Goal: Task Accomplishment & Management: Use online tool/utility

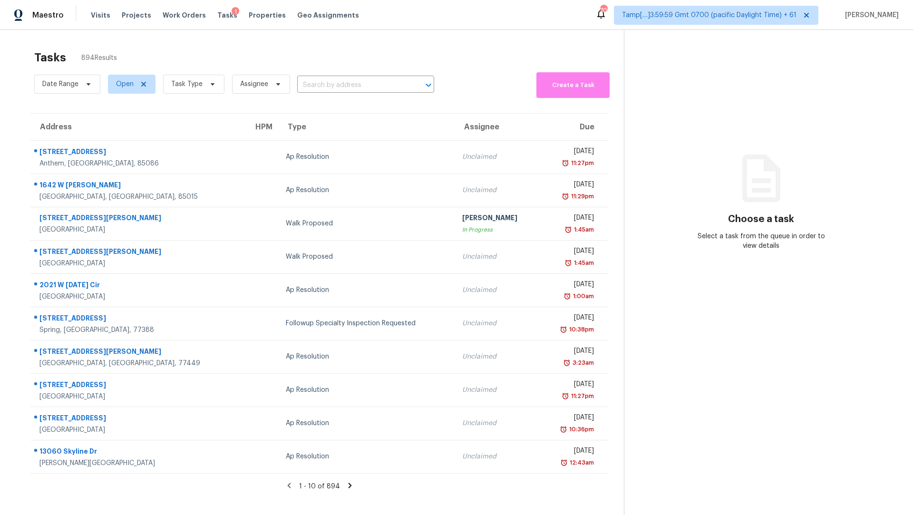
click at [706, 106] on section "Choose a task Select a task from the queue in order to view details" at bounding box center [761, 287] width 274 height 515
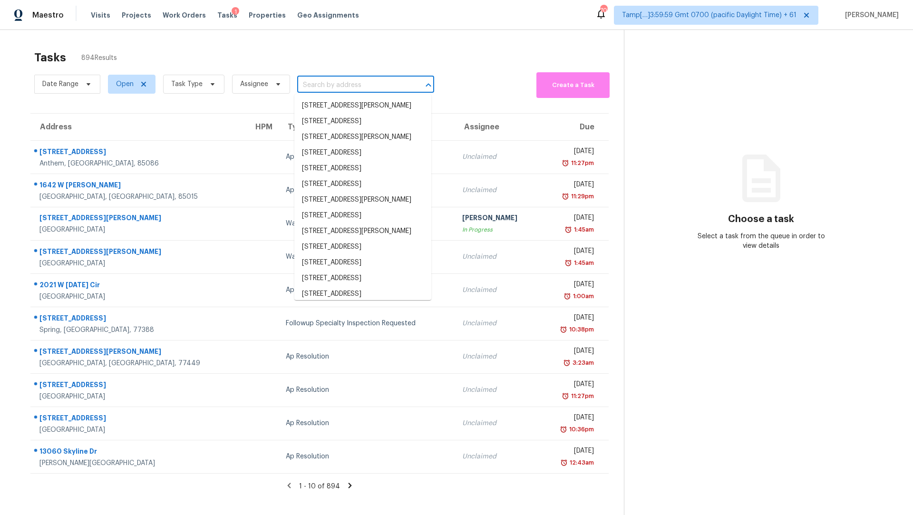
click at [337, 83] on input "text" at bounding box center [352, 85] width 110 height 15
paste input "[STREET_ADDRESS][PERSON_NAME]"
type input "[STREET_ADDRESS][PERSON_NAME]"
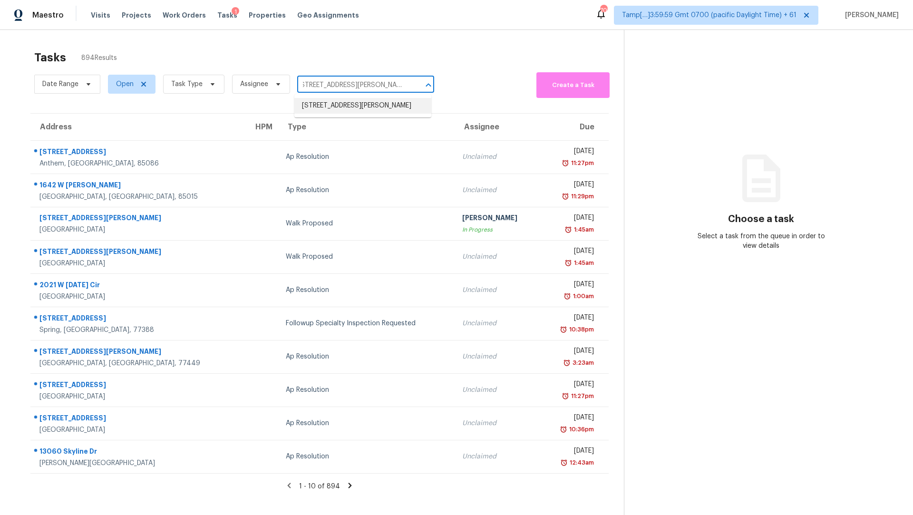
click at [337, 103] on li "[STREET_ADDRESS][PERSON_NAME]" at bounding box center [362, 106] width 137 height 16
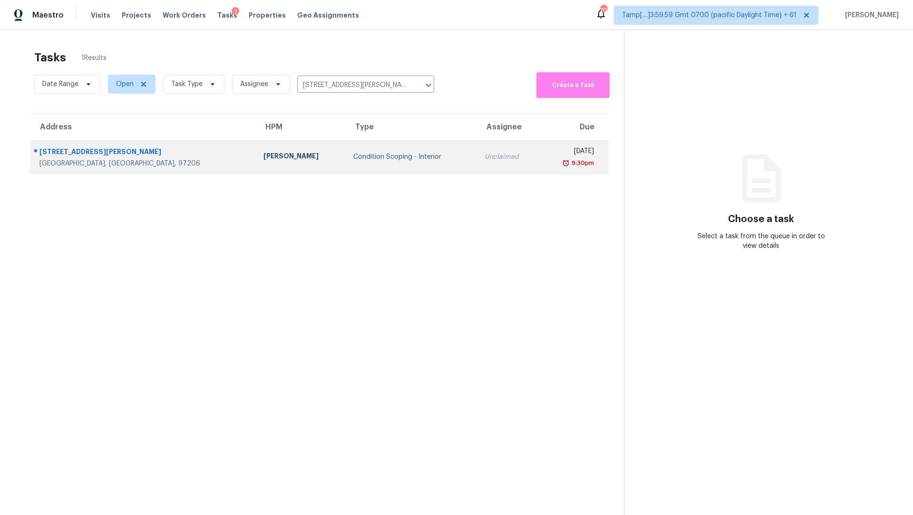
click at [409, 152] on div "Condition Scoping - Interior" at bounding box center [411, 157] width 116 height 10
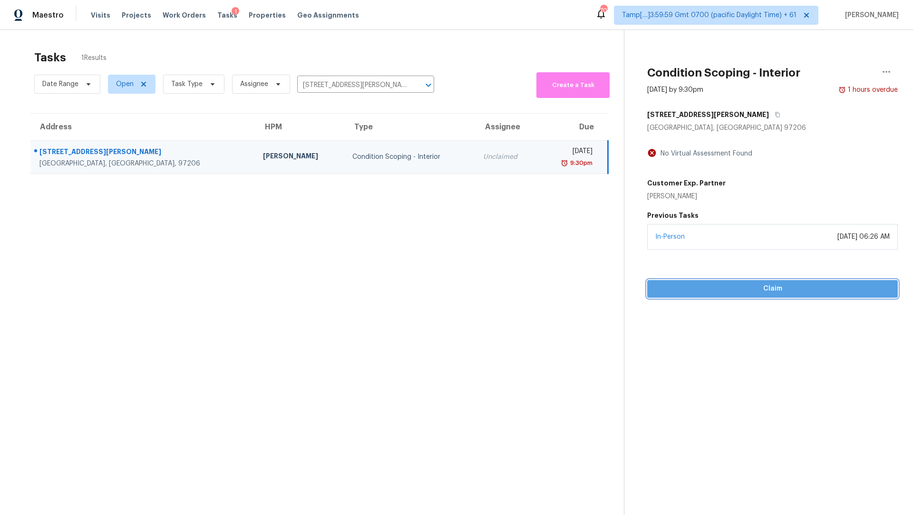
click at [745, 286] on span "Claim" at bounding box center [772, 289] width 235 height 12
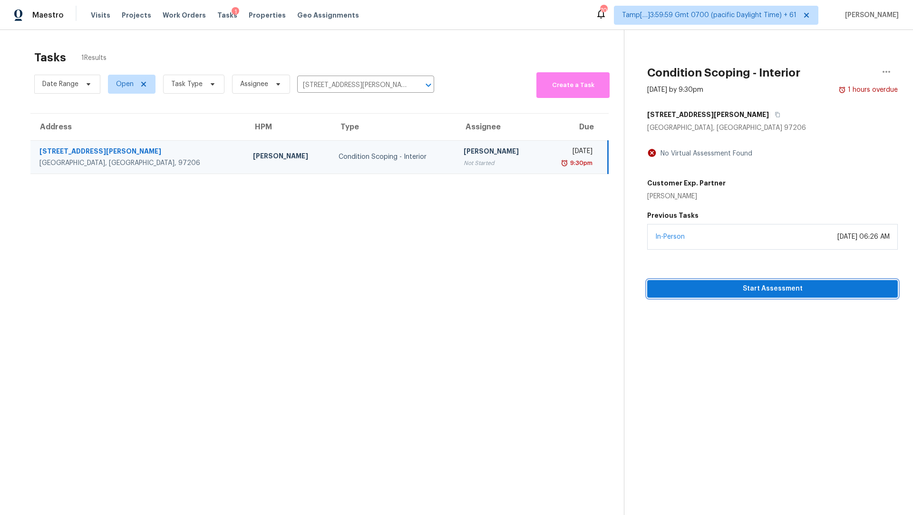
click at [709, 292] on span "Start Assessment" at bounding box center [772, 289] width 235 height 12
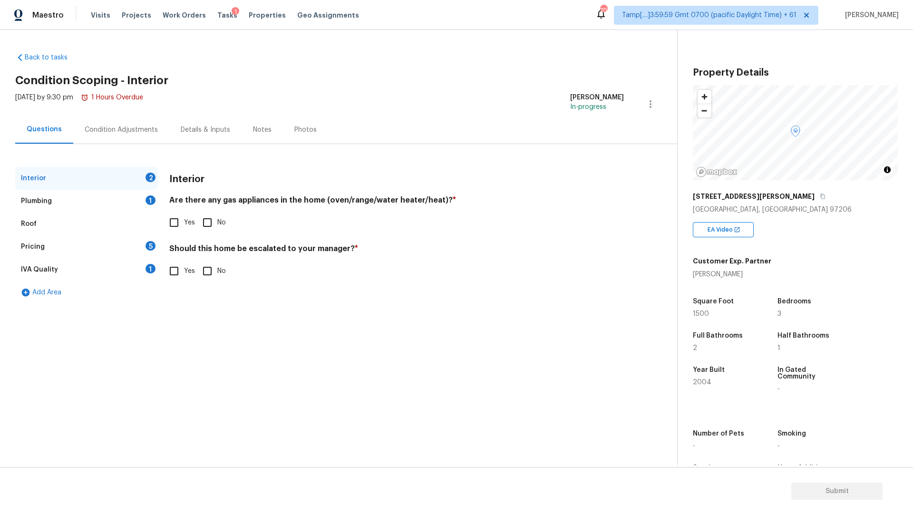
click at [234, 200] on h4 "Are there any gas appliances in the home (oven/range/water heater/heat)? *" at bounding box center [396, 201] width 454 height 13
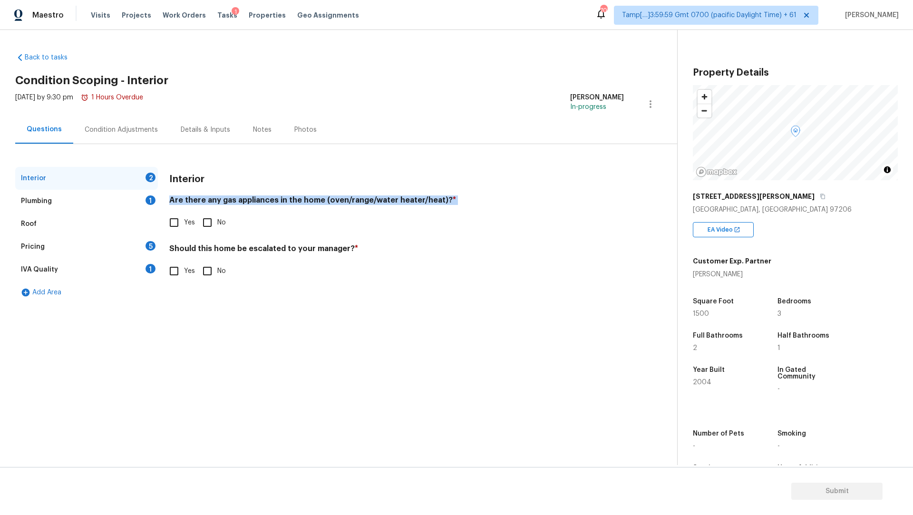
click at [234, 200] on h4 "Are there any gas appliances in the home (oven/range/water heater/heat)? *" at bounding box center [396, 201] width 454 height 13
click at [172, 229] on input "Yes" at bounding box center [174, 222] width 20 height 20
checkbox input "true"
click at [209, 270] on input "No" at bounding box center [207, 271] width 20 height 20
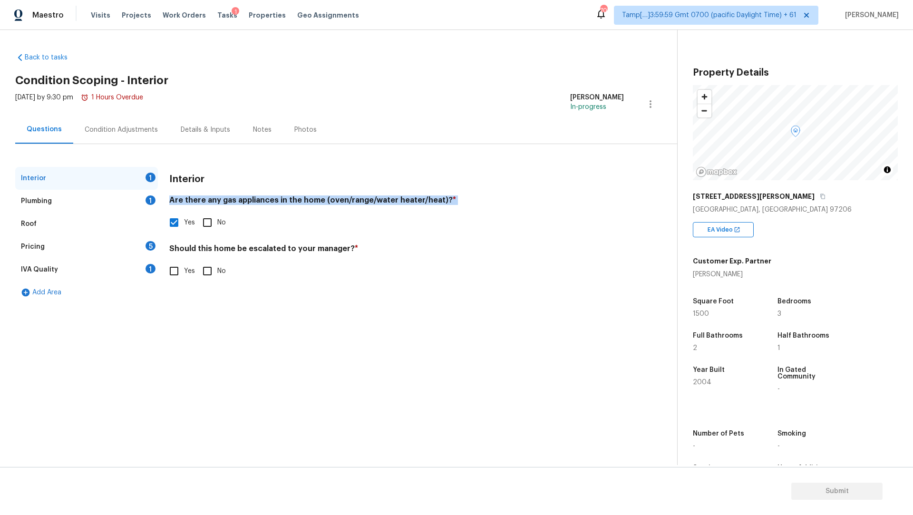
checkbox input "true"
click at [60, 194] on div "Plumbing 1" at bounding box center [86, 201] width 143 height 23
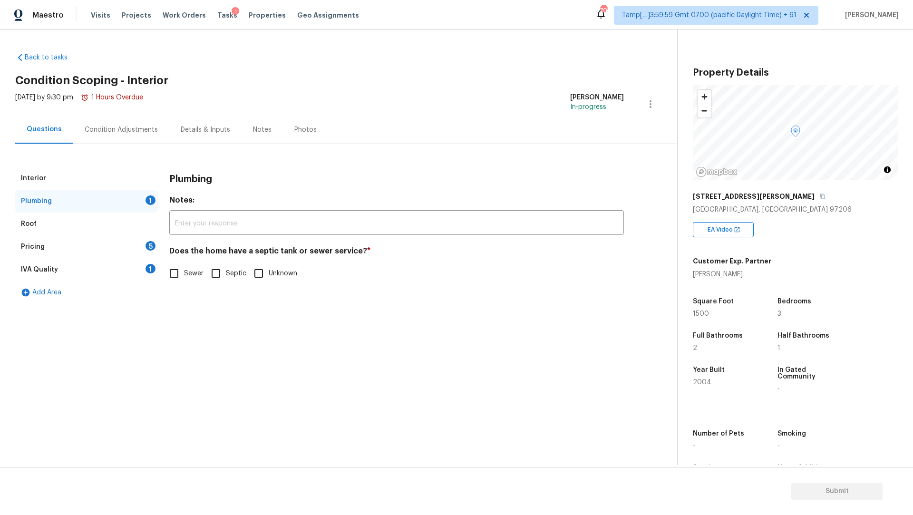
click at [191, 273] on span "Sewer" at bounding box center [193, 274] width 19 height 10
click at [184, 273] on input "Sewer" at bounding box center [174, 273] width 20 height 20
click at [191, 273] on span "Sewer" at bounding box center [193, 275] width 19 height 10
click at [184, 273] on input "Sewer" at bounding box center [174, 274] width 20 height 20
click at [196, 274] on span "Sewer" at bounding box center [193, 274] width 19 height 10
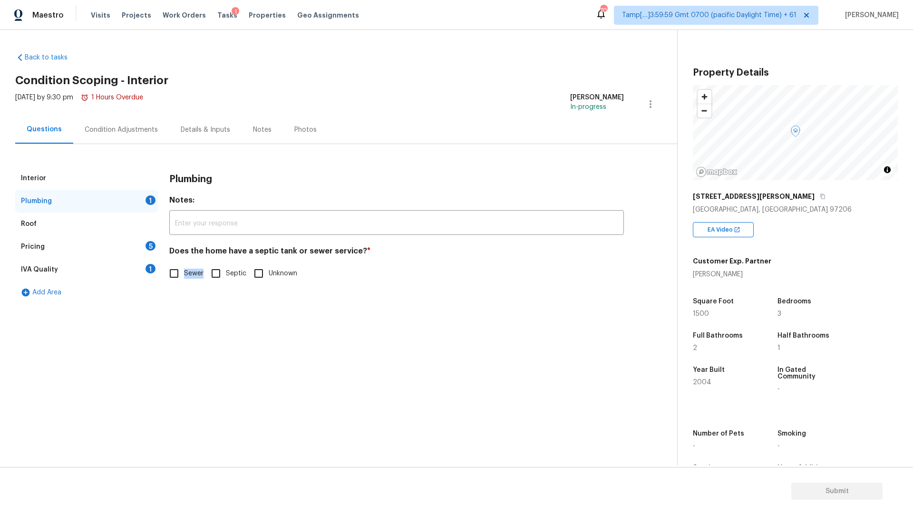
click at [184, 274] on input "Sewer" at bounding box center [174, 273] width 20 height 20
click at [196, 274] on span "Sewer" at bounding box center [193, 275] width 19 height 10
click at [184, 274] on input "Sewer" at bounding box center [174, 274] width 20 height 20
click at [174, 273] on input "Sewer" at bounding box center [174, 273] width 20 height 20
checkbox input "true"
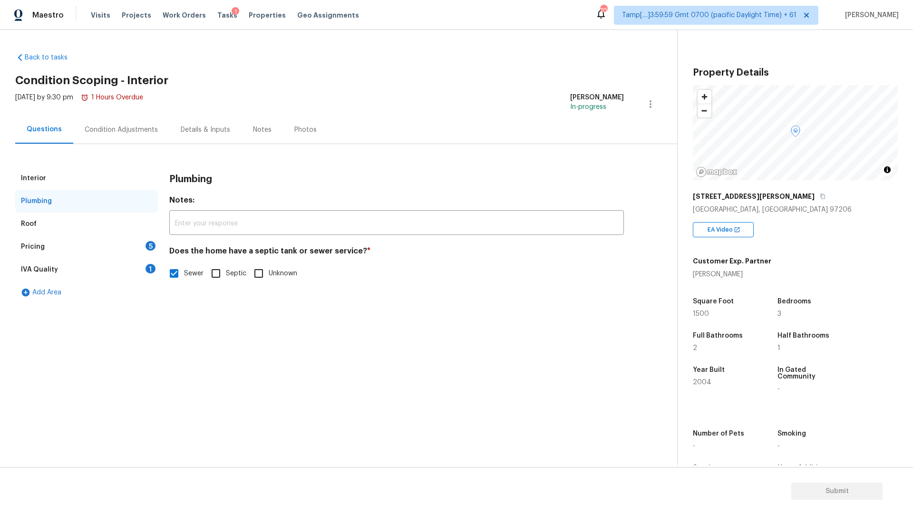
click at [113, 220] on div "Roof" at bounding box center [86, 223] width 143 height 23
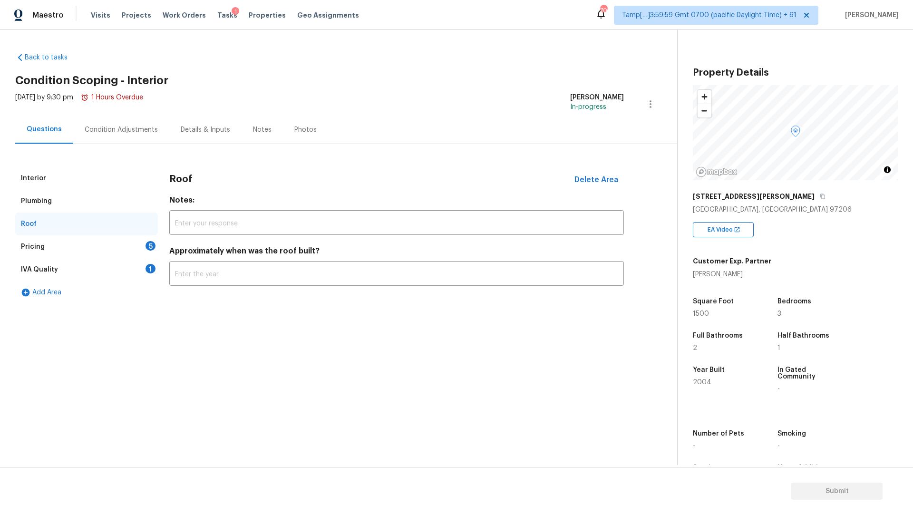
click at [91, 243] on div "Pricing 5" at bounding box center [86, 246] width 143 height 23
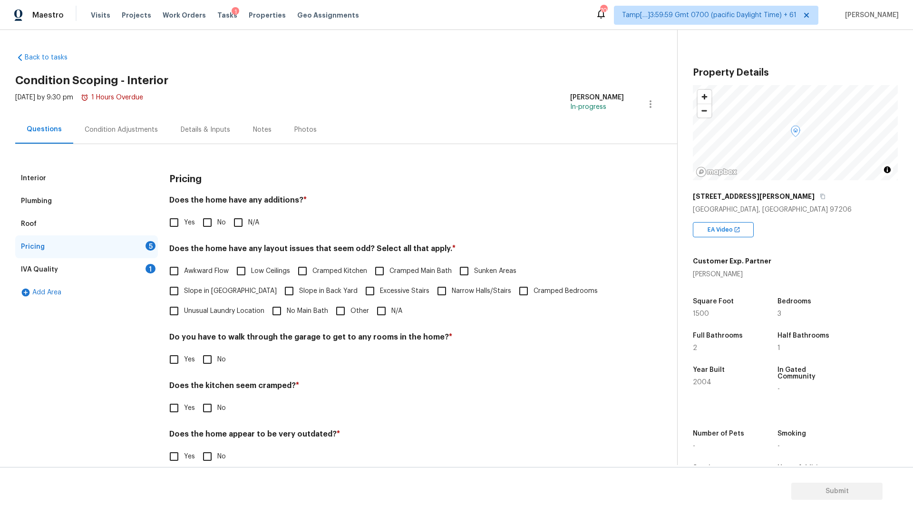
click at [208, 217] on input "No" at bounding box center [207, 222] width 20 height 20
checkbox input "true"
click at [371, 314] on input "N/A" at bounding box center [381, 311] width 20 height 20
checkbox input "true"
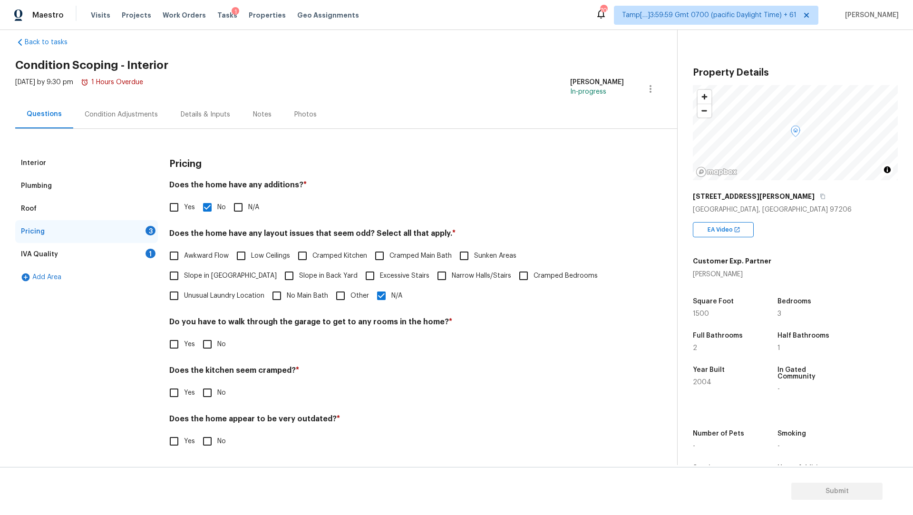
click at [212, 394] on input "No" at bounding box center [207, 393] width 20 height 20
checkbox input "true"
click at [209, 441] on input "No" at bounding box center [207, 441] width 20 height 20
checkbox input "true"
click at [209, 345] on input "No" at bounding box center [207, 344] width 20 height 20
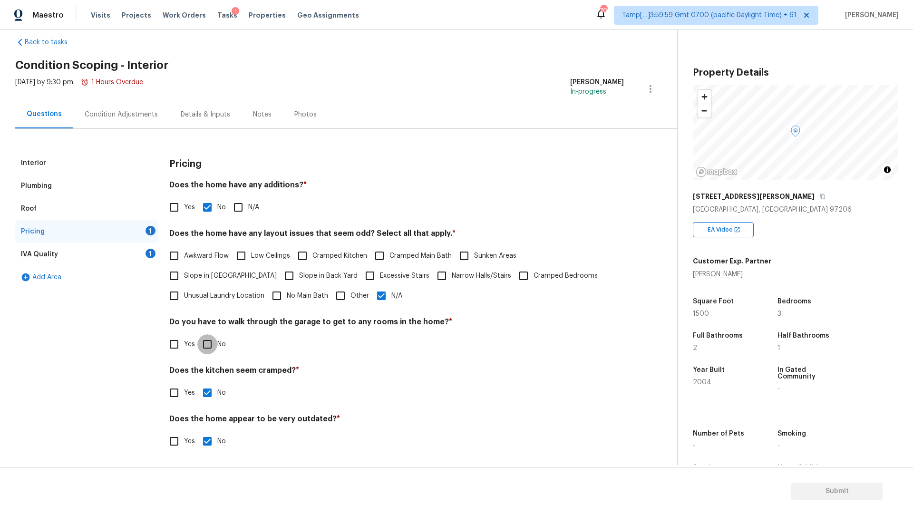
checkbox input "true"
click at [82, 251] on div "IVA Quality 1" at bounding box center [86, 254] width 143 height 23
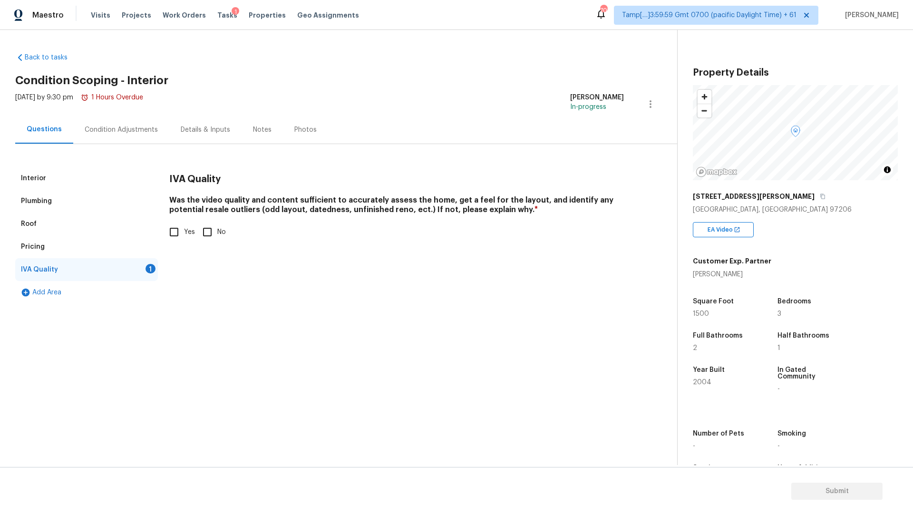
scroll to position [0, 0]
click at [182, 233] on input "Yes" at bounding box center [174, 232] width 20 height 20
checkbox input "true"
click at [84, 253] on div "Pricing" at bounding box center [86, 246] width 143 height 23
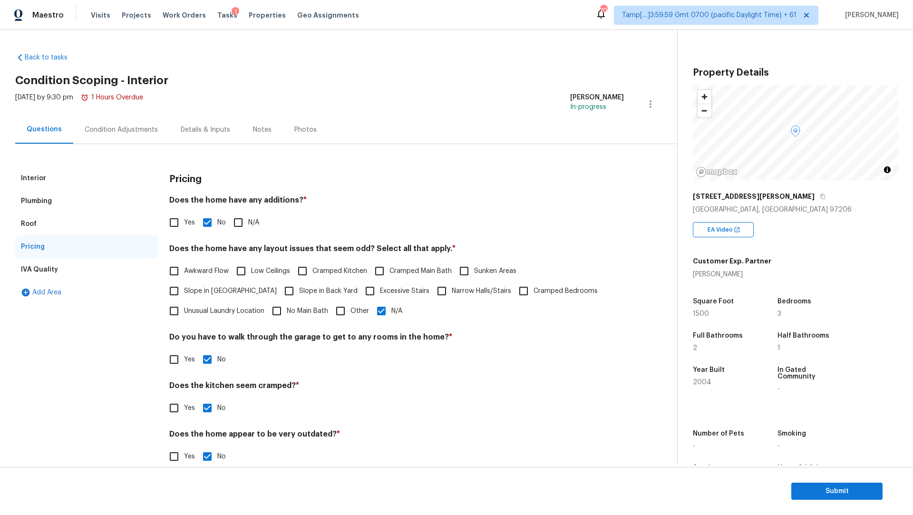
click at [137, 130] on div "Condition Adjustments" at bounding box center [121, 130] width 73 height 10
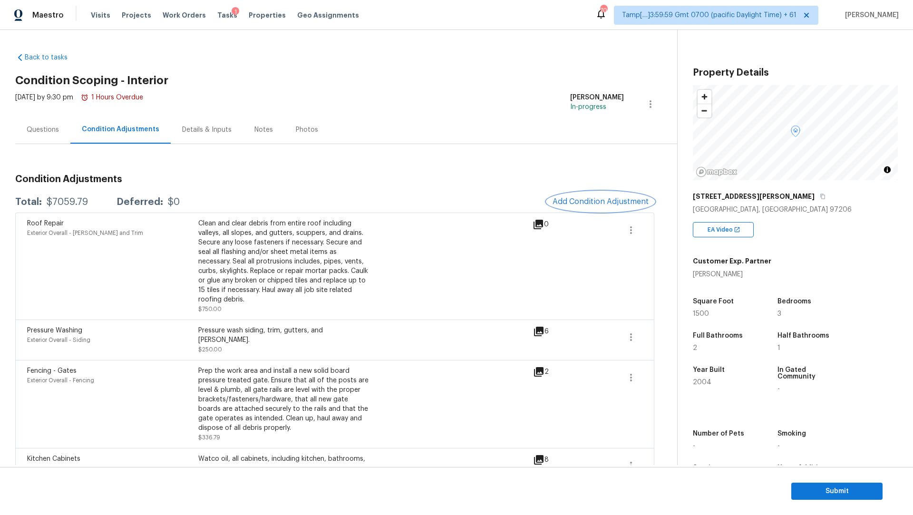
click at [579, 199] on span "Add Condition Adjustment" at bounding box center [600, 201] width 96 height 9
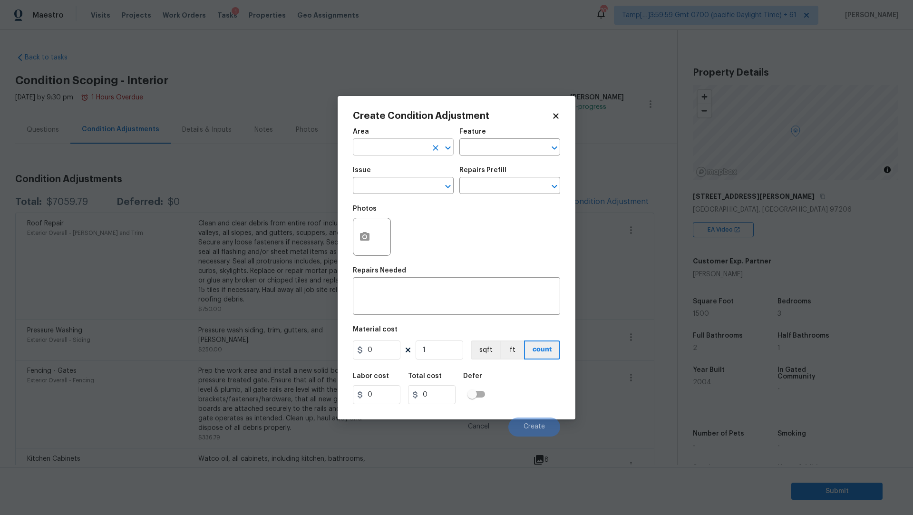
click at [414, 141] on input "text" at bounding box center [390, 148] width 74 height 15
type input "Interior Overall"
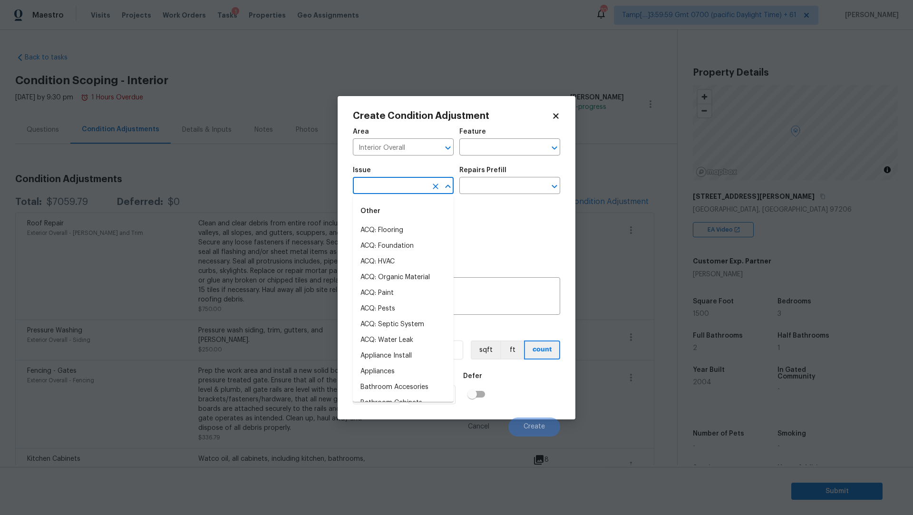
click at [411, 193] on input "text" at bounding box center [390, 186] width 74 height 15
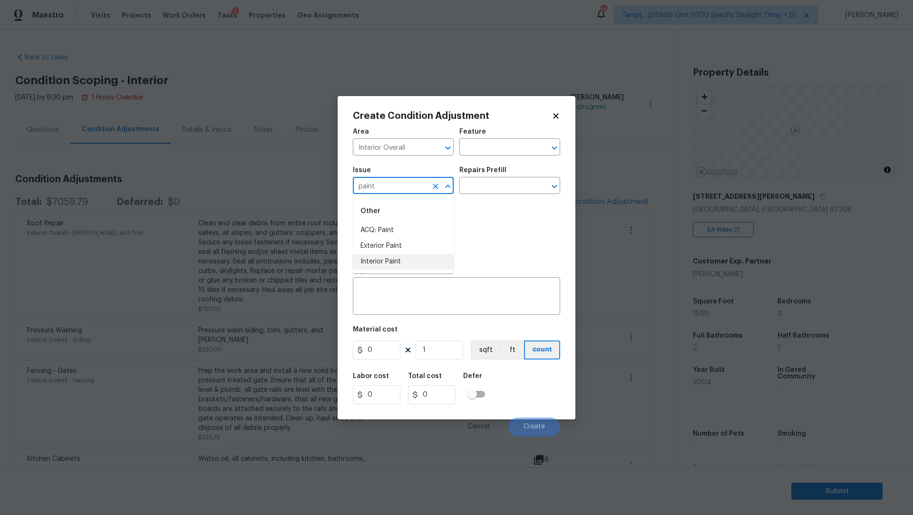
click at [375, 267] on li "Interior Paint" at bounding box center [403, 262] width 101 height 16
click at [556, 184] on icon "Open" at bounding box center [554, 186] width 11 height 11
type input "Interior Paint"
click at [529, 163] on div "Issue Interior Paint ​ Repairs Prefill ​" at bounding box center [456, 180] width 207 height 39
click at [547, 145] on button "Clear" at bounding box center [541, 147] width 13 height 13
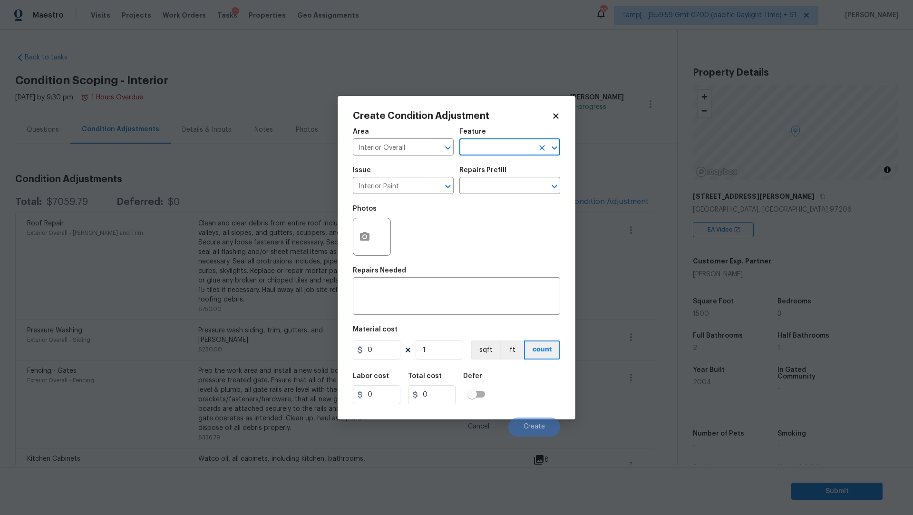
click at [547, 145] on button "Clear" at bounding box center [541, 147] width 13 height 13
click at [559, 145] on icon "Open" at bounding box center [554, 147] width 11 height 11
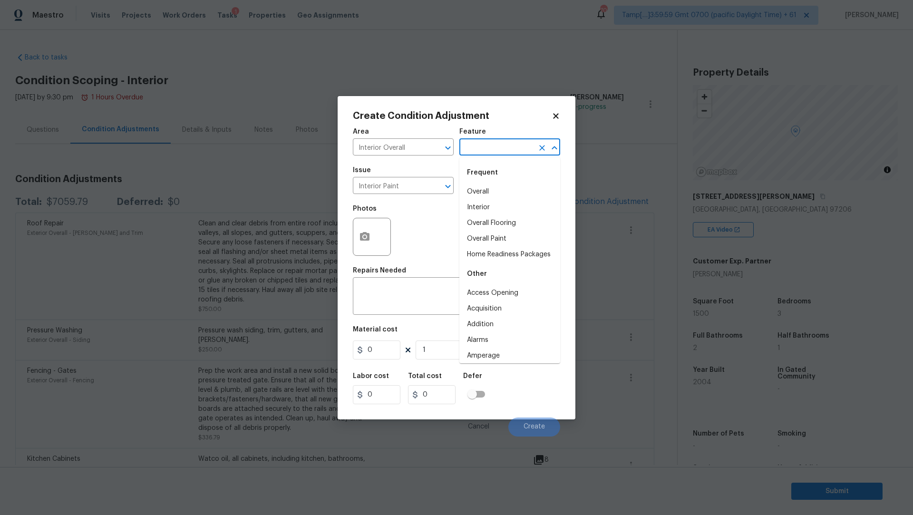
click at [559, 145] on icon "Close" at bounding box center [554, 147] width 11 height 11
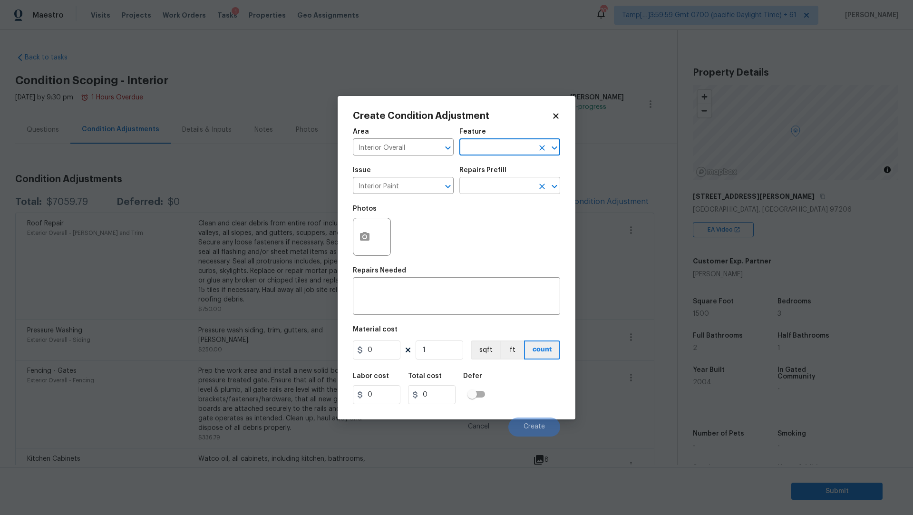
click at [553, 183] on icon "Open" at bounding box center [554, 186] width 11 height 11
click at [405, 226] on div "Photos" at bounding box center [456, 231] width 207 height 62
click at [433, 190] on icon "Clear" at bounding box center [436, 187] width 10 height 10
click at [550, 152] on icon "Open" at bounding box center [554, 147] width 11 height 11
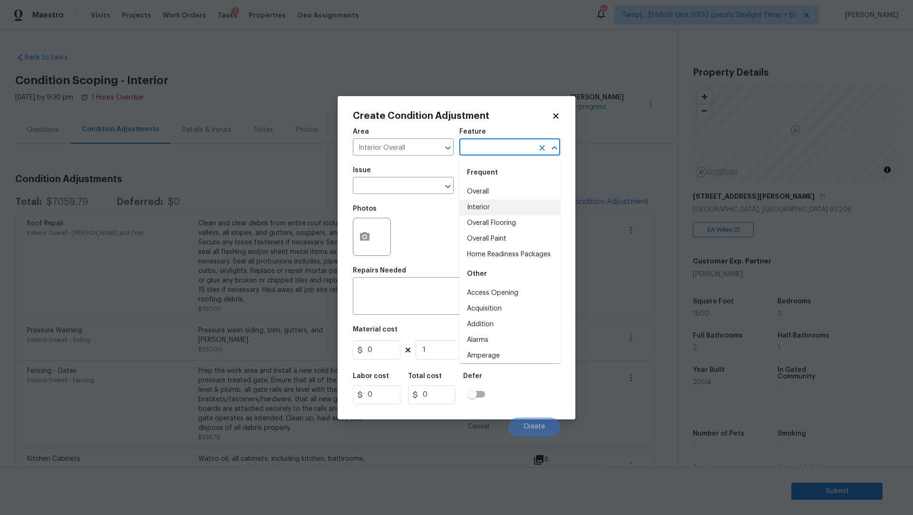
click at [525, 211] on li "Interior" at bounding box center [509, 208] width 101 height 16
type input "Interior"
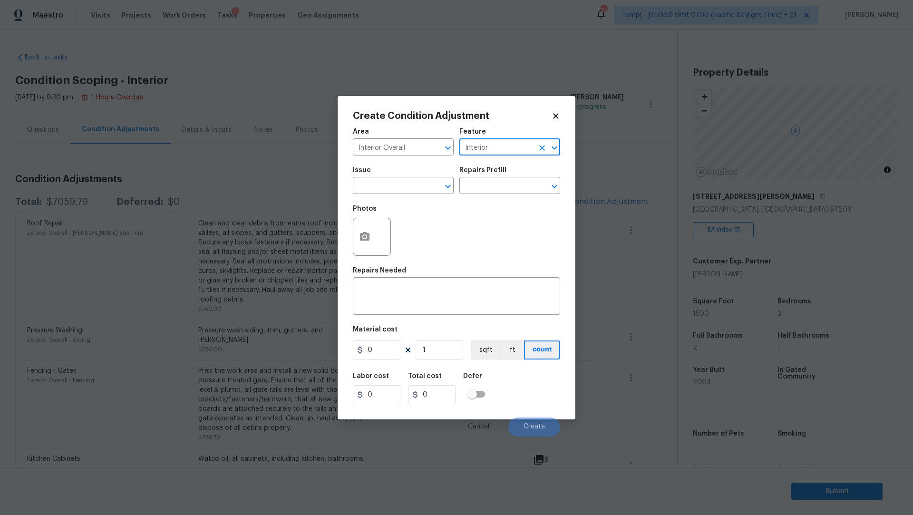
click at [553, 149] on icon "Open" at bounding box center [554, 147] width 11 height 11
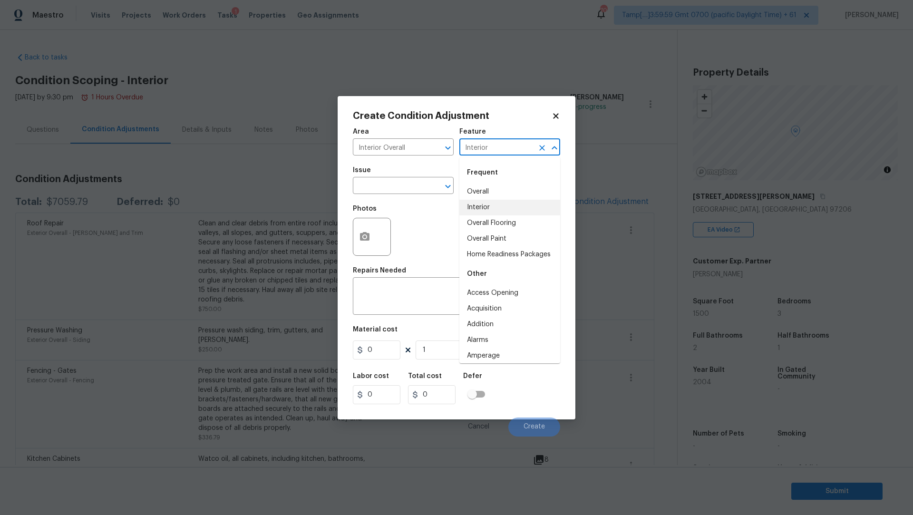
click at [508, 210] on li "Interior" at bounding box center [509, 208] width 101 height 16
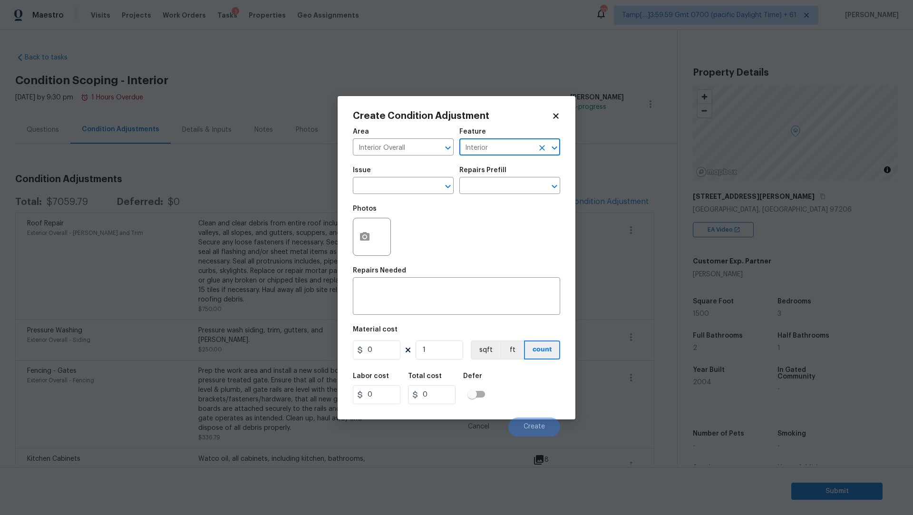
click at [443, 177] on div "Issue" at bounding box center [403, 173] width 101 height 12
click at [446, 182] on icon "Open" at bounding box center [447, 186] width 11 height 11
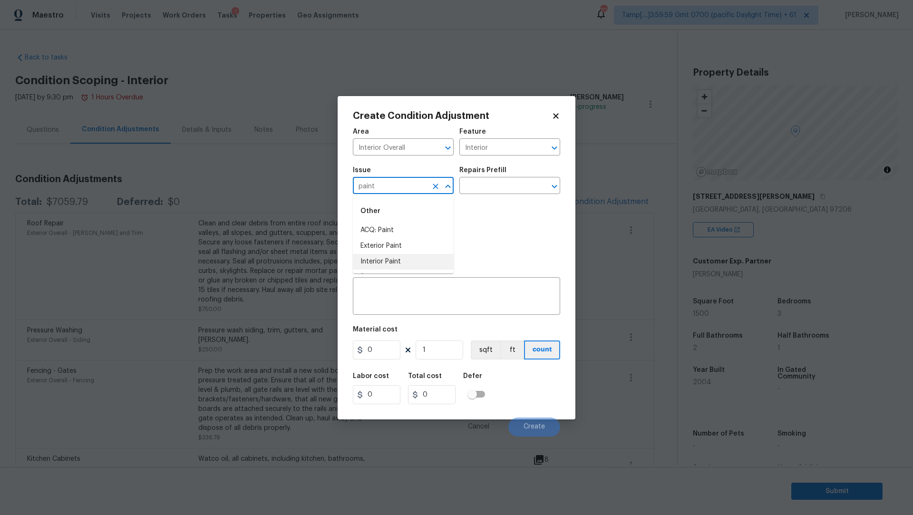
click at [415, 262] on li "Interior Paint" at bounding box center [403, 262] width 101 height 16
click at [554, 186] on icon "Open" at bounding box center [554, 186] width 11 height 11
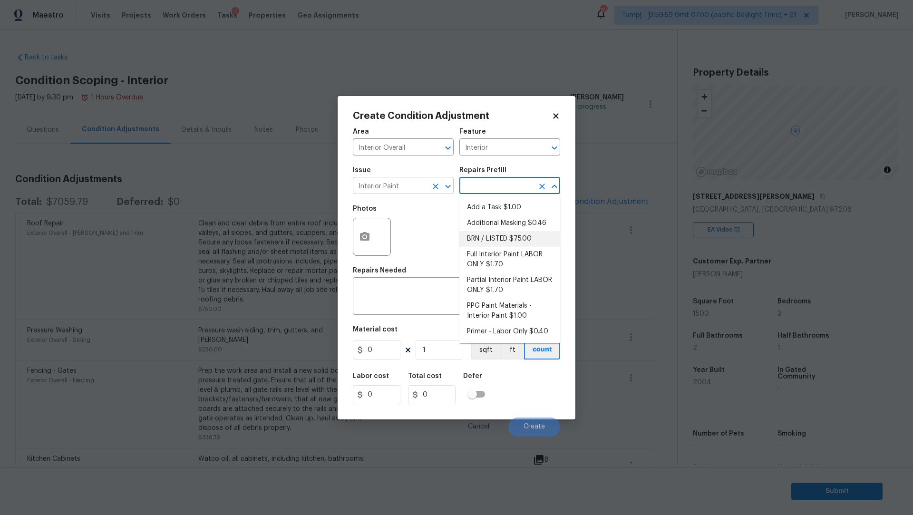
click at [449, 186] on icon "Open" at bounding box center [447, 186] width 5 height 3
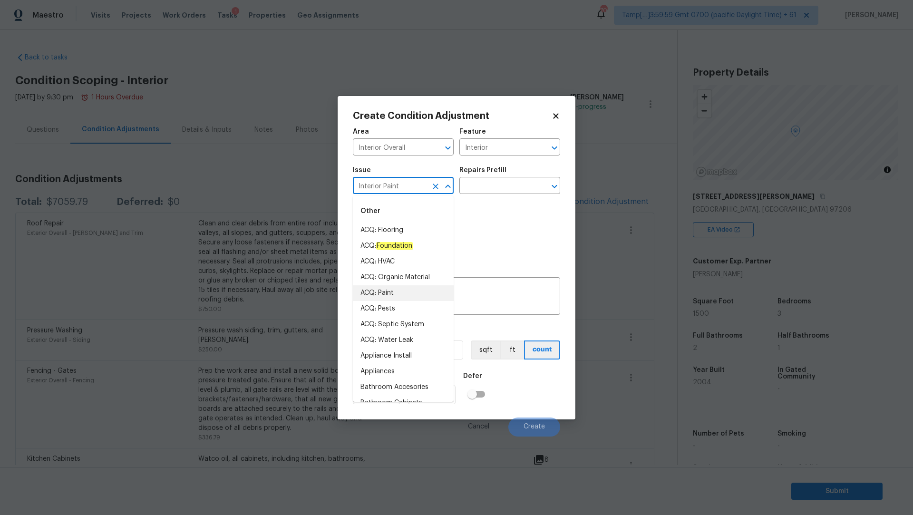
click at [389, 296] on li "ACQ: Paint" at bounding box center [403, 293] width 101 height 16
type input "ACQ: Paint"
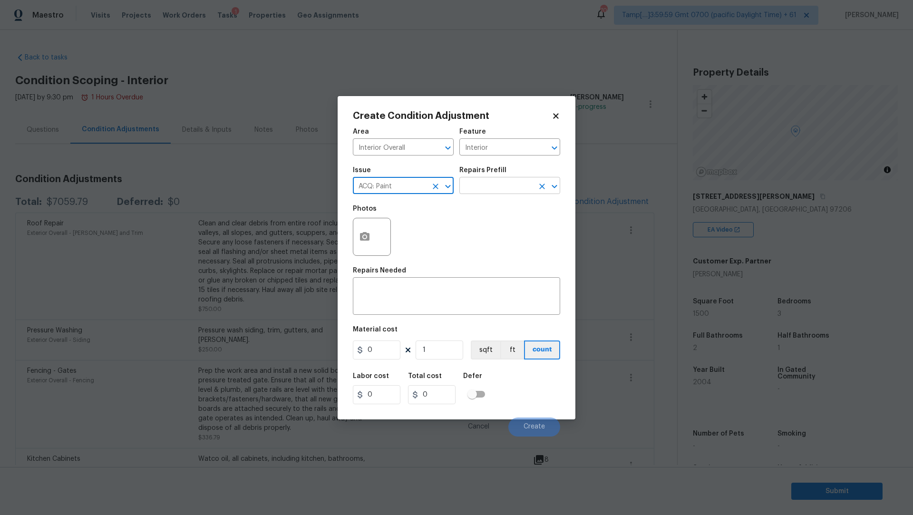
click at [553, 187] on icon "Open" at bounding box center [553, 186] width 5 height 3
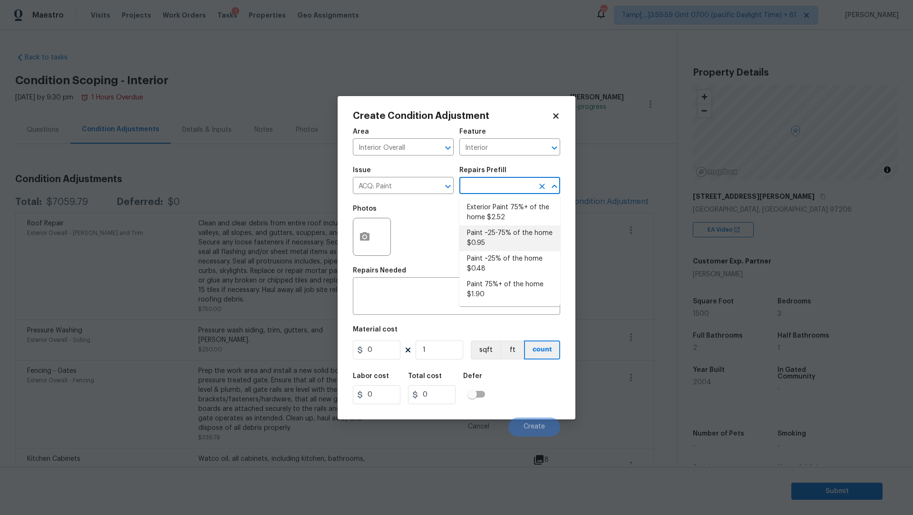
click at [509, 240] on li "Paint ~25-75% of the home $0.95" at bounding box center [509, 238] width 101 height 26
type input "Acquisition"
type textarea "Acquisition Scope: ~25 - 75% of the home needs interior paint"
type input "0.95"
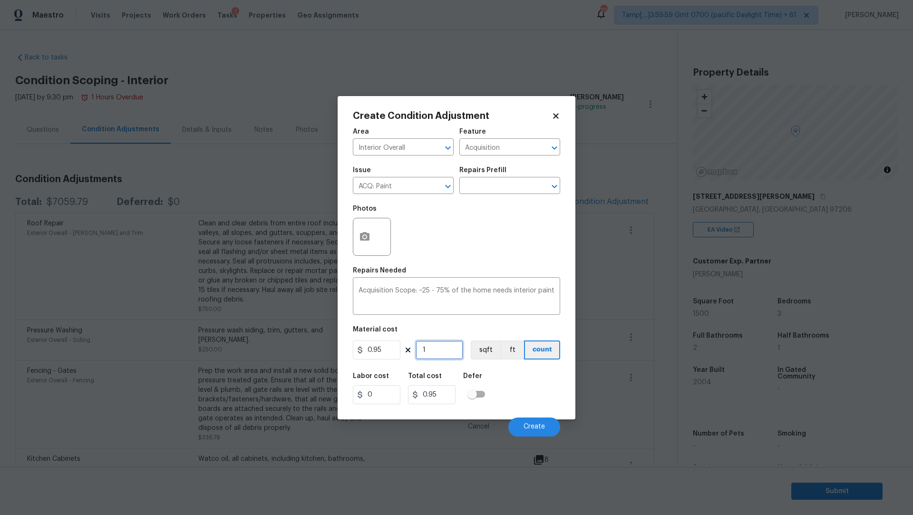
click at [436, 348] on input "1" at bounding box center [439, 349] width 48 height 19
type input "15"
type input "14.25"
type input "150"
type input "142.5"
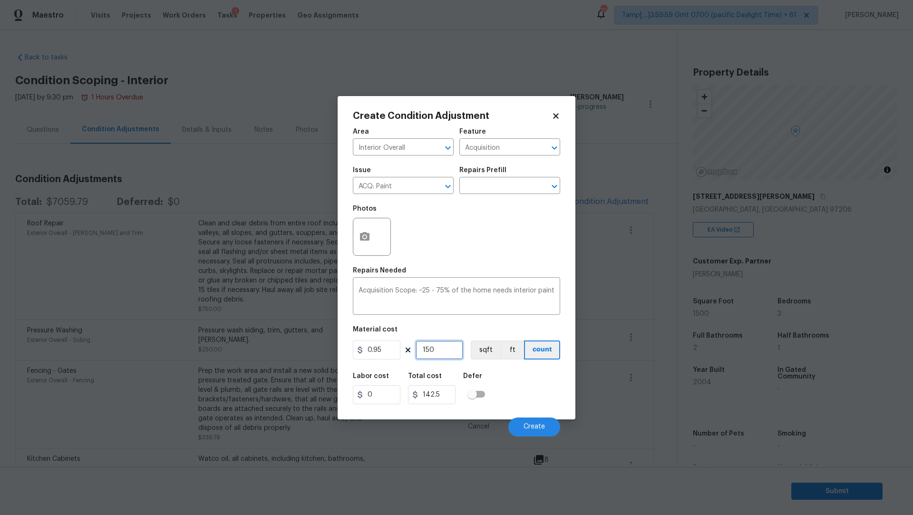
type input "1500"
type input "1425"
type input "1500"
click at [522, 386] on div "Labor cost 0 Total cost 1425 Defer" at bounding box center [456, 388] width 207 height 43
click at [516, 356] on button "ft" at bounding box center [512, 349] width 24 height 19
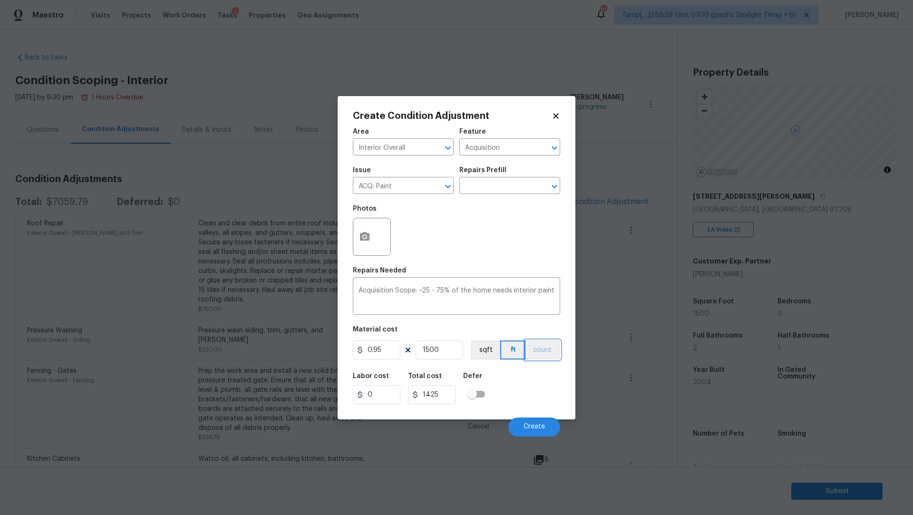
click at [543, 353] on button "count" at bounding box center [542, 349] width 35 height 19
click at [543, 382] on div "Labor cost 0 Total cost 1425 Defer" at bounding box center [456, 388] width 207 height 43
click at [487, 346] on button "sqft" at bounding box center [485, 349] width 29 height 19
click at [536, 379] on div "Labor cost 0 Total cost 1425 Defer" at bounding box center [456, 388] width 207 height 43
click at [473, 324] on div "Area Interior Overall ​ Feature Acquisition ​ Issue ACQ: Paint ​ Repairs Prefil…" at bounding box center [456, 280] width 207 height 314
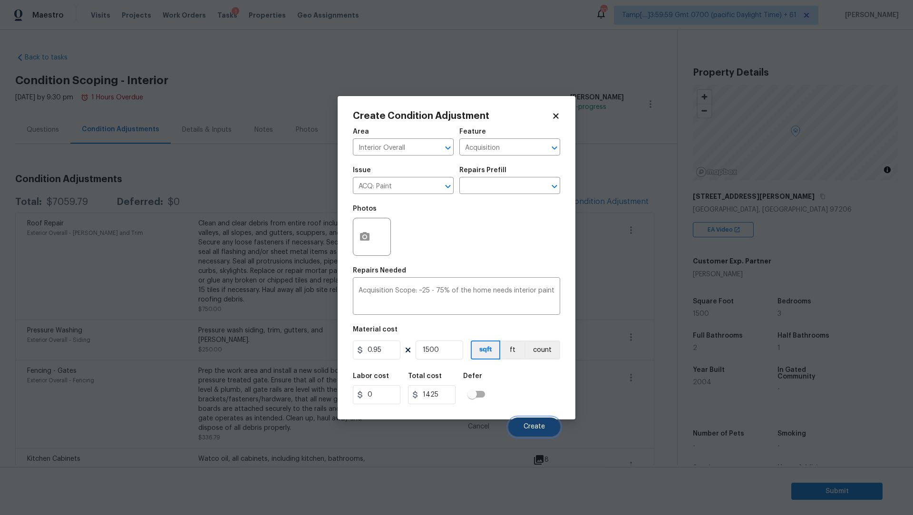
click at [539, 424] on span "Create" at bounding box center [533, 426] width 21 height 7
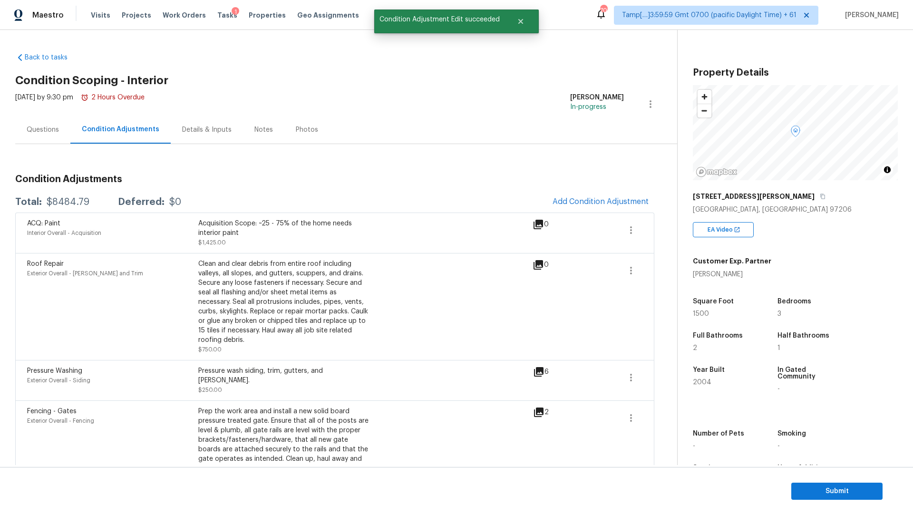
click at [539, 225] on icon at bounding box center [537, 224] width 11 height 11
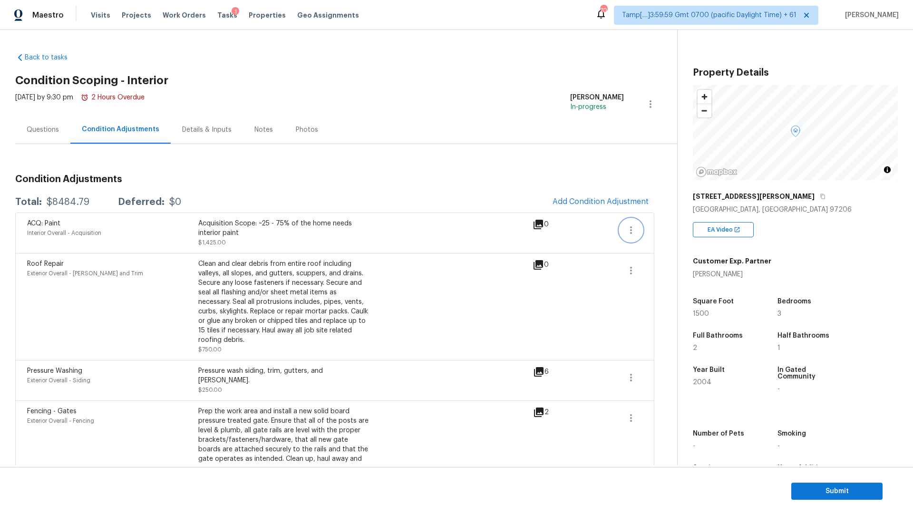
click at [627, 230] on icon "button" at bounding box center [630, 229] width 11 height 11
click at [653, 226] on div "Edit" at bounding box center [685, 228] width 74 height 10
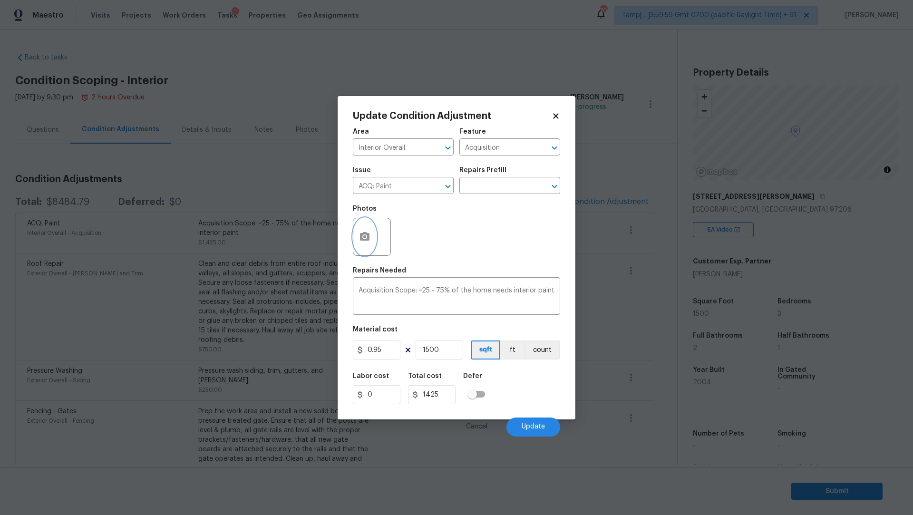
click at [371, 230] on button "button" at bounding box center [364, 236] width 23 height 37
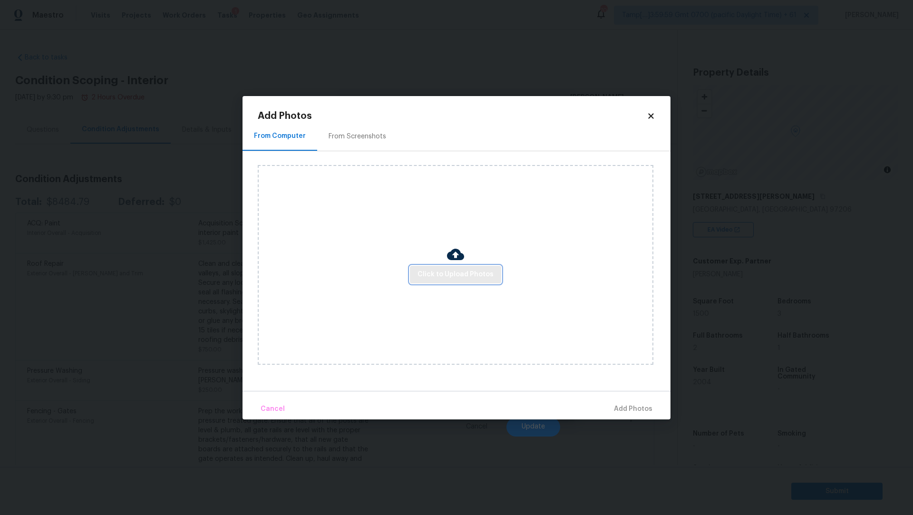
click at [462, 270] on span "Click to Upload Photos" at bounding box center [455, 275] width 76 height 12
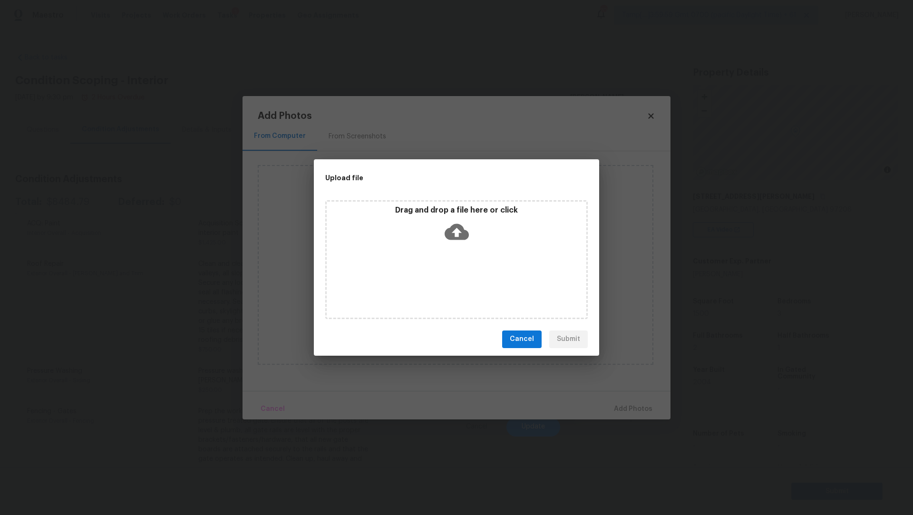
click at [450, 213] on p "Drag and drop a file here or click" at bounding box center [457, 210] width 260 height 10
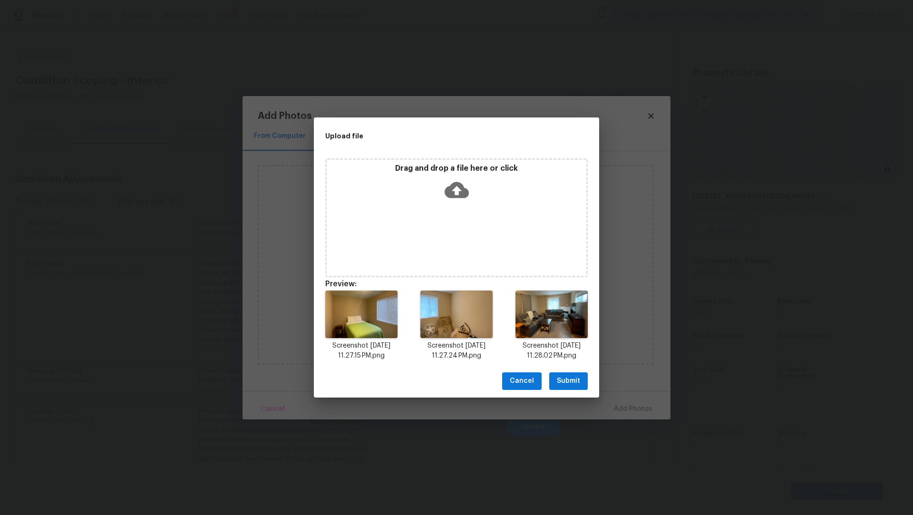
click at [588, 382] on div "Cancel Submit" at bounding box center [456, 381] width 285 height 33
click at [579, 382] on span "Submit" at bounding box center [568, 381] width 23 height 12
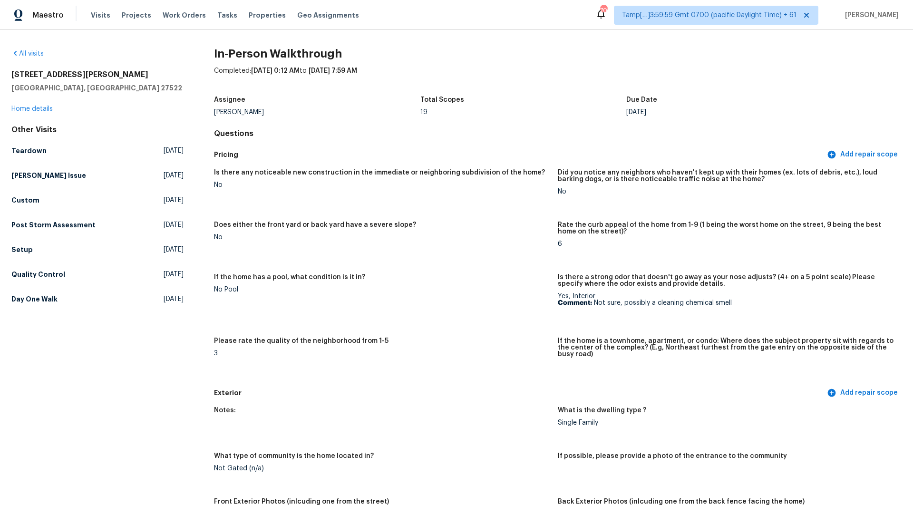
scroll to position [1642, 0]
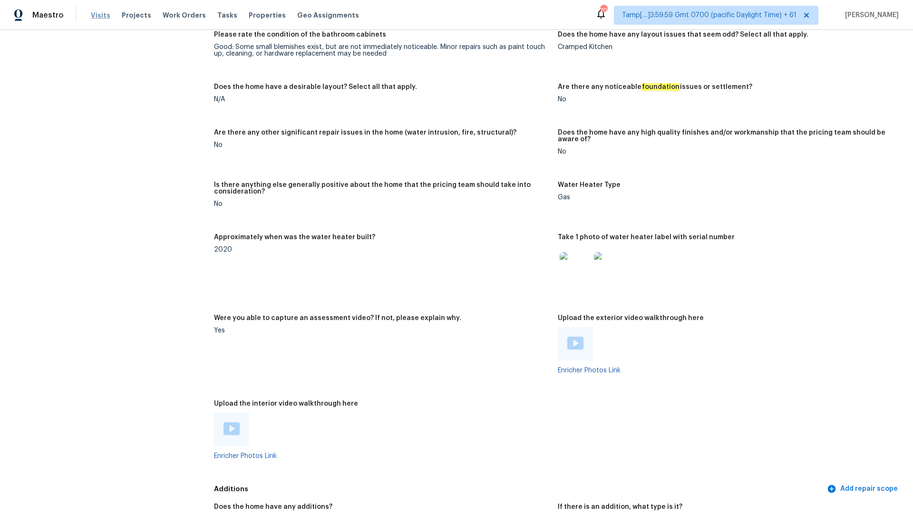
click at [101, 16] on span "Visits" at bounding box center [100, 15] width 19 height 10
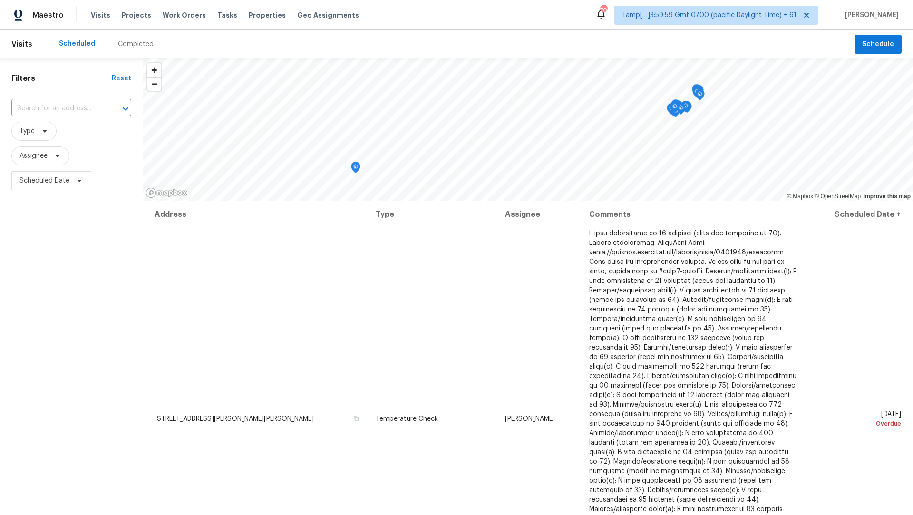
click at [77, 109] on input "text" at bounding box center [57, 108] width 93 height 15
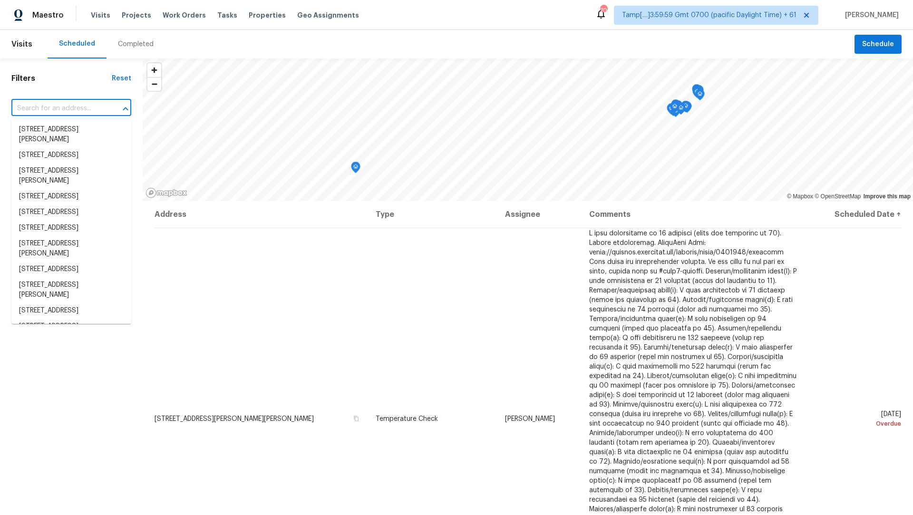
paste input "5101 SE Knapp St Portland, OR, 97206"
type input "5101 SE Knapp St Portland, OR, 97206"
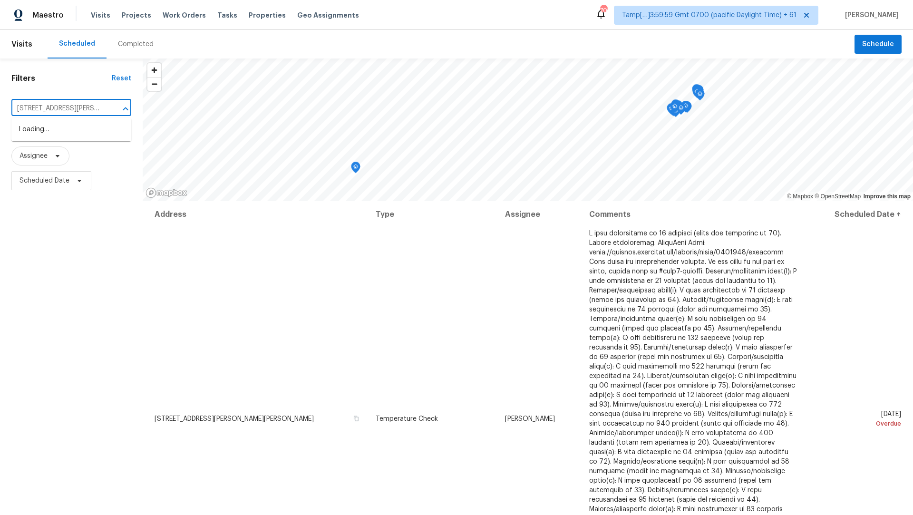
scroll to position [0, 30]
click at [61, 126] on li "5101 SE Knapp St, Portland, OR 97206" at bounding box center [71, 135] width 120 height 26
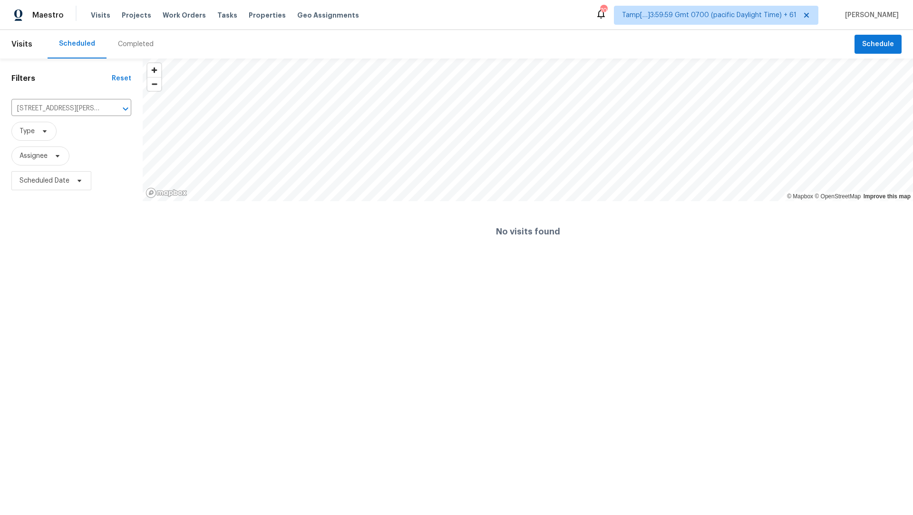
click at [134, 44] on div "Completed" at bounding box center [136, 44] width 36 height 10
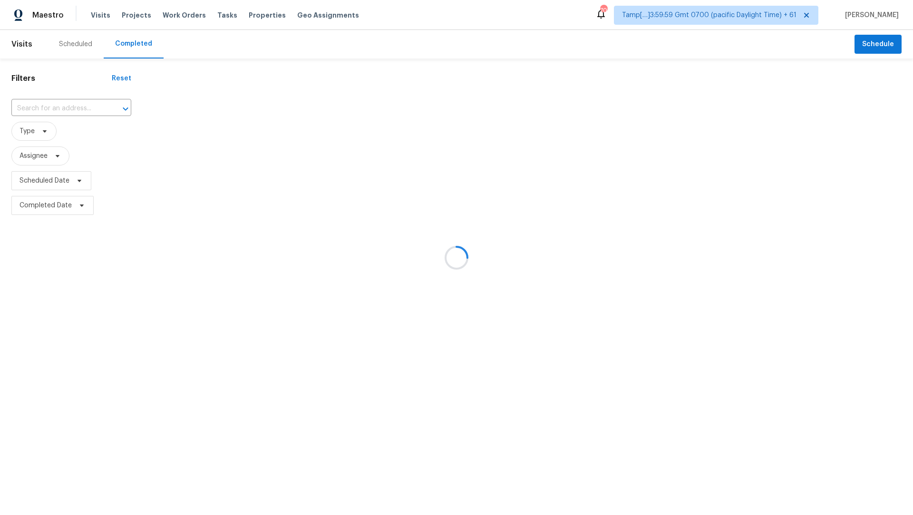
click at [64, 108] on div at bounding box center [456, 257] width 913 height 515
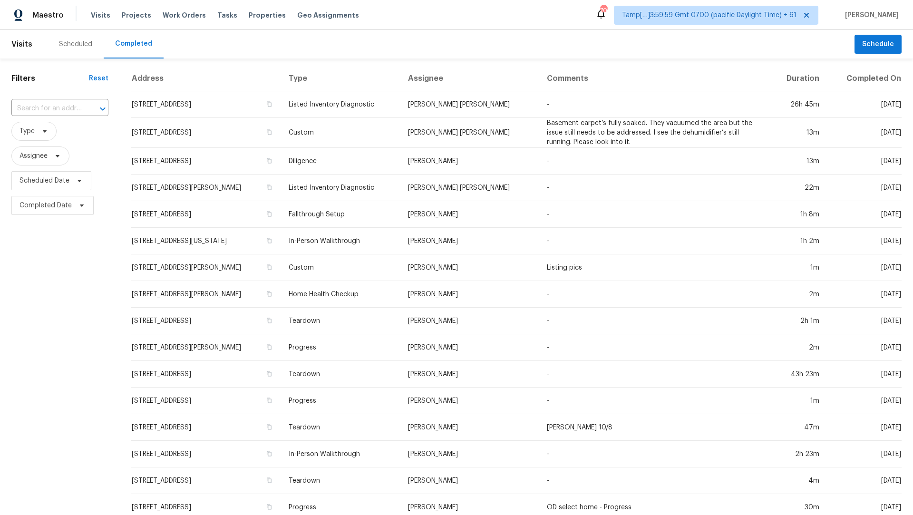
click at [49, 108] on input "text" at bounding box center [46, 108] width 70 height 15
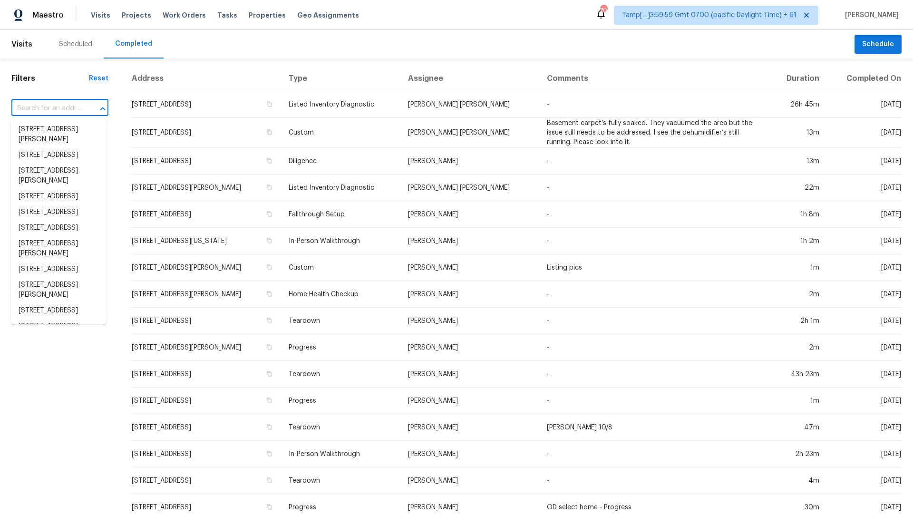
paste input "[STREET_ADDRESS][PERSON_NAME]"
type input "[STREET_ADDRESS][PERSON_NAME]"
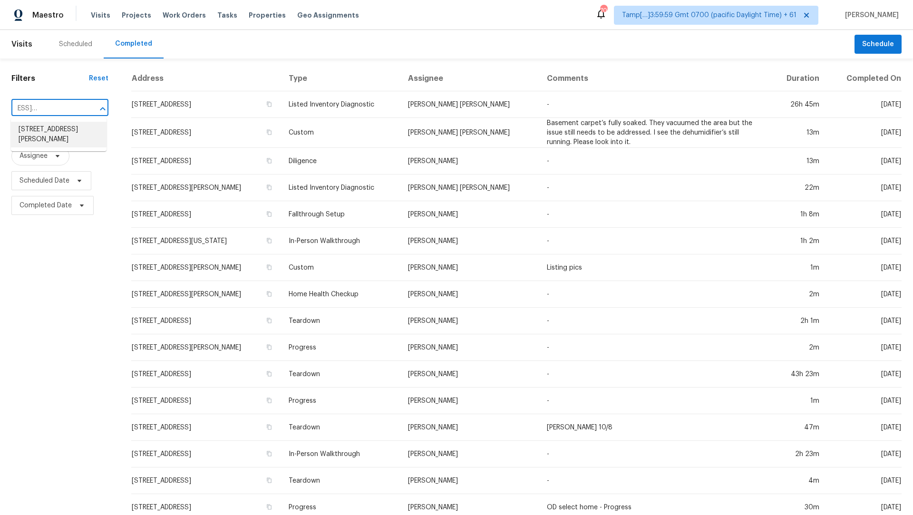
click at [57, 134] on li "[STREET_ADDRESS][PERSON_NAME]" at bounding box center [59, 135] width 96 height 26
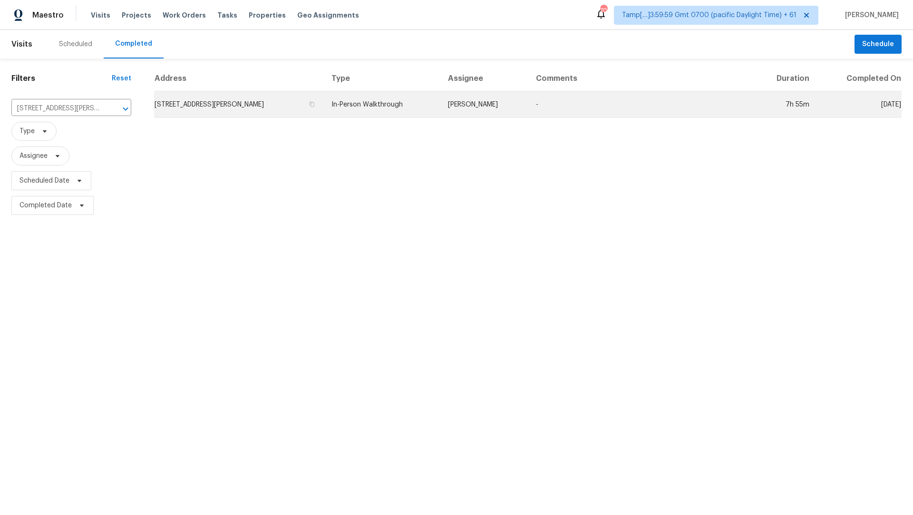
click at [276, 106] on td "[STREET_ADDRESS][PERSON_NAME]" at bounding box center [239, 104] width 170 height 27
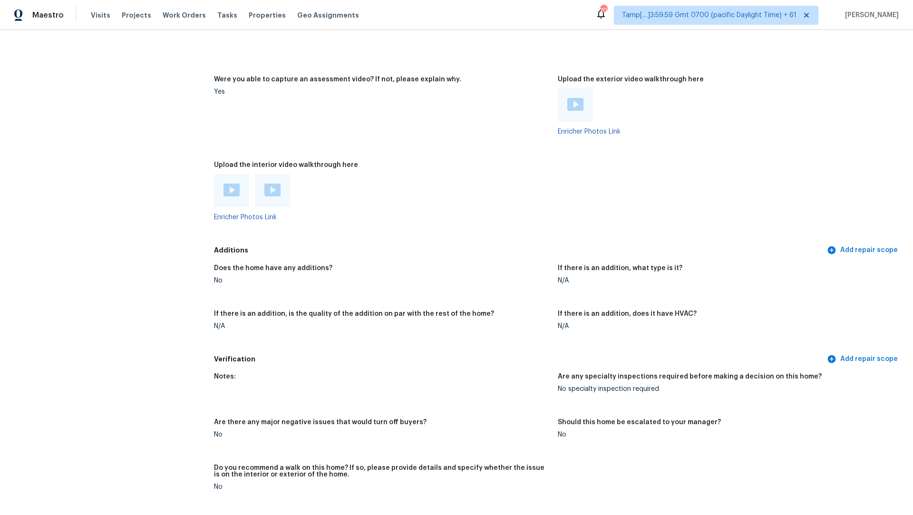
scroll to position [1847, 0]
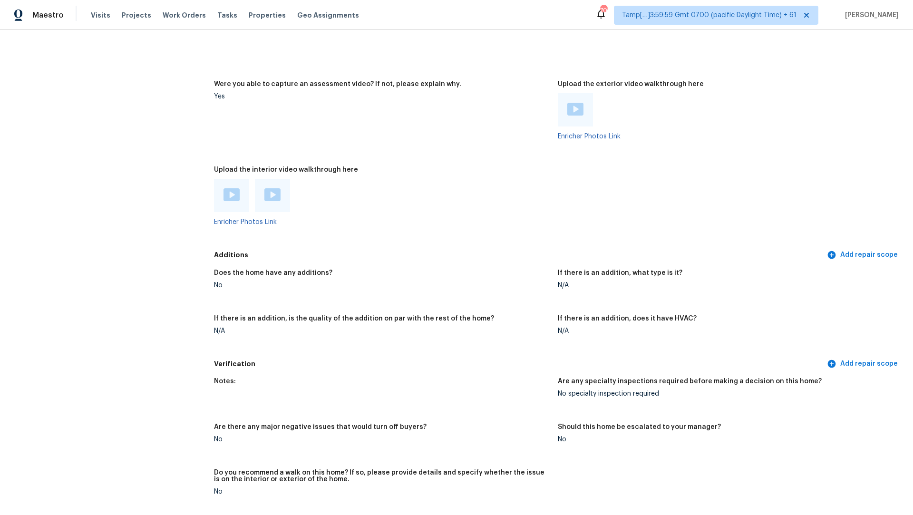
click at [242, 198] on div at bounding box center [231, 195] width 35 height 33
click at [232, 190] on img at bounding box center [231, 194] width 16 height 13
click at [267, 188] on img at bounding box center [272, 194] width 16 height 13
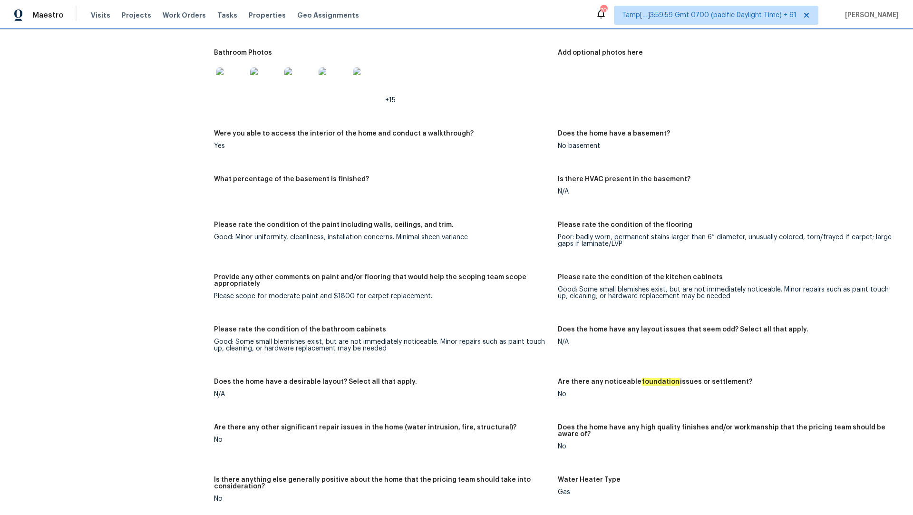
scroll to position [1311, 0]
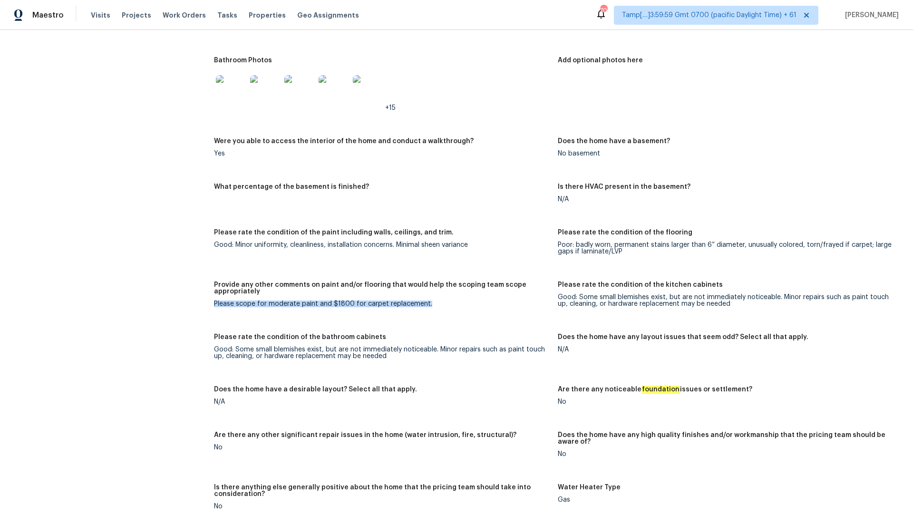
drag, startPoint x: 333, startPoint y: 292, endPoint x: 349, endPoint y: 305, distance: 20.0
click at [349, 306] on figure "Provide any other comments on paint and/or flooring that would help the scoping…" at bounding box center [386, 301] width 344 height 41
click at [349, 305] on figure "Provide any other comments on paint and/or flooring that would help the scoping…" at bounding box center [386, 301] width 344 height 41
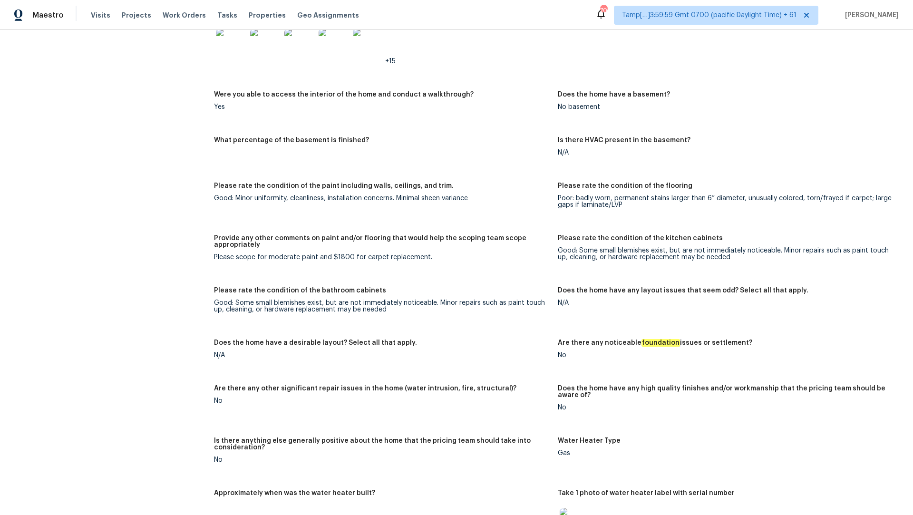
scroll to position [1359, 0]
drag, startPoint x: 329, startPoint y: 248, endPoint x: 453, endPoint y: 248, distance: 123.6
click at [453, 252] on div "Please scope for moderate paint and $1800 for carpet replacement." at bounding box center [382, 255] width 336 height 7
copy div "$1800 for carpet replacement."
click at [308, 252] on div "Please scope for moderate paint and $1800 for carpet replacement." at bounding box center [382, 255] width 336 height 7
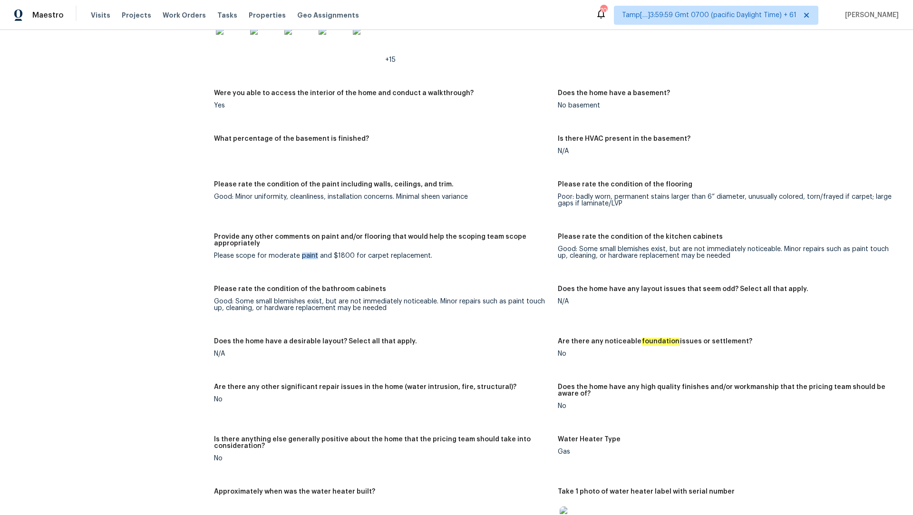
click at [308, 252] on div "Please scope for moderate paint and $1800 for carpet replacement." at bounding box center [382, 255] width 336 height 7
copy div "Please scope for moderate paint and $1800 for carpet replacement."
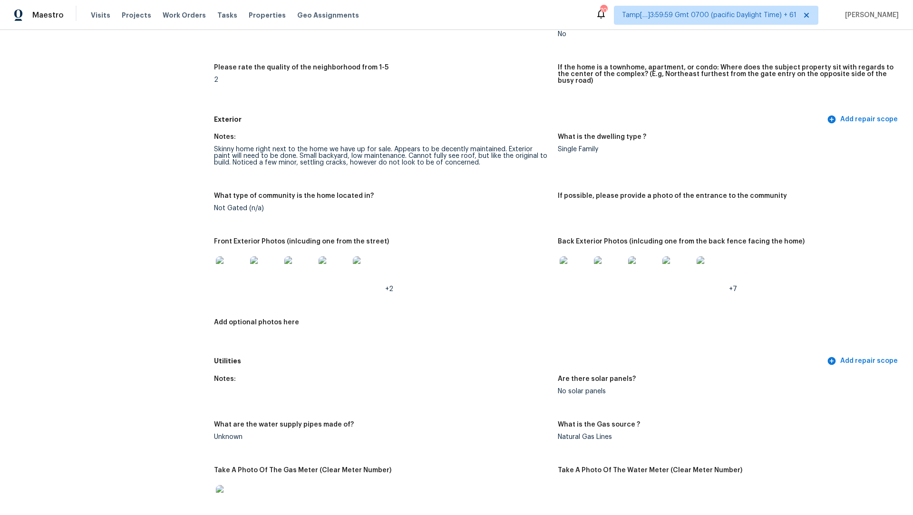
scroll to position [0, 0]
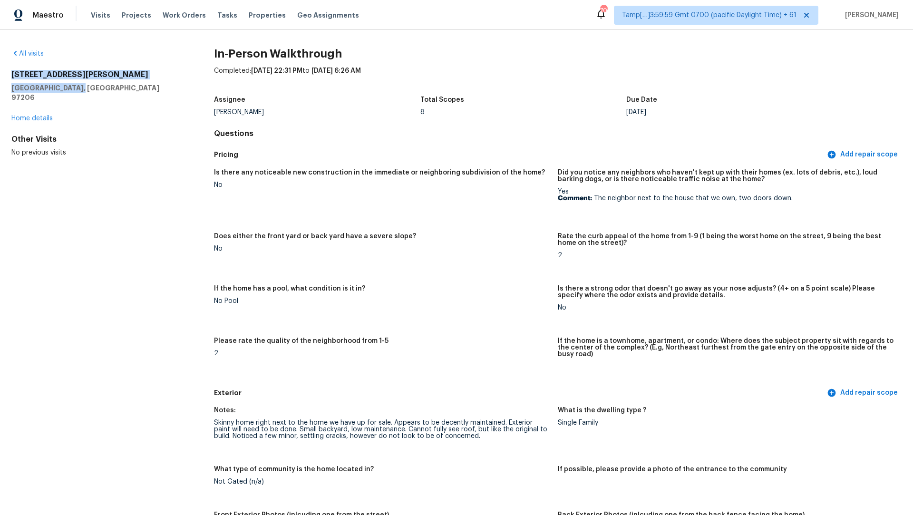
drag, startPoint x: 79, startPoint y: 88, endPoint x: 0, endPoint y: 72, distance: 80.5
click at [0, 72] on div "All visits 5101 SE Knapp St Portland, OR 97206 Home details Other Visits No pre…" at bounding box center [456, 272] width 913 height 485
copy div "5101 SE Knapp St Portland, OR 97206"
click at [96, 16] on span "Visits" at bounding box center [100, 15] width 19 height 10
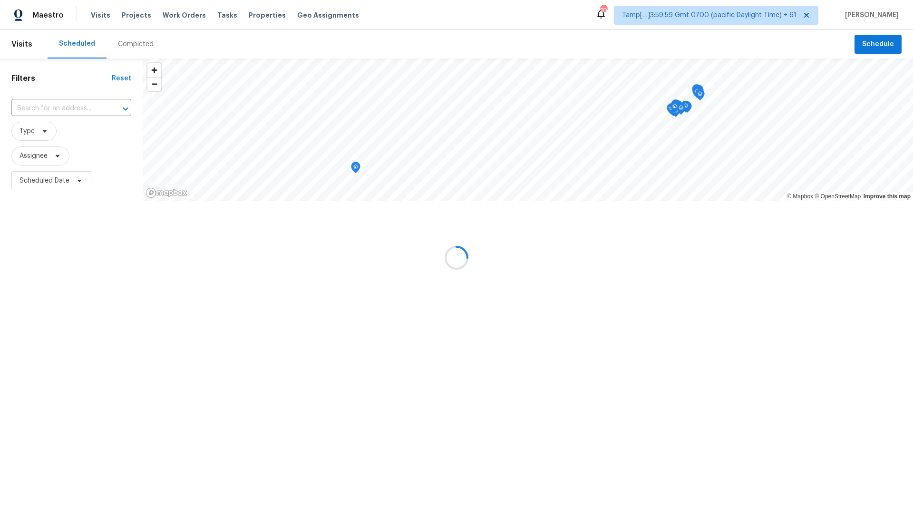
click at [127, 42] on div at bounding box center [456, 257] width 913 height 515
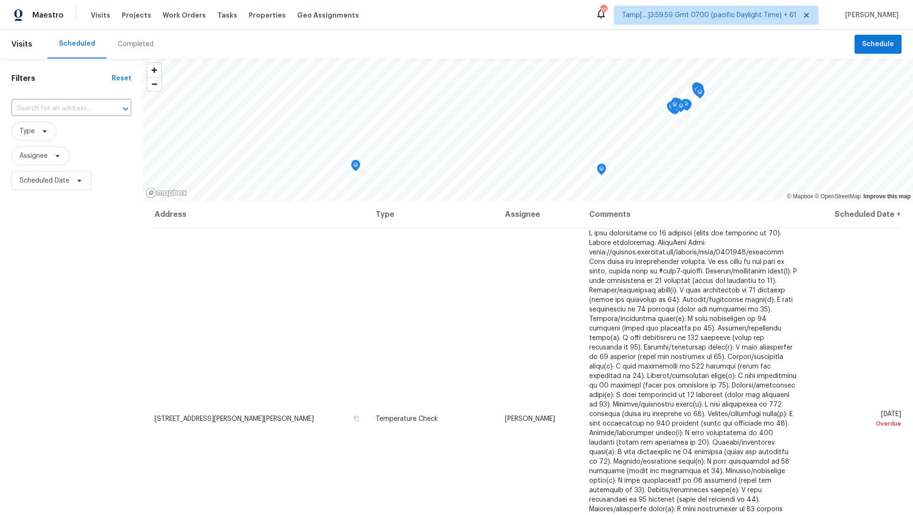
click at [150, 44] on div "Completed" at bounding box center [135, 44] width 58 height 29
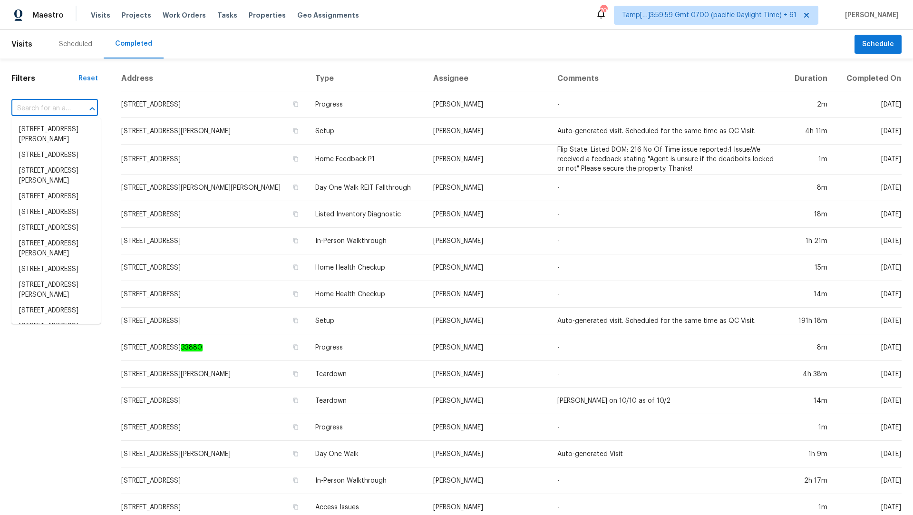
click at [62, 103] on input "text" at bounding box center [41, 108] width 60 height 15
paste input "5443 Kings River Dr North Charleston, SC, 29420"
type input "5443 Kings River Dr North Charleston, SC, 29420"
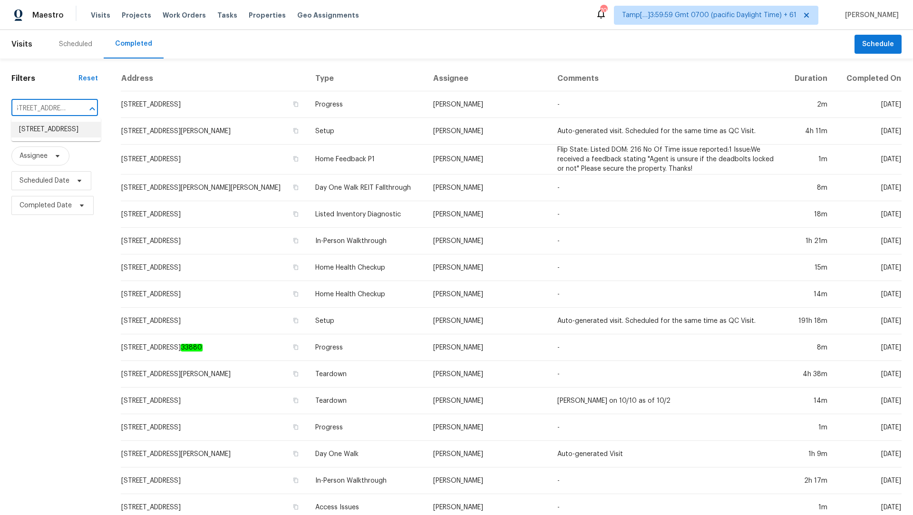
click at [62, 126] on li "5443 Kings River Dr, North Charleston, SC 29420" at bounding box center [55, 130] width 89 height 16
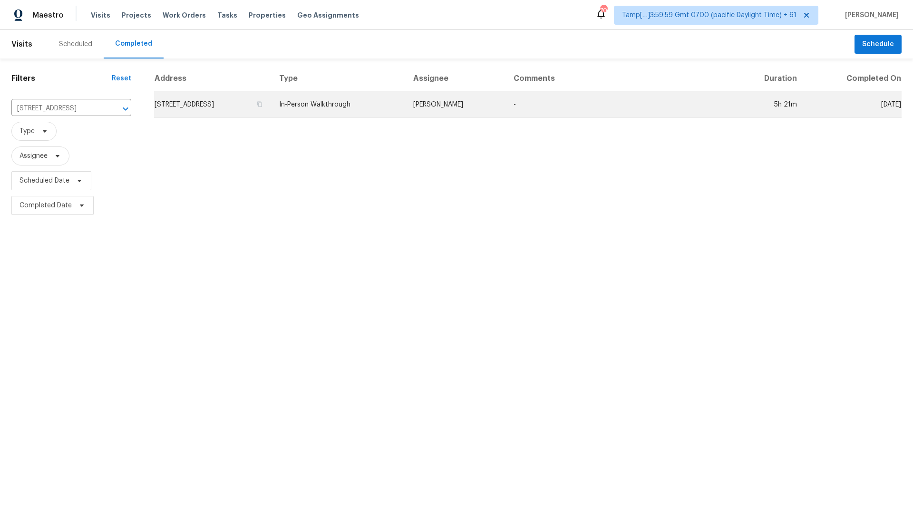
click at [271, 111] on td "5443 Kings River Dr, North Charleston, SC 29420" at bounding box center [212, 104] width 117 height 27
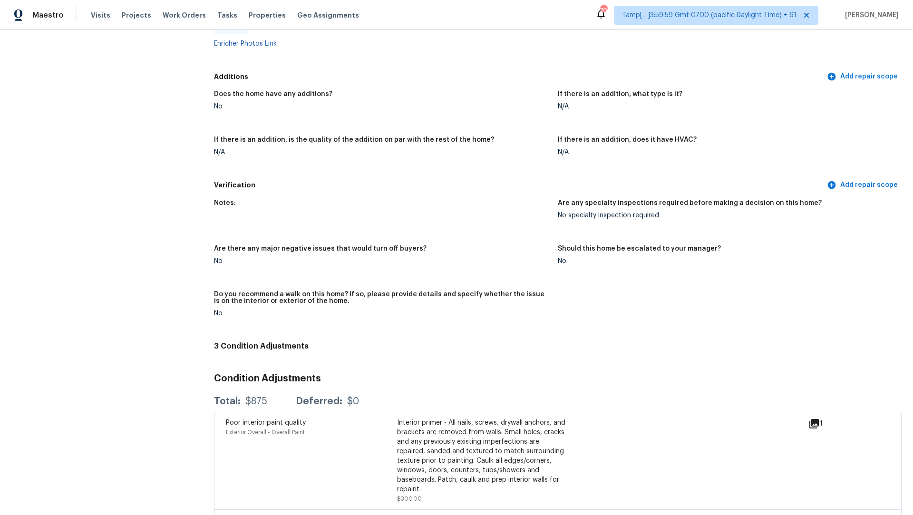
scroll to position [1803, 0]
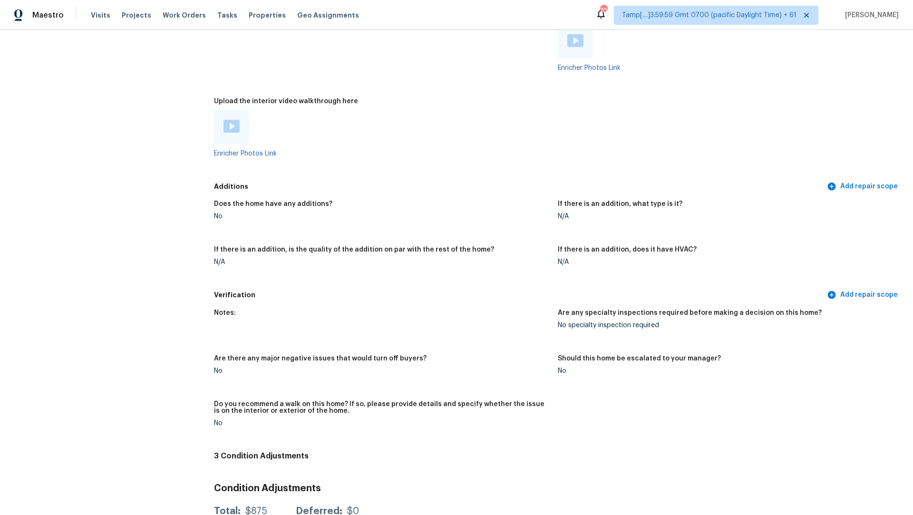
click at [236, 128] on div at bounding box center [231, 126] width 35 height 33
click at [233, 121] on img at bounding box center [231, 126] width 16 height 13
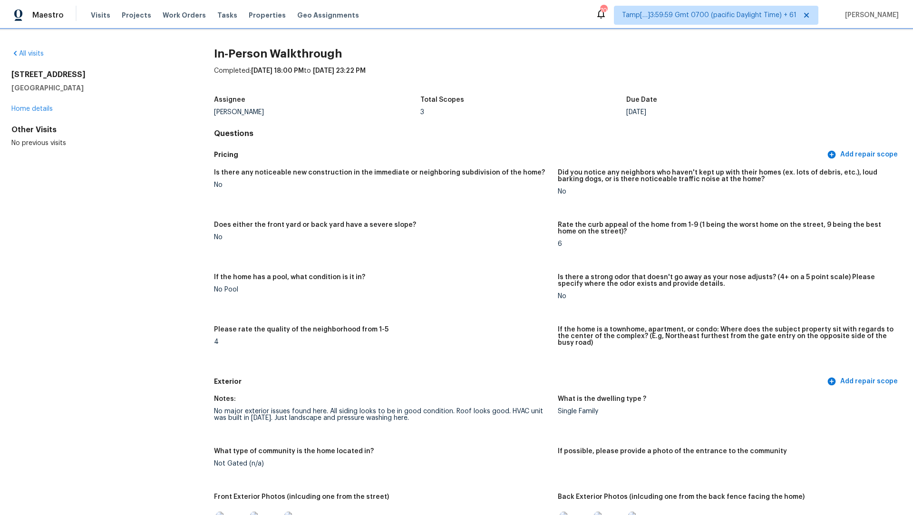
scroll to position [71, 0]
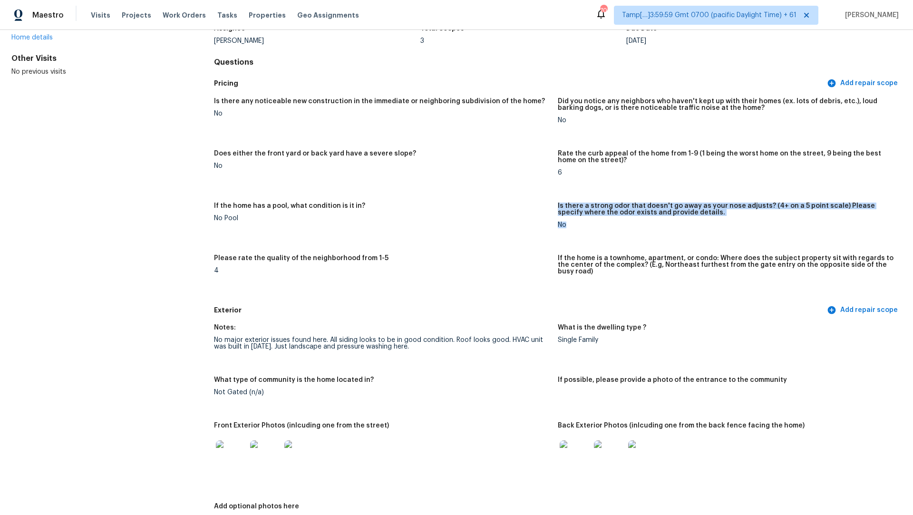
drag, startPoint x: 555, startPoint y: 222, endPoint x: 571, endPoint y: 221, distance: 16.2
click at [571, 222] on div "Is there any noticeable new construction in the immediate or neighboring subdiv…" at bounding box center [557, 196] width 687 height 209
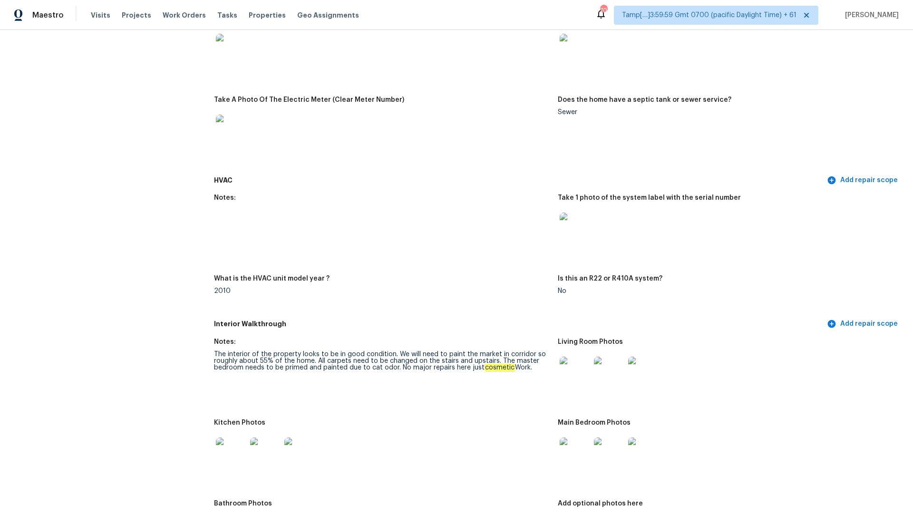
scroll to position [749, 0]
click at [414, 359] on div "The interior of the property looks to be in good condition. We will need to pai…" at bounding box center [382, 360] width 336 height 20
drag, startPoint x: 398, startPoint y: 359, endPoint x: 528, endPoint y: 357, distance: 129.8
click at [528, 357] on div "The interior of the property looks to be in good condition. We will need to pai…" at bounding box center [382, 360] width 336 height 20
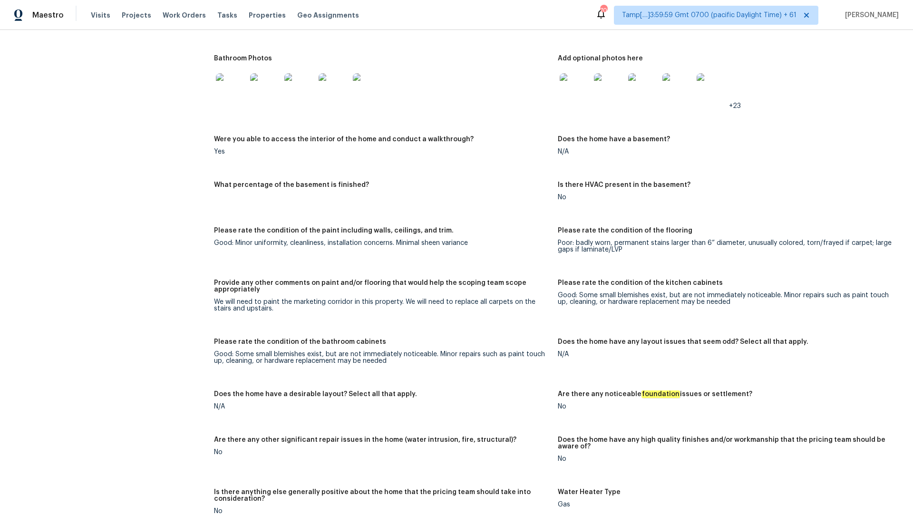
scroll to position [2051, 0]
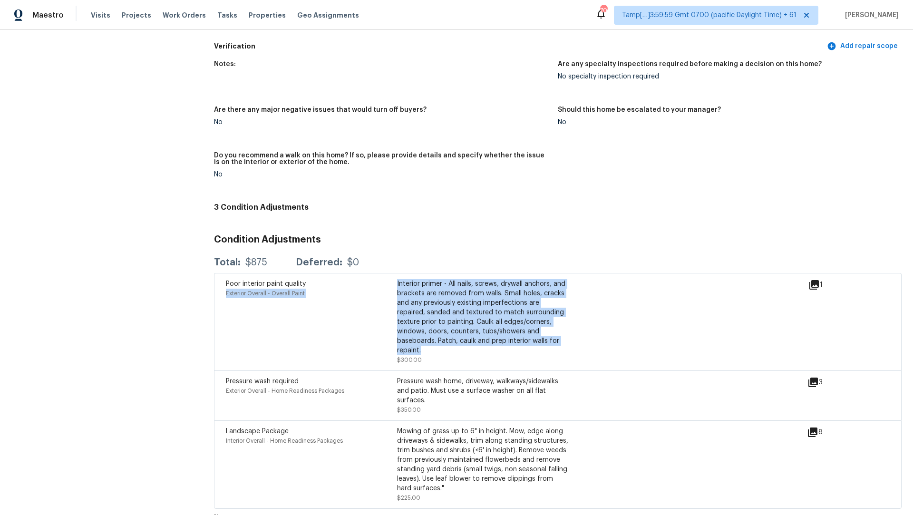
drag, startPoint x: 393, startPoint y: 278, endPoint x: 528, endPoint y: 332, distance: 145.7
click at [528, 332] on div "Poor interior paint quality Exterior Overall - Overall Paint Interior primer - …" at bounding box center [397, 322] width 342 height 86
click at [528, 332] on div "Interior primer - All nails, screws, drywall anchors, and brackets are removed …" at bounding box center [482, 317] width 171 height 76
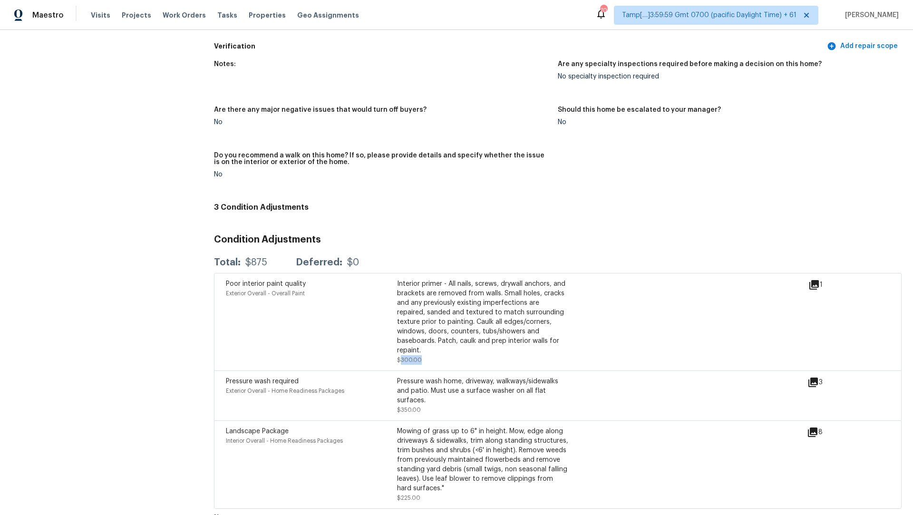
drag, startPoint x: 399, startPoint y: 344, endPoint x: 447, endPoint y: 343, distance: 48.0
click at [447, 344] on div "Interior primer - All nails, screws, drywall anchors, and brackets are removed …" at bounding box center [482, 322] width 171 height 86
click at [447, 343] on div "Interior primer - All nails, screws, drywall anchors, and brackets are removed …" at bounding box center [482, 322] width 171 height 86
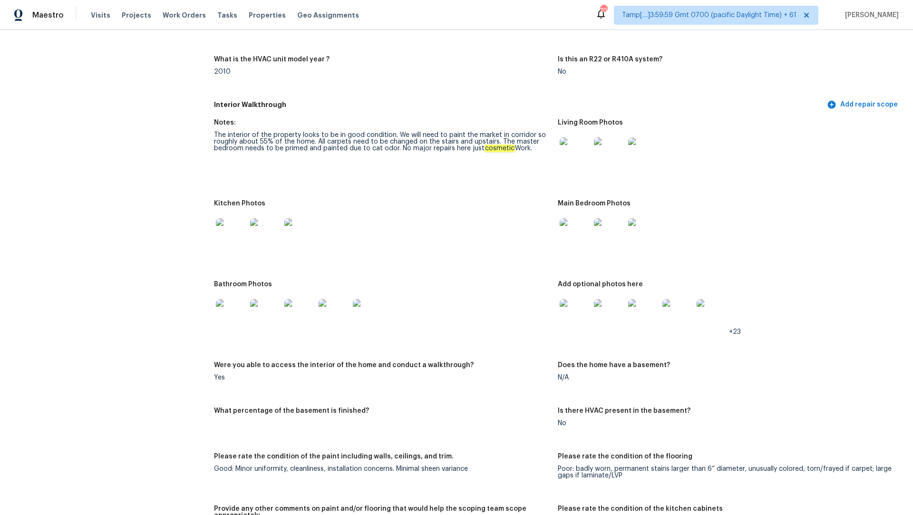
scroll to position [929, 0]
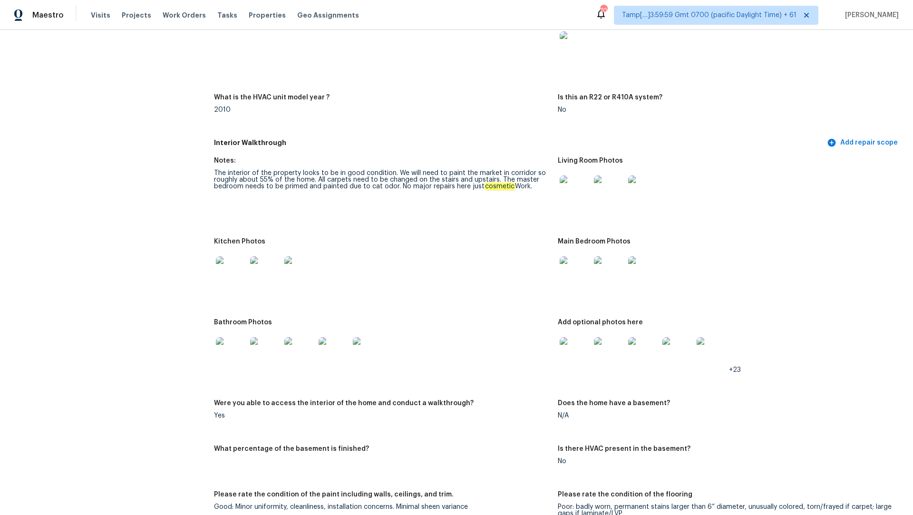
click at [524, 178] on div "The interior of the property looks to be in good condition. We will need to pai…" at bounding box center [382, 180] width 336 height 20
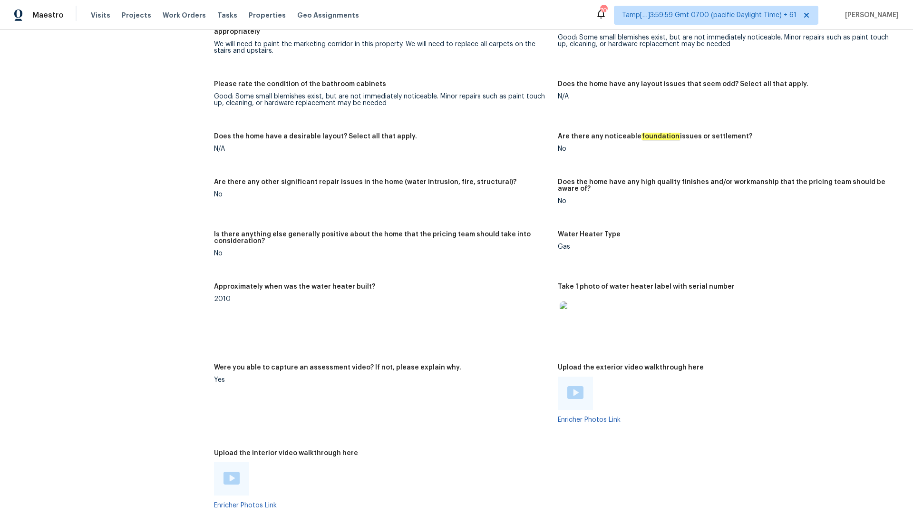
scroll to position [1445, 0]
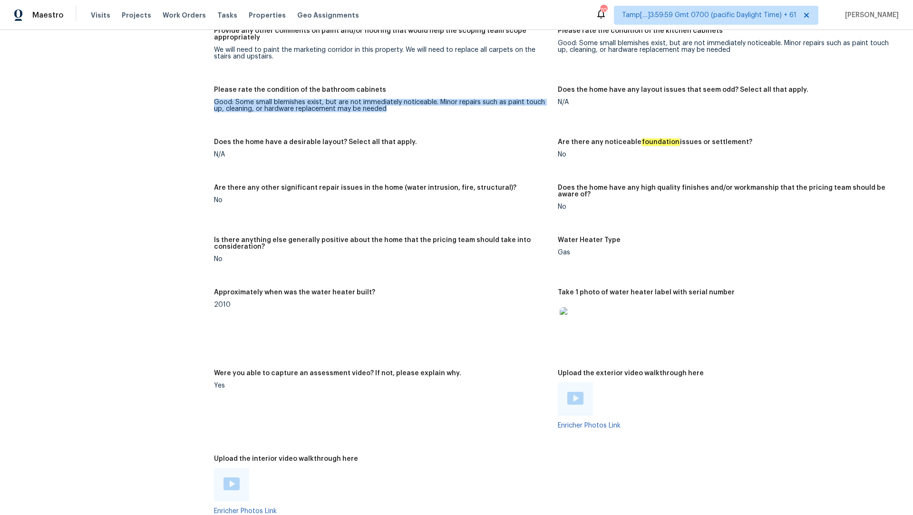
drag, startPoint x: 433, startPoint y: 89, endPoint x: 434, endPoint y: 108, distance: 18.6
click at [434, 108] on figure "Please rate the condition of the bathroom cabinets Good: Some small blemishes e…" at bounding box center [386, 107] width 344 height 41
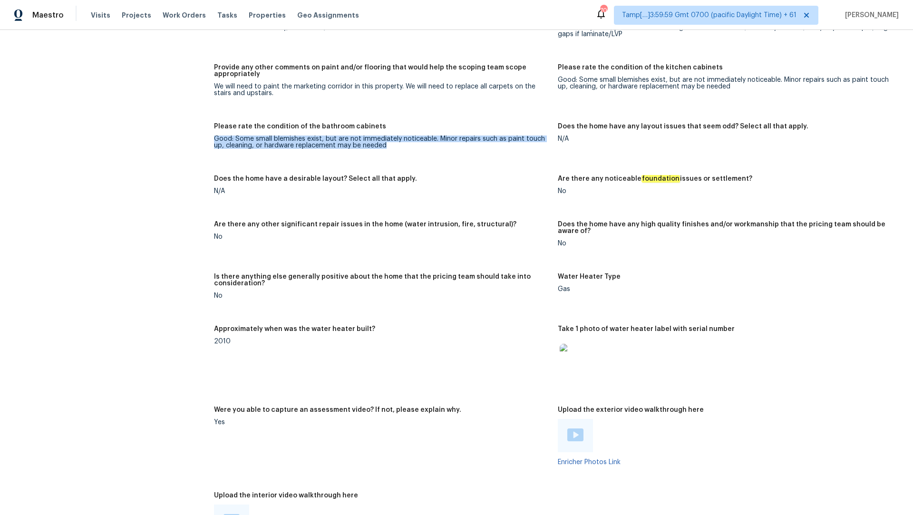
click at [389, 145] on figure "Please rate the condition of the bathroom cabinets Good: Some small blemishes e…" at bounding box center [386, 143] width 344 height 41
click at [579, 77] on div "Good: Some small blemishes exist, but are not immediately noticeable. Minor rep…" at bounding box center [726, 83] width 336 height 13
drag, startPoint x: 579, startPoint y: 74, endPoint x: 559, endPoint y: 74, distance: 20.4
click at [559, 77] on div "Good: Some small blemishes exist, but are not immediately noticeable. Minor rep…" at bounding box center [726, 83] width 336 height 13
drag, startPoint x: 578, startPoint y: 72, endPoint x: 729, endPoint y: 90, distance: 152.8
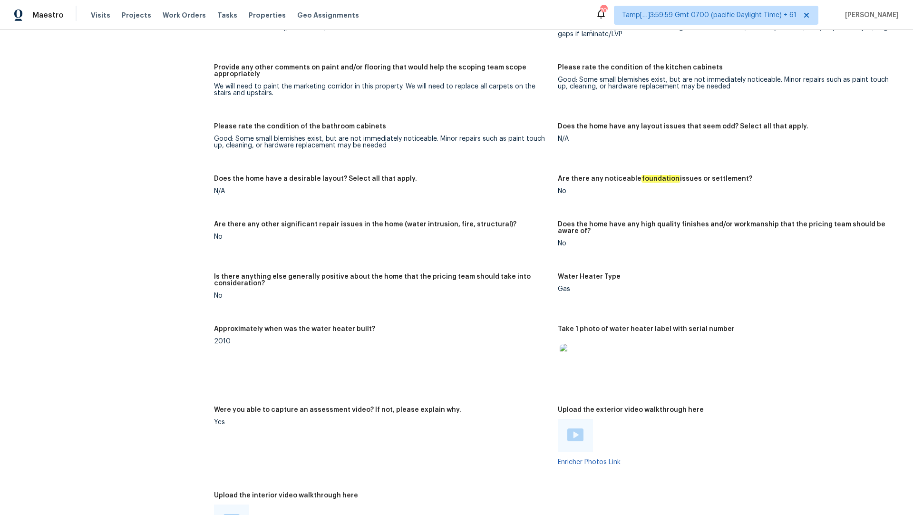
click at [729, 90] on figure "Please rate the condition of the kitchen cabinets Good: Some small blemishes ex…" at bounding box center [730, 88] width 344 height 48
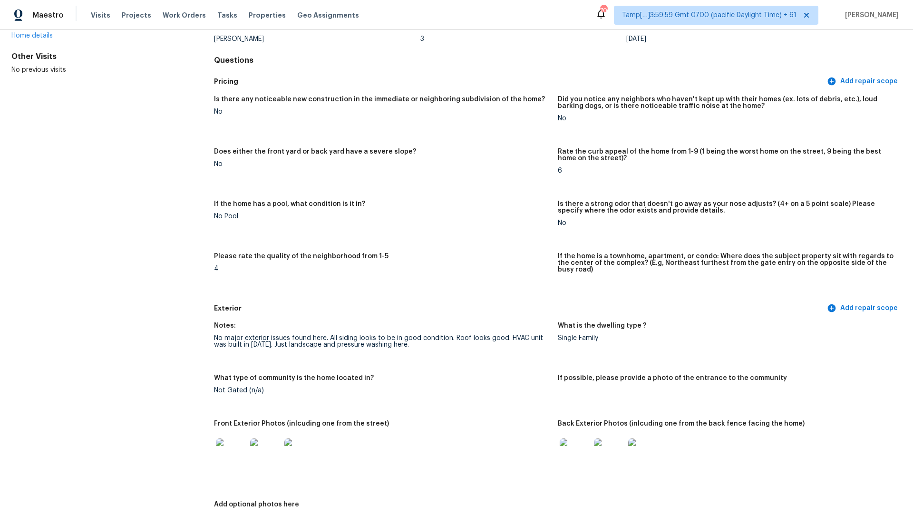
scroll to position [836, 0]
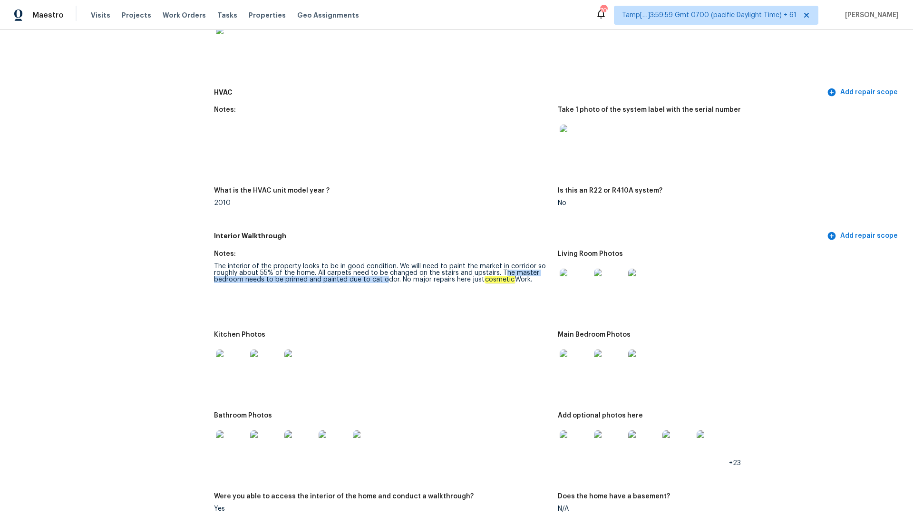
drag, startPoint x: 499, startPoint y: 263, endPoint x: 385, endPoint y: 275, distance: 114.2
click at [385, 275] on div "The interior of the property looks to be in good condition. We will need to pai…" at bounding box center [382, 273] width 336 height 20
drag, startPoint x: 497, startPoint y: 264, endPoint x: 393, endPoint y: 270, distance: 104.3
click at [393, 270] on div "The interior of the property looks to be in good condition. We will need to pai…" at bounding box center [382, 273] width 336 height 20
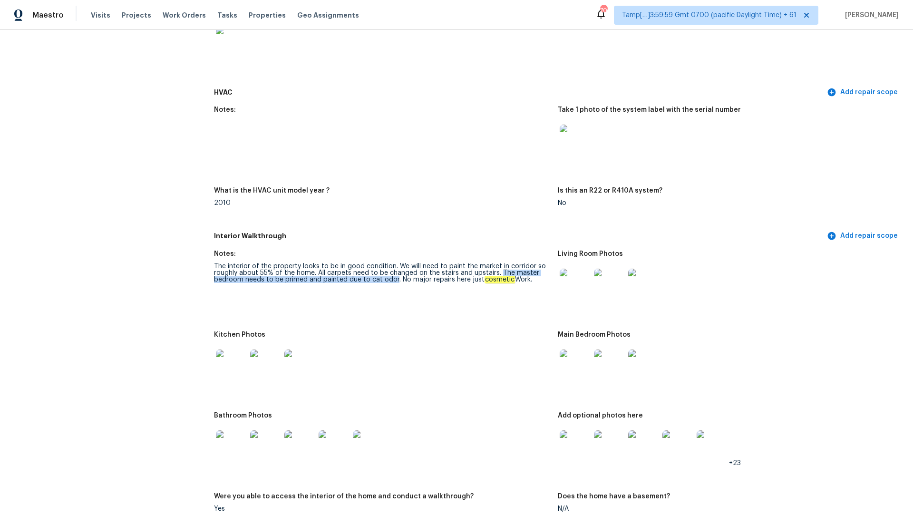
copy div "The master bedroom needs to be primed and painted due to cat odor"
click at [102, 16] on span "Visits" at bounding box center [100, 15] width 19 height 10
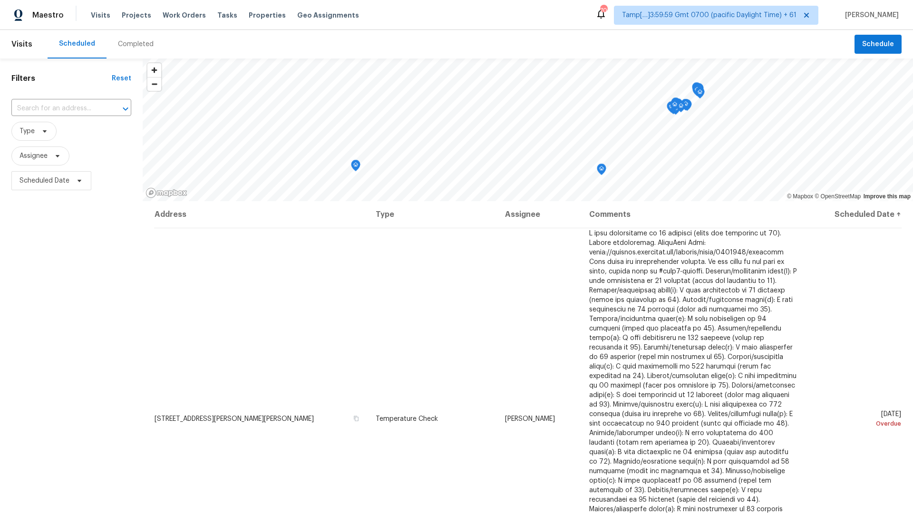
click at [129, 39] on div "Completed" at bounding box center [136, 44] width 36 height 10
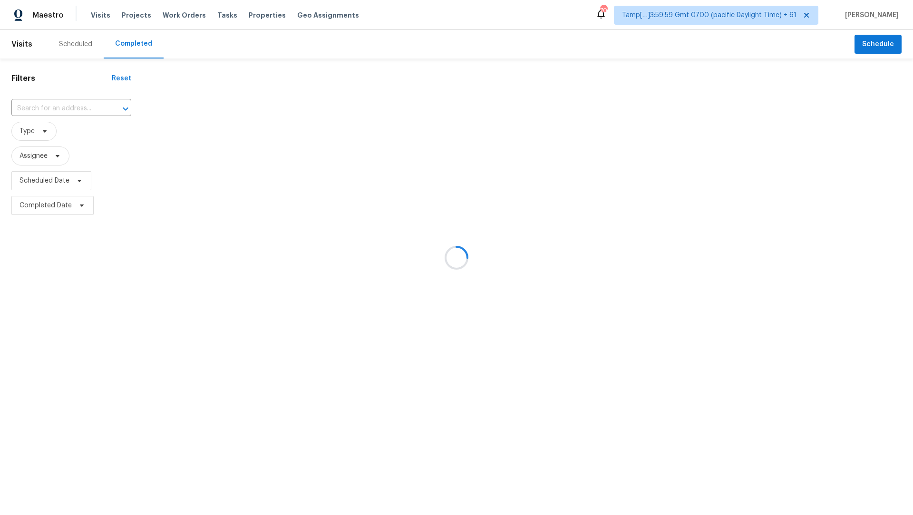
click at [71, 105] on div at bounding box center [456, 257] width 913 height 515
click at [54, 110] on div at bounding box center [456, 257] width 913 height 515
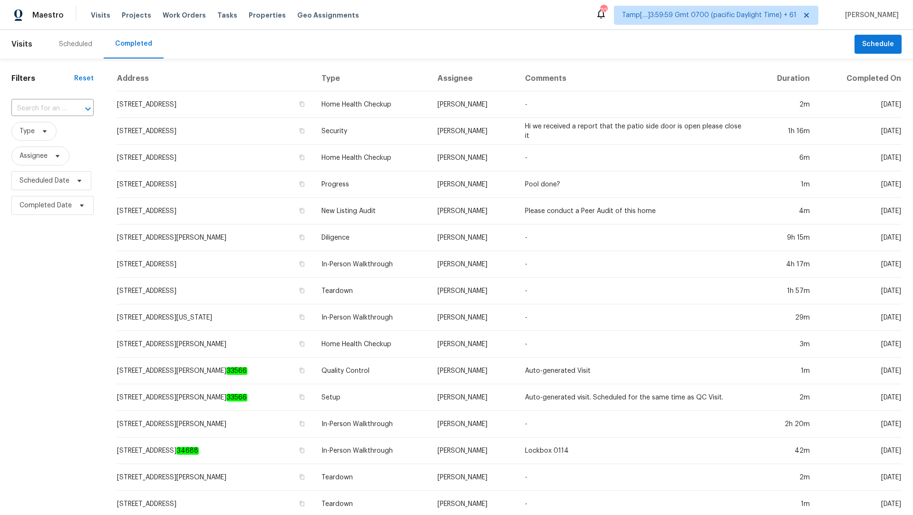
click at [54, 110] on input "text" at bounding box center [39, 108] width 56 height 15
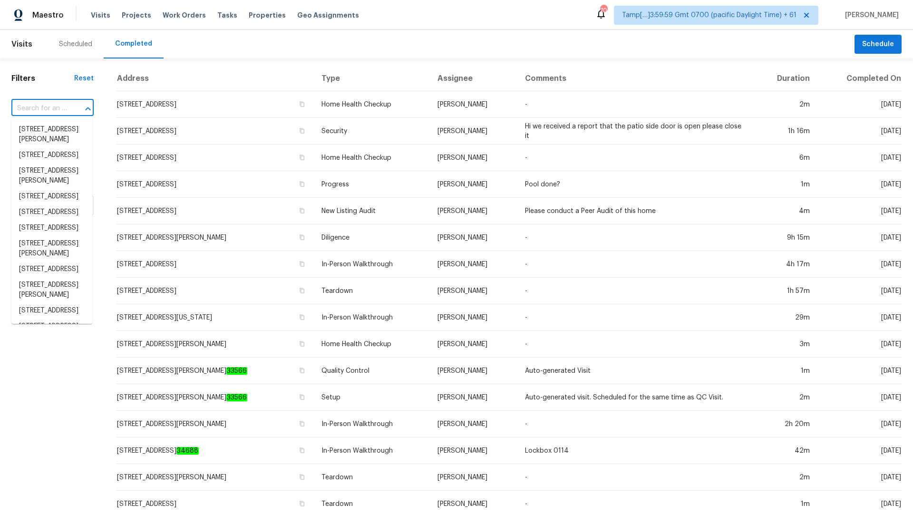
paste input "6874 Kingsgate Dr Fayetteville, NC, 28314"
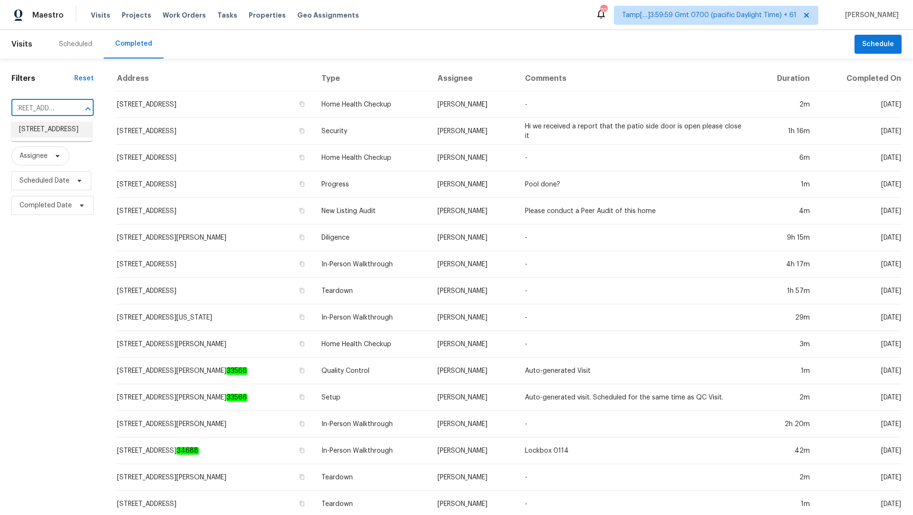
type input "6874 Kingsgate Dr Fayetteville, NC, 28314"
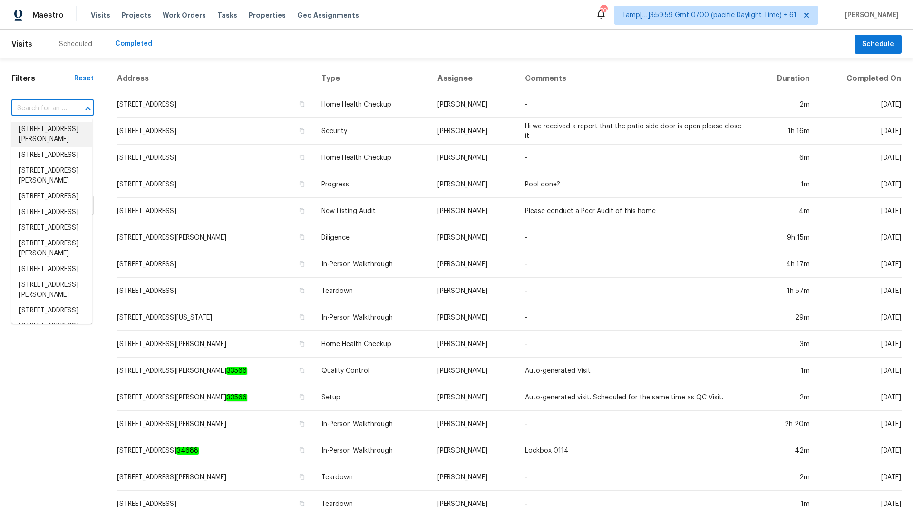
scroll to position [0, 0]
paste input "6874 Kingsgate Dr Fayetteville, NC, 28314"
type input "6874 Kingsgate Dr Fayetteville, NC, 28314"
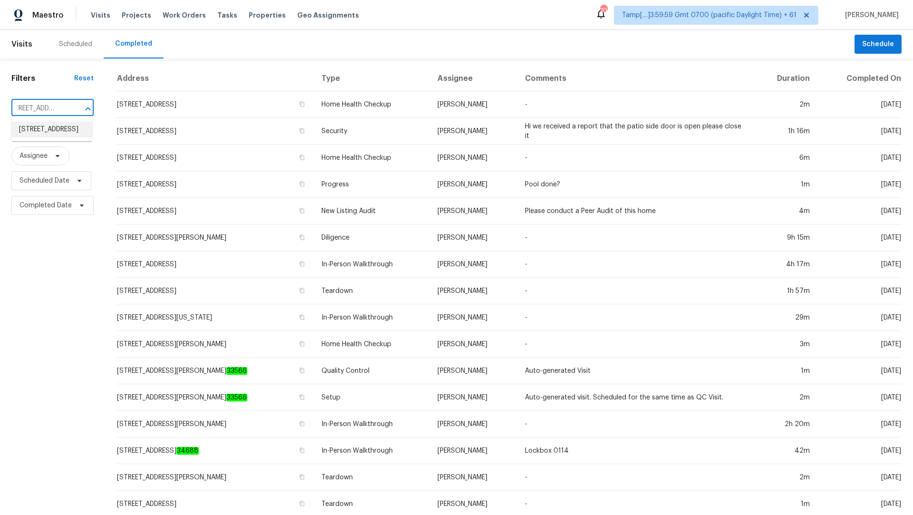
click at [53, 131] on li "6874 Kingsgate Dr, Fayetteville, NC 28314" at bounding box center [51, 130] width 81 height 16
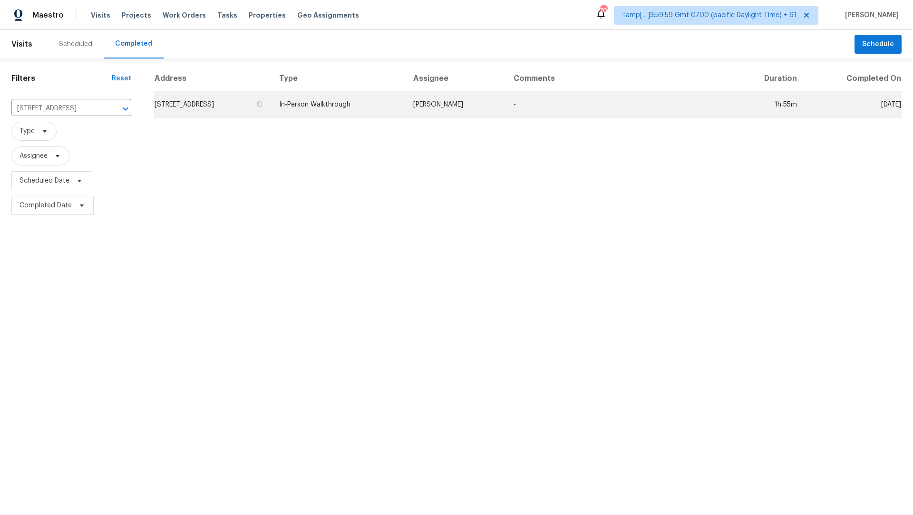
click at [358, 102] on td "In-Person Walkthrough" at bounding box center [338, 104] width 134 height 27
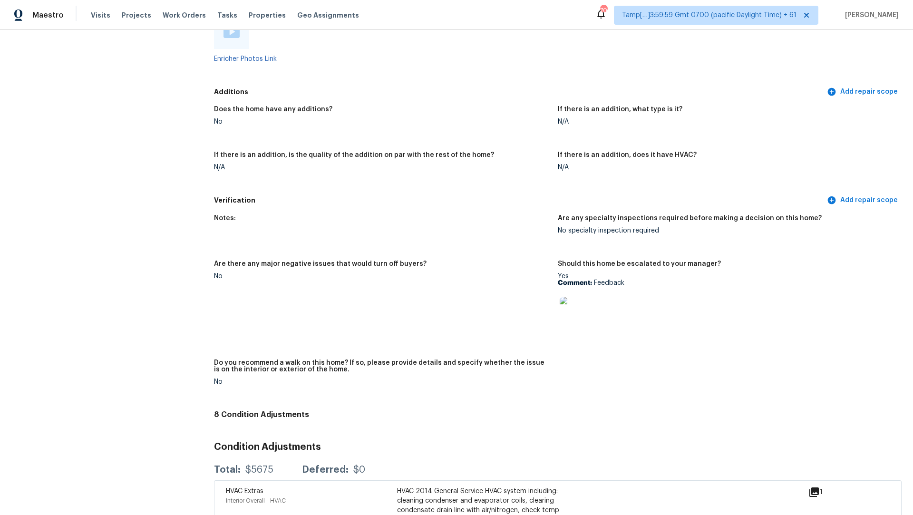
scroll to position [1836, 0]
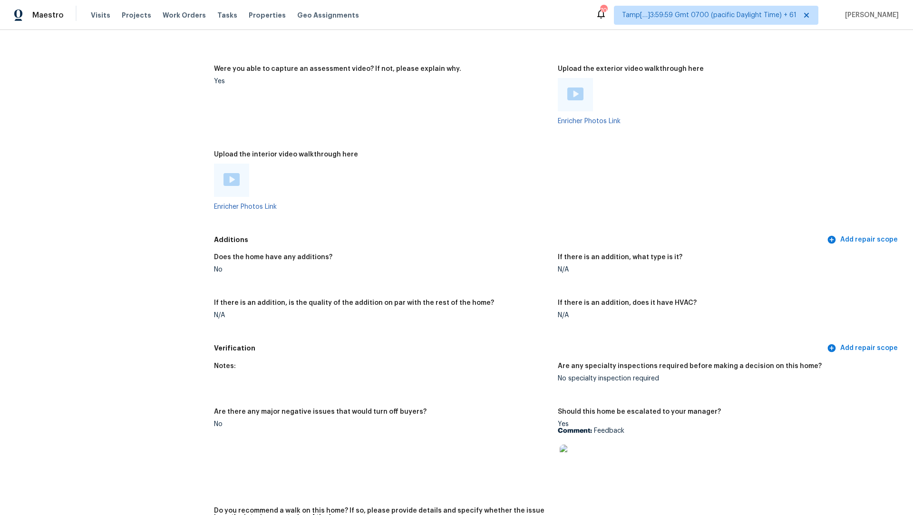
click at [230, 173] on img at bounding box center [231, 179] width 16 height 13
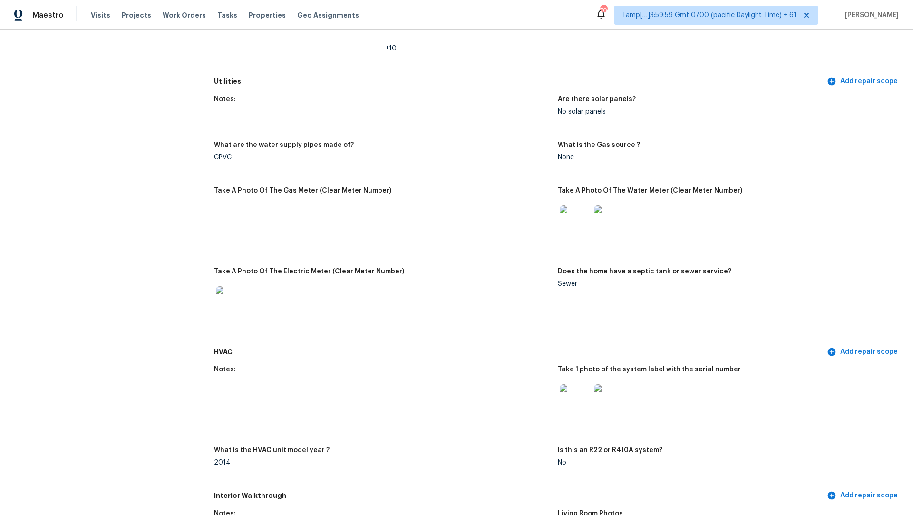
scroll to position [0, 0]
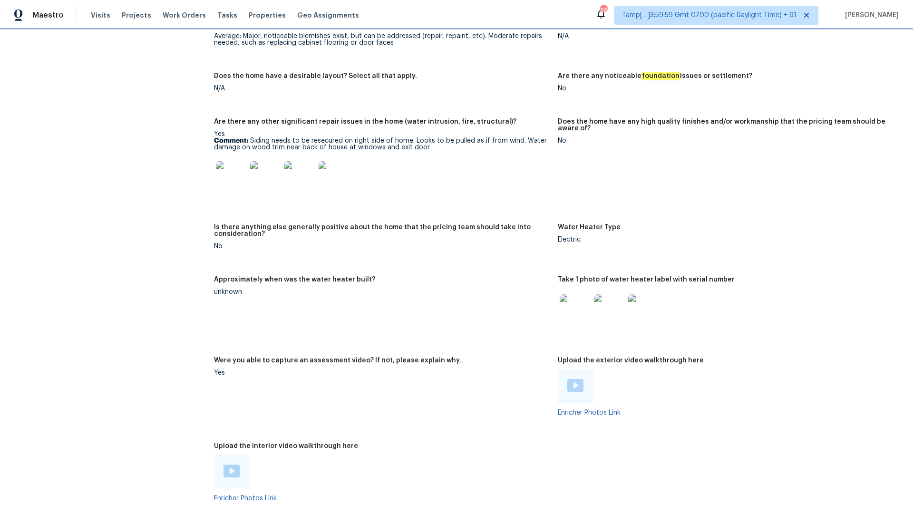
scroll to position [1547, 0]
click at [526, 153] on div at bounding box center [382, 174] width 336 height 42
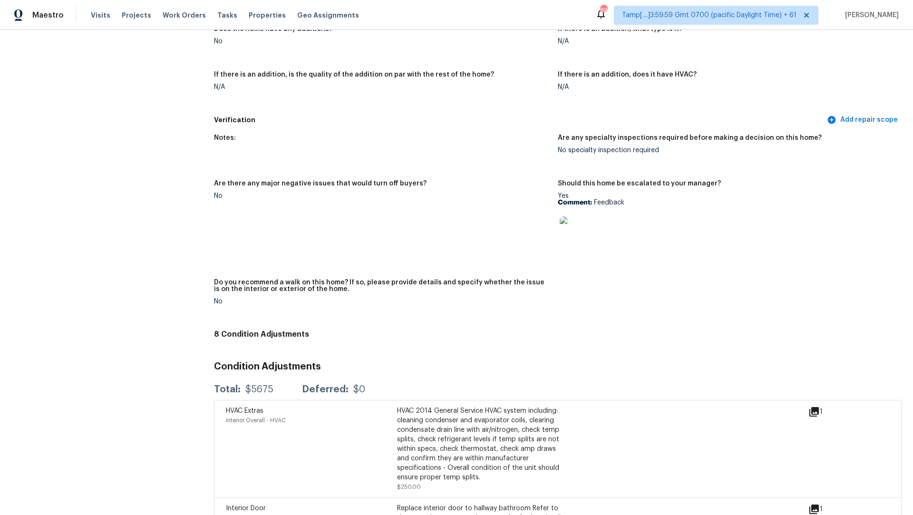
scroll to position [2554, 0]
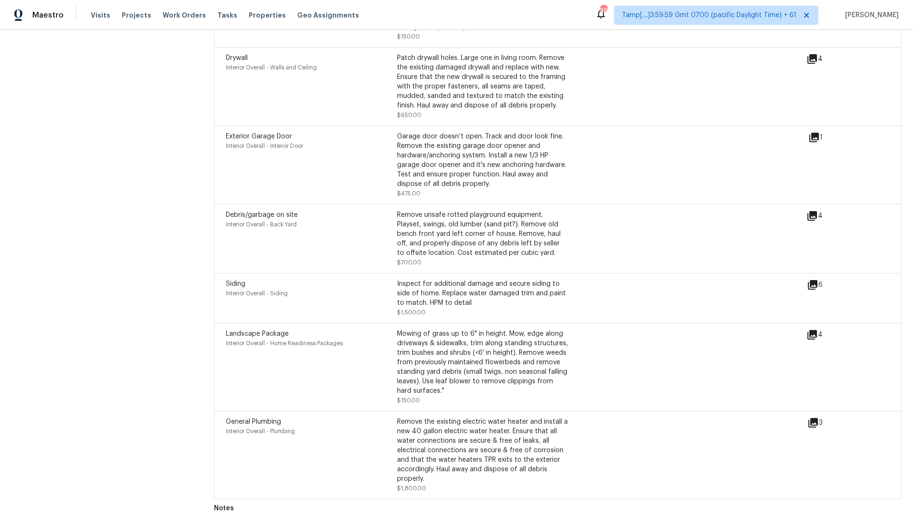
click at [265, 418] on span "General Plumbing" at bounding box center [253, 421] width 55 height 7
click at [268, 330] on span "Landscape Package" at bounding box center [257, 333] width 63 height 7
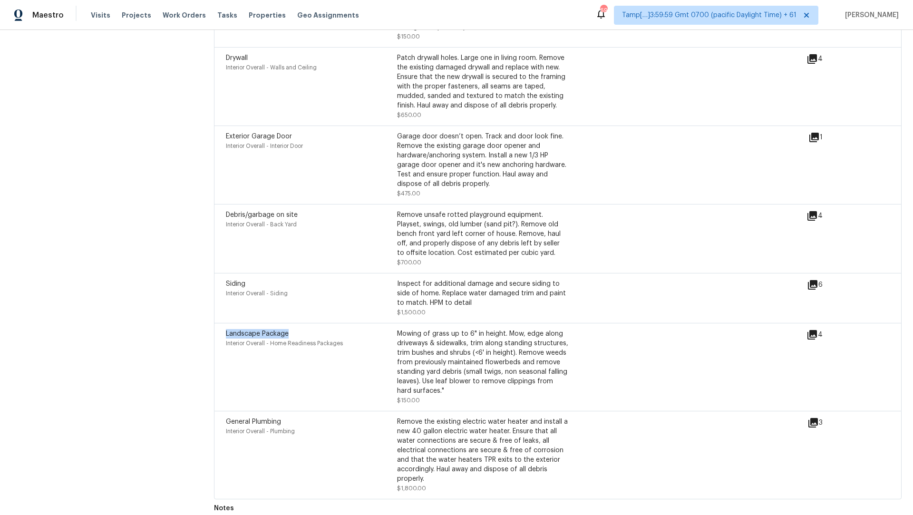
click at [268, 330] on span "Landscape Package" at bounding box center [257, 333] width 63 height 7
click at [237, 280] on span "Siding" at bounding box center [235, 283] width 19 height 7
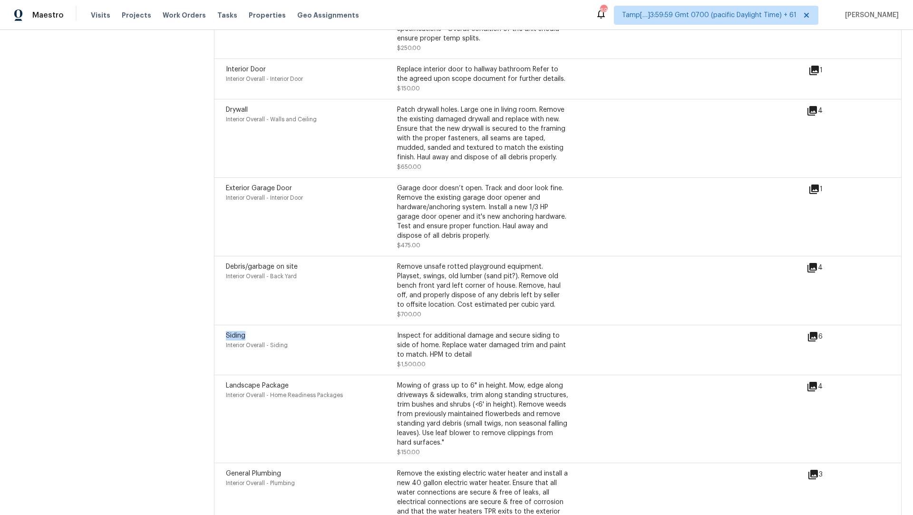
scroll to position [2476, 0]
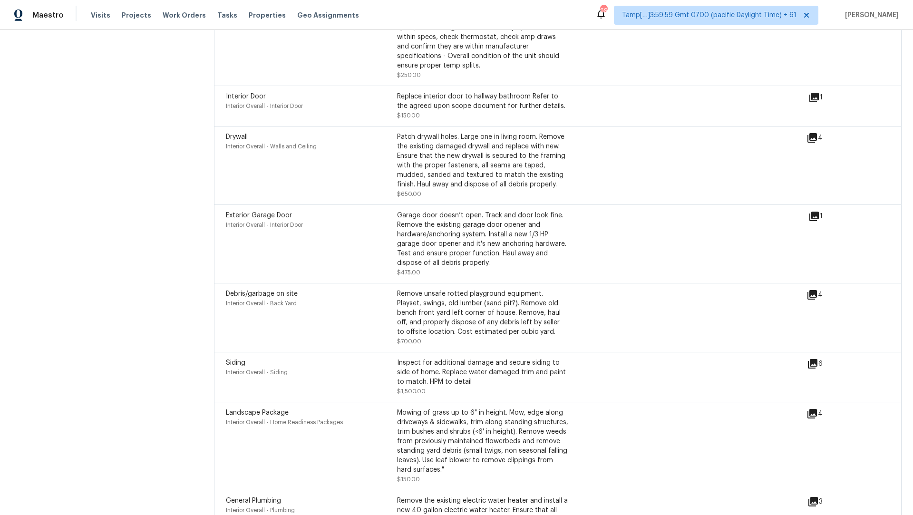
click at [257, 289] on div "Debris/garbage on site" at bounding box center [311, 294] width 171 height 10
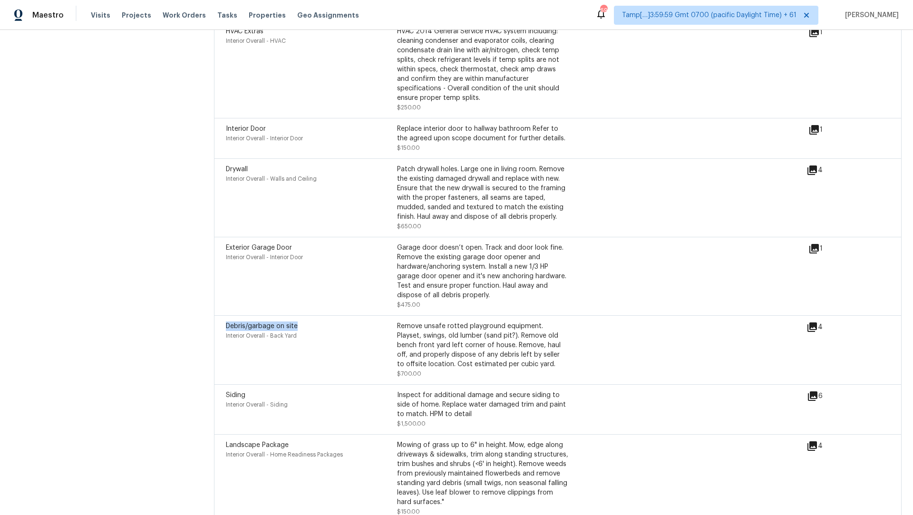
scroll to position [2442, 0]
click at [267, 245] on div "Exterior Garage Door" at bounding box center [311, 249] width 171 height 10
click at [267, 245] on span "Exterior Garage Door" at bounding box center [259, 248] width 66 height 7
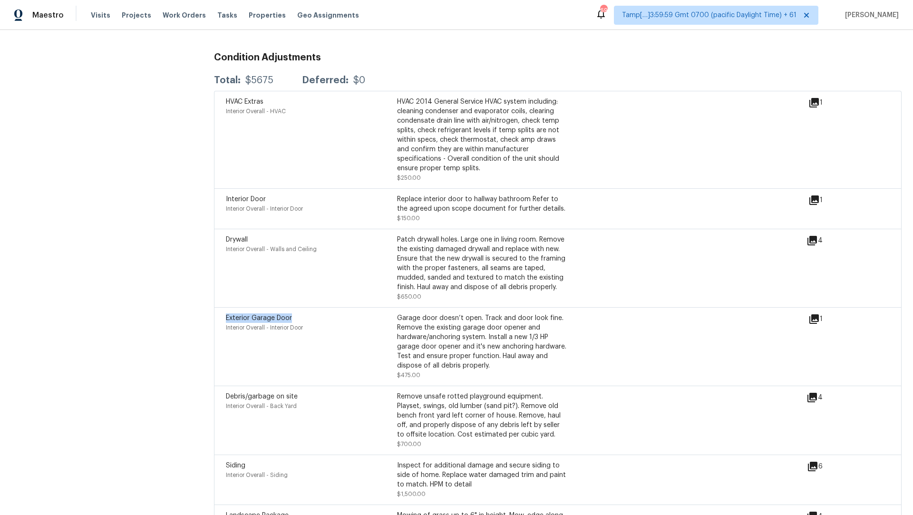
scroll to position [2354, 0]
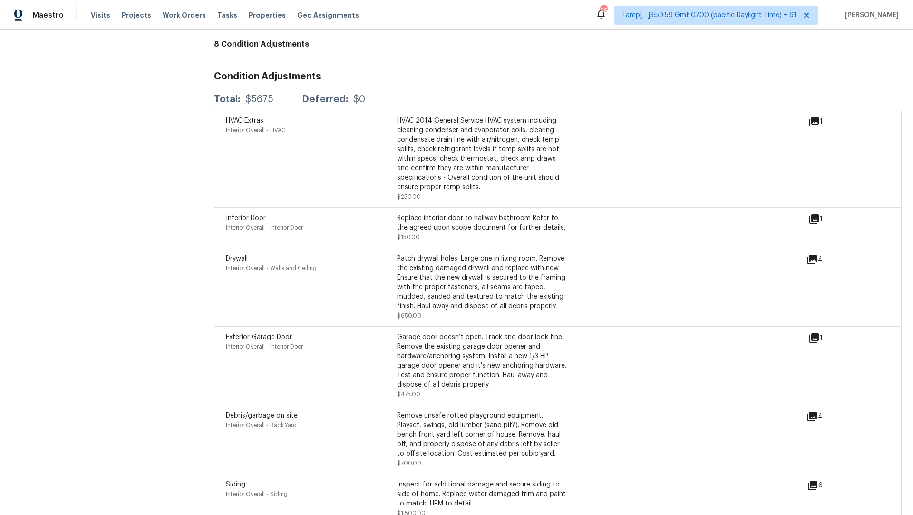
click at [235, 255] on span "Drywall" at bounding box center [237, 258] width 22 height 7
click at [249, 215] on span "Interior Door" at bounding box center [246, 218] width 40 height 7
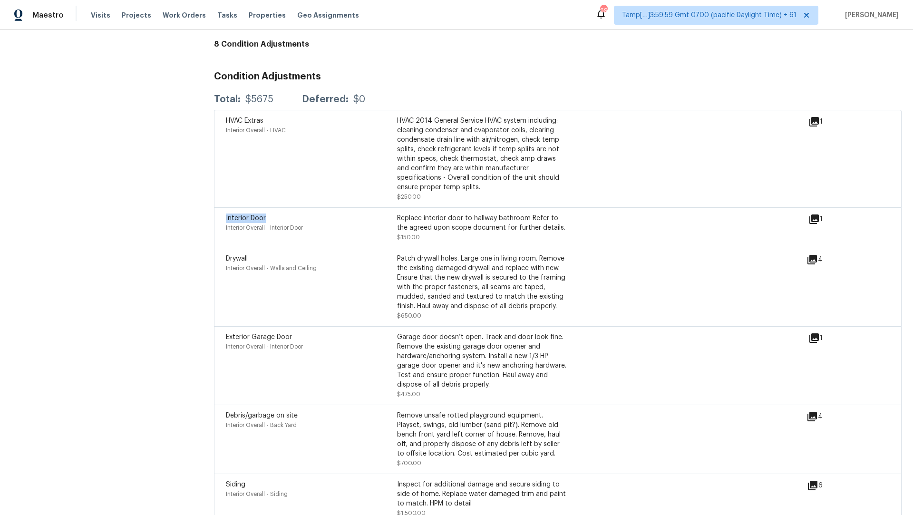
click at [249, 215] on span "Interior Door" at bounding box center [246, 218] width 40 height 7
click at [241, 117] on span "HVAC Extras" at bounding box center [245, 120] width 38 height 7
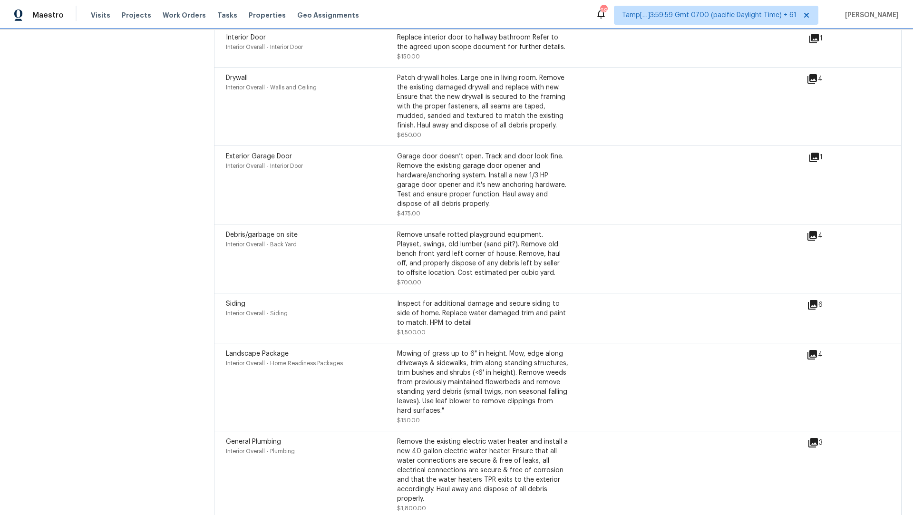
scroll to position [2554, 0]
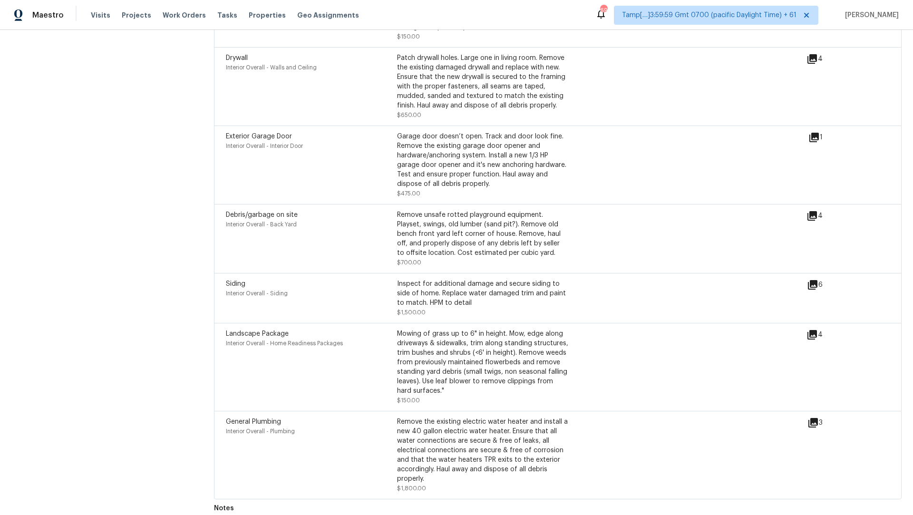
click at [398, 417] on div "Remove the existing electric water heater and install a new 40 gallon electric …" at bounding box center [482, 450] width 171 height 67
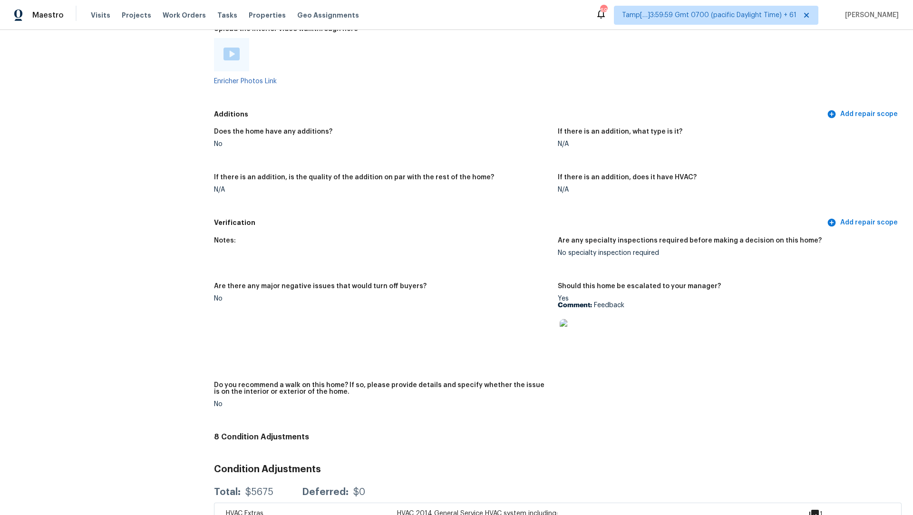
scroll to position [1960, 0]
click at [587, 320] on img at bounding box center [574, 335] width 30 height 30
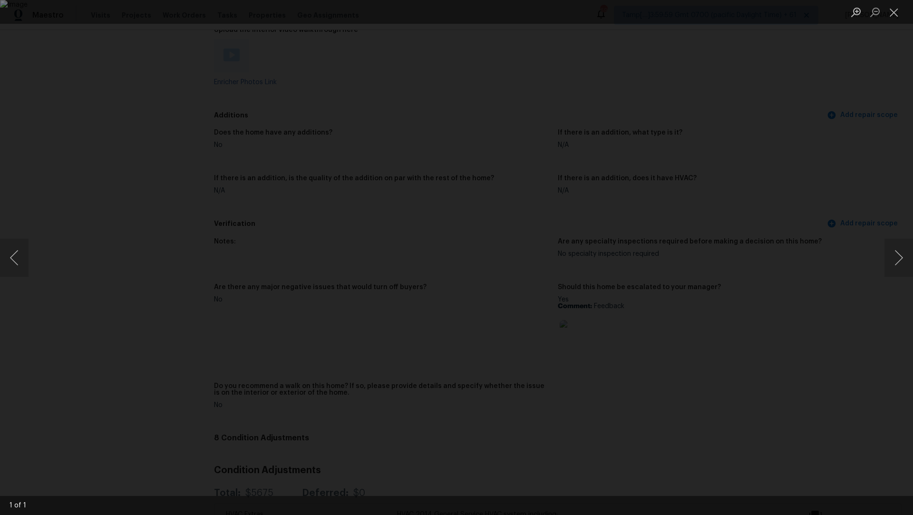
click at [778, 159] on div "Lightbox" at bounding box center [456, 257] width 913 height 515
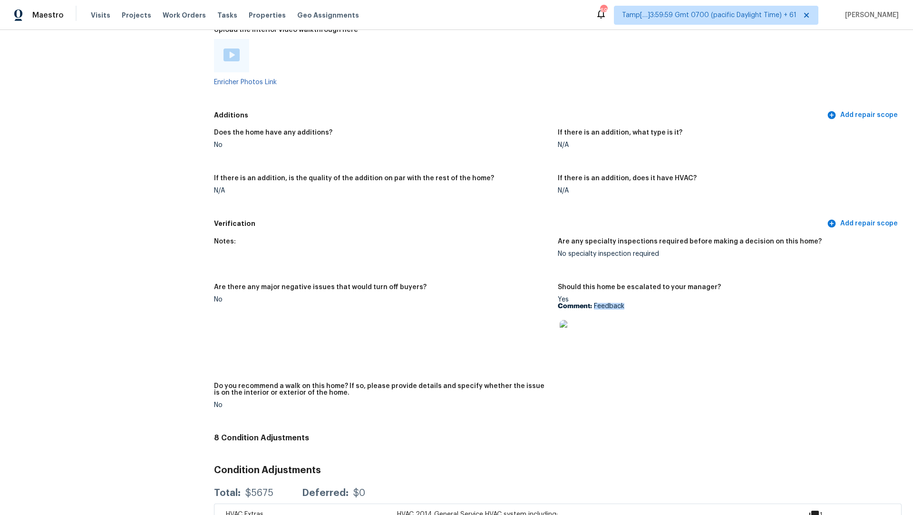
drag, startPoint x: 595, startPoint y: 299, endPoint x: 646, endPoint y: 299, distance: 51.3
click at [646, 303] on p "Comment: Feedback" at bounding box center [726, 306] width 336 height 7
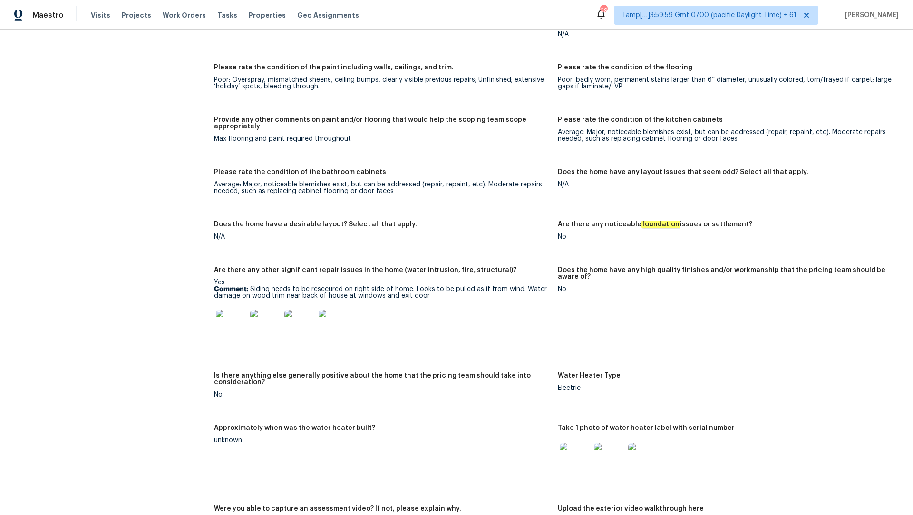
scroll to position [1397, 0]
drag, startPoint x: 214, startPoint y: 126, endPoint x: 362, endPoint y: 128, distance: 148.3
click at [362, 128] on figure "Provide any other comments on paint and/or flooring that would help the scoping…" at bounding box center [386, 136] width 344 height 41
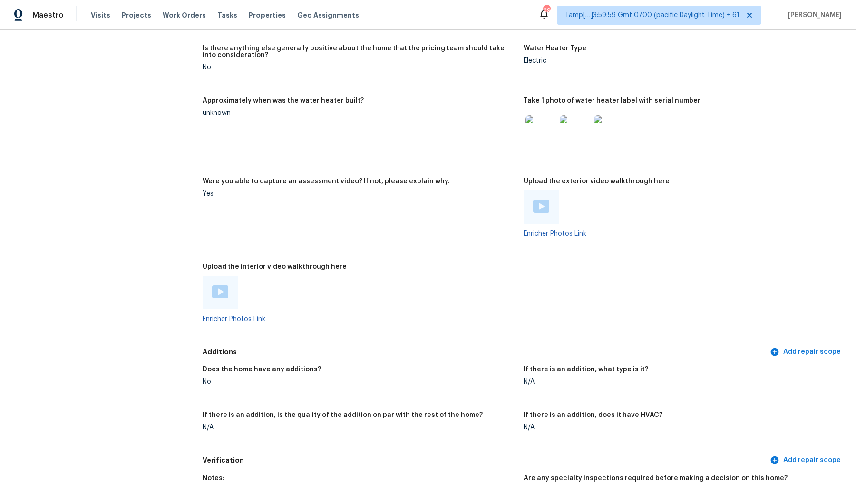
scroll to position [1723, 0]
click at [396, 234] on figure "Were you able to capture an assessment video? If not, please explain why. Yes" at bounding box center [362, 215] width 321 height 74
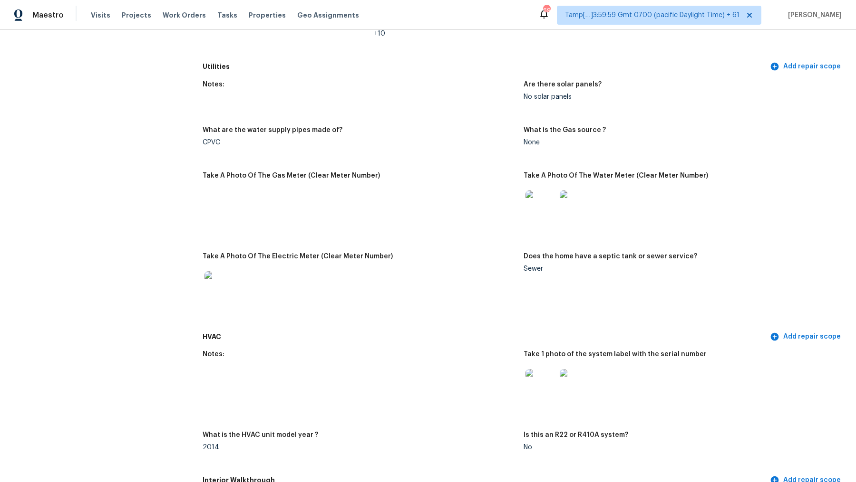
scroll to position [1311, 0]
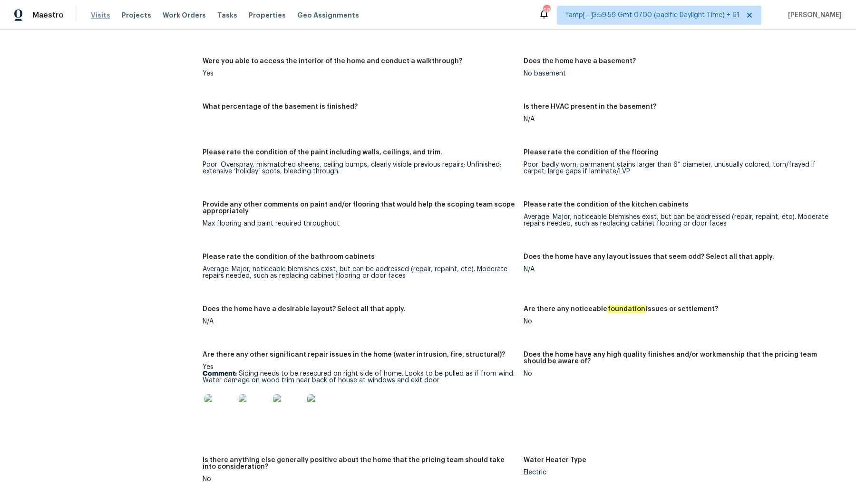
click at [91, 18] on span "Visits" at bounding box center [100, 15] width 19 height 10
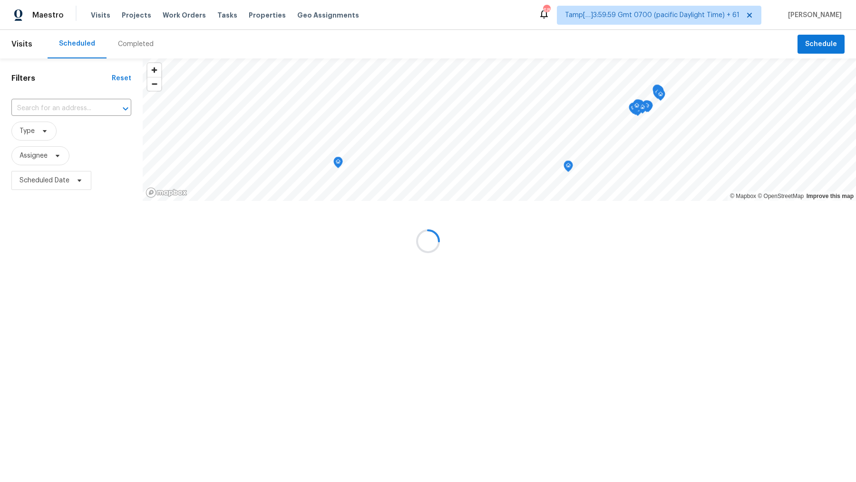
click at [132, 41] on div at bounding box center [428, 241] width 856 height 482
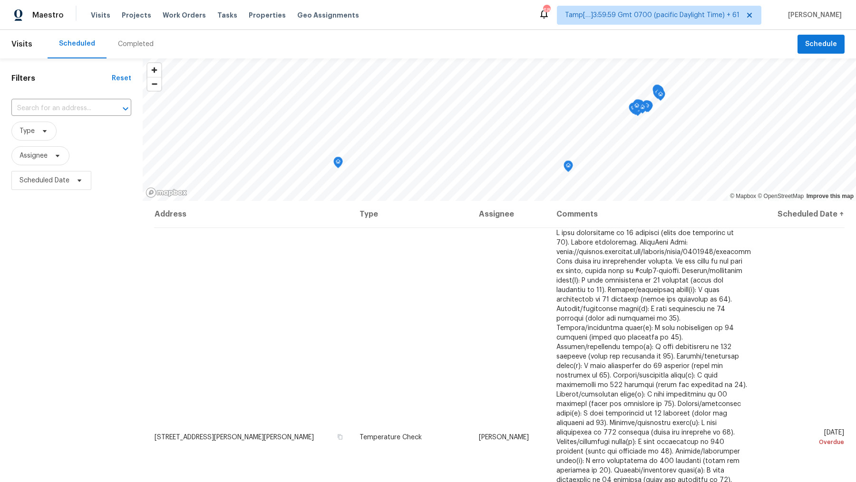
click at [138, 41] on div "Completed" at bounding box center [136, 44] width 36 height 10
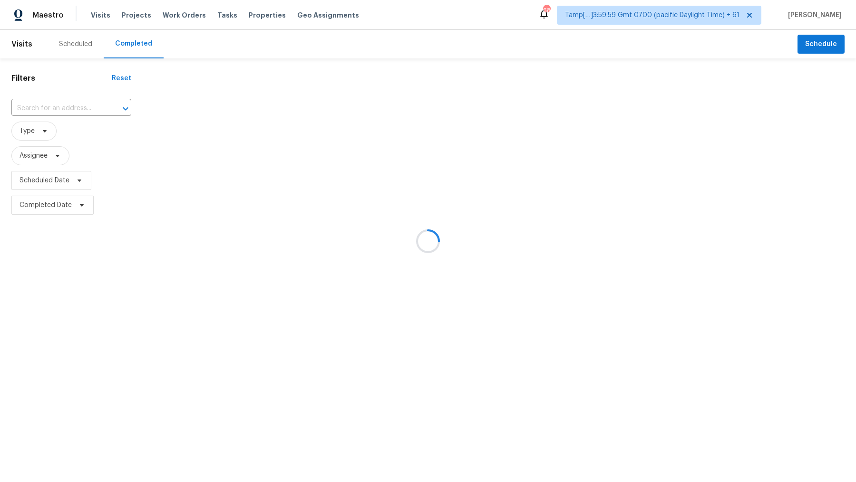
click at [67, 111] on div at bounding box center [428, 241] width 856 height 482
click at [67, 107] on div at bounding box center [428, 241] width 856 height 482
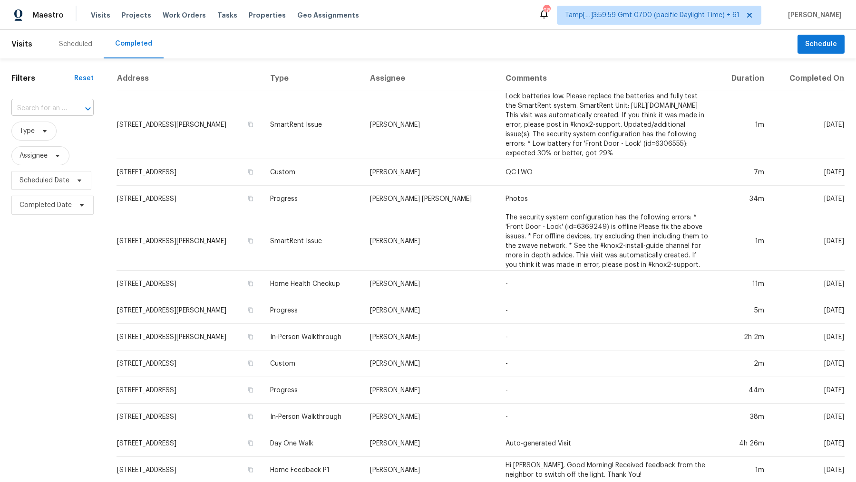
click at [48, 113] on input "text" at bounding box center [39, 108] width 56 height 15
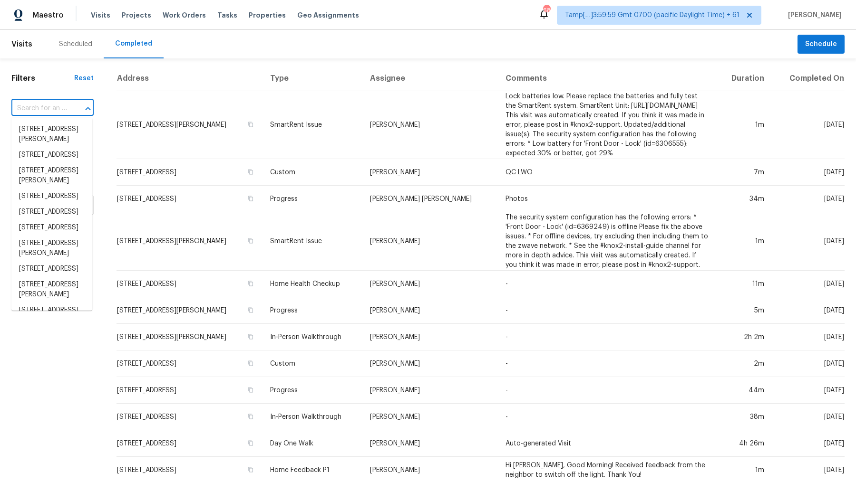
paste input "515 Prospect St West Boylston, MA, 01583"
type input "515 Prospect St West Boylston, MA, 01583"
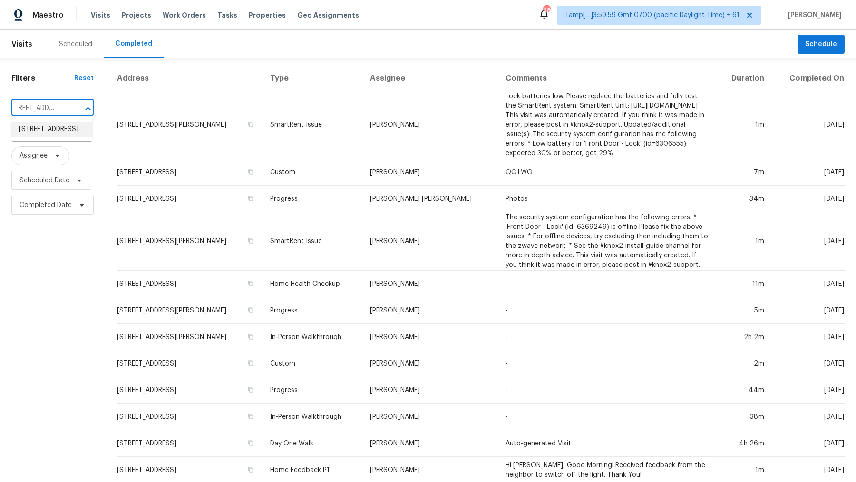
click at [54, 130] on li "515 Prospect St, West Boylston, MA 01583" at bounding box center [51, 130] width 81 height 16
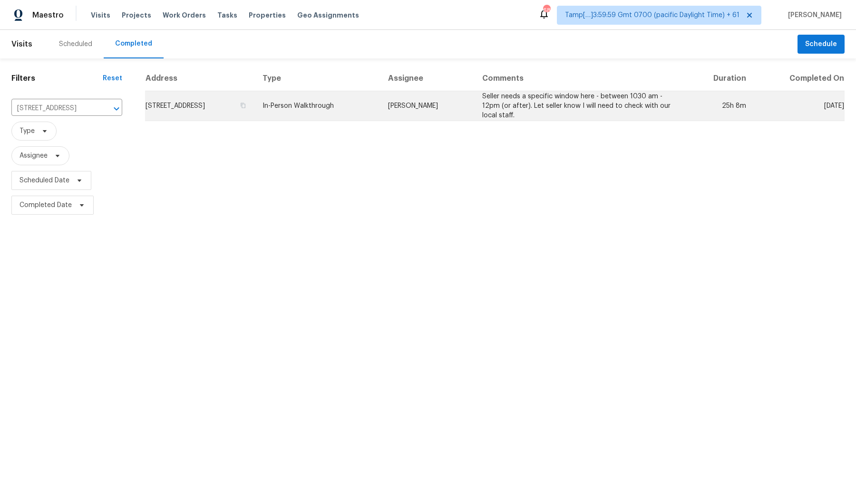
click at [334, 103] on td "In-Person Walkthrough" at bounding box center [317, 106] width 125 height 30
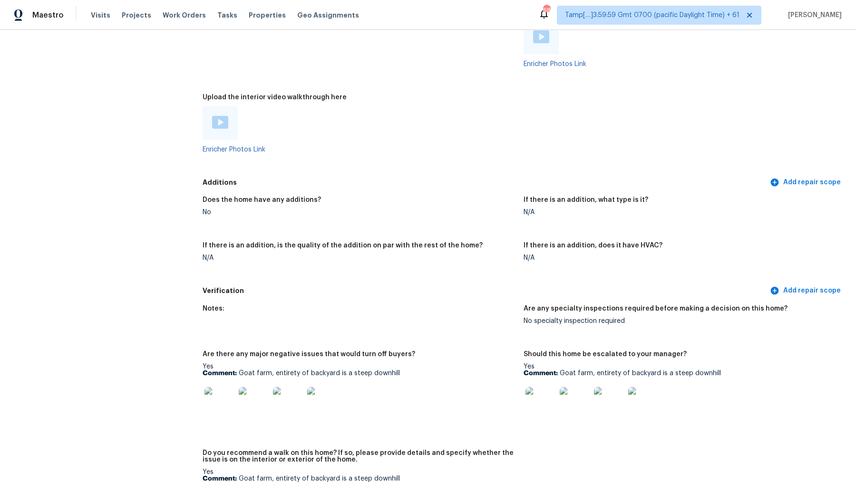
scroll to position [1793, 0]
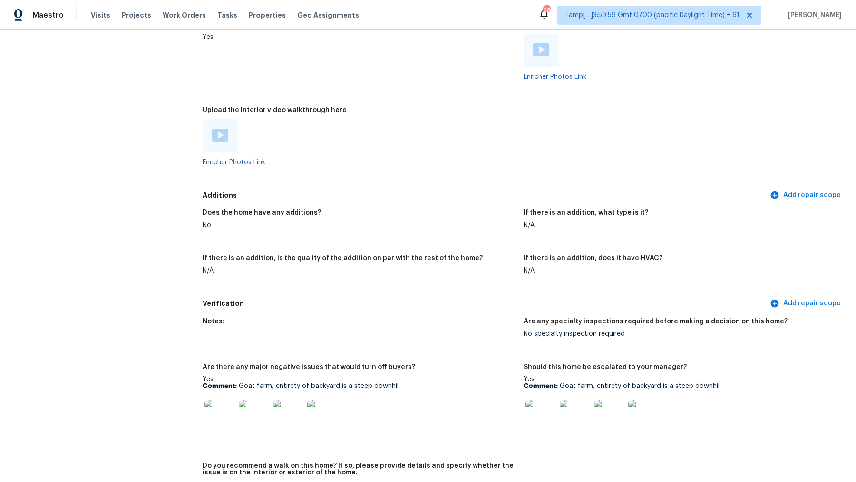
click at [219, 133] on img at bounding box center [220, 135] width 16 height 13
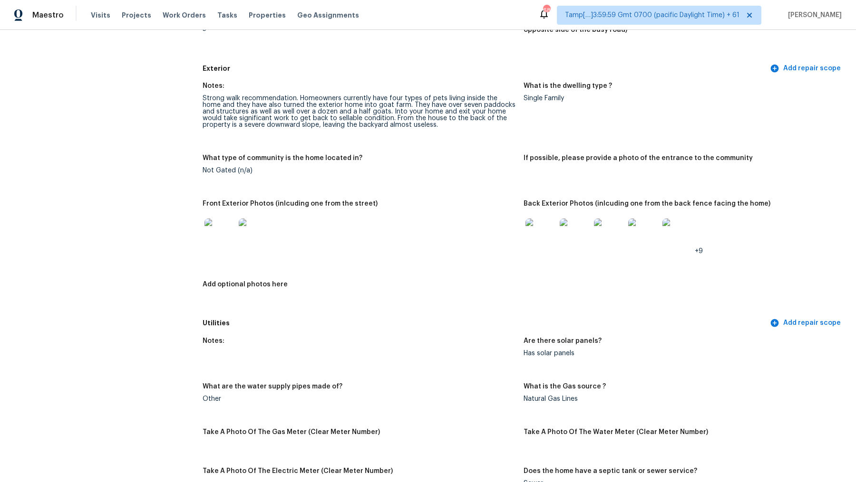
scroll to position [0, 0]
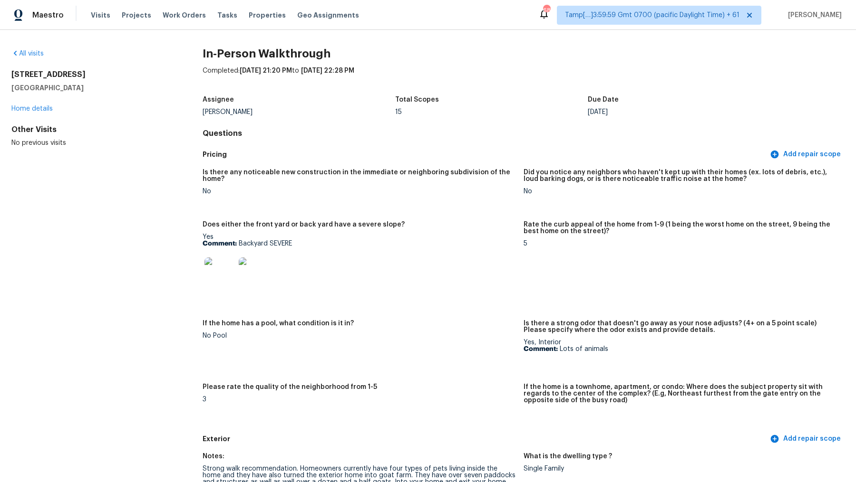
click at [468, 188] on div "No" at bounding box center [358, 191] width 313 height 7
click at [495, 195] on figure "Is there any noticeable new construction in the immediate or neighboring subdiv…" at bounding box center [362, 189] width 321 height 41
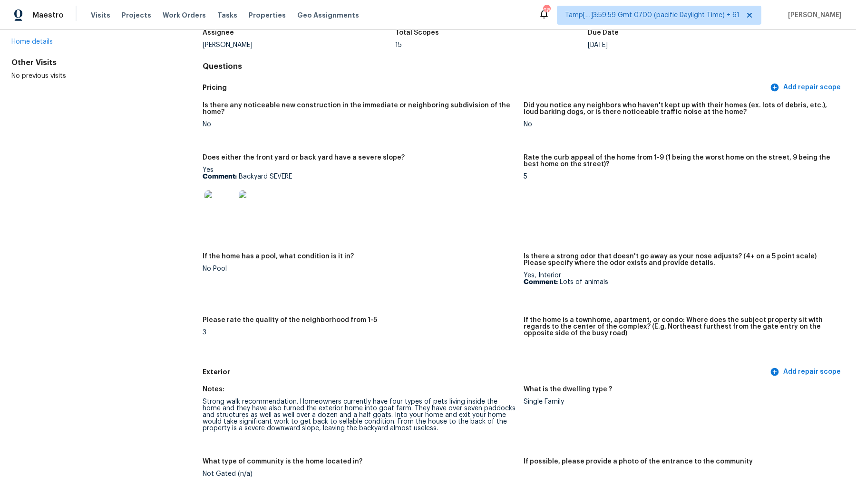
scroll to position [2491, 0]
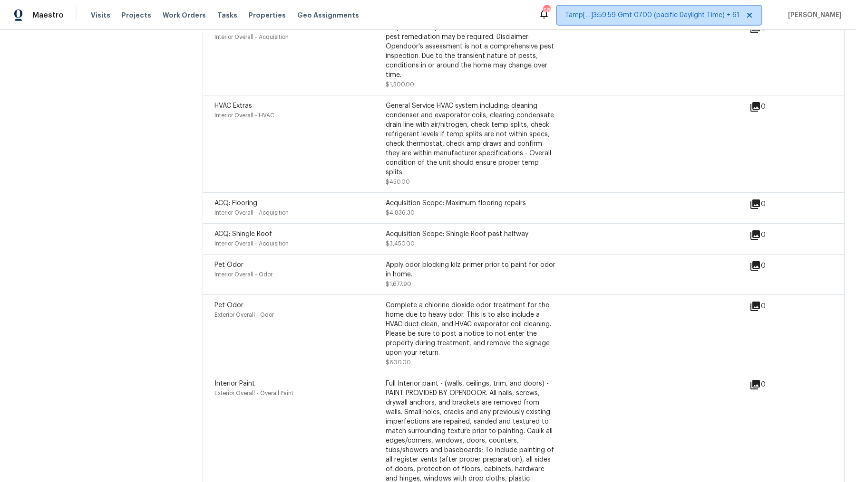
click at [557, 8] on span "Tamp[…]3:59:59 Gmt 0700 (pacific Daylight Time) + 61" at bounding box center [659, 15] width 204 height 19
click at [705, 86] on div "ACQ: Pests Interior Overall - Acquisition Acquisition Scope: Home is located in…" at bounding box center [481, 56] width 535 height 67
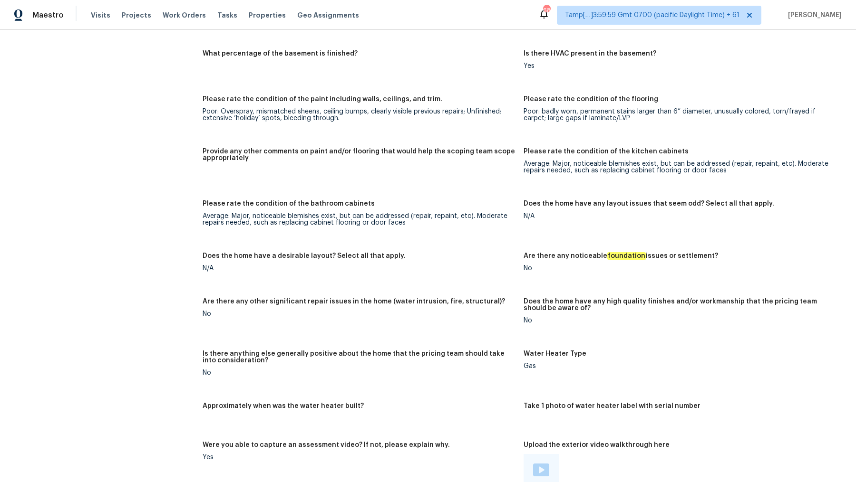
scroll to position [1903, 0]
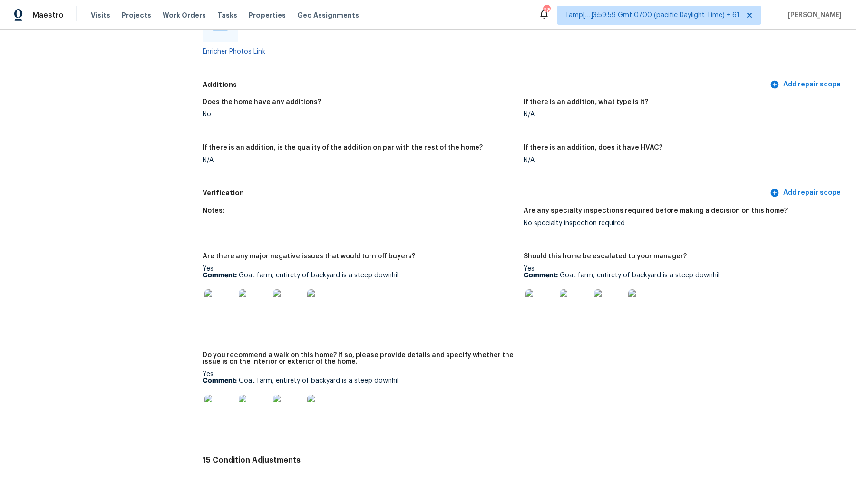
click at [539, 306] on img at bounding box center [540, 304] width 30 height 30
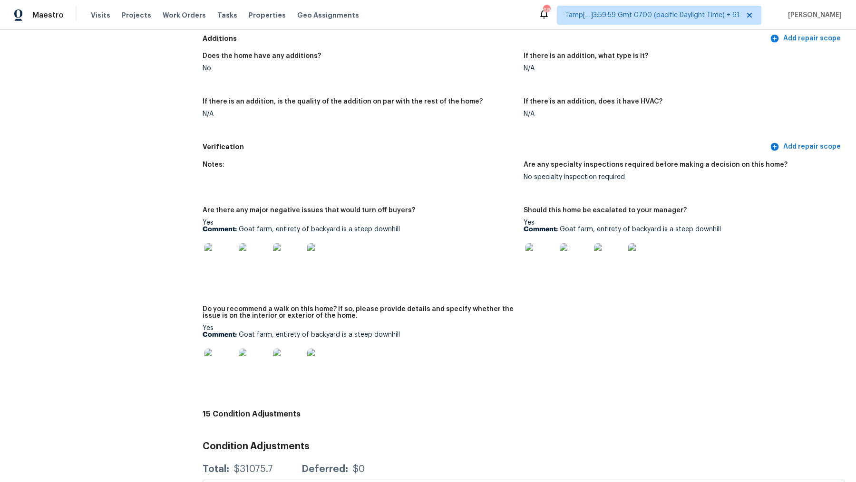
scroll to position [1950, 0]
click at [572, 226] on p "Comment: Goat farm, entirety of backyard is a steep downhill" at bounding box center [679, 228] width 313 height 7
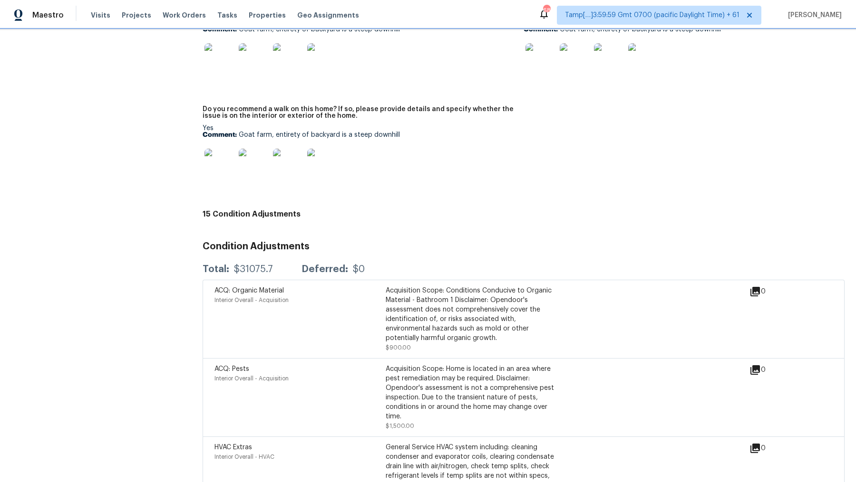
scroll to position [2077, 0]
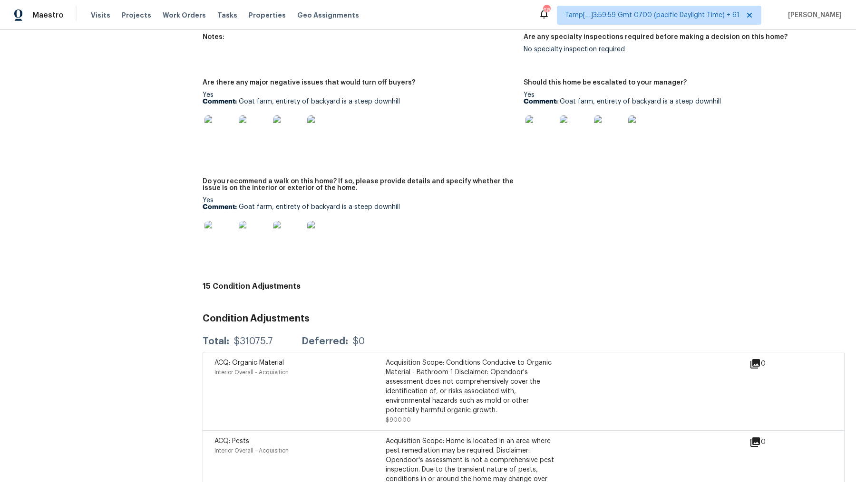
click at [542, 135] on img at bounding box center [540, 131] width 30 height 30
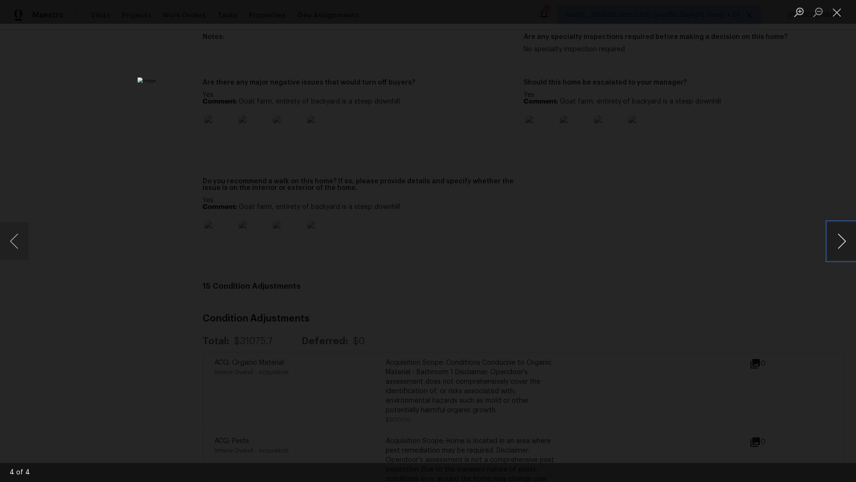
click at [842, 237] on button "Next image" at bounding box center [841, 241] width 29 height 38
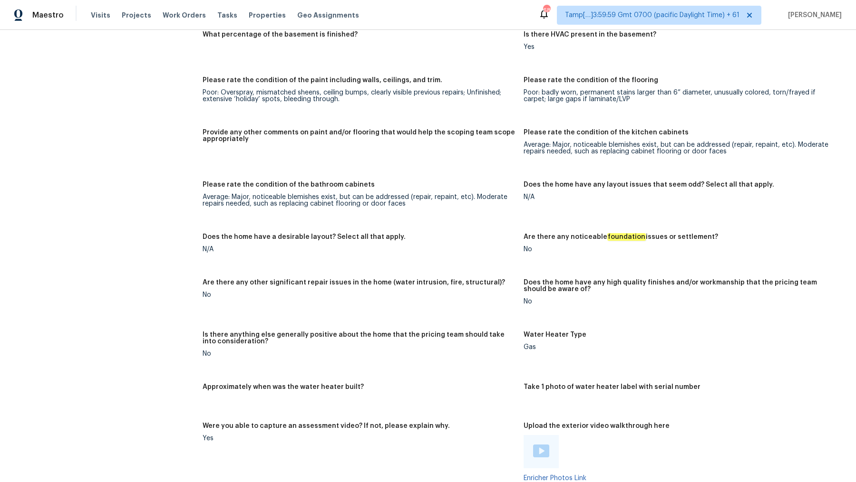
scroll to position [1371, 0]
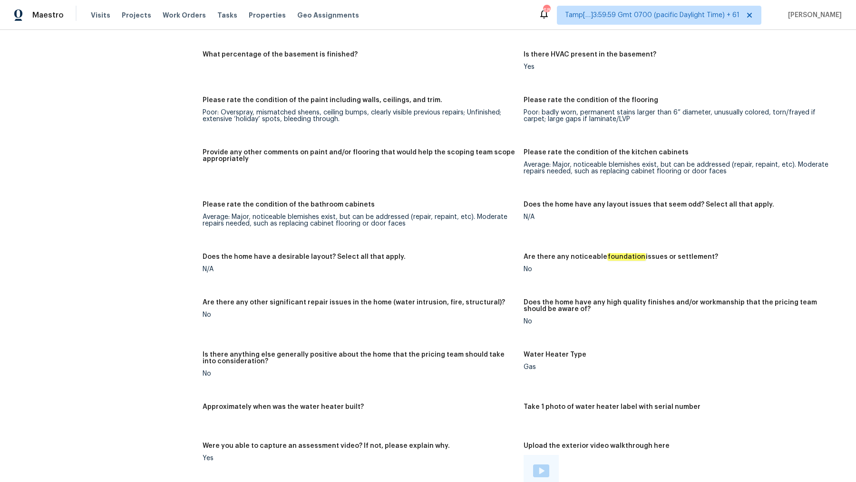
click at [384, 218] on div "Average: Major, noticeable blemishes exist, but can be addressed (repair, repai…" at bounding box center [358, 220] width 313 height 13
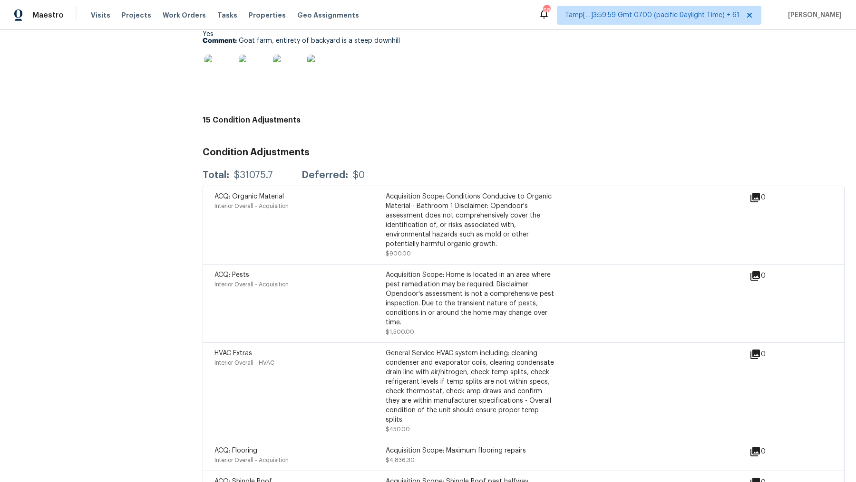
scroll to position [2235, 0]
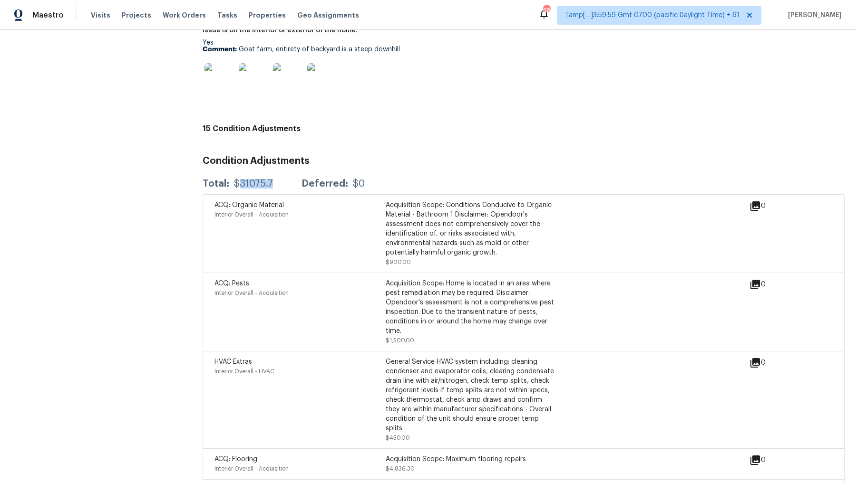
drag, startPoint x: 240, startPoint y: 183, endPoint x: 281, endPoint y: 184, distance: 40.9
click at [281, 184] on div "Total: $31075.7 Deferred: $0" at bounding box center [283, 184] width 162 height 10
copy div "31075.7"
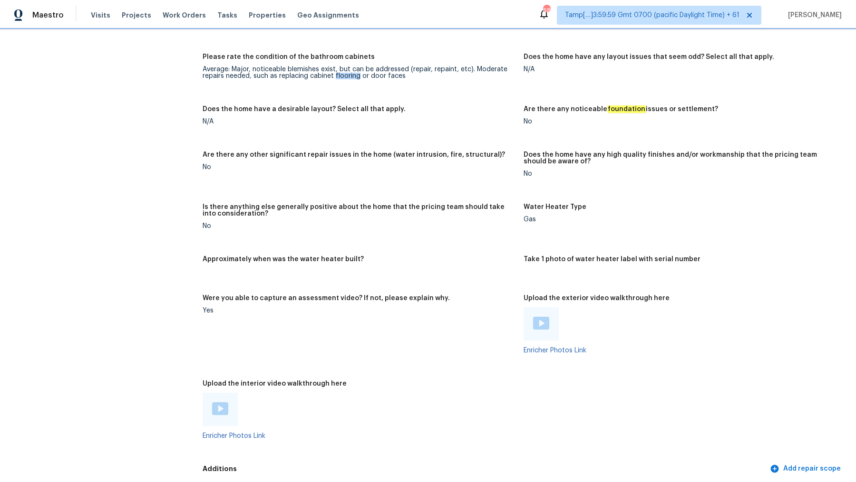
scroll to position [1519, 0]
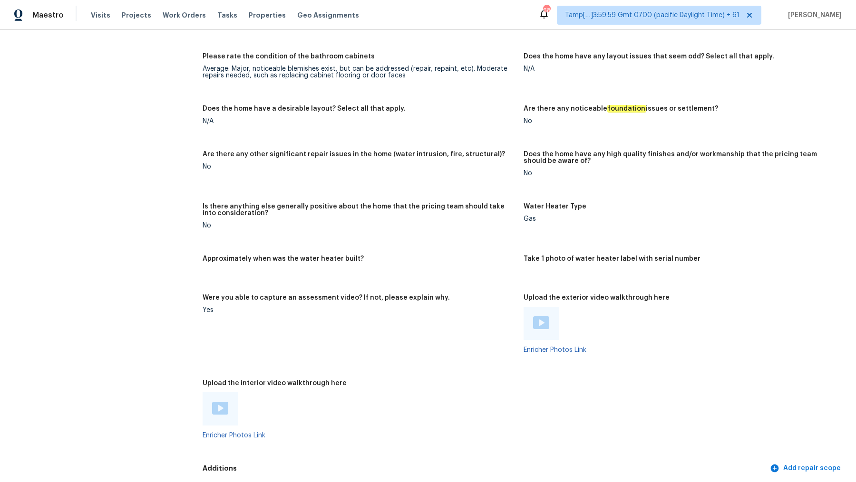
click at [418, 73] on div "Average: Major, noticeable blemishes exist, but can be addressed (repair, repai…" at bounding box center [358, 72] width 313 height 13
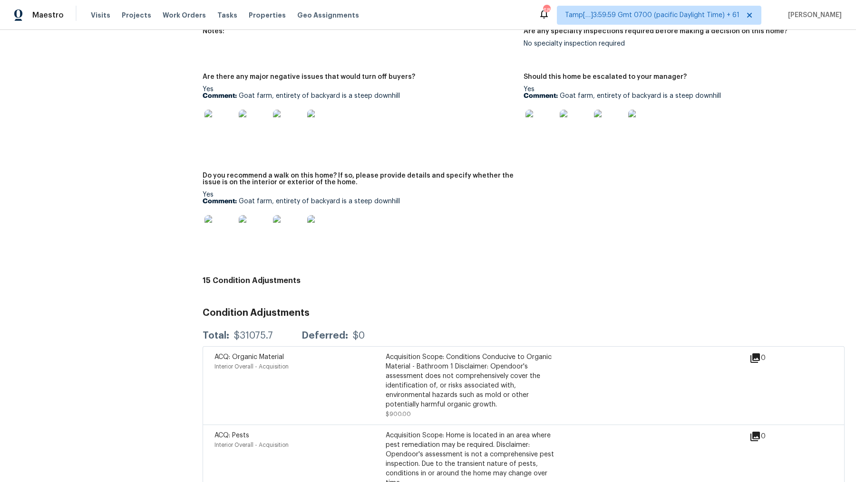
scroll to position [2069, 0]
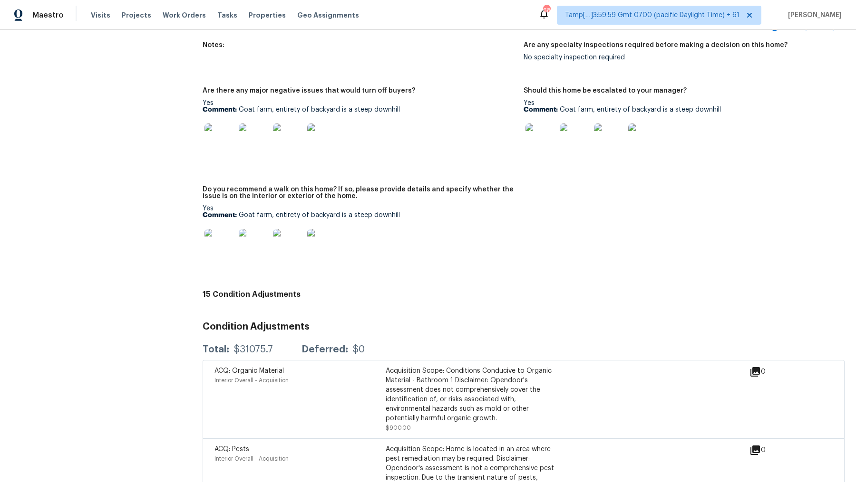
click at [532, 245] on div "Notes: Are any specialty inspections required before making a decision on this …" at bounding box center [523, 161] width 642 height 250
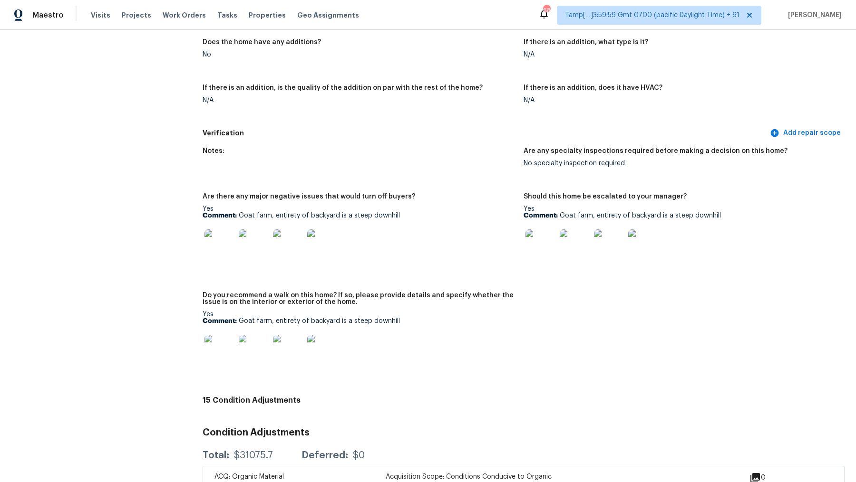
scroll to position [1959, 0]
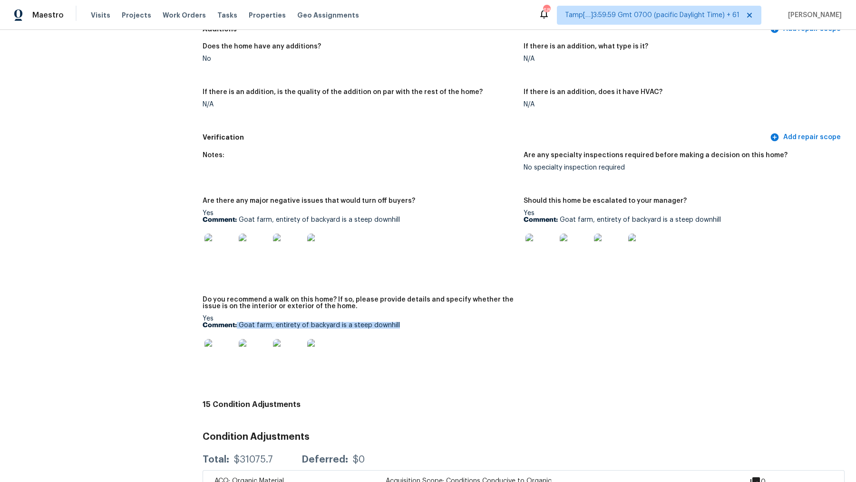
drag, startPoint x: 237, startPoint y: 326, endPoint x: 400, endPoint y: 326, distance: 163.0
click at [400, 326] on p "Comment: Goat farm, entirety of backyard is a steep downhill" at bounding box center [358, 325] width 313 height 7
drag, startPoint x: 240, startPoint y: 325, endPoint x: 457, endPoint y: 322, distance: 216.8
click at [457, 322] on p "Comment: Goat farm, entirety of backyard is a steep downhill" at bounding box center [358, 325] width 313 height 7
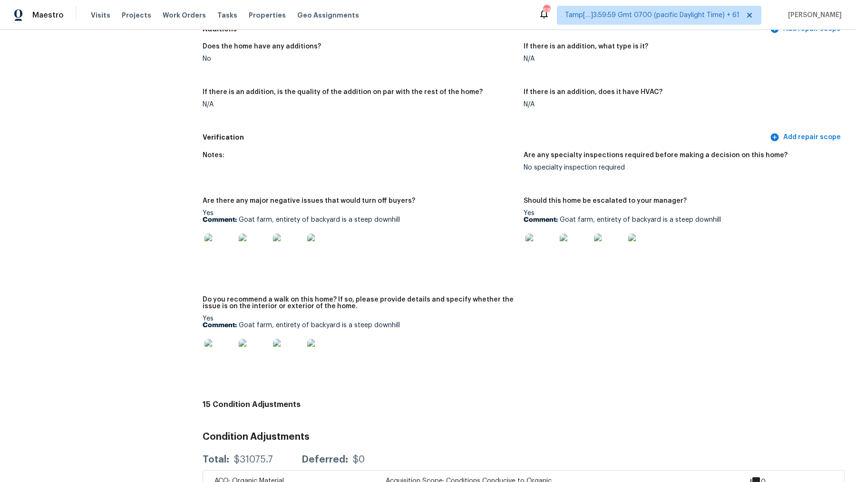
click at [240, 326] on p "Comment: Goat farm, entirety of backyard is a steep downhill" at bounding box center [358, 325] width 313 height 7
drag, startPoint x: 240, startPoint y: 326, endPoint x: 401, endPoint y: 325, distance: 161.1
click at [401, 325] on p "Comment: Goat farm, entirety of backyard is a steep downhill" at bounding box center [358, 325] width 313 height 7
copy p "Goat farm, entirety of backyard is a steep downhill"
click at [216, 364] on img at bounding box center [219, 354] width 30 height 30
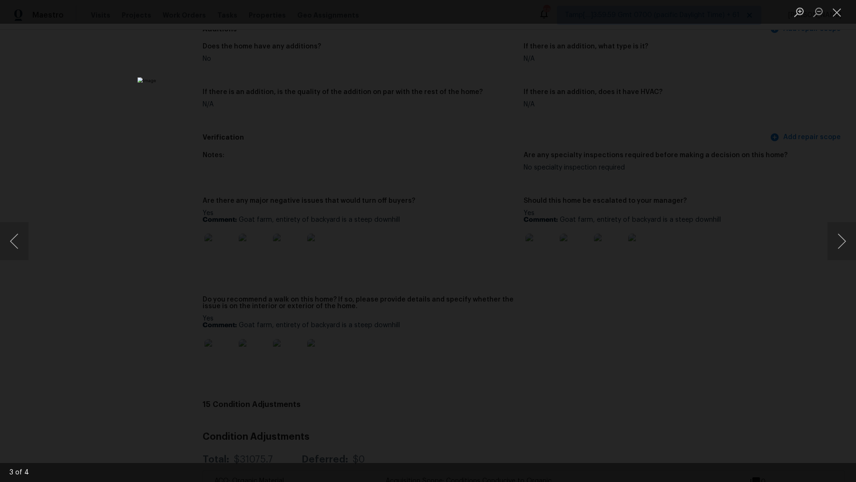
click at [164, 200] on div "Lightbox" at bounding box center [428, 241] width 856 height 482
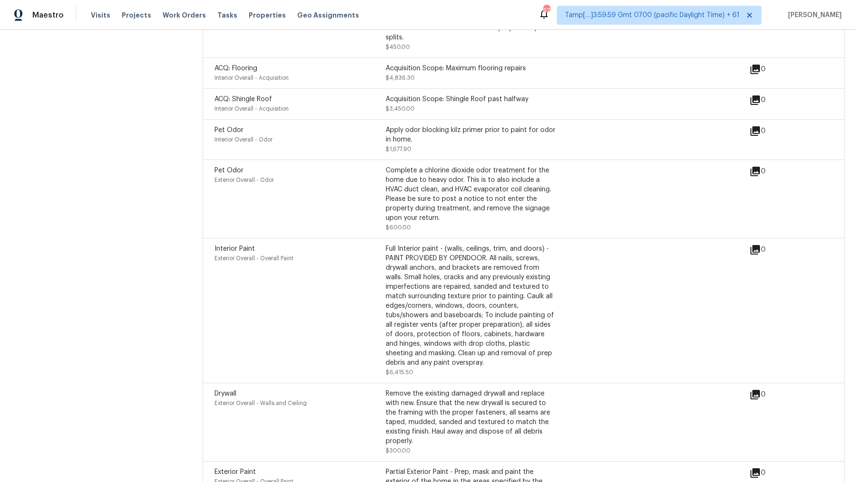
scroll to position [2622, 0]
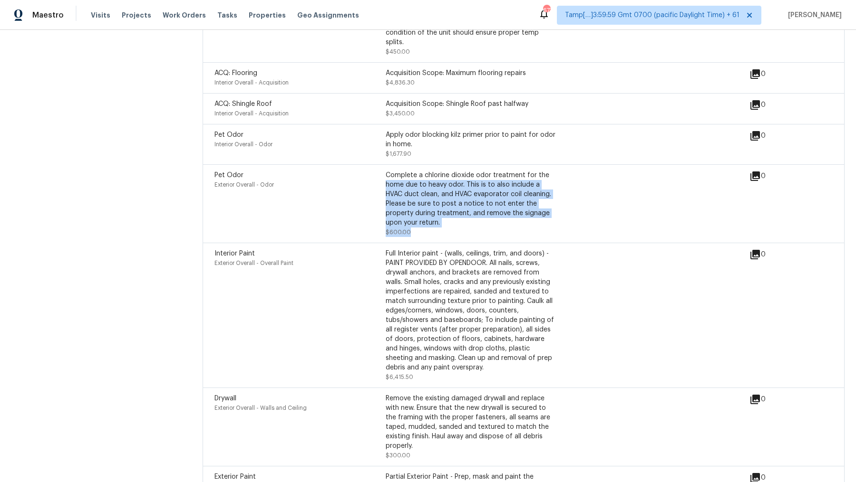
drag, startPoint x: 386, startPoint y: 174, endPoint x: 436, endPoint y: 220, distance: 68.0
click at [436, 220] on div "Complete a chlorine dioxide odor treatment for the home due to heavy odor. This…" at bounding box center [471, 204] width 171 height 67
click at [416, 205] on div "Complete a chlorine dioxide odor treatment for the home due to heavy odor. This…" at bounding box center [471, 199] width 171 height 57
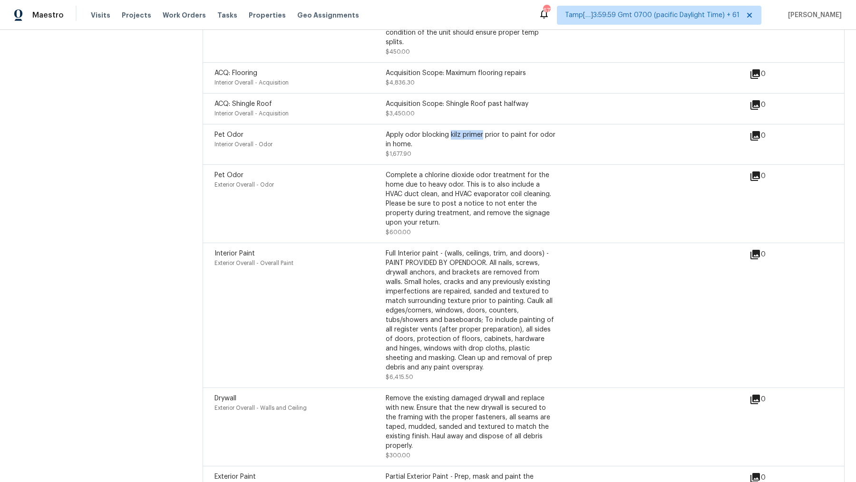
drag, startPoint x: 452, startPoint y: 125, endPoint x: 482, endPoint y: 125, distance: 30.4
click at [482, 130] on div "Apply odor blocking kilz primer prior to paint for odor in home." at bounding box center [471, 139] width 171 height 19
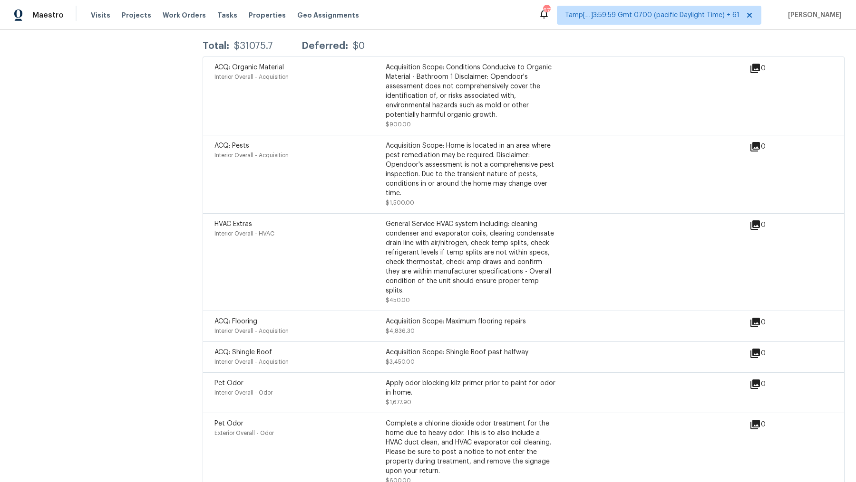
scroll to position [2370, 0]
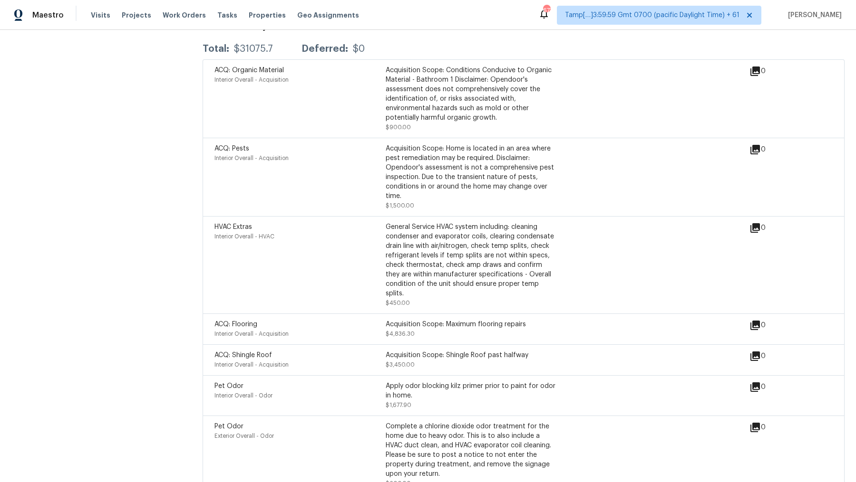
click at [409, 123] on div "Acquisition Scope: Conditions Conducive to Organic Material - Bathroom 1 Discla…" at bounding box center [471, 99] width 171 height 67
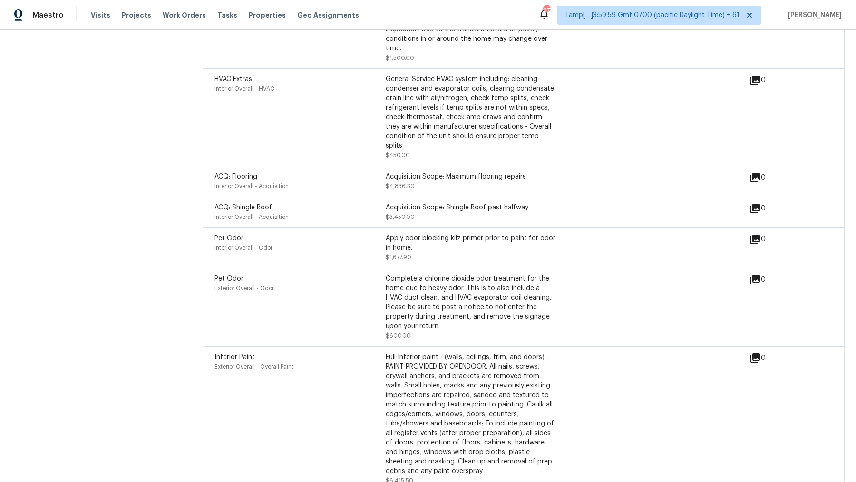
scroll to position [2496, 0]
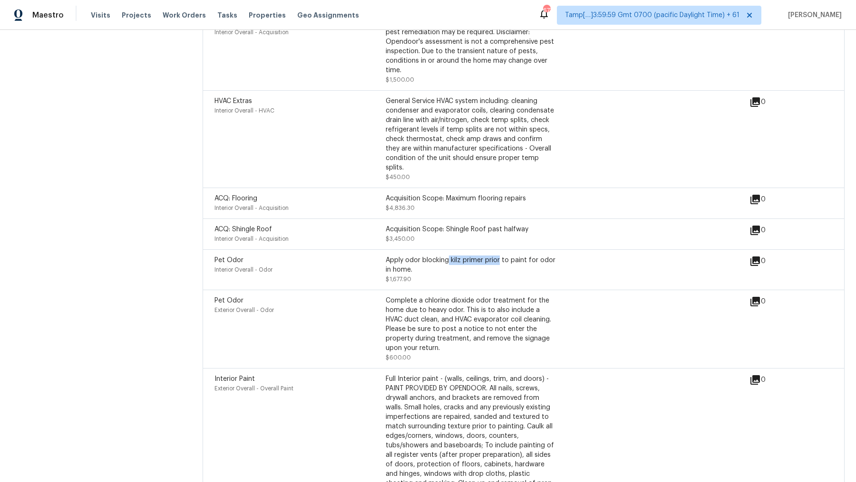
drag, startPoint x: 448, startPoint y: 252, endPoint x: 499, endPoint y: 250, distance: 50.4
click at [499, 256] on div "Apply odor blocking kilz primer prior to paint for odor in home." at bounding box center [471, 265] width 171 height 19
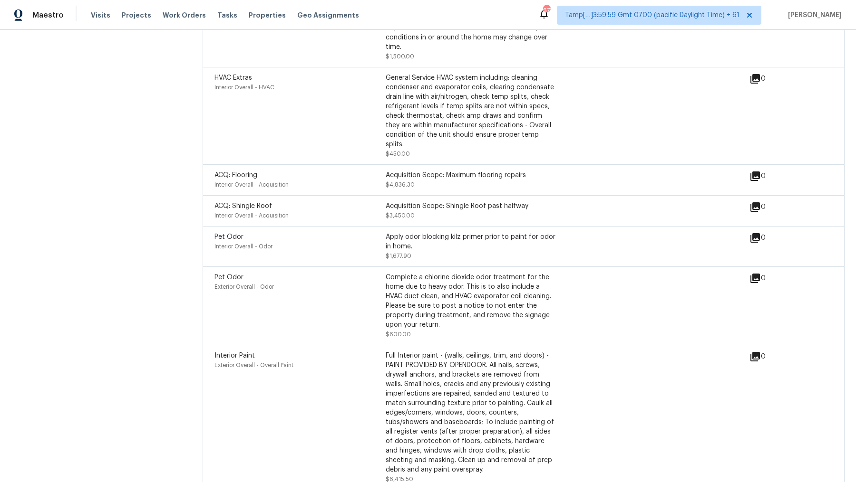
click at [487, 289] on div "Complete a chlorine dioxide odor treatment for the home due to heavy odor. This…" at bounding box center [471, 301] width 171 height 57
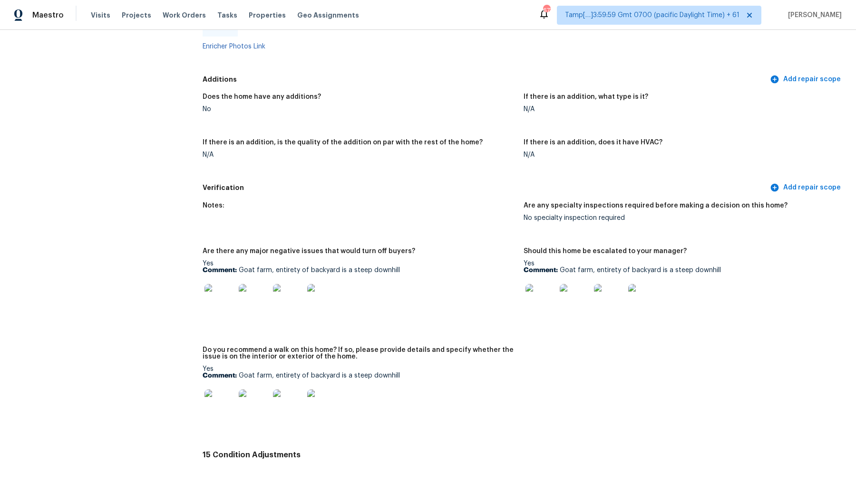
scroll to position [1909, 0]
click at [280, 119] on figure "Does the home have any additions? No" at bounding box center [362, 110] width 321 height 34
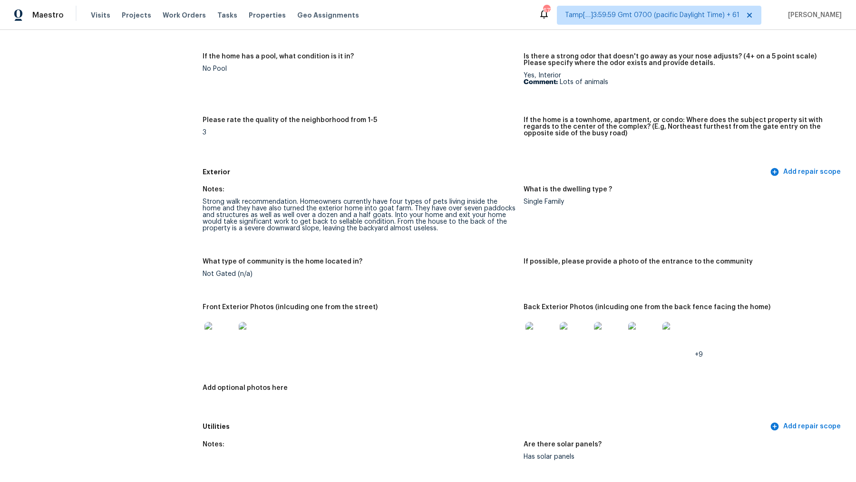
scroll to position [268, 0]
drag, startPoint x: 300, startPoint y: 198, endPoint x: 363, endPoint y: 228, distance: 69.5
click at [363, 228] on div "Strong walk recommendation. Homeowners currently have four types of pets living…" at bounding box center [358, 214] width 313 height 33
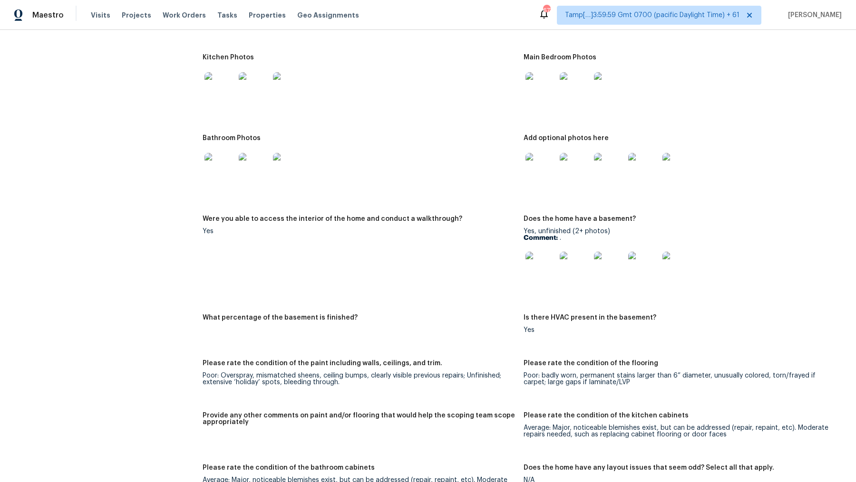
scroll to position [1089, 0]
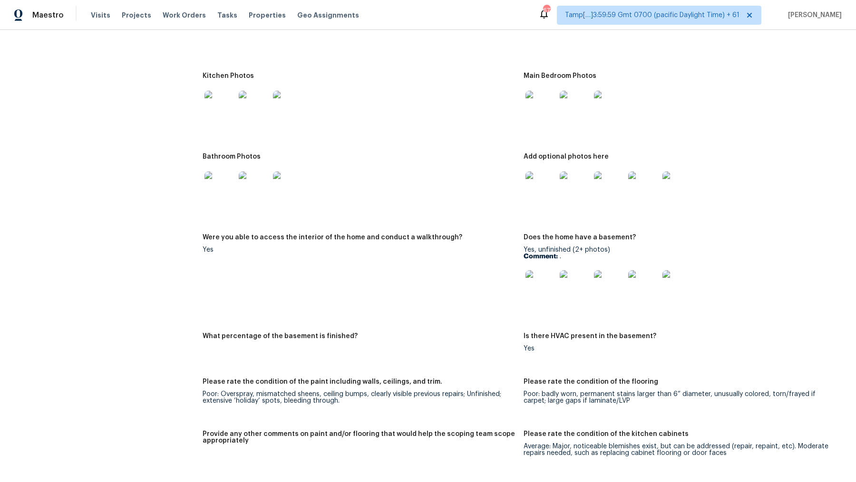
click at [230, 129] on figure "Kitchen Photos" at bounding box center [362, 107] width 321 height 69
click at [220, 117] on img at bounding box center [219, 106] width 30 height 30
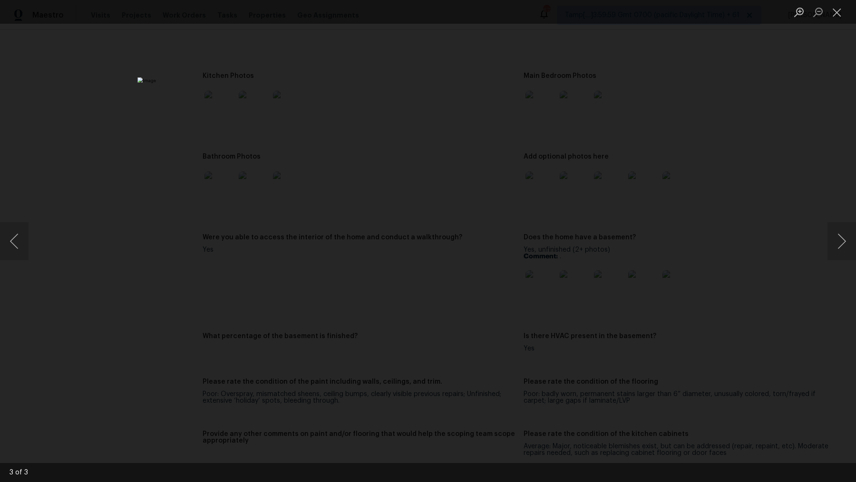
click at [639, 146] on div "Lightbox" at bounding box center [428, 241] width 856 height 482
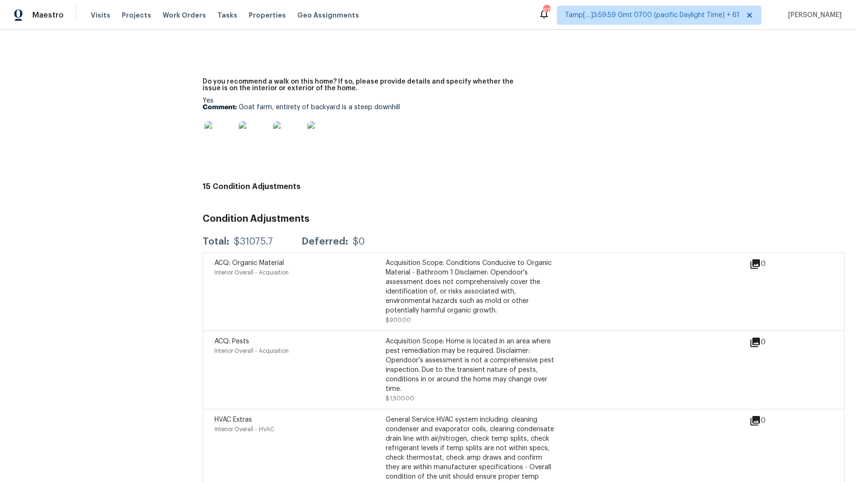
scroll to position [1981, 0]
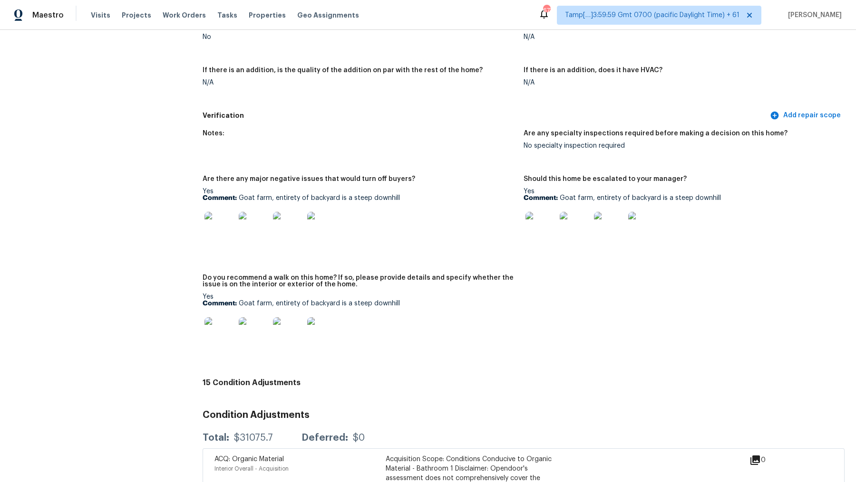
click at [227, 279] on h5 "Do you recommend a walk on this home? If so, please provide details and specify…" at bounding box center [358, 281] width 313 height 13
drag, startPoint x: 228, startPoint y: 279, endPoint x: 331, endPoint y: 278, distance: 103.2
click at [331, 278] on h5 "Do you recommend a walk on this home? If so, please provide details and specify…" at bounding box center [358, 281] width 313 height 13
copy h5 "ecommend a walk on this home?"
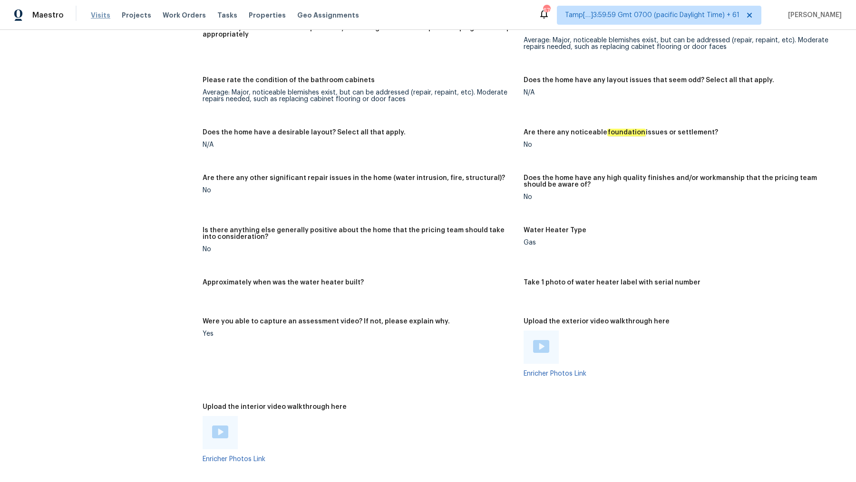
click at [92, 12] on span "Visits" at bounding box center [100, 15] width 19 height 10
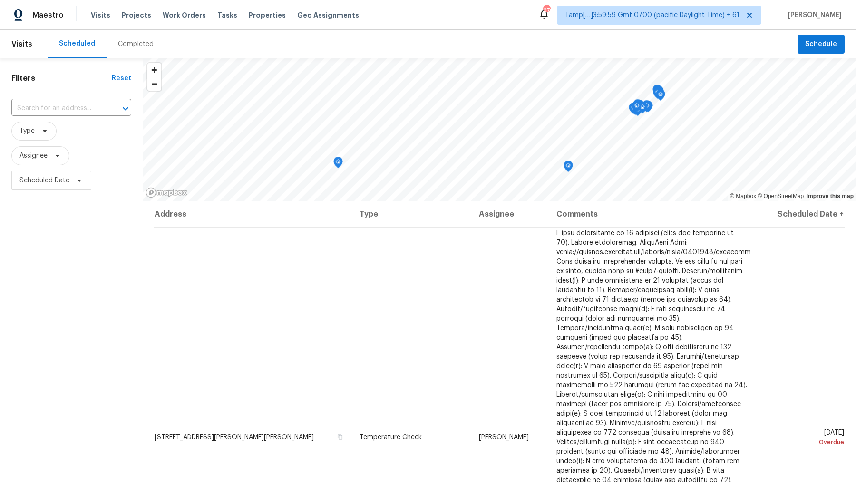
click at [131, 53] on div "Completed" at bounding box center [135, 44] width 58 height 29
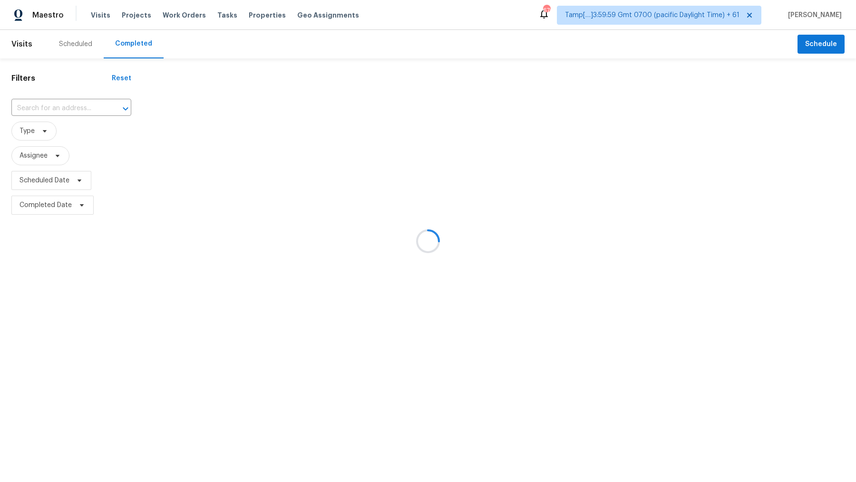
click at [74, 108] on div at bounding box center [428, 241] width 856 height 482
click at [67, 107] on div at bounding box center [428, 241] width 856 height 482
click at [58, 106] on div at bounding box center [428, 241] width 856 height 482
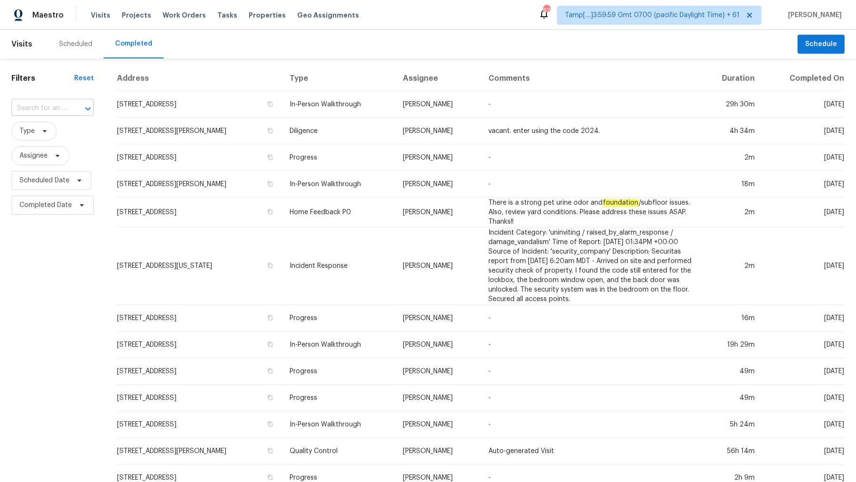
click at [55, 111] on input "text" at bounding box center [39, 108] width 56 height 15
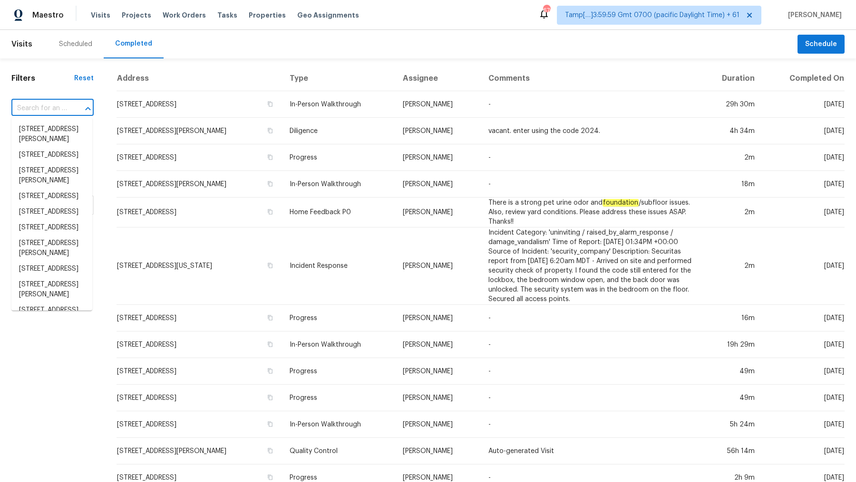
paste input "9405 Buckhall Farm Ct Manassas, VA, 20111"
type input "9405 Buckhall Farm Ct Manassas, VA, 20111"
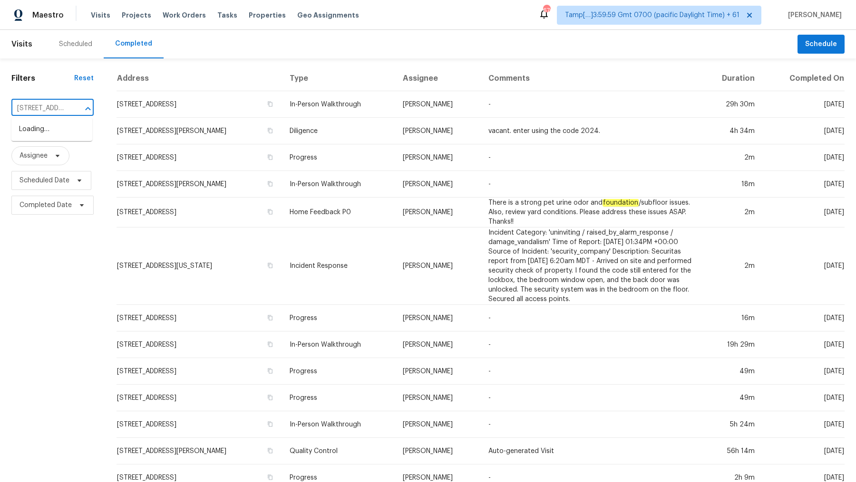
scroll to position [0, 86]
click at [56, 133] on li "9405 Buckhall Farm Ct, Manassas, VA 20111" at bounding box center [51, 130] width 81 height 16
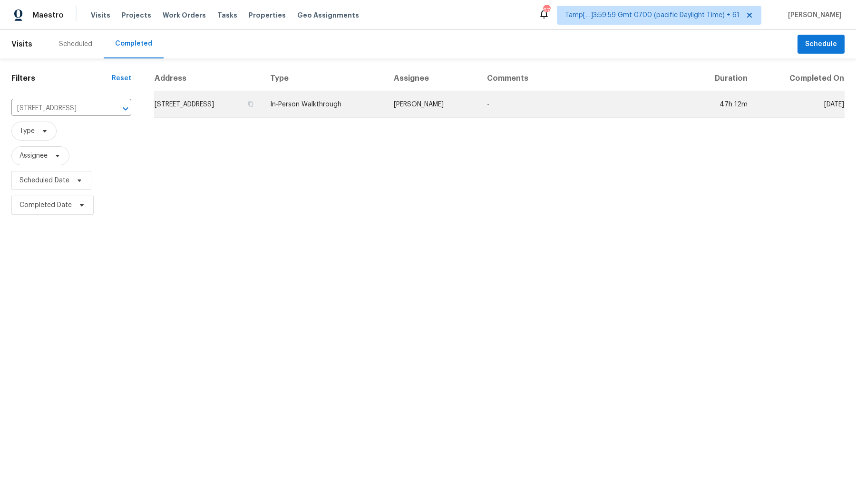
click at [368, 105] on td "In-Person Walkthrough" at bounding box center [324, 104] width 124 height 27
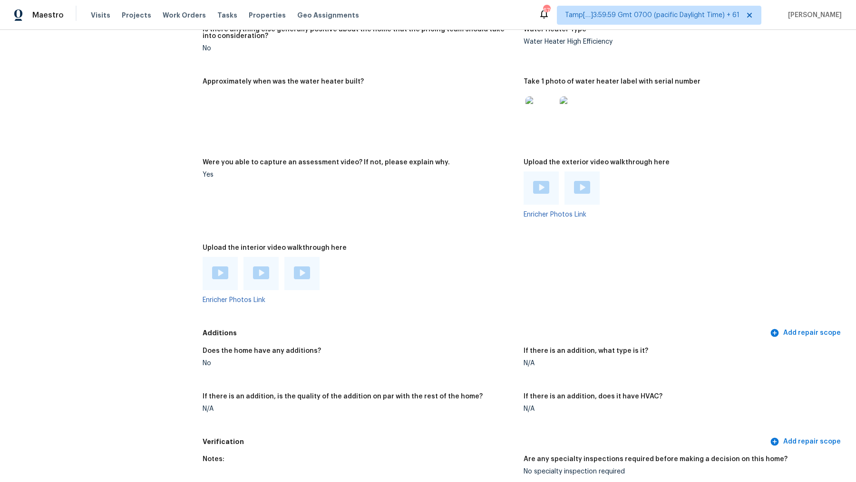
scroll to position [1838, 0]
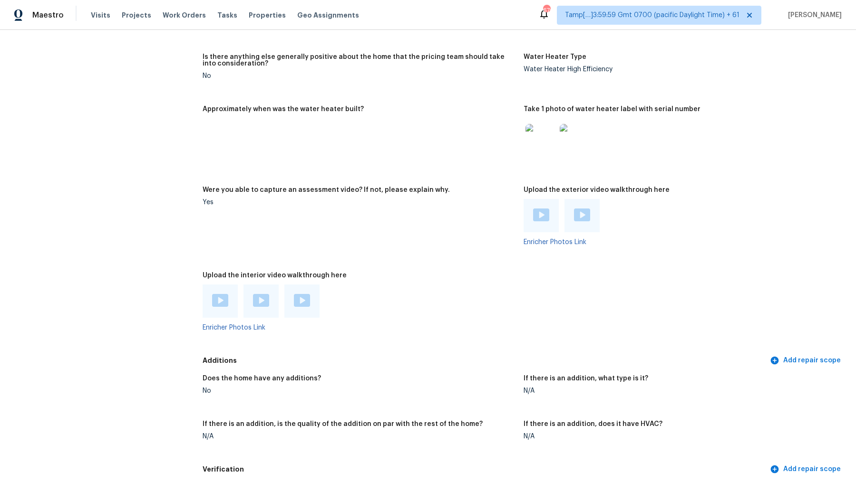
click at [223, 303] on img at bounding box center [220, 300] width 16 height 13
click at [263, 303] on img at bounding box center [261, 300] width 16 height 13
click at [308, 290] on div at bounding box center [301, 301] width 35 height 33
click at [303, 296] on img at bounding box center [302, 300] width 16 height 13
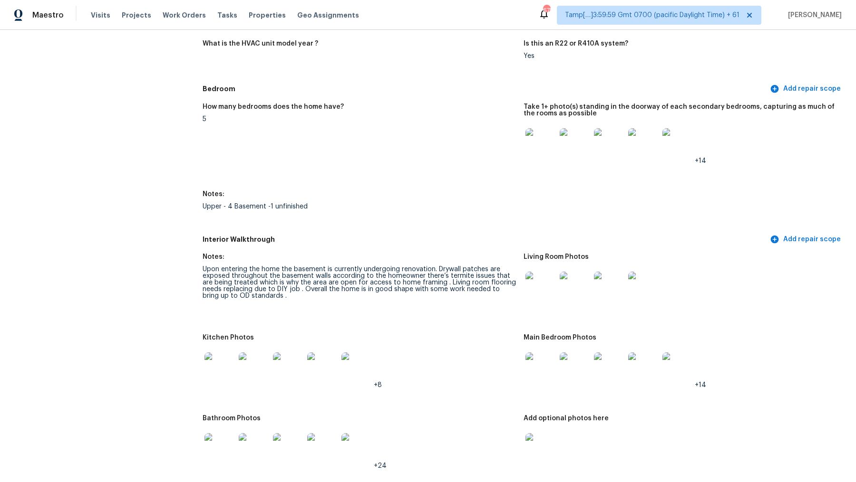
scroll to position [1006, 0]
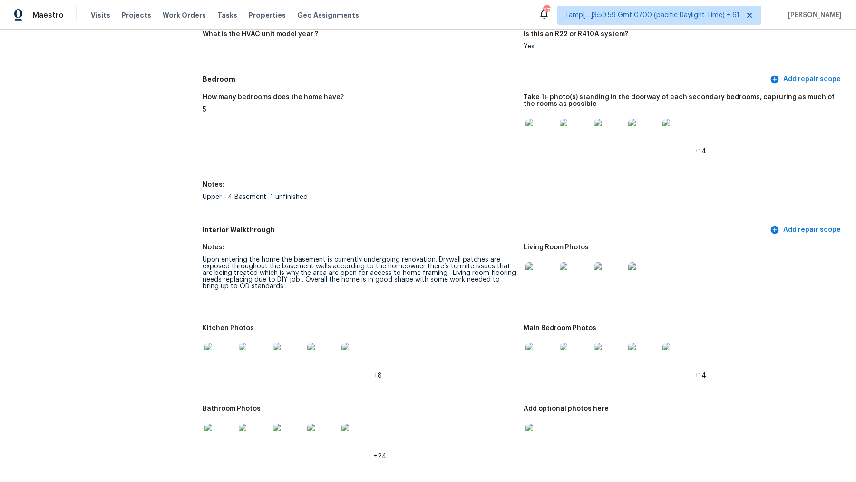
click at [266, 245] on div "Notes:" at bounding box center [358, 250] width 313 height 12
click at [446, 257] on div "Upon entering the home the basement is currently undergoing renovation. Drywall…" at bounding box center [358, 273] width 313 height 33
copy div "Drywall"
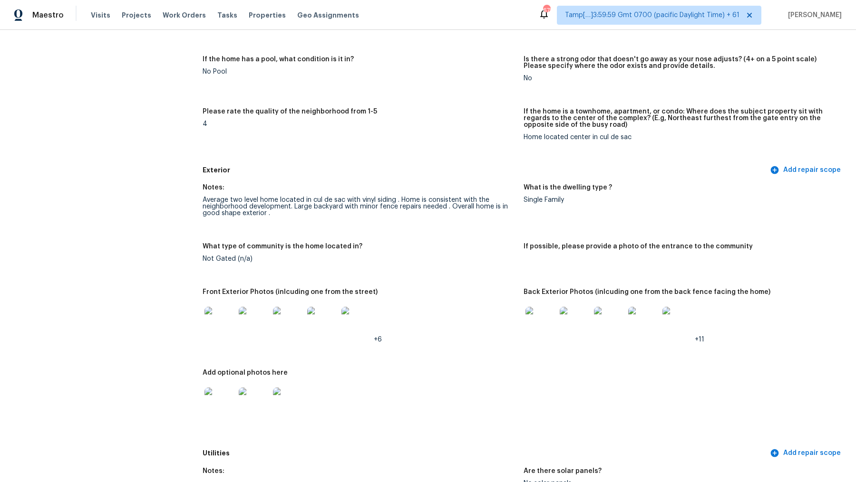
scroll to position [0, 0]
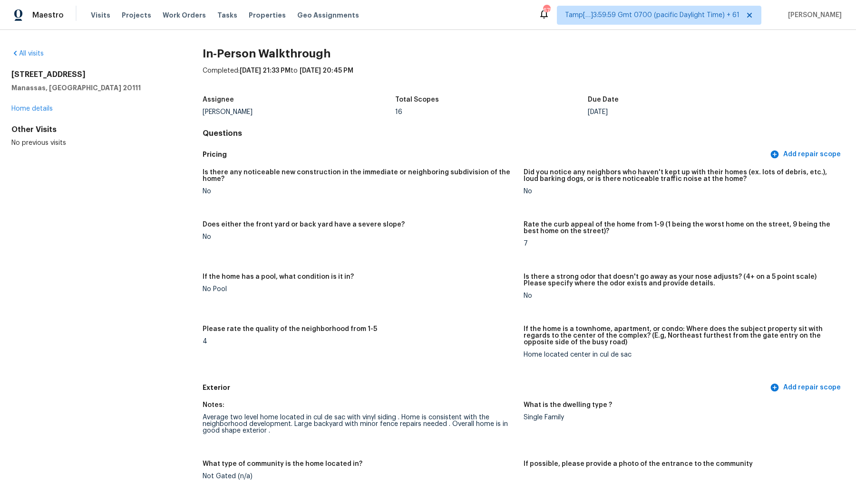
click at [83, 16] on div "Maestro Visits Projects Work Orders Tasks Properties Geo Assignments" at bounding box center [185, 15] width 370 height 19
click at [92, 16] on span "Visits" at bounding box center [100, 15] width 19 height 10
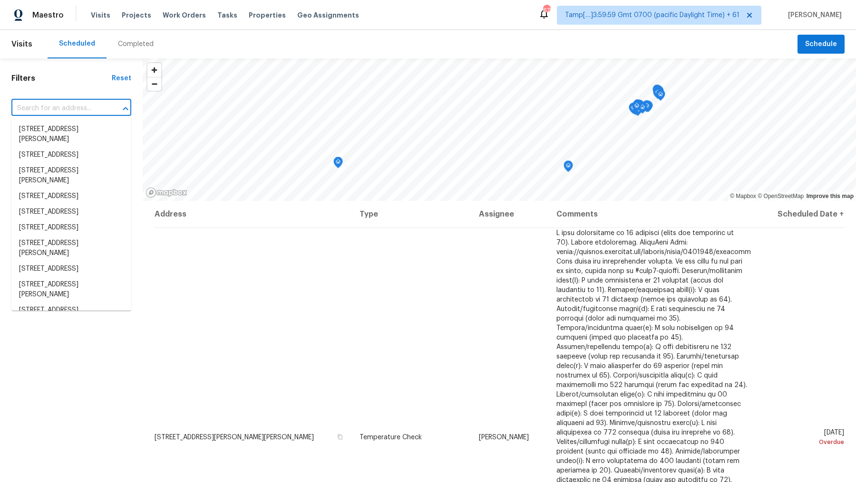
click at [71, 108] on input "text" at bounding box center [57, 108] width 93 height 15
paste input "755 E 1700 S Salt Lake City, UT, 84105"
type input "755 E 1700 S Salt Lake City, UT, 84105"
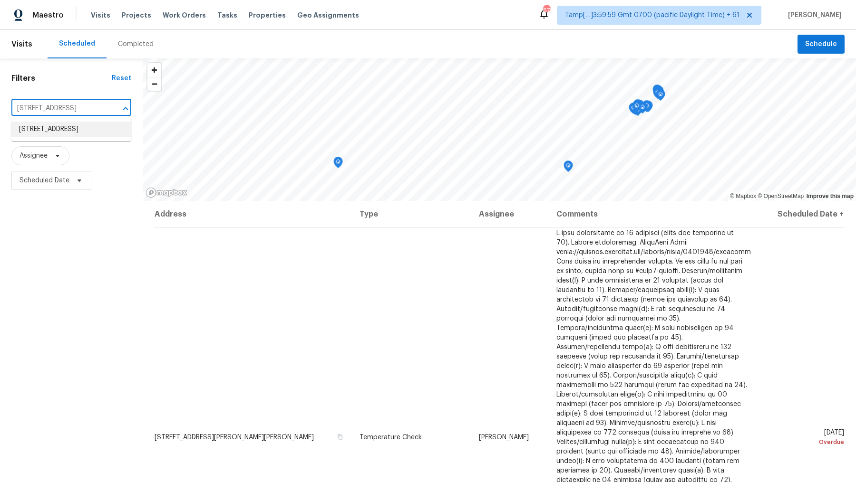
click at [61, 131] on li "755 E 1700 S, Salt Lake City, UT 84105" at bounding box center [71, 130] width 120 height 16
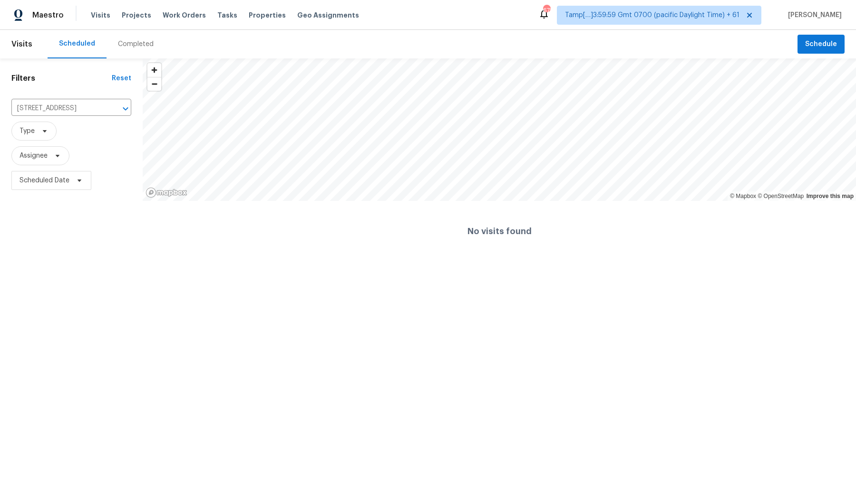
click at [128, 47] on div "Completed" at bounding box center [136, 44] width 36 height 10
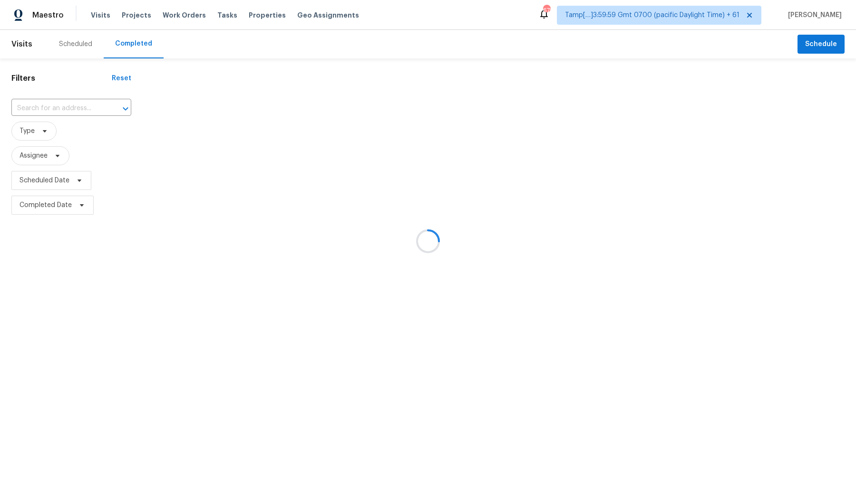
click at [71, 109] on div at bounding box center [428, 241] width 856 height 482
click at [75, 108] on div at bounding box center [428, 241] width 856 height 482
click at [63, 107] on input "text" at bounding box center [57, 108] width 93 height 15
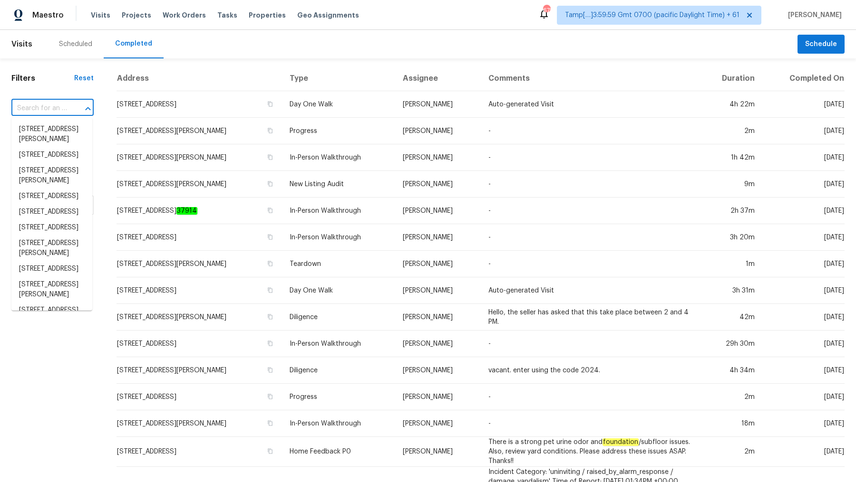
click at [63, 107] on input "text" at bounding box center [39, 108] width 56 height 15
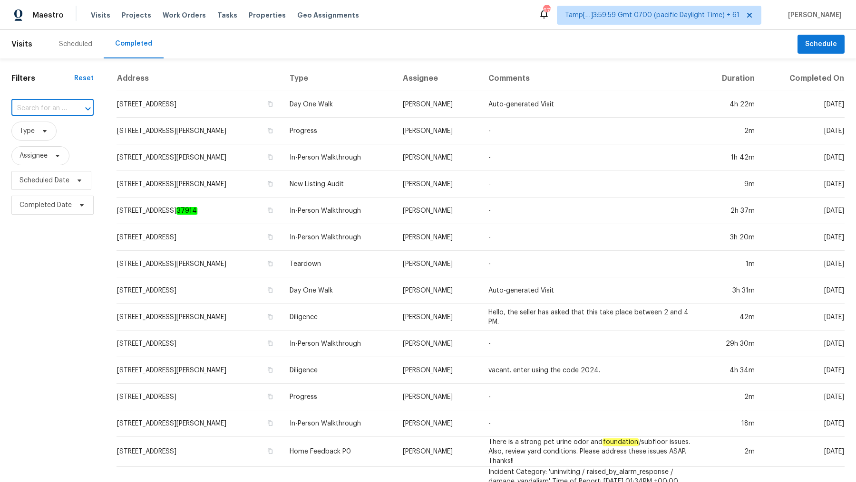
paste input "755 E 1700 S Salt Lake City, UT, 84105"
type input "755 E 1700 S Salt Lake City, UT, 84105"
click at [67, 129] on li "755 E 1700 S, Salt Lake City, UT 84105" at bounding box center [51, 130] width 81 height 16
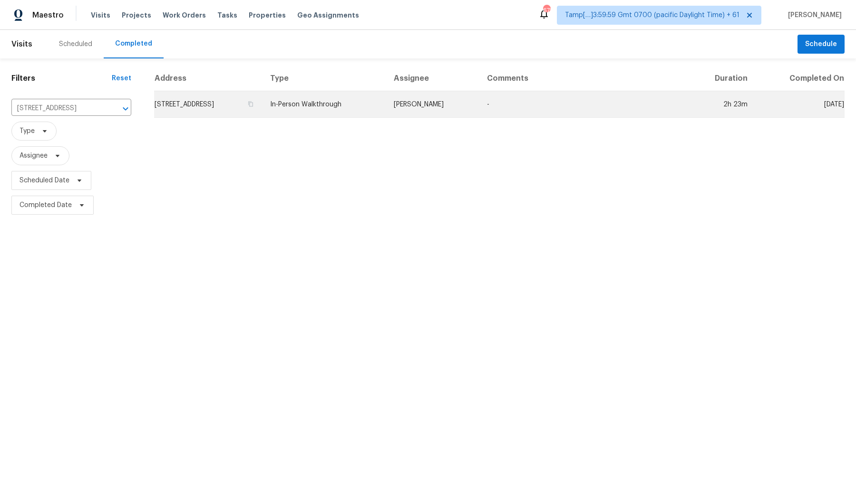
click at [225, 108] on td "755 E 1700 S, Salt Lake City, UT 84105" at bounding box center [208, 104] width 108 height 27
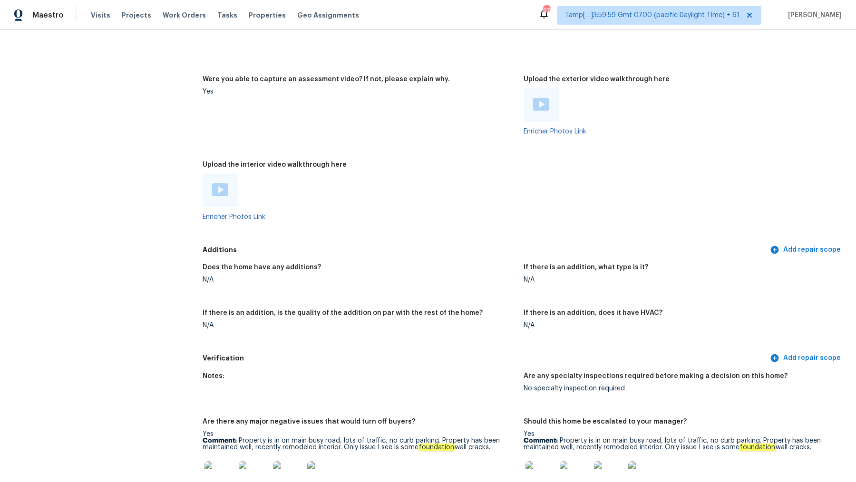
scroll to position [1880, 0]
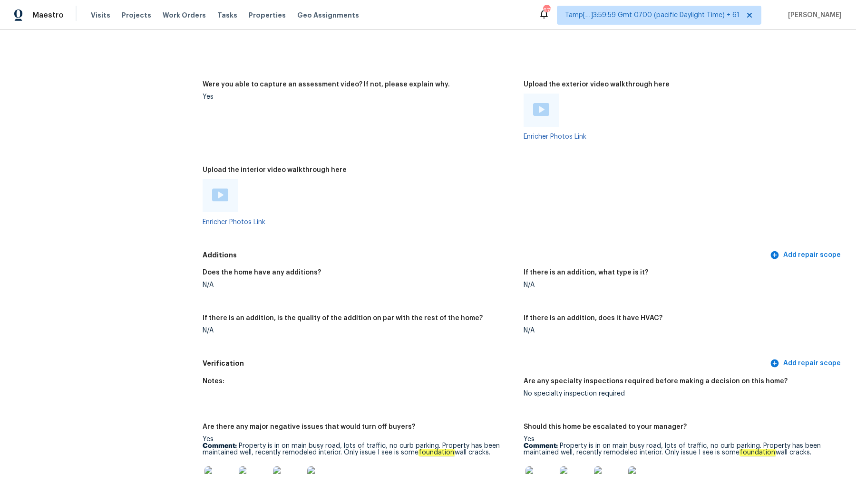
click at [219, 198] on img at bounding box center [220, 195] width 16 height 13
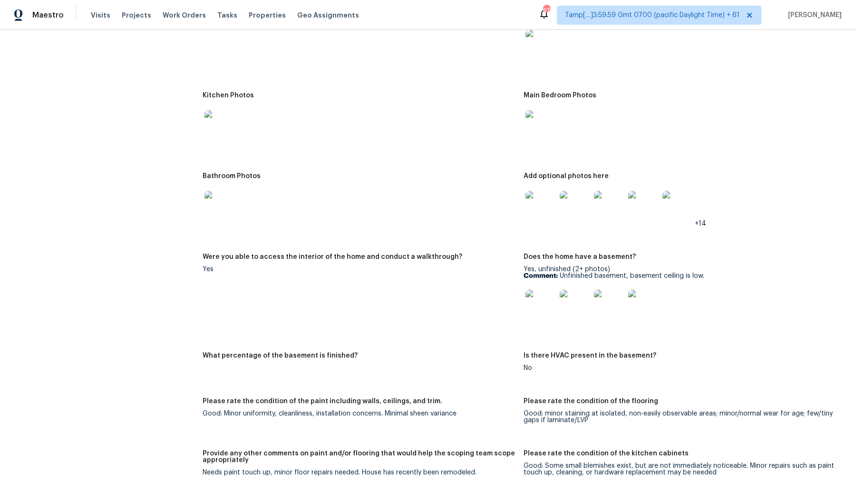
scroll to position [1370, 0]
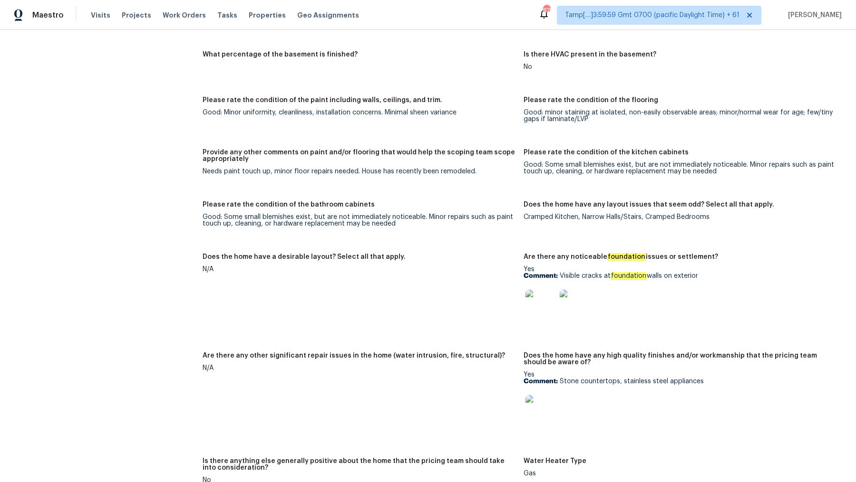
click at [540, 299] on img at bounding box center [540, 305] width 30 height 30
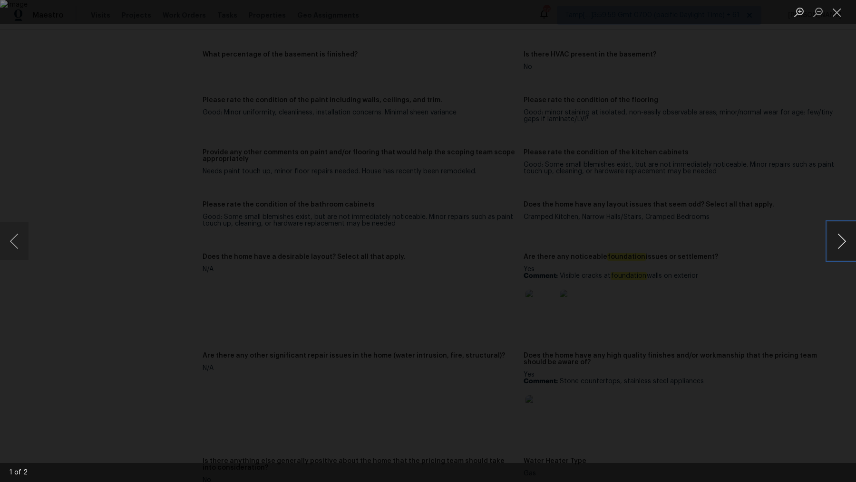
click at [837, 244] on button "Next image" at bounding box center [841, 241] width 29 height 38
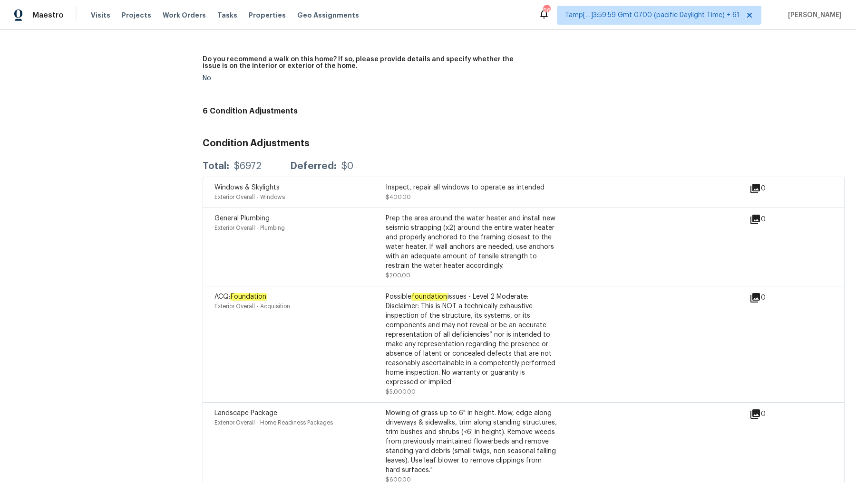
scroll to position [2347, 0]
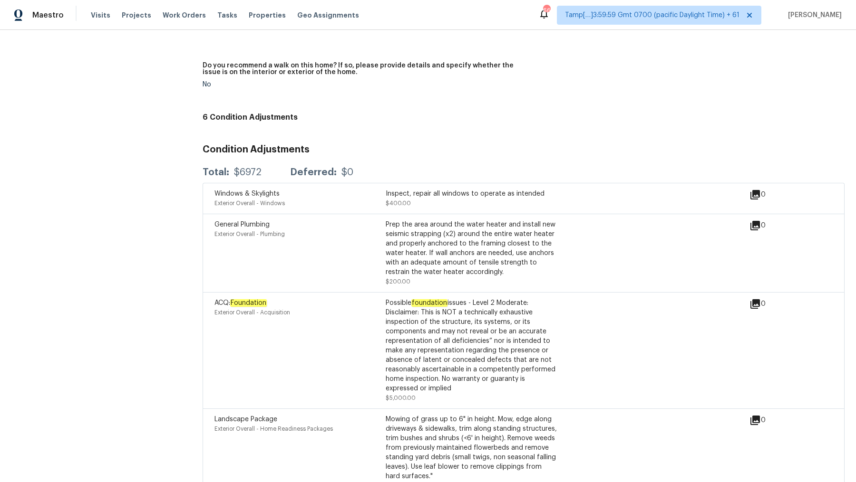
click at [452, 231] on div "Prep the area around the water heater and install new seismic strapping (x2) ar…" at bounding box center [471, 248] width 171 height 57
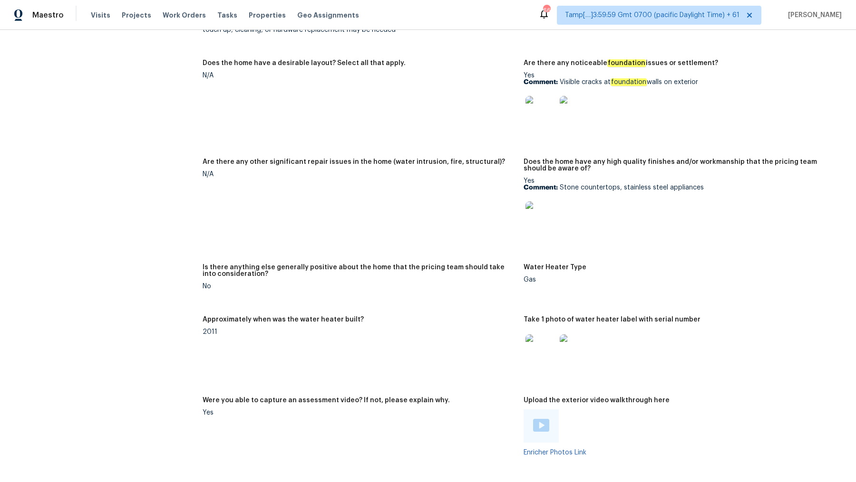
scroll to position [1560, 0]
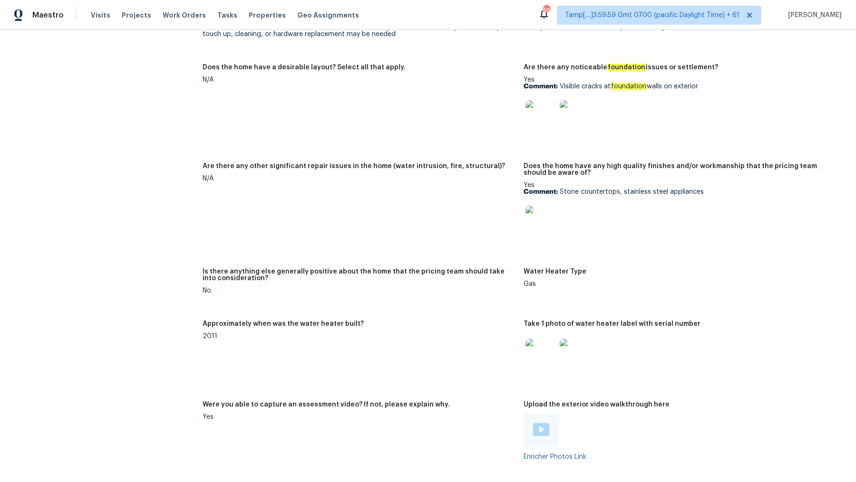
click at [603, 85] on p "Comment: Visible cracks at foundation walls on exterior" at bounding box center [679, 86] width 313 height 7
click at [578, 86] on p "Comment: Visible cracks at foundation walls on exterior" at bounding box center [679, 86] width 313 height 7
drag, startPoint x: 562, startPoint y: 84, endPoint x: 723, endPoint y: 84, distance: 160.7
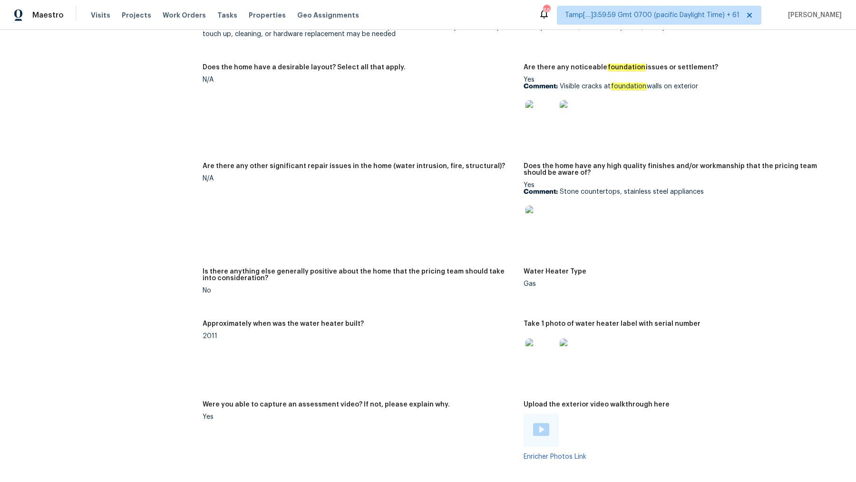
click at [723, 84] on p "Comment: Visible cracks at foundation walls on exterior" at bounding box center [679, 86] width 313 height 7
click at [718, 85] on p "Comment: Visible cracks at foundation walls on exterior" at bounding box center [679, 86] width 313 height 7
drag, startPoint x: 559, startPoint y: 86, endPoint x: 727, endPoint y: 86, distance: 168.3
click at [728, 85] on p "Comment: Visible cracks at foundation walls on exterior" at bounding box center [679, 86] width 313 height 7
copy p "Visible cracks at foundation walls on exterior"
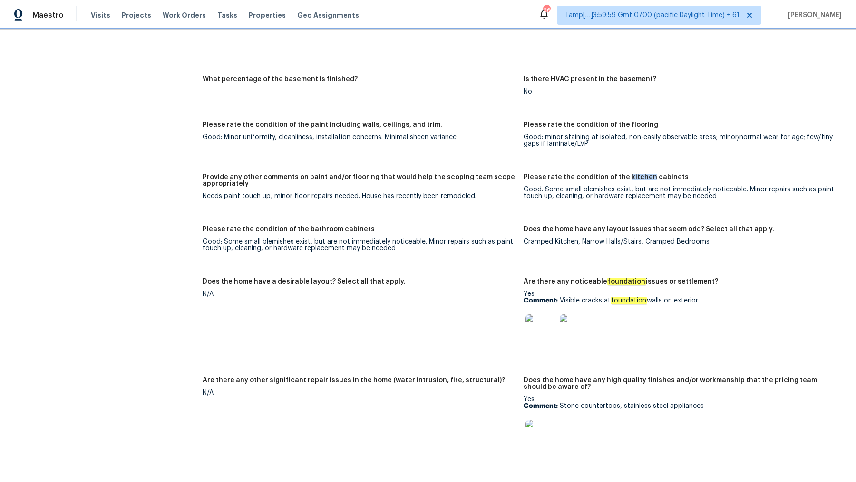
scroll to position [1343, 0]
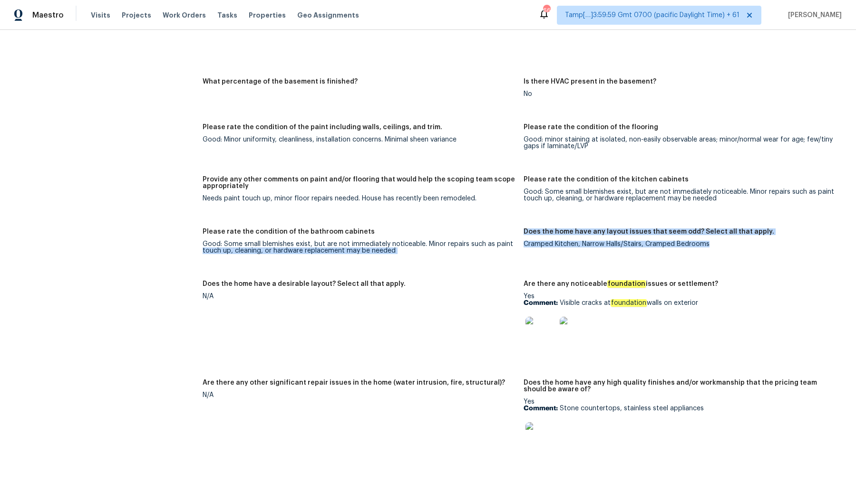
drag, startPoint x: 521, startPoint y: 243, endPoint x: 723, endPoint y: 260, distance: 202.7
click at [723, 260] on div "Notes: Living Room Photos Kitchen Photos Main Bedroom Photos Bathroom Photos Ad…" at bounding box center [523, 257] width 642 height 1052
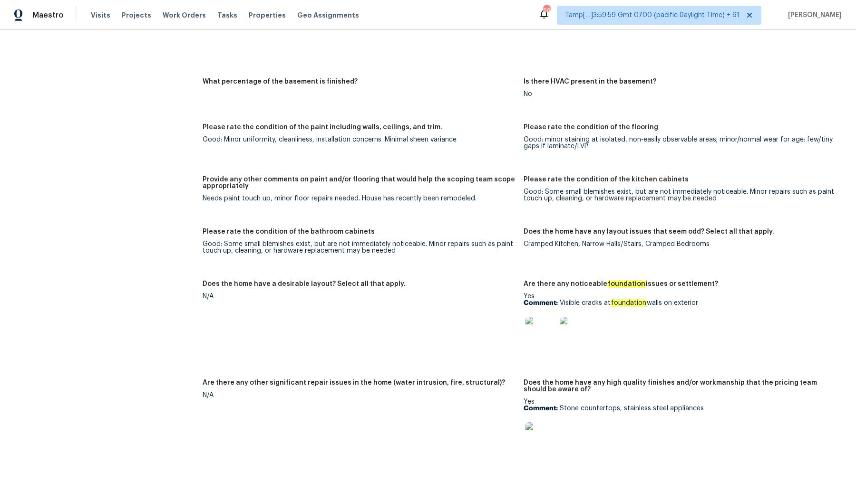
click at [585, 266] on figure "Does the home have any layout issues that seem odd? Select all that apply. Cram…" at bounding box center [683, 249] width 321 height 41
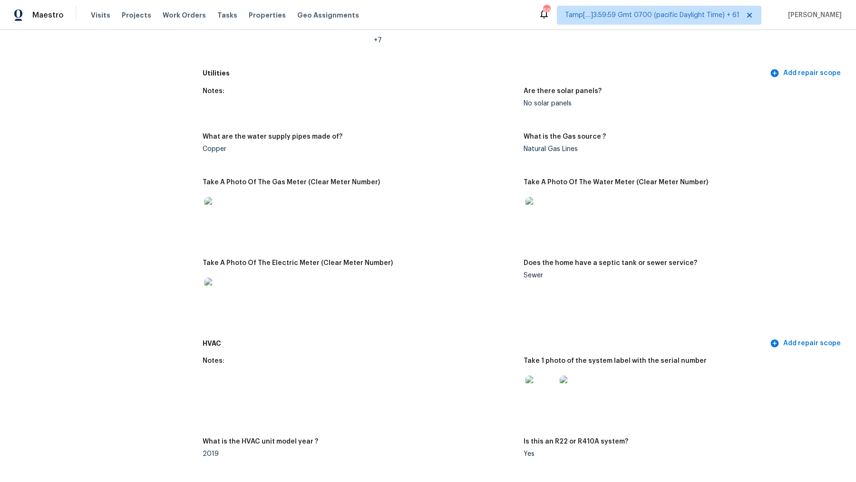
scroll to position [543, 0]
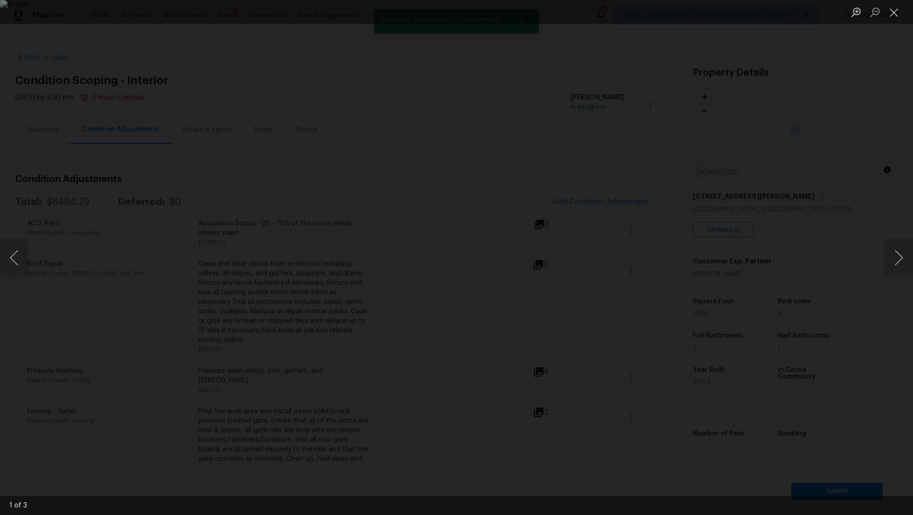
click at [617, 63] on div "Lightbox" at bounding box center [456, 257] width 913 height 515
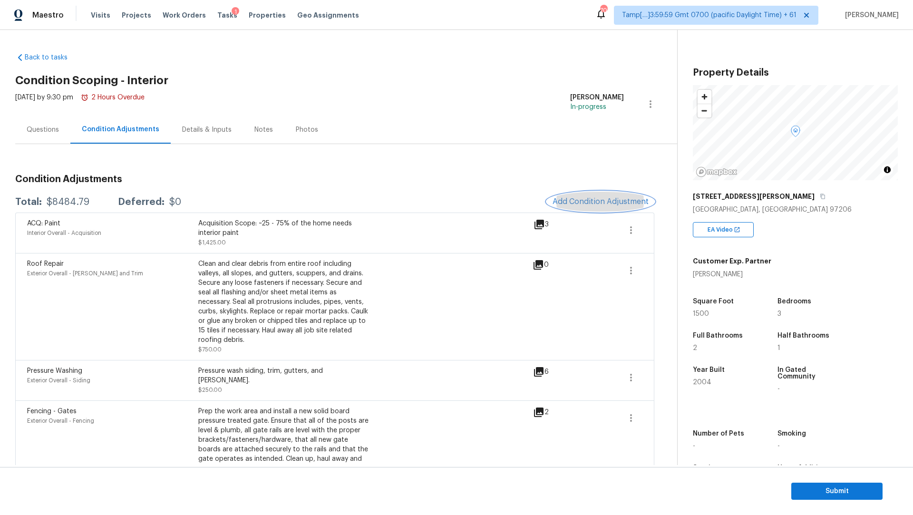
click at [589, 198] on span "Add Condition Adjustment" at bounding box center [600, 201] width 96 height 9
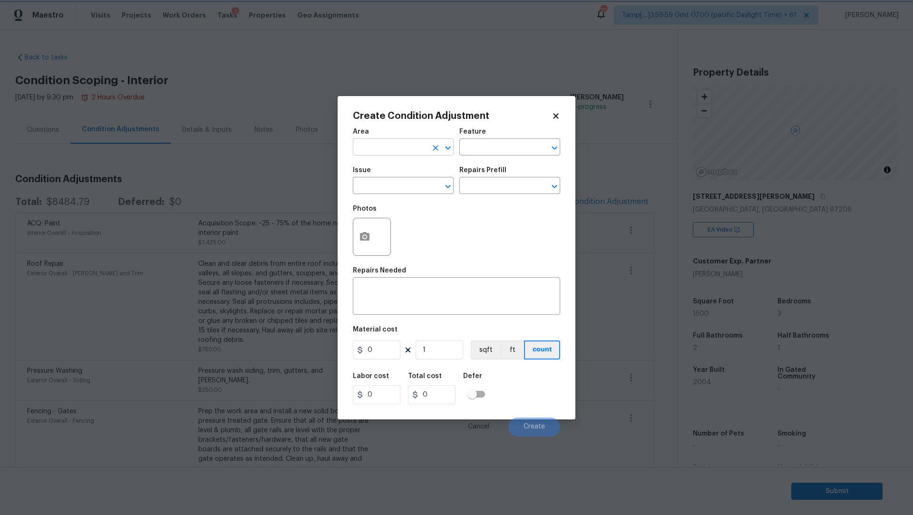
click at [443, 142] on div at bounding box center [441, 147] width 25 height 13
click at [453, 187] on icon "Open" at bounding box center [447, 186] width 11 height 11
type input "Interior Overall"
type input "f"
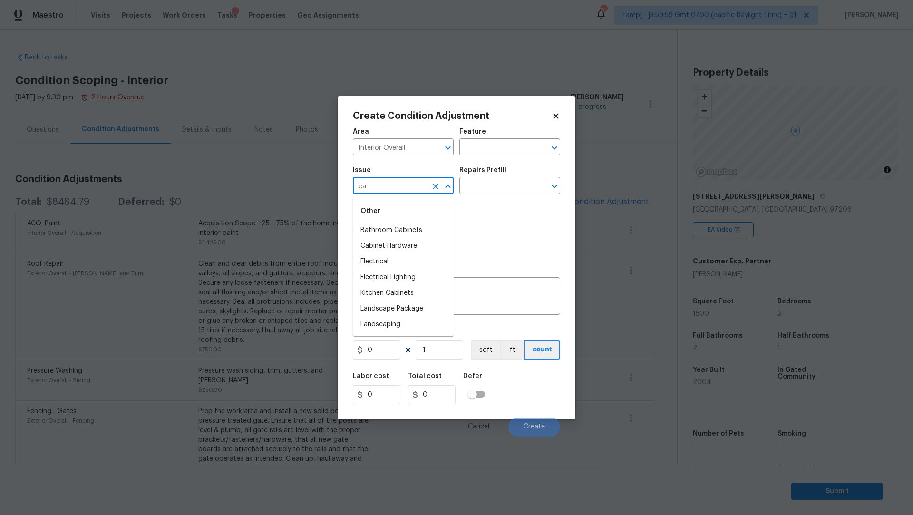
type input "c"
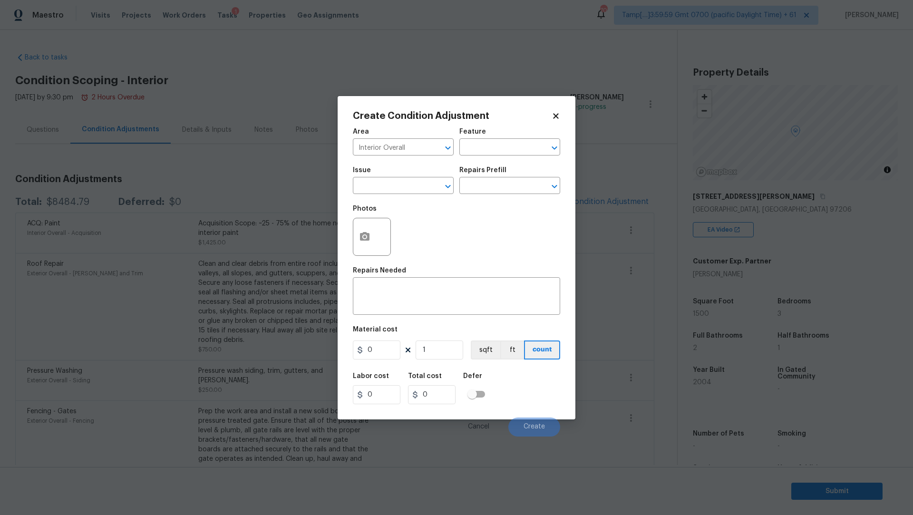
click at [528, 227] on div "Photos" at bounding box center [456, 231] width 207 height 62
click at [551, 142] on icon "Open" at bounding box center [554, 147] width 11 height 11
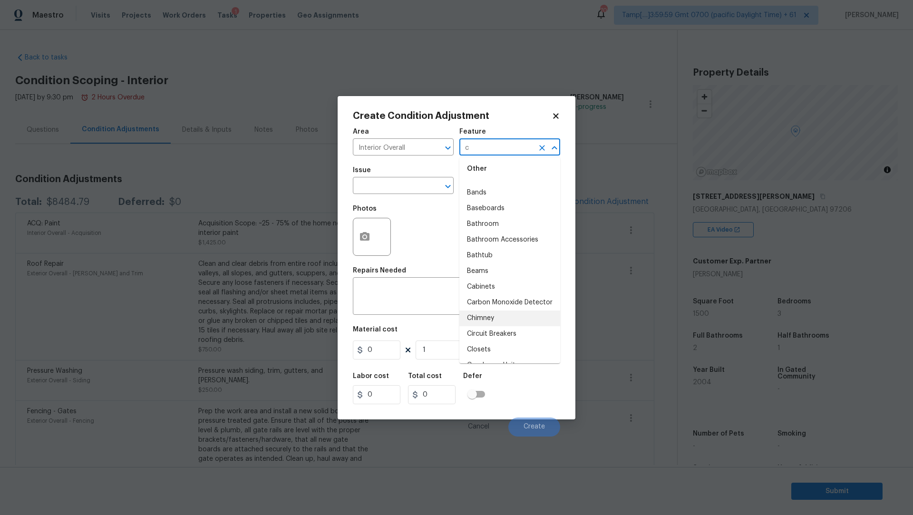
scroll to position [0, 0]
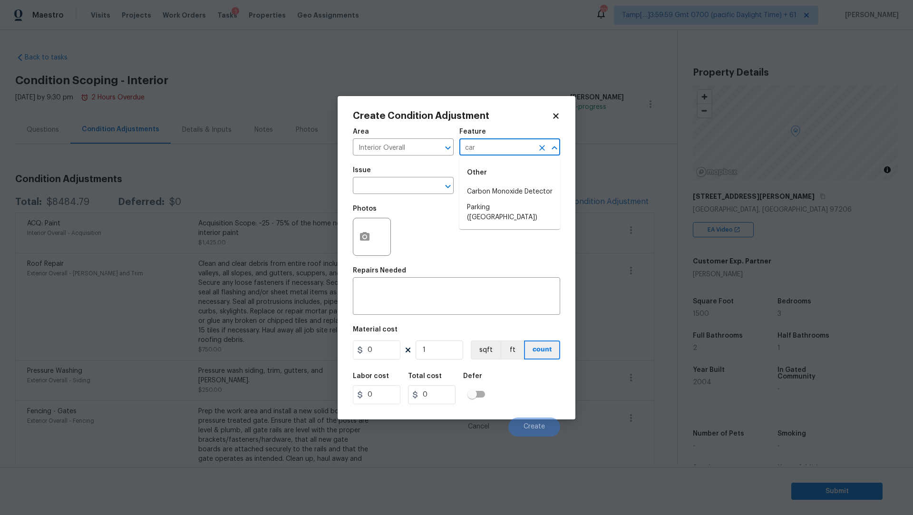
type input "car"
click at [531, 238] on div "Photos" at bounding box center [456, 231] width 207 height 62
click at [551, 148] on icon "Open" at bounding box center [554, 147] width 11 height 11
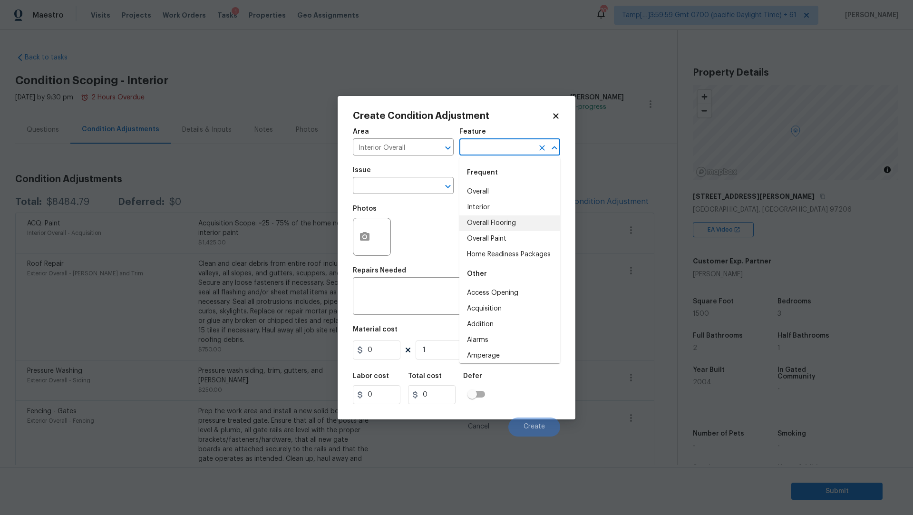
click at [516, 222] on li "Overall Flooring" at bounding box center [509, 223] width 101 height 16
type input "Overall Flooring"
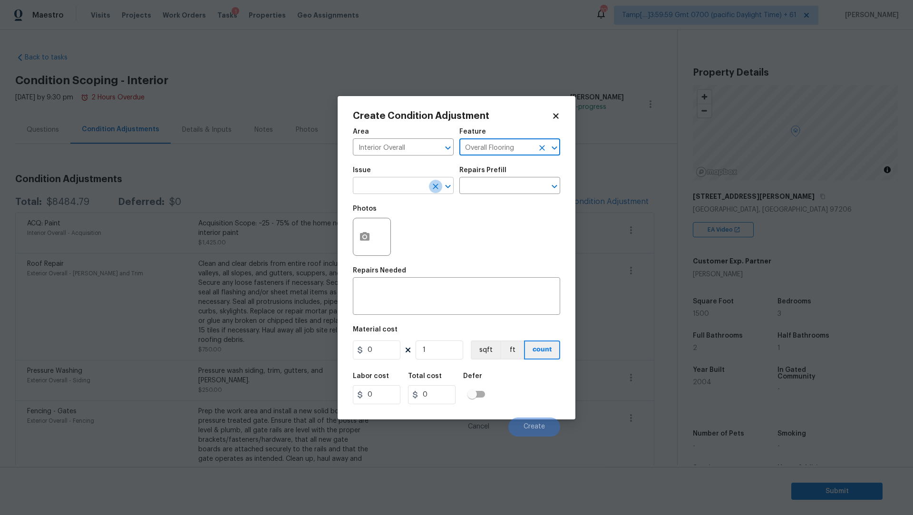
click at [431, 188] on icon "Clear" at bounding box center [436, 187] width 10 height 10
click at [410, 189] on input "text" at bounding box center [390, 186] width 74 height 15
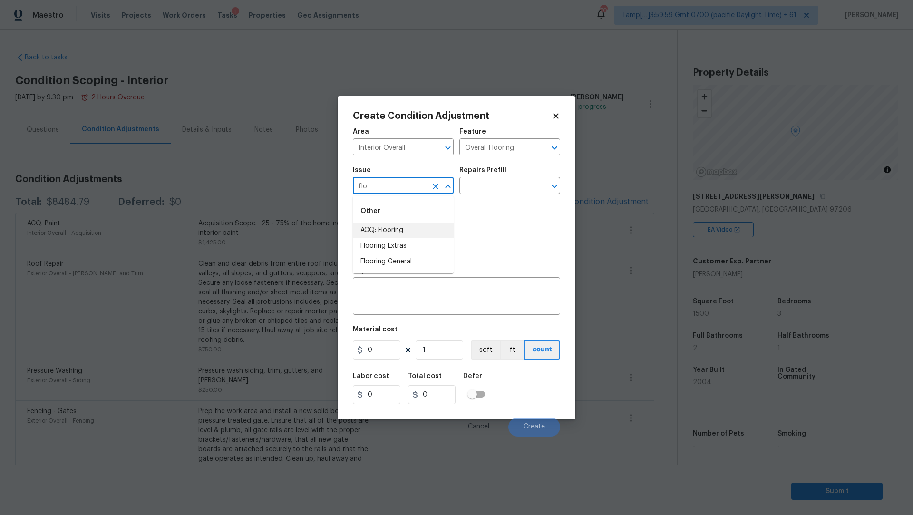
click at [392, 232] on li "ACQ: Flooring" at bounding box center [403, 230] width 101 height 16
click at [553, 185] on icon "Open" at bounding box center [554, 186] width 11 height 11
type input "ACQ: Flooring"
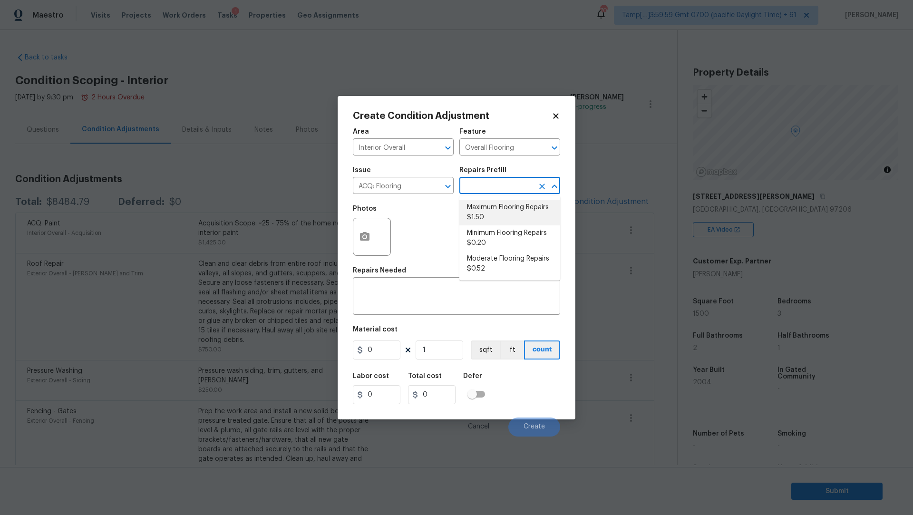
click at [422, 216] on div "Photos" at bounding box center [456, 231] width 207 height 62
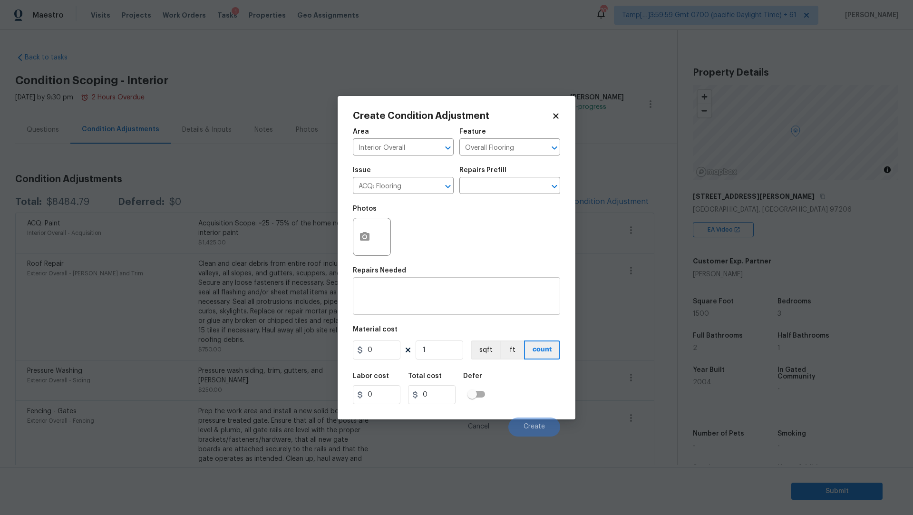
click at [381, 286] on div "x ​" at bounding box center [456, 297] width 207 height 35
click at [374, 350] on input "0" at bounding box center [377, 349] width 48 height 19
click at [414, 291] on textarea at bounding box center [456, 297] width 196 height 20
paste textarea "$1800 for carpet replacement."
type textarea "$1800 for carpet replacement."
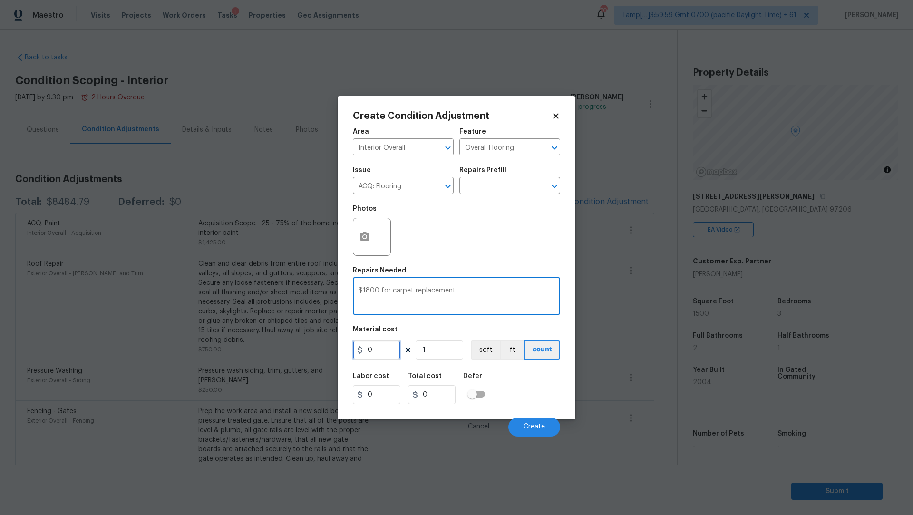
click at [379, 352] on input "0" at bounding box center [377, 349] width 48 height 19
type input "1800"
click at [513, 383] on div "Labor cost 0 Total cost 1800 Defer" at bounding box center [456, 388] width 207 height 43
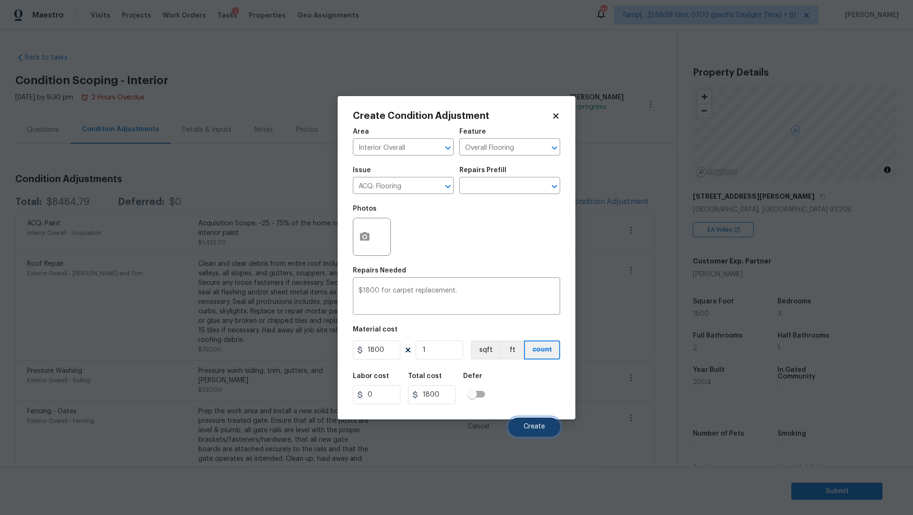
click at [543, 428] on span "Create" at bounding box center [533, 426] width 21 height 7
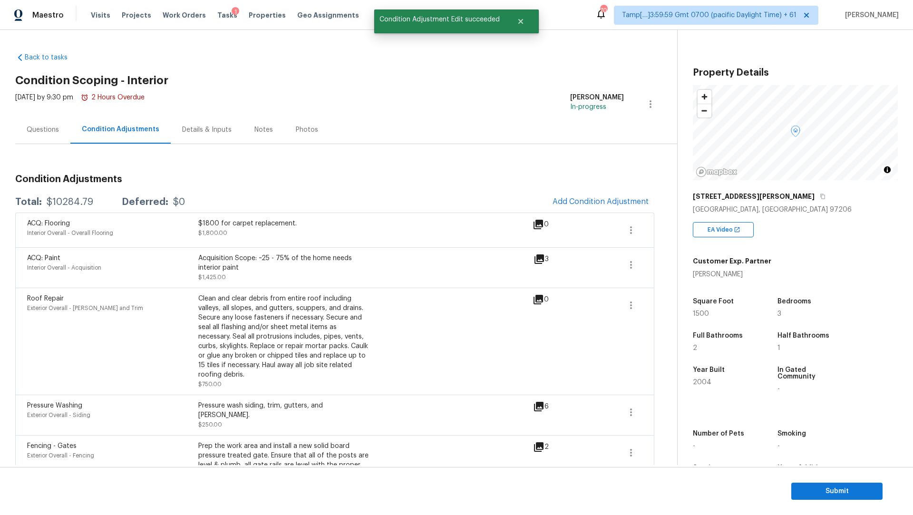
click at [529, 228] on div "ACQ: Flooring Interior Overall - Overall Flooring $1800 for carpet replacement.…" at bounding box center [279, 230] width 505 height 23
click at [537, 224] on icon at bounding box center [538, 225] width 10 height 10
click at [631, 232] on icon "button" at bounding box center [631, 230] width 2 height 8
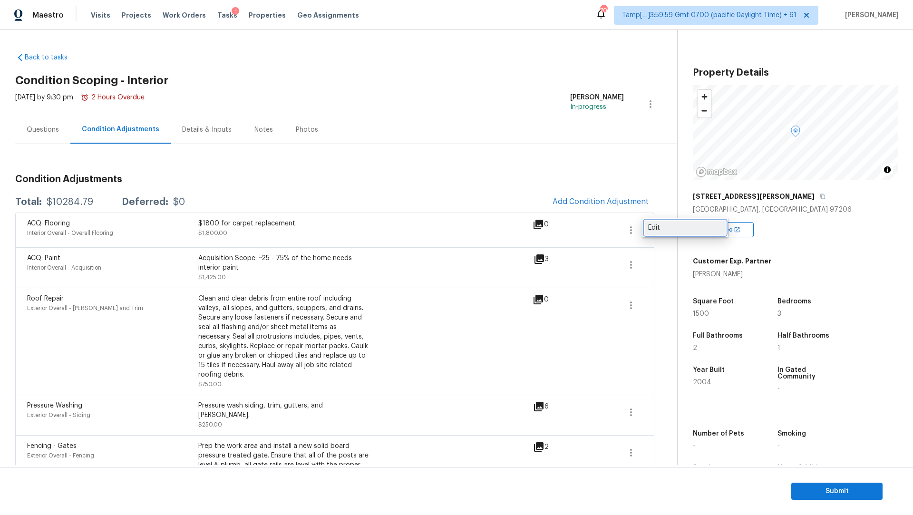
click at [651, 229] on div "Edit" at bounding box center [685, 228] width 74 height 10
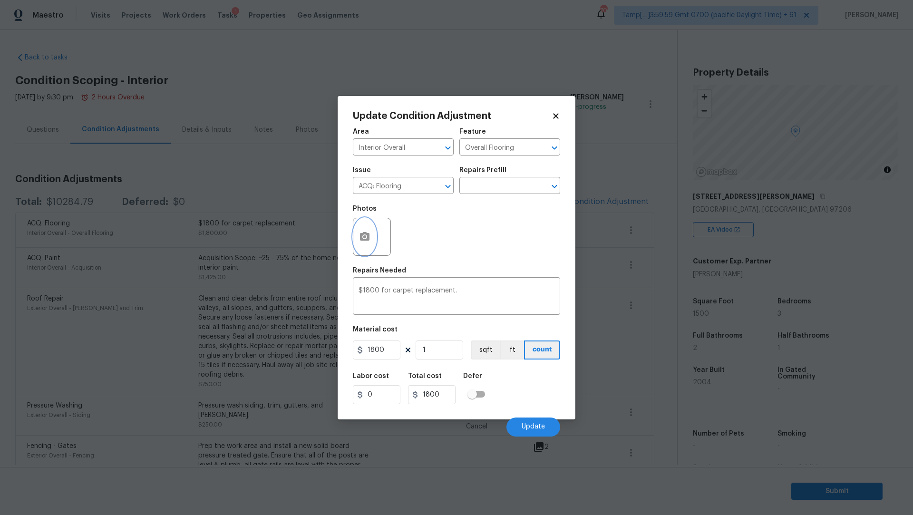
click at [367, 236] on icon "button" at bounding box center [365, 236] width 10 height 9
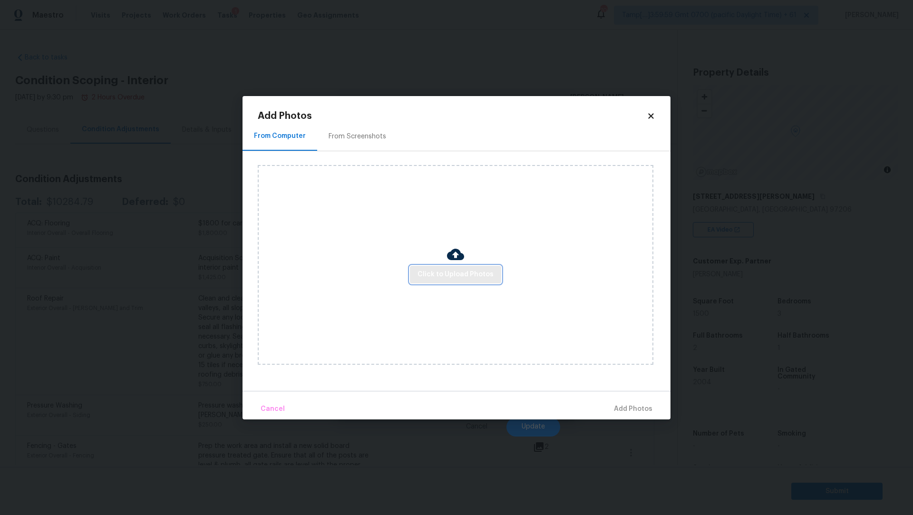
click at [443, 280] on span "Click to Upload Photos" at bounding box center [455, 275] width 76 height 12
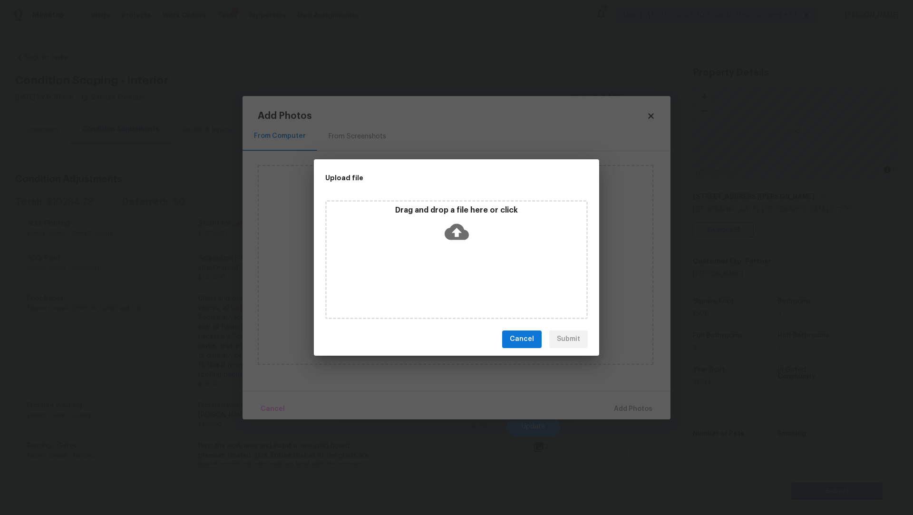
click at [458, 227] on icon at bounding box center [456, 231] width 24 height 16
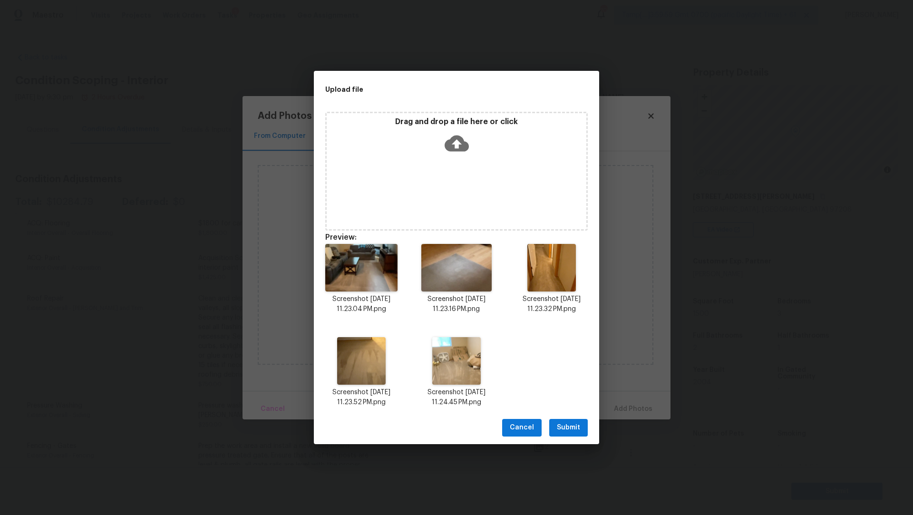
click at [568, 423] on span "Submit" at bounding box center [568, 428] width 23 height 12
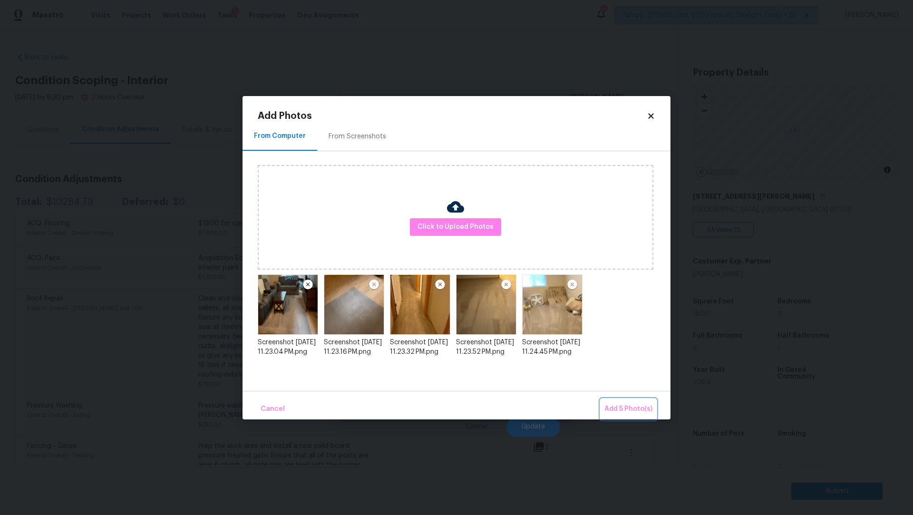
click at [643, 405] on span "Add 5 Photo(s)" at bounding box center [628, 409] width 48 height 12
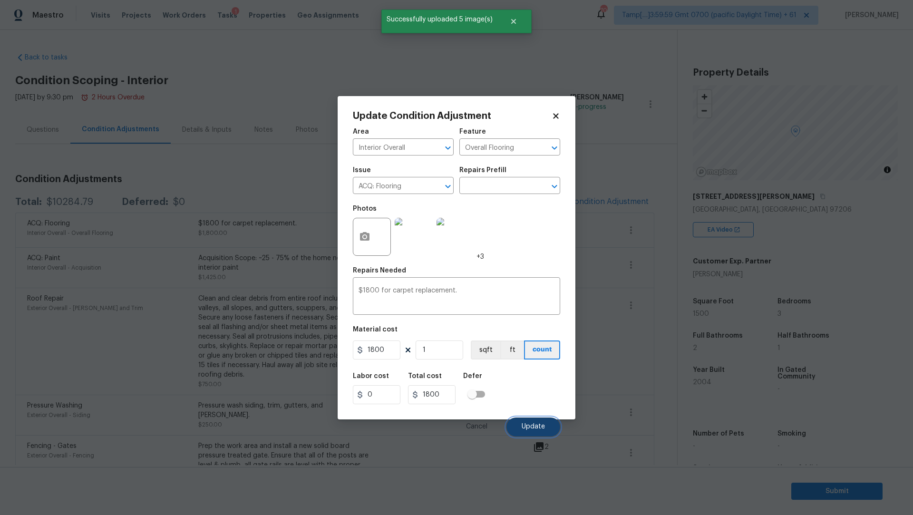
click at [534, 423] on span "Update" at bounding box center [532, 426] width 23 height 7
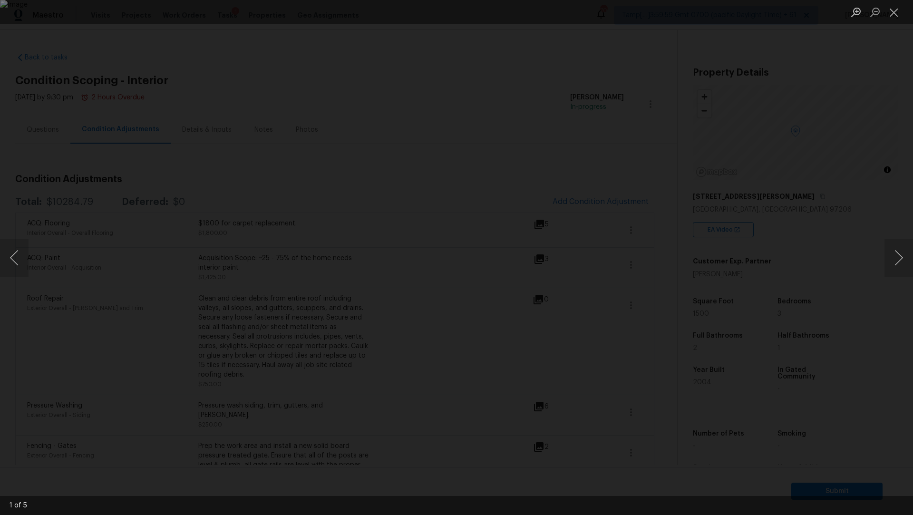
click at [309, 78] on div "Lightbox" at bounding box center [456, 257] width 913 height 515
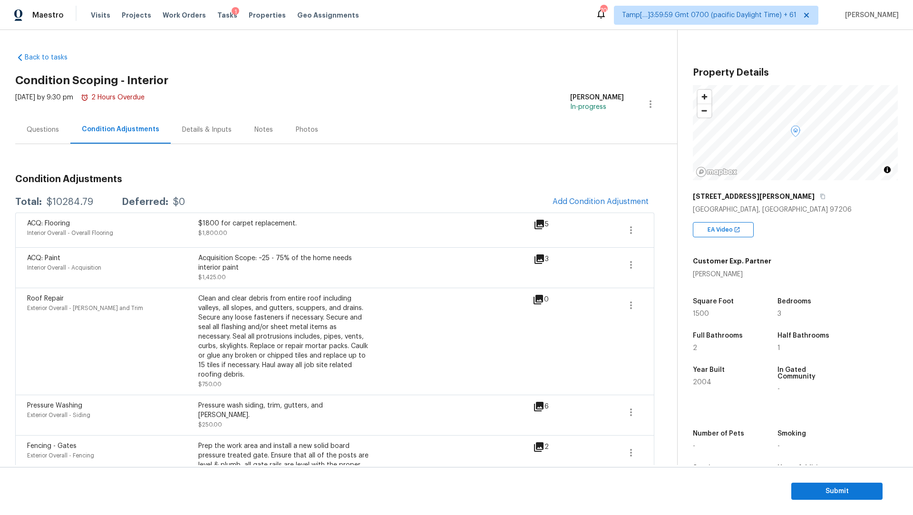
click at [49, 129] on div "Questions" at bounding box center [43, 130] width 32 height 10
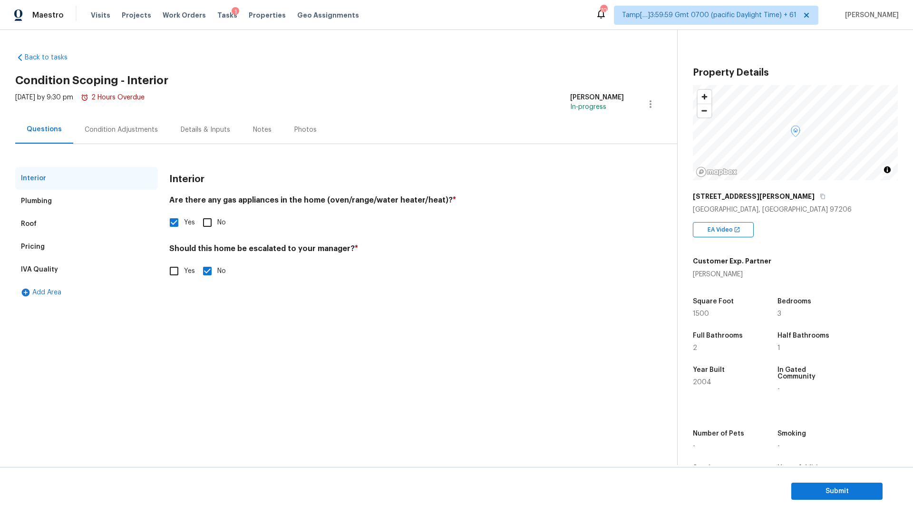
click at [96, 203] on div "Plumbing" at bounding box center [86, 201] width 143 height 23
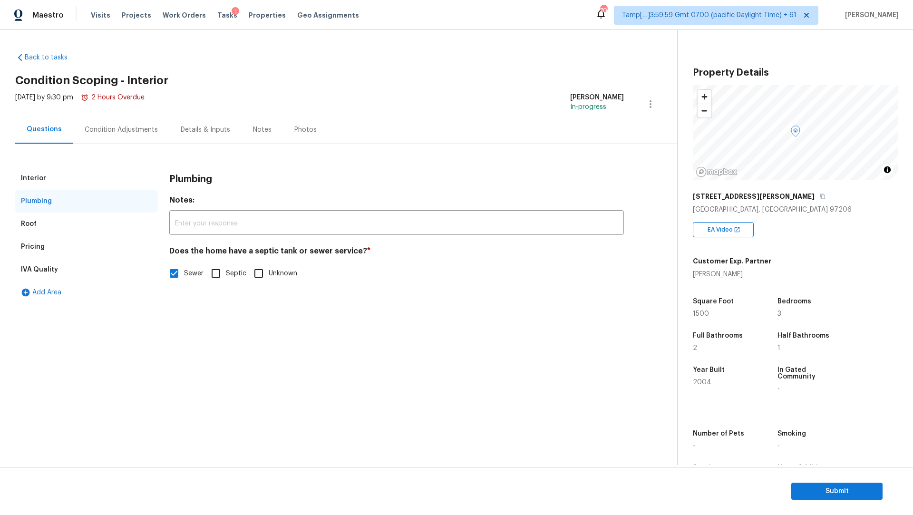
click at [72, 217] on div "Roof" at bounding box center [86, 223] width 143 height 23
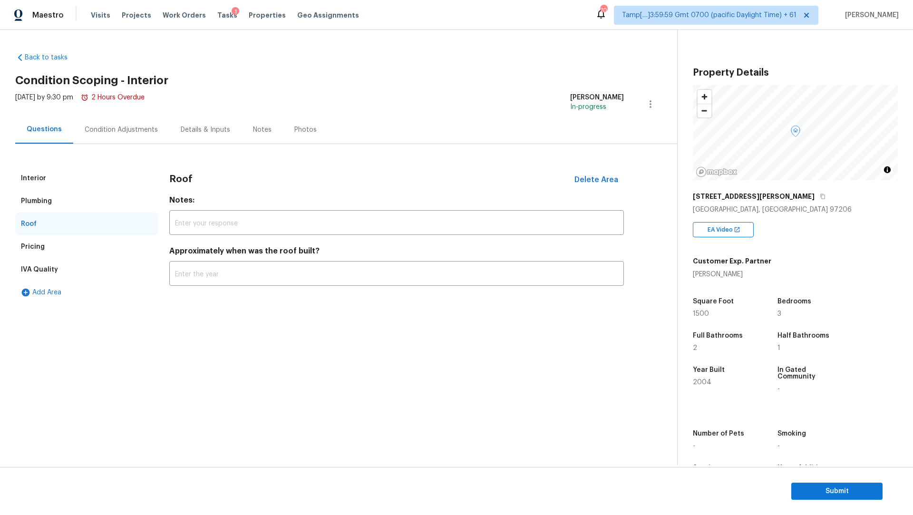
click at [65, 234] on div "Roof" at bounding box center [86, 223] width 143 height 23
click at [60, 240] on div "Pricing" at bounding box center [86, 246] width 143 height 23
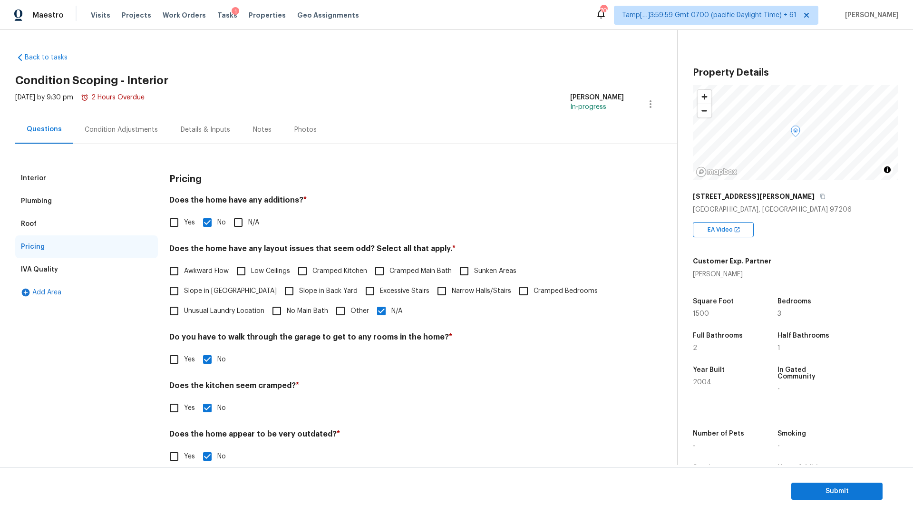
scroll to position [15, 0]
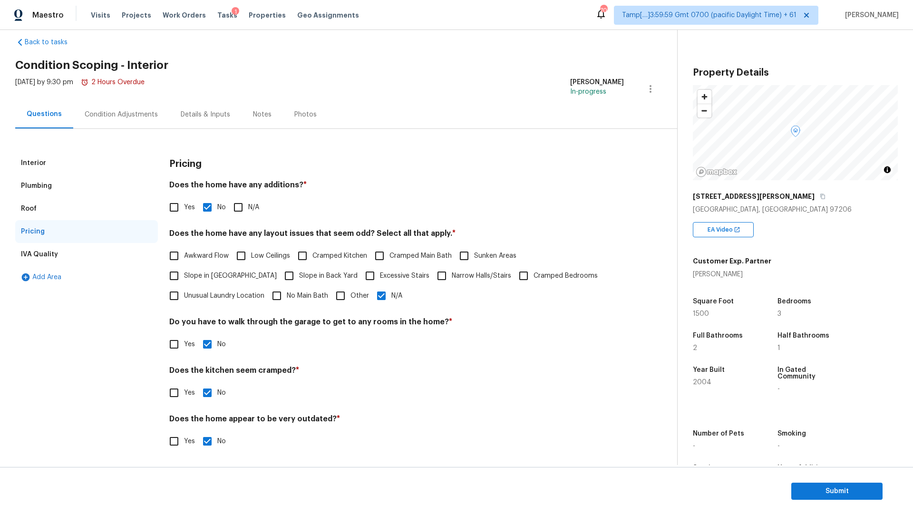
click at [62, 253] on div "IVA Quality" at bounding box center [86, 254] width 143 height 23
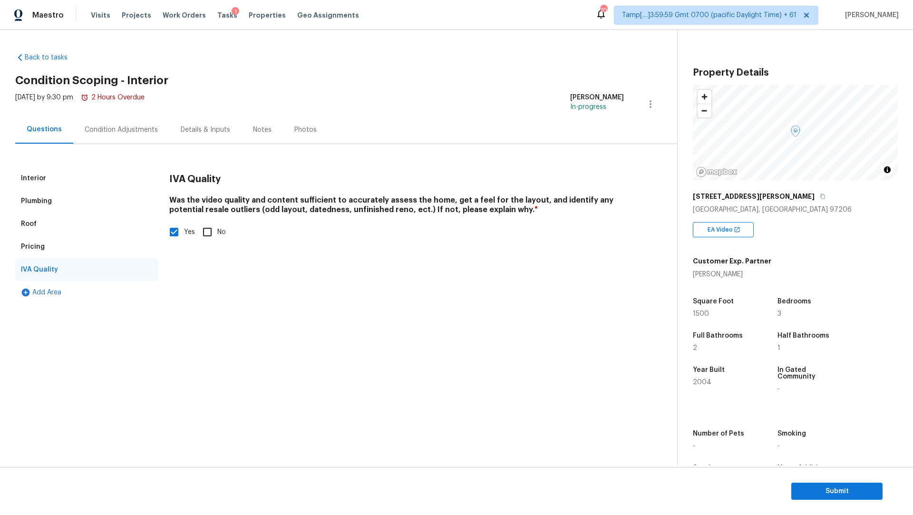
scroll to position [0, 0]
click at [127, 133] on div "Condition Adjustments" at bounding box center [121, 130] width 73 height 10
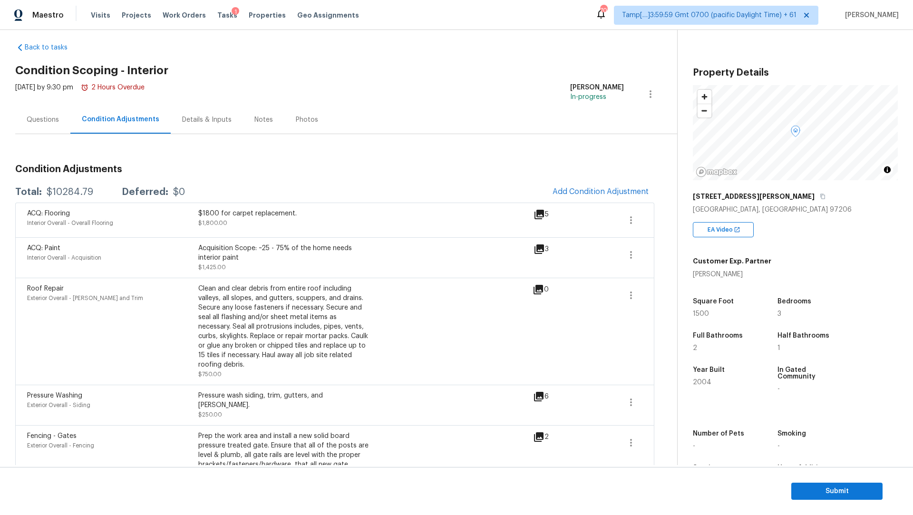
scroll to position [11, 0]
click at [54, 121] on div "Questions" at bounding box center [43, 119] width 32 height 10
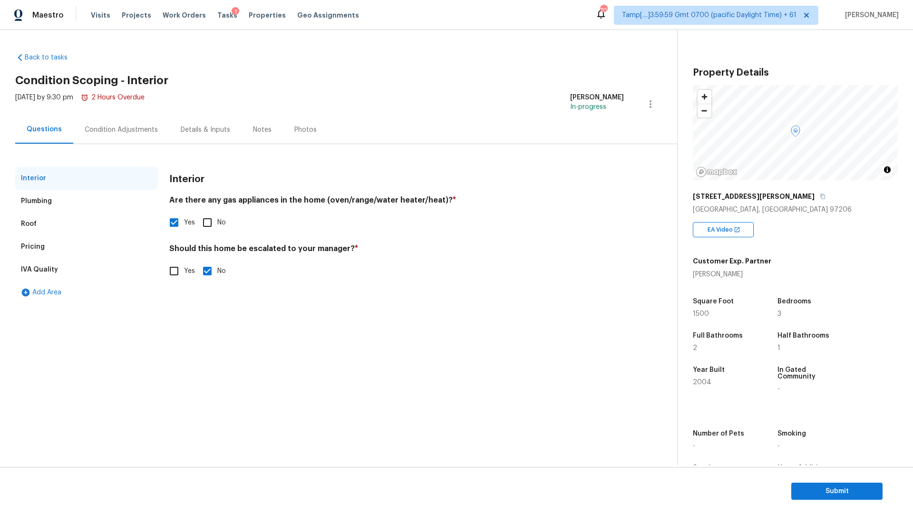
click at [95, 118] on div "Condition Adjustments" at bounding box center [121, 130] width 96 height 28
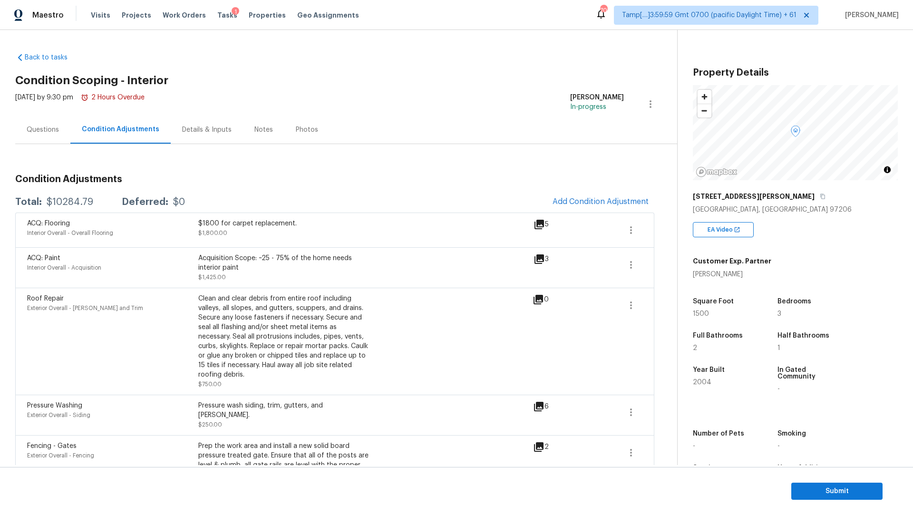
click at [700, 379] on span "2004" at bounding box center [702, 382] width 19 height 7
copy span "2004"
click at [49, 199] on div "$10284.79" at bounding box center [70, 202] width 47 height 10
drag, startPoint x: 53, startPoint y: 202, endPoint x: 100, endPoint y: 202, distance: 47.5
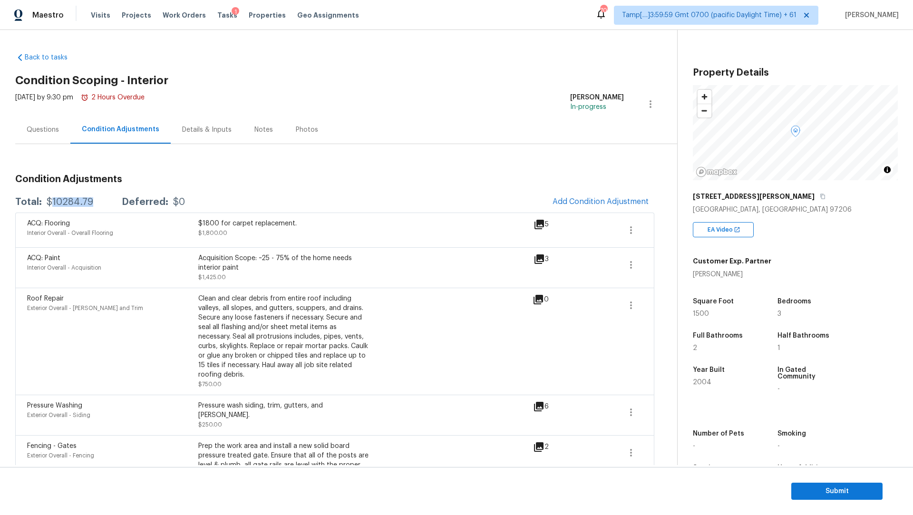
click at [100, 202] on div "Total: $10284.79 Deferred: $0" at bounding box center [100, 202] width 170 height 10
copy div "10284.79"
click at [61, 196] on div "Total: $10284.79 Deferred: $0 Add Condition Adjustment" at bounding box center [334, 202] width 639 height 21
drag, startPoint x: 47, startPoint y: 202, endPoint x: 102, endPoint y: 202, distance: 55.1
click at [102, 202] on div "Total: $10284.79 Deferred: $0" at bounding box center [100, 202] width 170 height 10
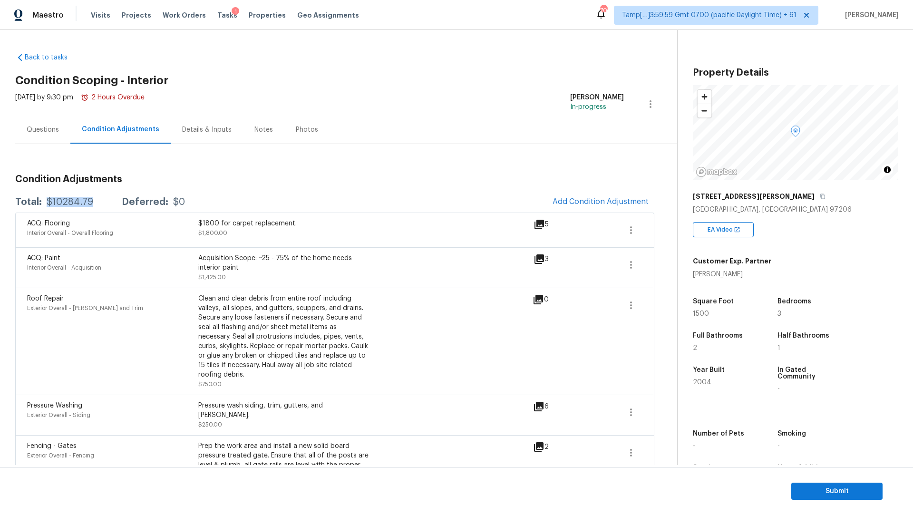
copy div "$10284.79"
click at [821, 492] on span "Submit" at bounding box center [837, 491] width 76 height 12
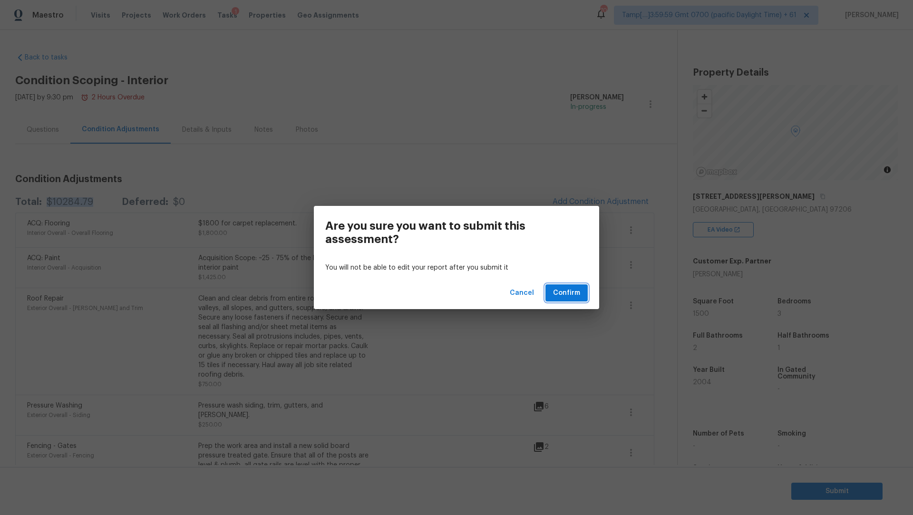
click at [576, 289] on span "Confirm" at bounding box center [566, 293] width 27 height 12
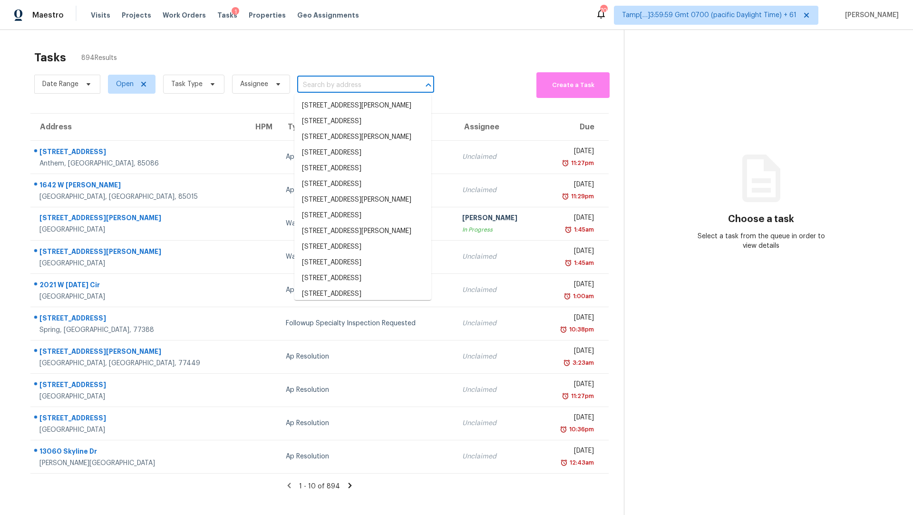
click at [368, 85] on input "text" at bounding box center [352, 85] width 110 height 15
paste input "5443 Kings River Dr North Charleston, SC, 29420"
type input "5443 Kings River Dr North Charleston, SC, 29420"
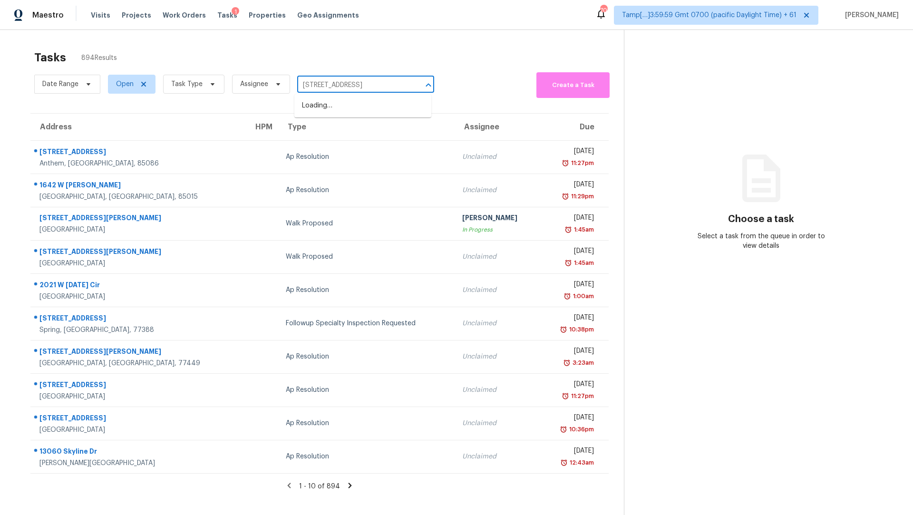
scroll to position [0, 49]
click at [347, 102] on li "5443 Kings River Dr, North Charleston, SC 29420" at bounding box center [362, 106] width 137 height 16
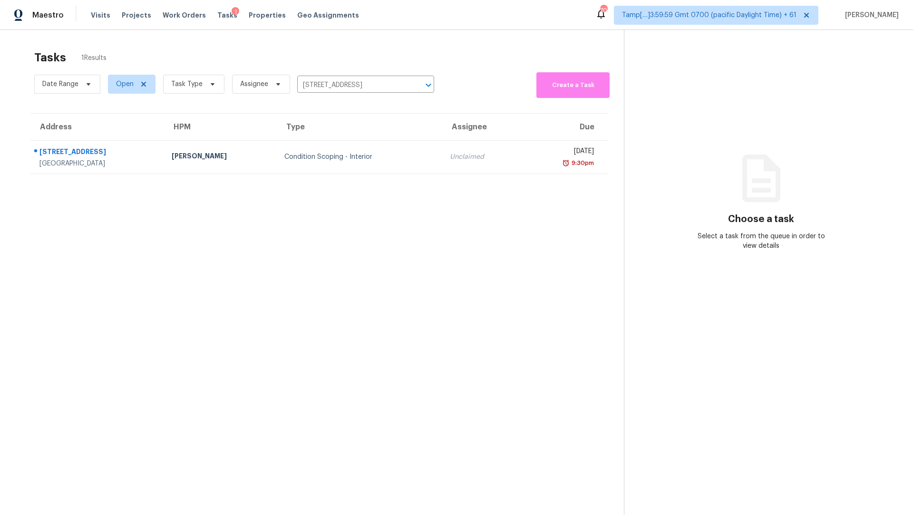
click at [411, 151] on td "Condition Scoping - Interior" at bounding box center [359, 156] width 165 height 33
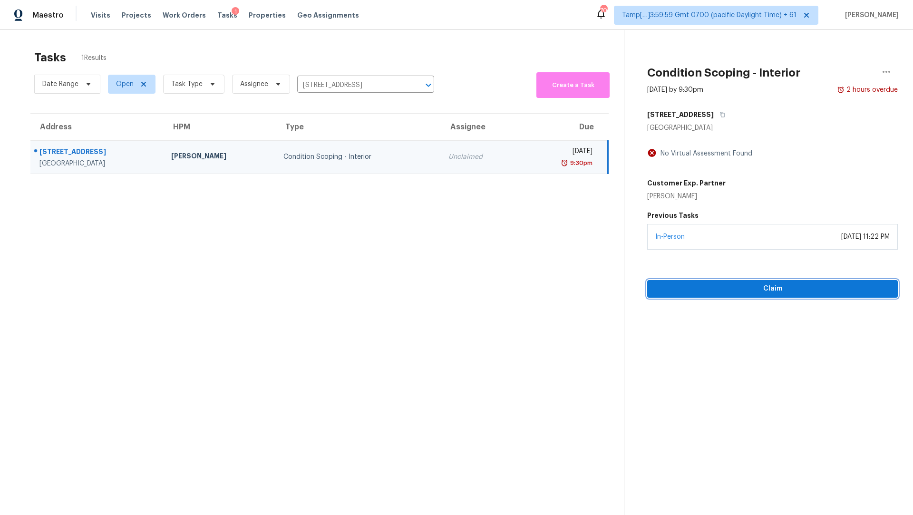
click at [738, 290] on span "Claim" at bounding box center [772, 289] width 235 height 12
click at [708, 280] on button "Start Assessment" at bounding box center [772, 289] width 251 height 18
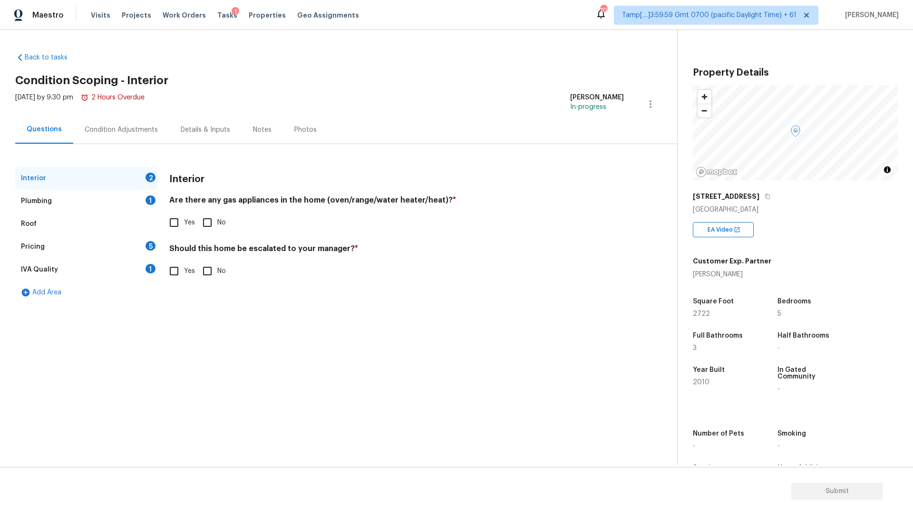
click at [698, 379] on span "2010" at bounding box center [701, 382] width 17 height 7
copy span "2010"
click at [125, 130] on div "Condition Adjustments" at bounding box center [121, 130] width 73 height 10
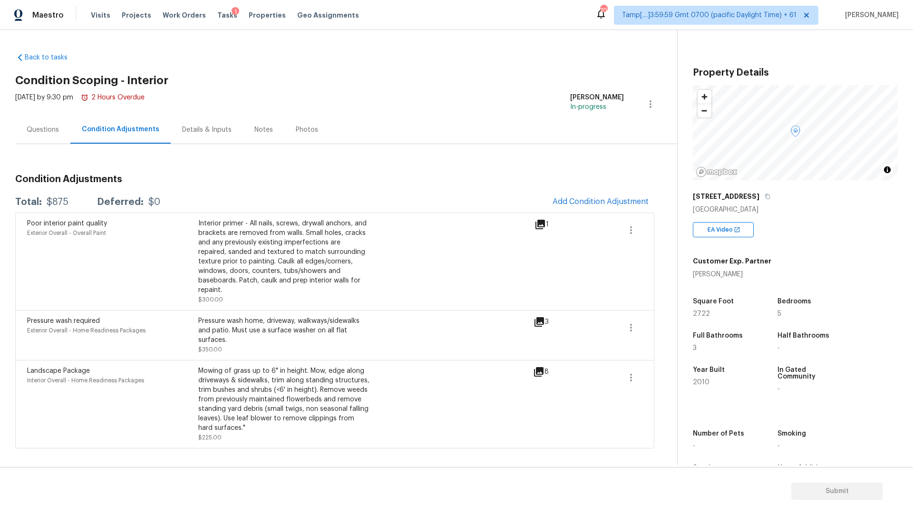
click at [67, 131] on div "Questions" at bounding box center [42, 130] width 55 height 28
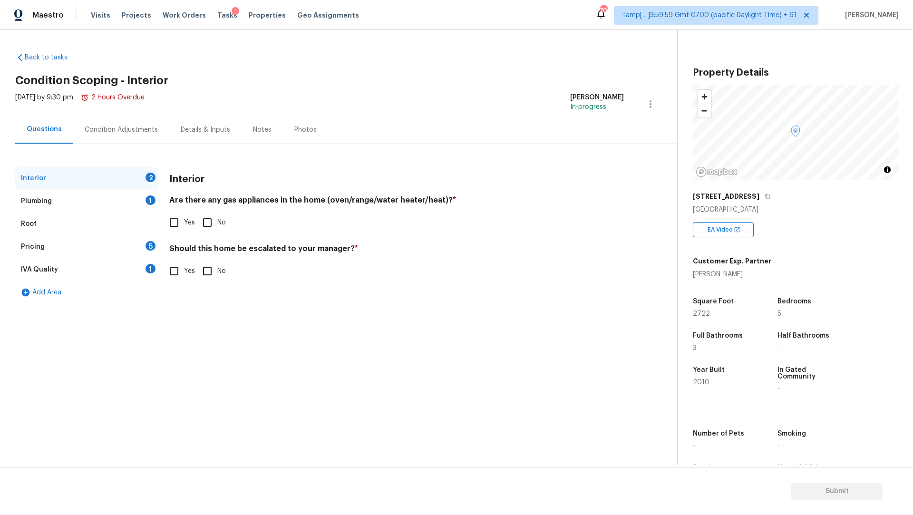
click at [176, 219] on input "Yes" at bounding box center [174, 222] width 20 height 20
checkbox input "true"
click at [212, 268] on input "No" at bounding box center [207, 271] width 20 height 20
checkbox input "true"
click at [114, 203] on div "Plumbing 1" at bounding box center [86, 201] width 143 height 23
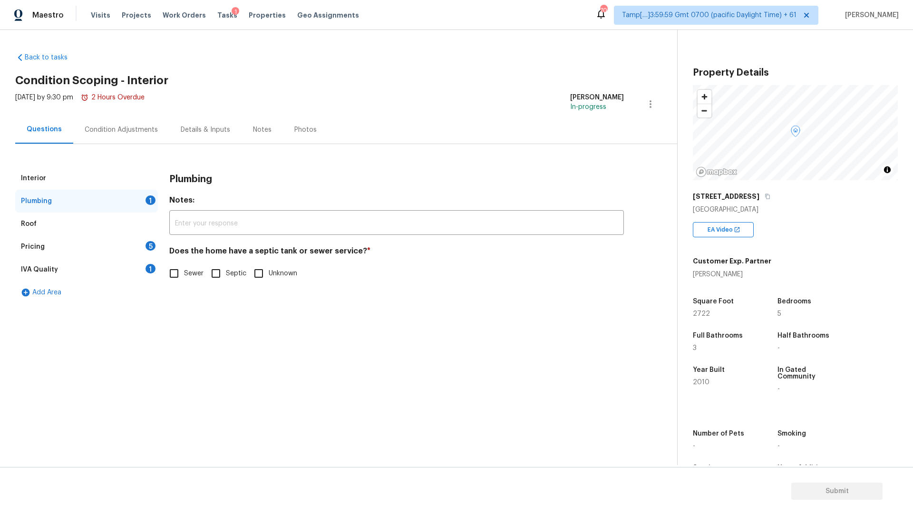
click at [171, 274] on input "Sewer" at bounding box center [174, 273] width 20 height 20
checkbox input "true"
click at [86, 225] on div "Roof" at bounding box center [86, 223] width 143 height 23
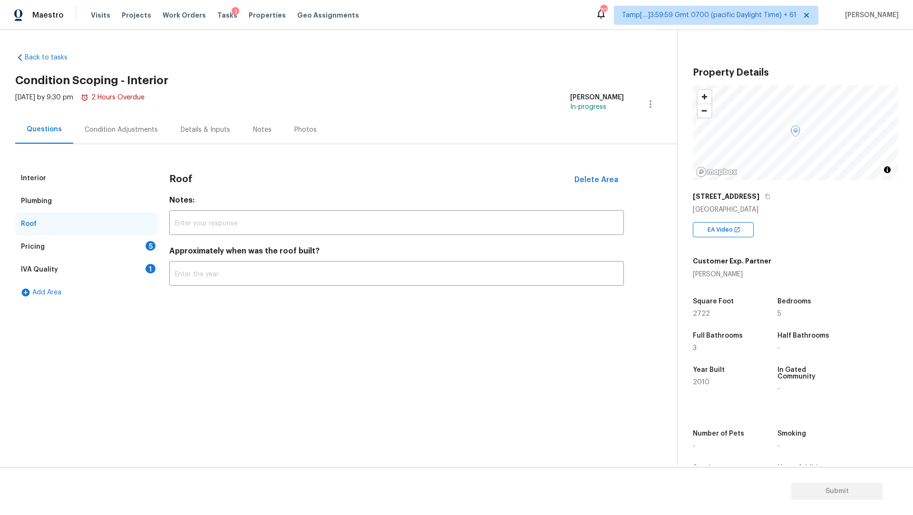
click at [79, 248] on div "Pricing 5" at bounding box center [86, 246] width 143 height 23
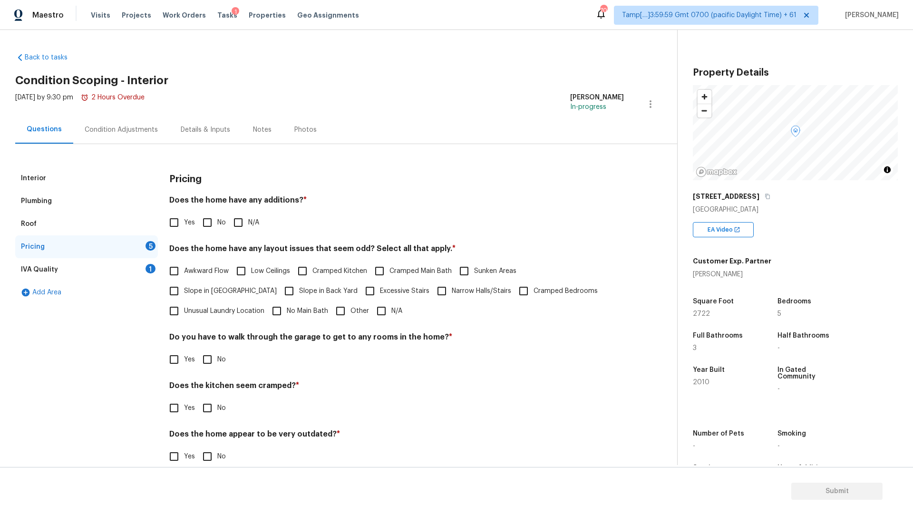
click at [215, 224] on input "No" at bounding box center [207, 222] width 20 height 20
checkbox input "true"
click at [371, 312] on input "N/A" at bounding box center [381, 311] width 20 height 20
checkbox input "true"
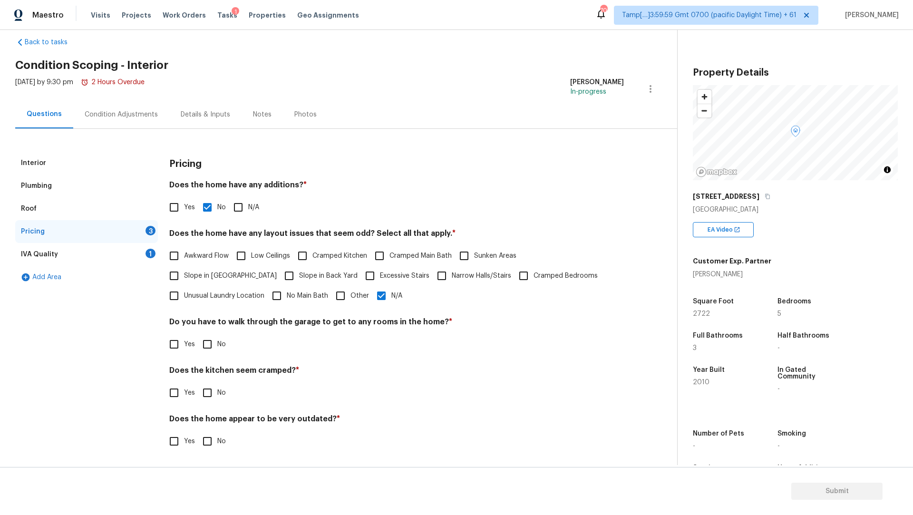
click at [130, 124] on div "Condition Adjustments" at bounding box center [121, 114] width 96 height 28
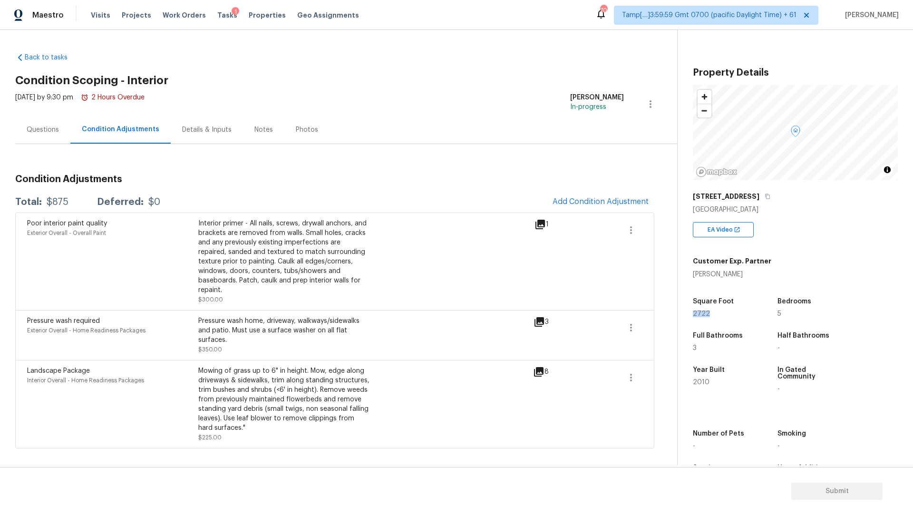
drag, startPoint x: 688, startPoint y: 310, endPoint x: 712, endPoint y: 310, distance: 23.3
click at [712, 310] on div "Property Details © Mapbox © OpenStreetMap Improve this map 5443 Kings River Dr …" at bounding box center [787, 266] width 220 height 472
click at [596, 204] on span "Add Condition Adjustment" at bounding box center [600, 201] width 96 height 9
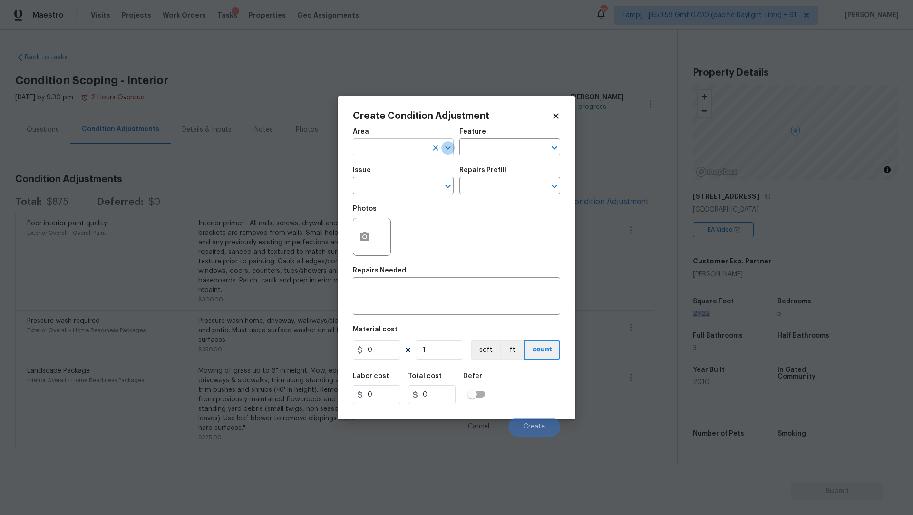
click at [445, 146] on icon "Open" at bounding box center [447, 147] width 5 height 3
type input "o"
type input "Interior Overall"
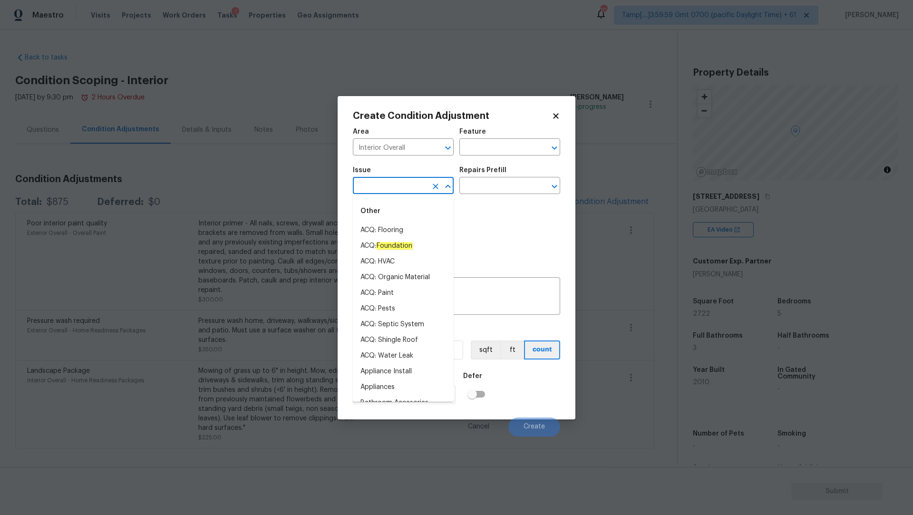
click at [426, 180] on input "text" at bounding box center [390, 186] width 74 height 15
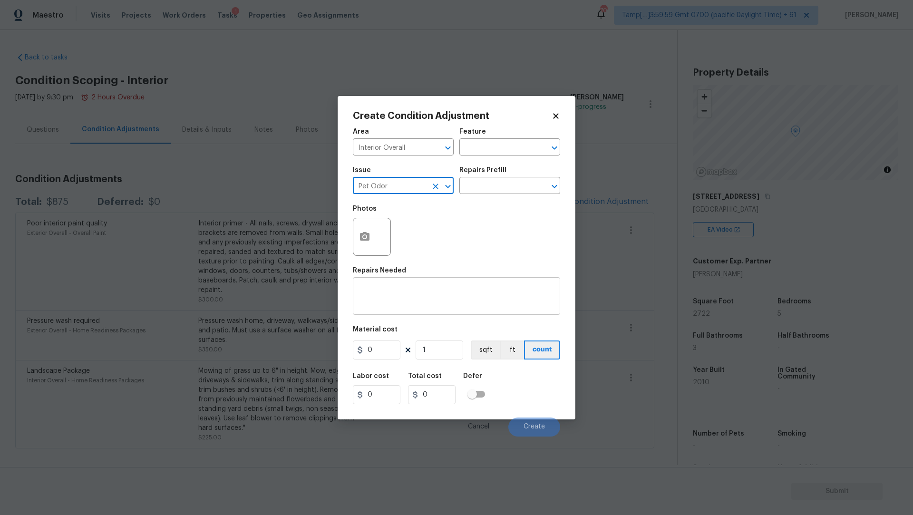
type input "Pet Odor"
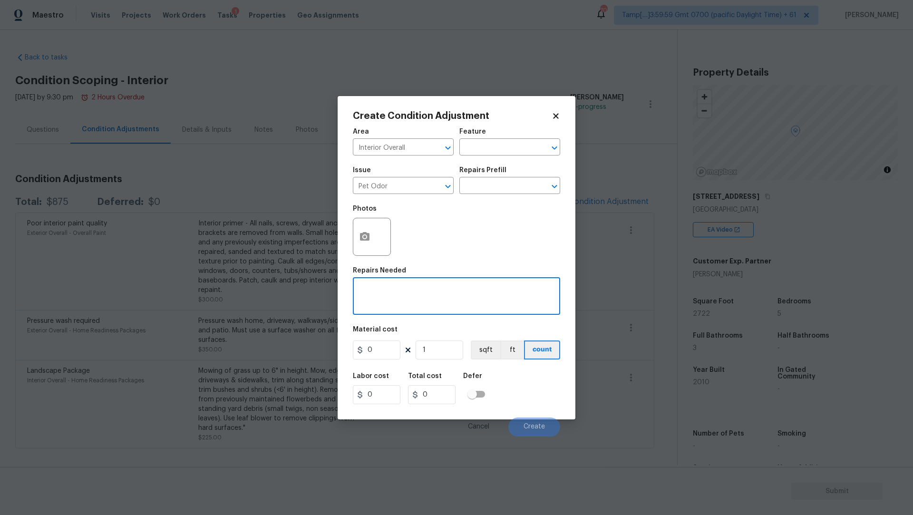
click at [416, 293] on textarea at bounding box center [456, 297] width 196 height 20
click at [558, 190] on icon "Open" at bounding box center [554, 186] width 11 height 11
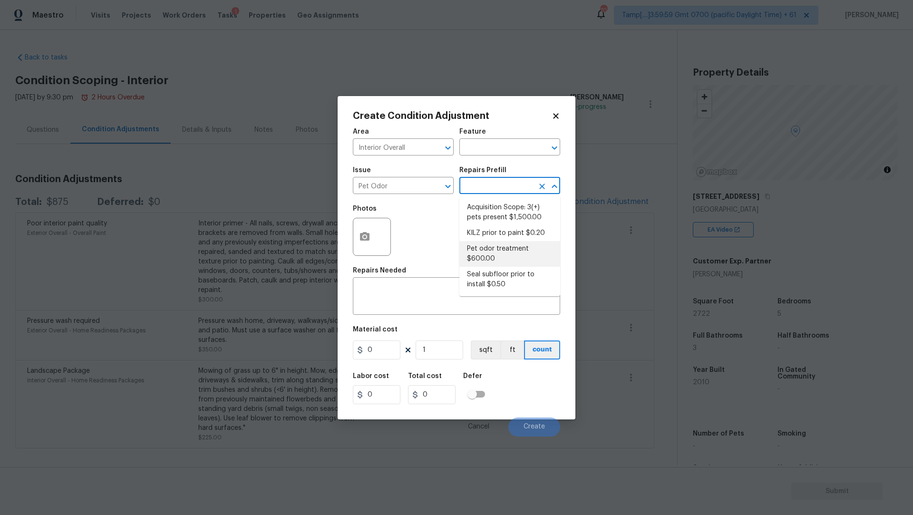
click at [420, 237] on div "Photos" at bounding box center [456, 231] width 207 height 62
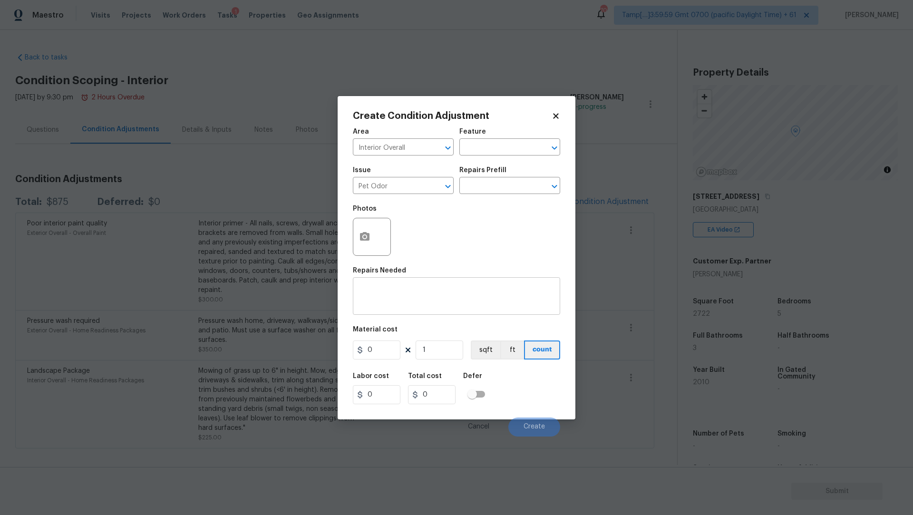
click at [396, 294] on textarea at bounding box center [456, 297] width 196 height 20
paste textarea "The master bedroom needs to be primed and painted due to cat odor"
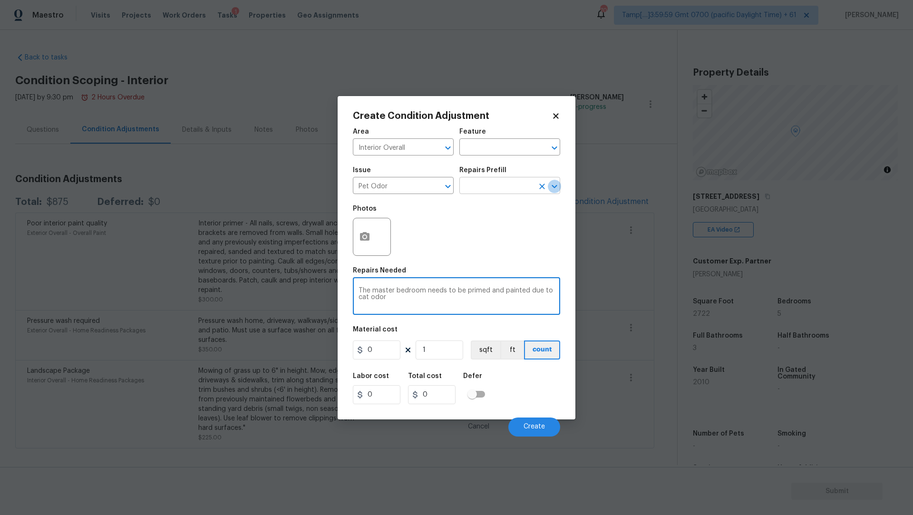
click at [558, 184] on icon "Open" at bounding box center [554, 186] width 11 height 11
type textarea "The master bedroom needs to be primed and painted due to cat odor"
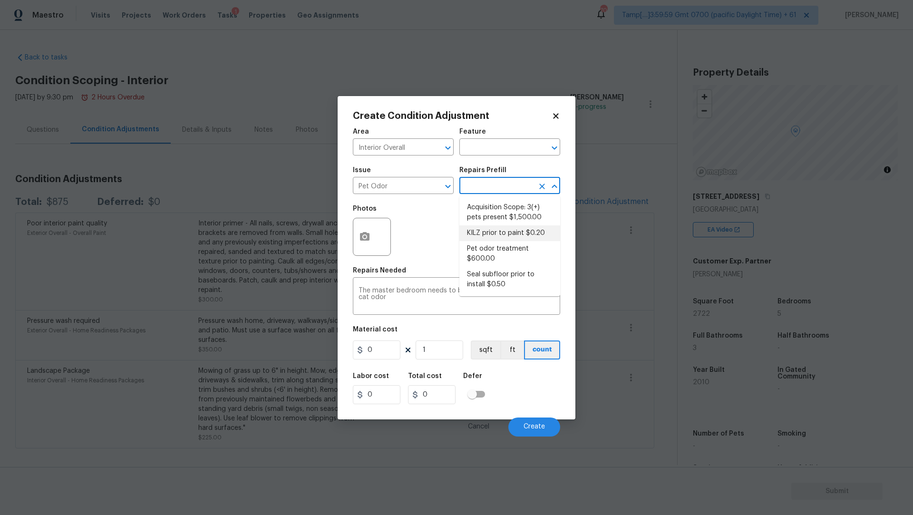
click at [436, 226] on div "Photos" at bounding box center [456, 231] width 207 height 62
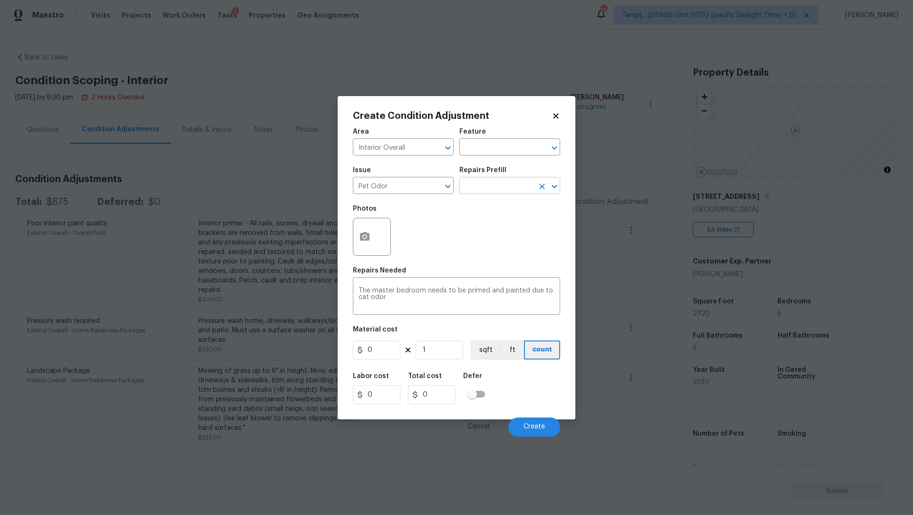
click at [558, 181] on icon "Open" at bounding box center [554, 186] width 11 height 11
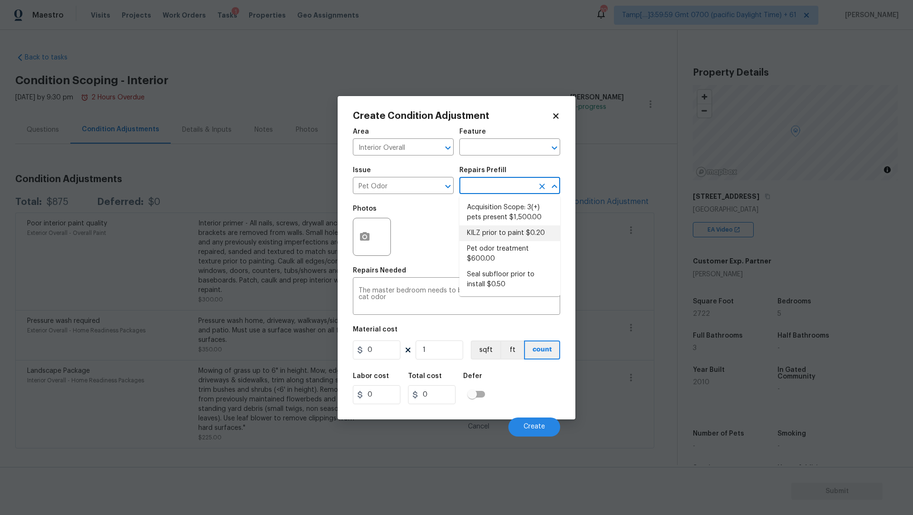
click at [434, 218] on div "Photos" at bounding box center [456, 231] width 207 height 62
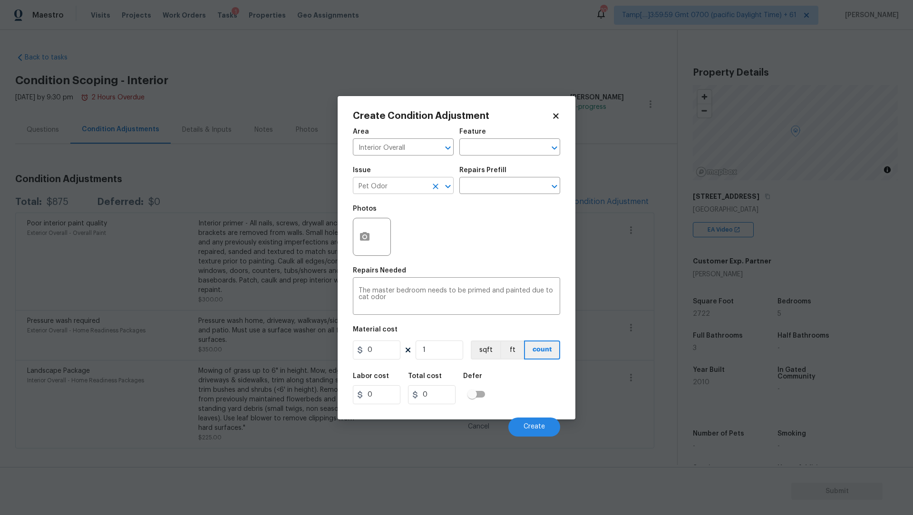
click at [451, 186] on icon "Open" at bounding box center [447, 186] width 11 height 11
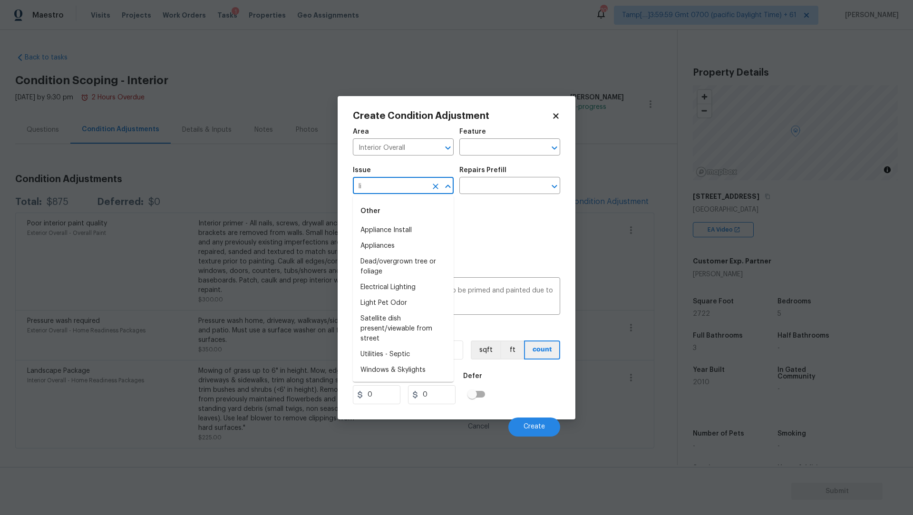
type input "l"
click at [386, 230] on li "Light Pet Odor" at bounding box center [403, 230] width 101 height 16
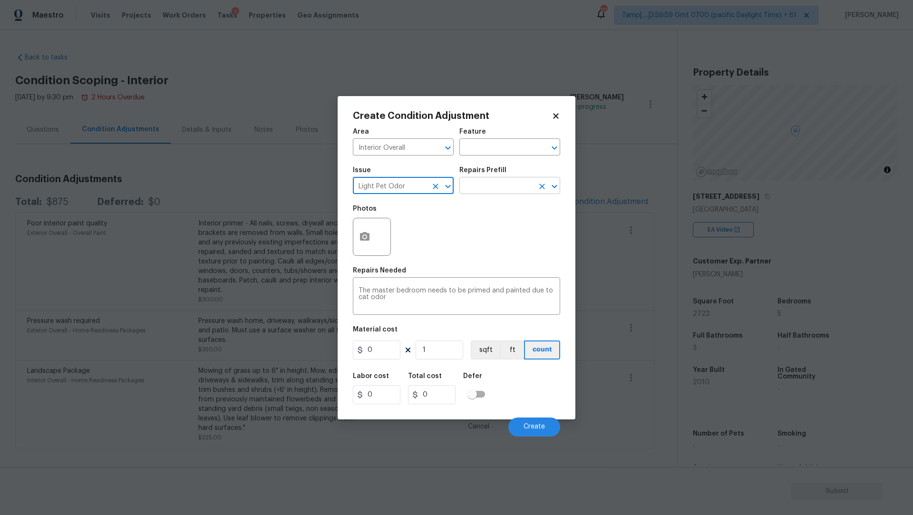
click at [547, 187] on button "Clear" at bounding box center [541, 186] width 13 height 13
type input "Light Pet Odor"
click at [553, 186] on icon "Open" at bounding box center [553, 186] width 5 height 3
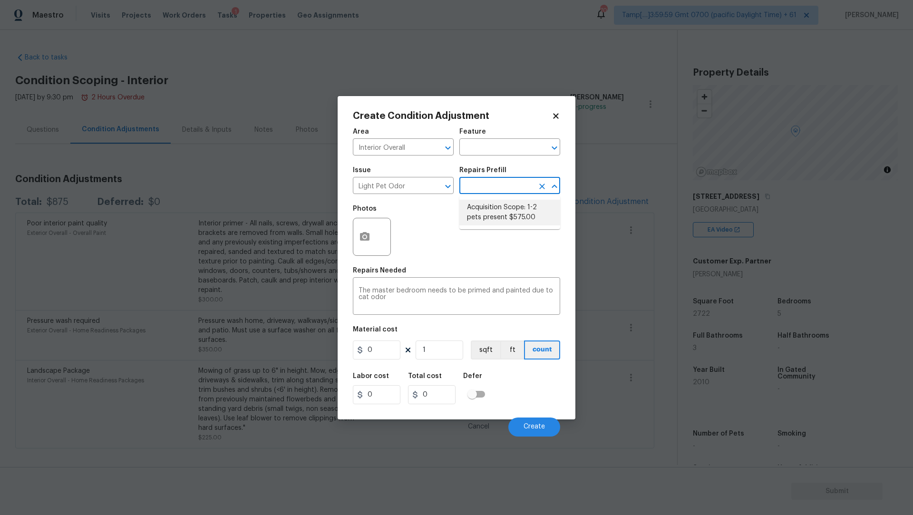
click at [530, 208] on li "Acquisition Scope: 1-2 pets present $575.00" at bounding box center [509, 213] width 101 height 26
type textarea "Acquisition Scope: 1-2 pets present"
type input "575"
click at [533, 420] on button "Create" at bounding box center [534, 426] width 52 height 19
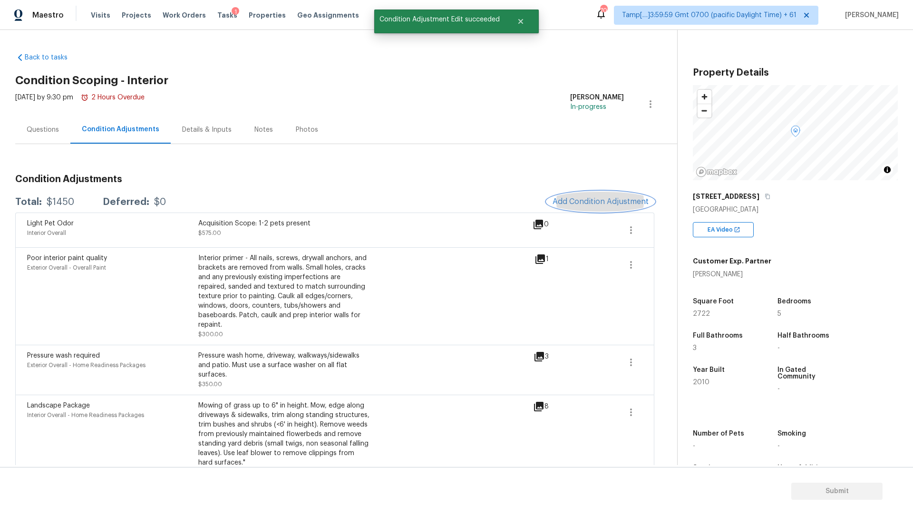
click at [576, 197] on span "Add Condition Adjustment" at bounding box center [600, 201] width 96 height 9
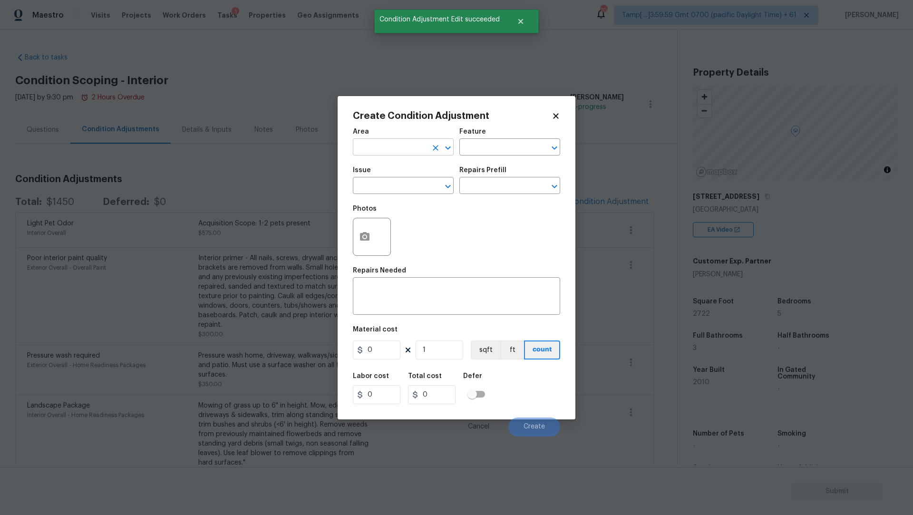
click at [450, 146] on icon "Open" at bounding box center [447, 147] width 11 height 11
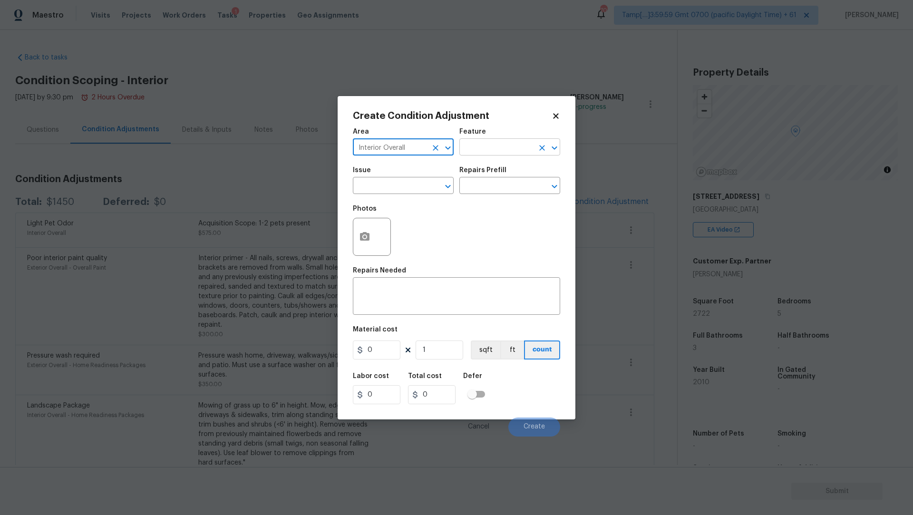
click at [550, 147] on icon "Open" at bounding box center [554, 147] width 11 height 11
type input "Interior Overall"
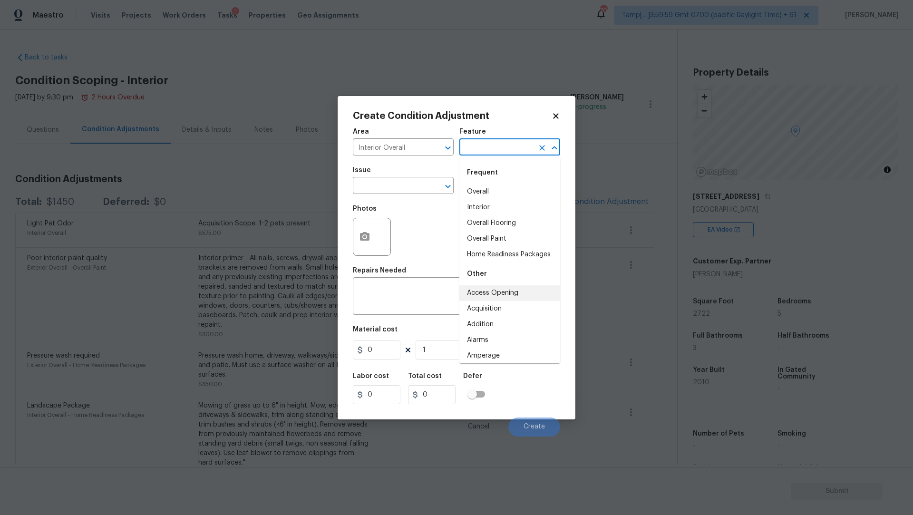
click at [422, 223] on div "Photos" at bounding box center [456, 231] width 207 height 62
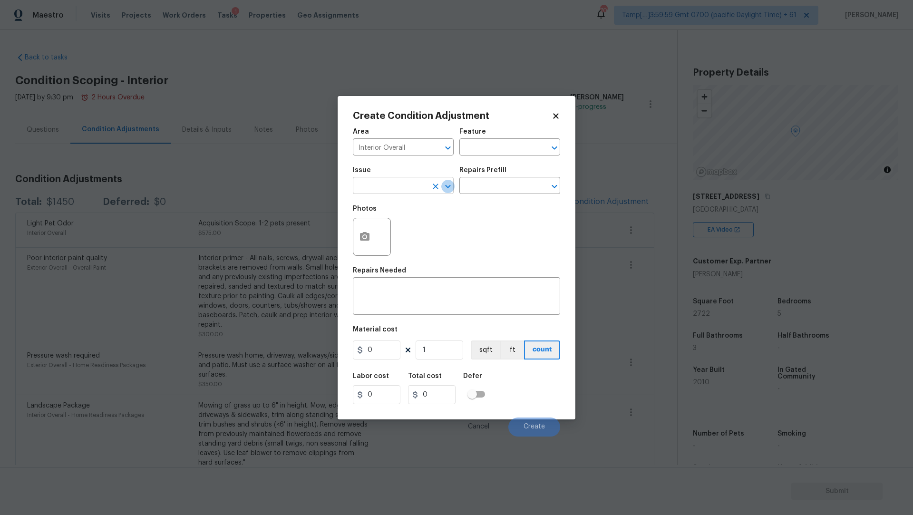
click at [448, 186] on icon "Open" at bounding box center [447, 186] width 11 height 11
click at [403, 257] on li "Interior Paint" at bounding box center [403, 262] width 101 height 16
click at [552, 185] on icon "Open" at bounding box center [553, 186] width 5 height 3
type input "Interior Paint"
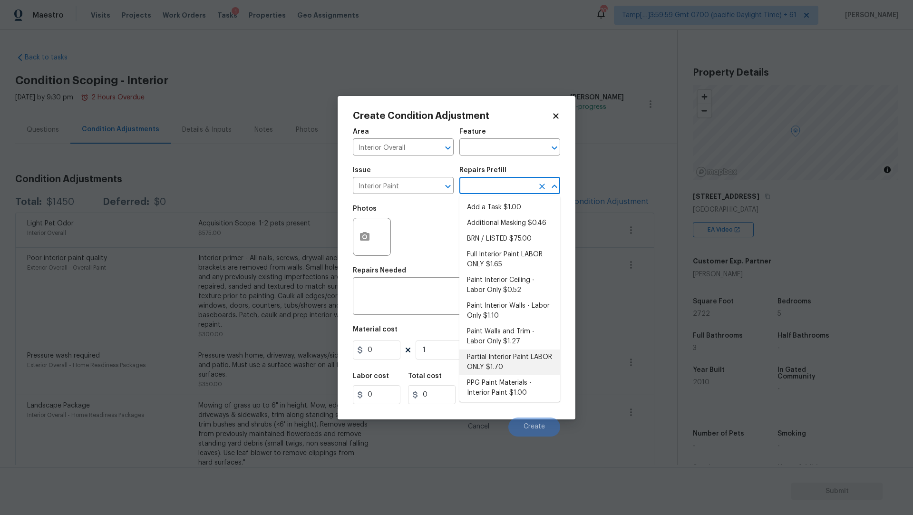
scroll to position [3, 0]
click at [425, 234] on div "Photos" at bounding box center [456, 231] width 207 height 62
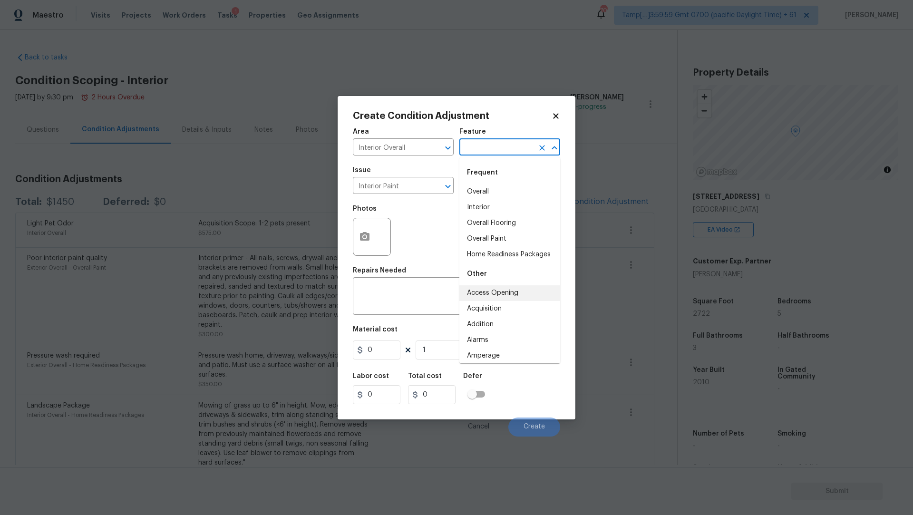
click at [514, 153] on input "text" at bounding box center [496, 148] width 74 height 15
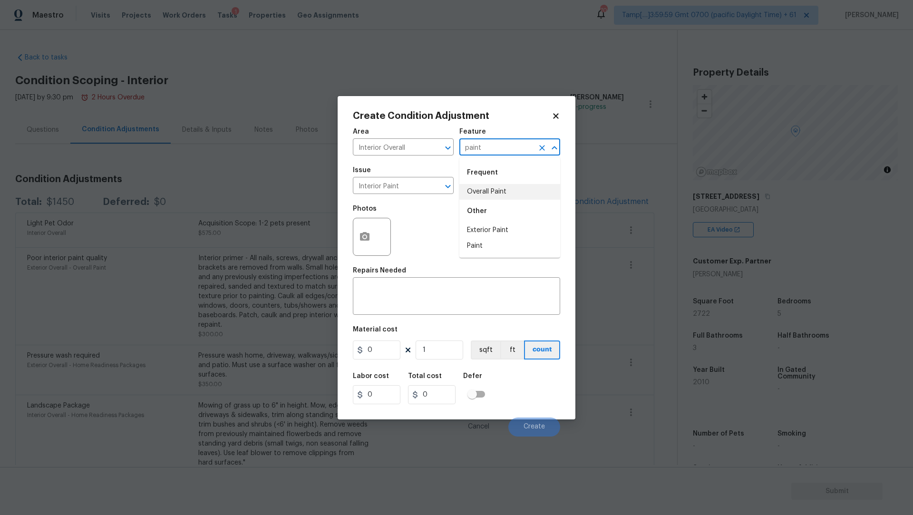
type input "paint"
click at [431, 178] on div "Issue" at bounding box center [403, 173] width 101 height 12
click at [445, 189] on icon "Open" at bounding box center [447, 186] width 11 height 11
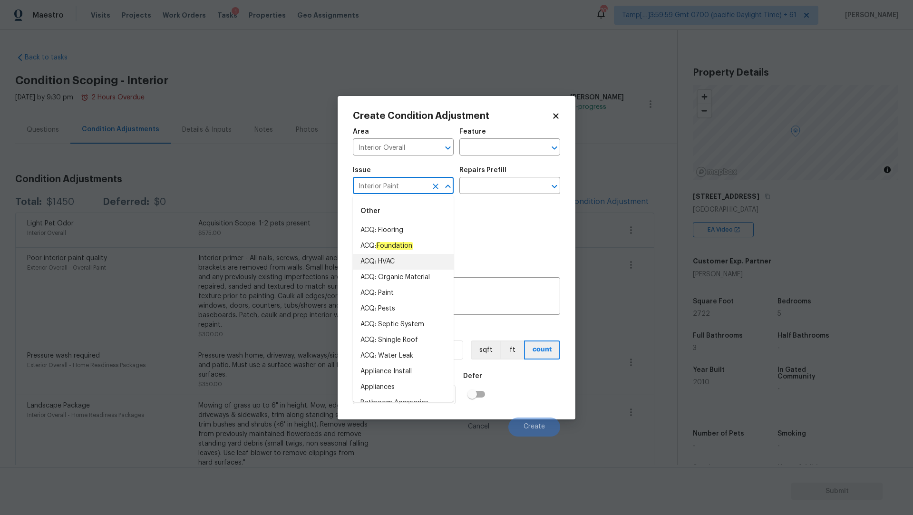
click at [424, 157] on span "Area Interior Overall ​" at bounding box center [403, 142] width 101 height 39
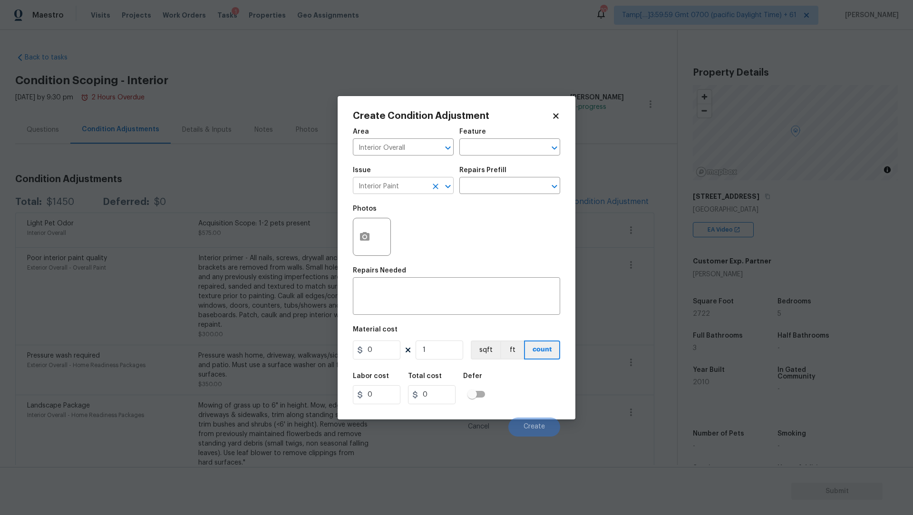
click at [406, 190] on input "Interior Paint" at bounding box center [390, 186] width 74 height 15
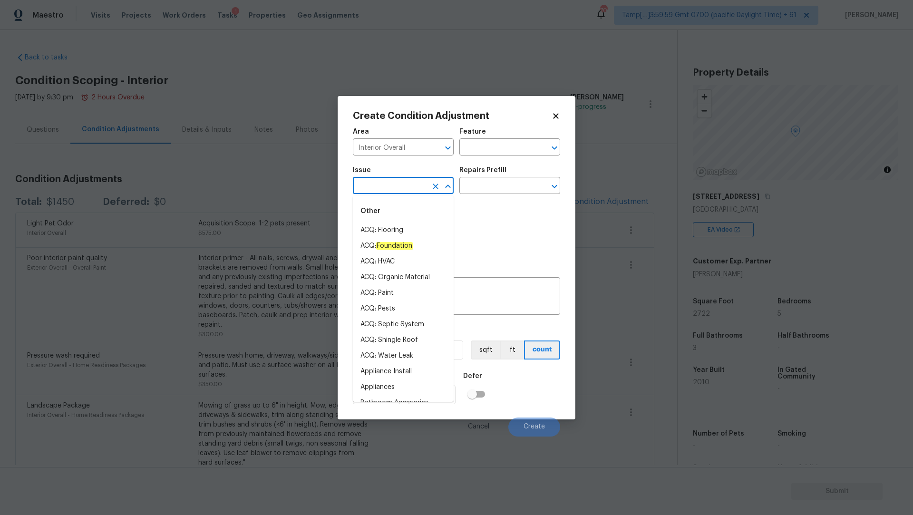
click at [499, 117] on h2 "Create Condition Adjustment" at bounding box center [452, 116] width 199 height 10
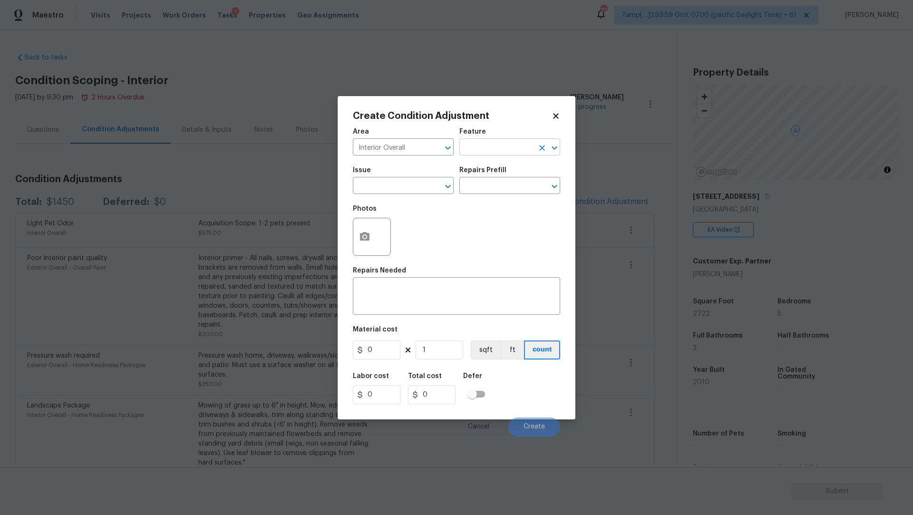
click at [555, 148] on icon "Open" at bounding box center [553, 147] width 5 height 3
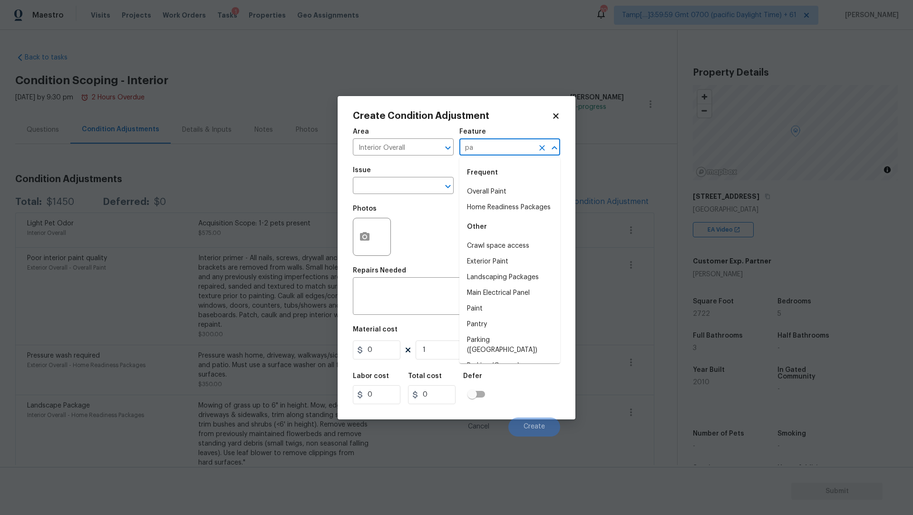
type input "p"
click at [413, 216] on div "Photos" at bounding box center [456, 231] width 207 height 62
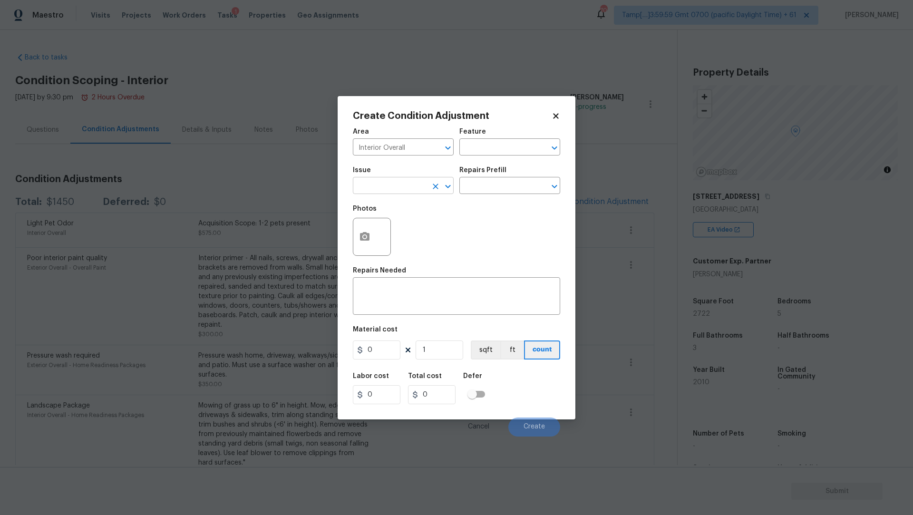
click at [413, 192] on input "text" at bounding box center [390, 186] width 74 height 15
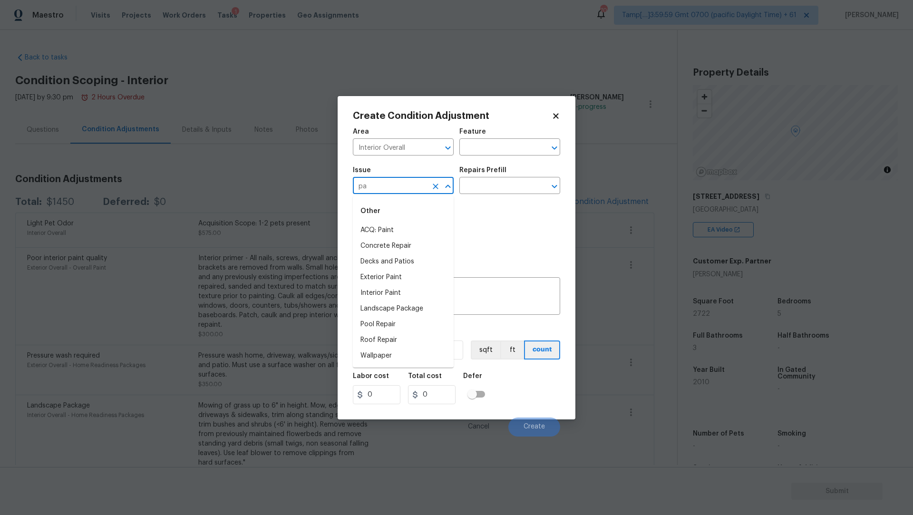
type input "p"
type input "a"
click at [411, 230] on li "ACQ: Paint" at bounding box center [403, 230] width 101 height 16
click at [552, 182] on icon "Open" at bounding box center [554, 186] width 11 height 11
type input "ACQ: Paint"
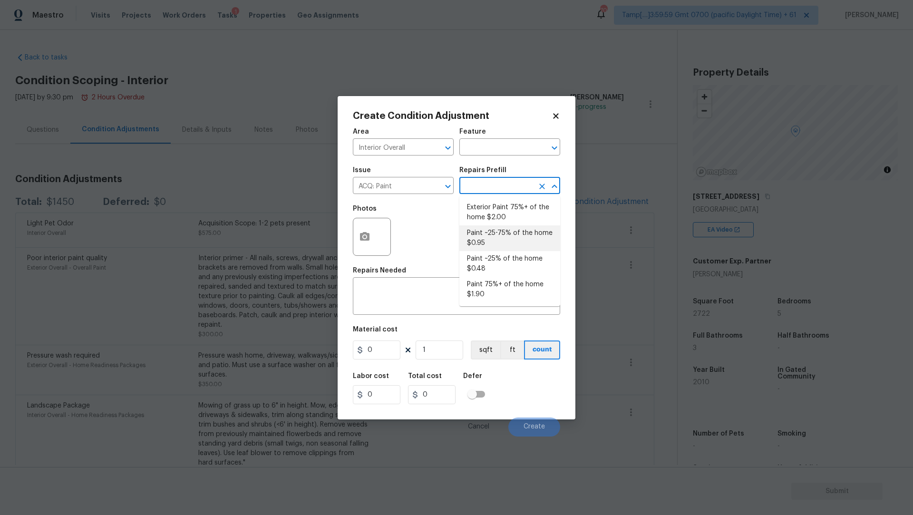
click at [518, 240] on li "Paint ~25-75% of the home $0.95" at bounding box center [509, 238] width 101 height 26
type input "Acquisition"
type textarea "Acquisition Scope: ~25 - 75% of the home needs interior paint"
type input "0.95"
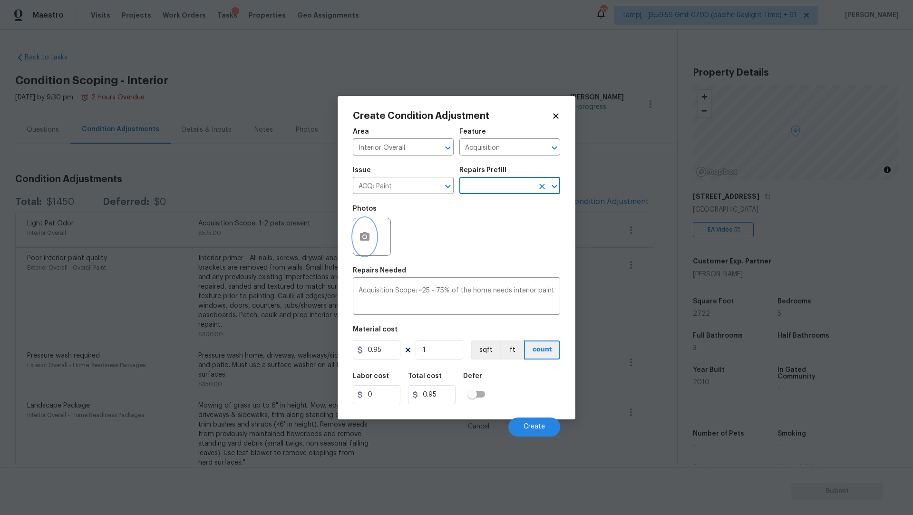
click at [361, 241] on icon "button" at bounding box center [364, 236] width 11 height 11
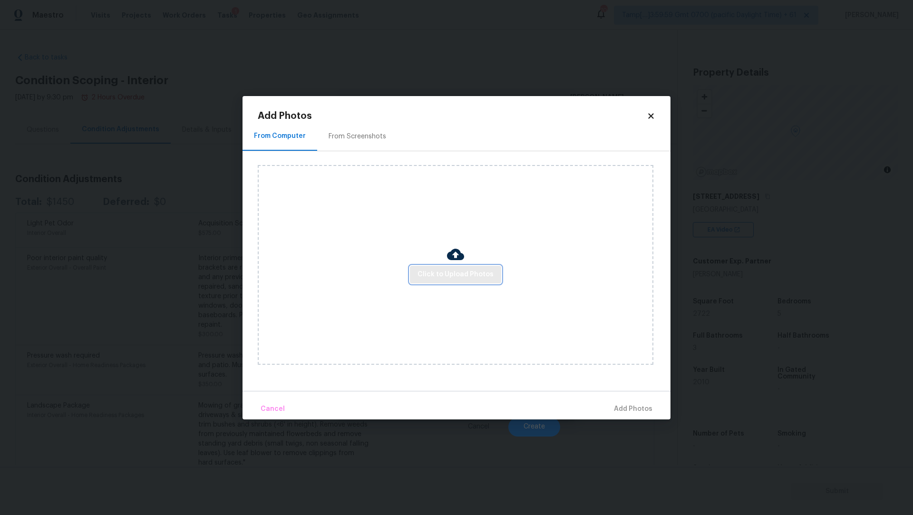
click at [450, 279] on span "Click to Upload Photos" at bounding box center [455, 275] width 76 height 12
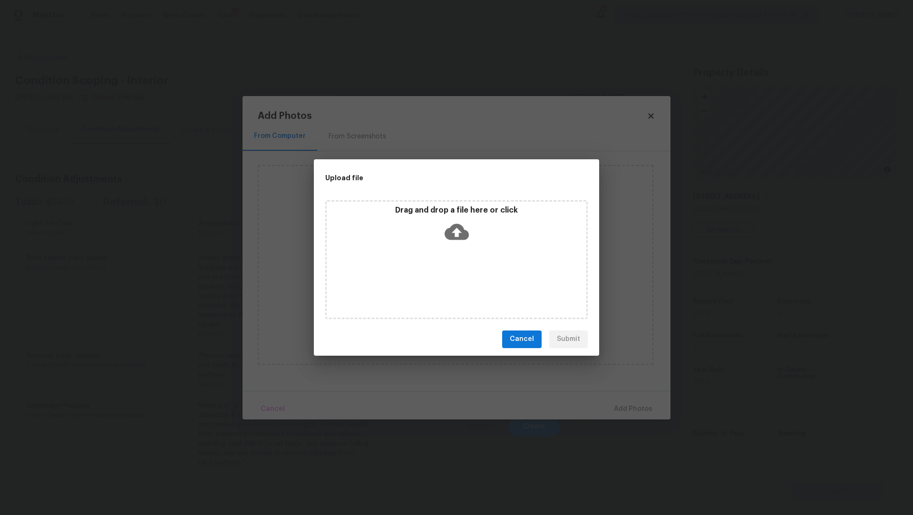
click at [453, 227] on icon at bounding box center [456, 231] width 24 height 16
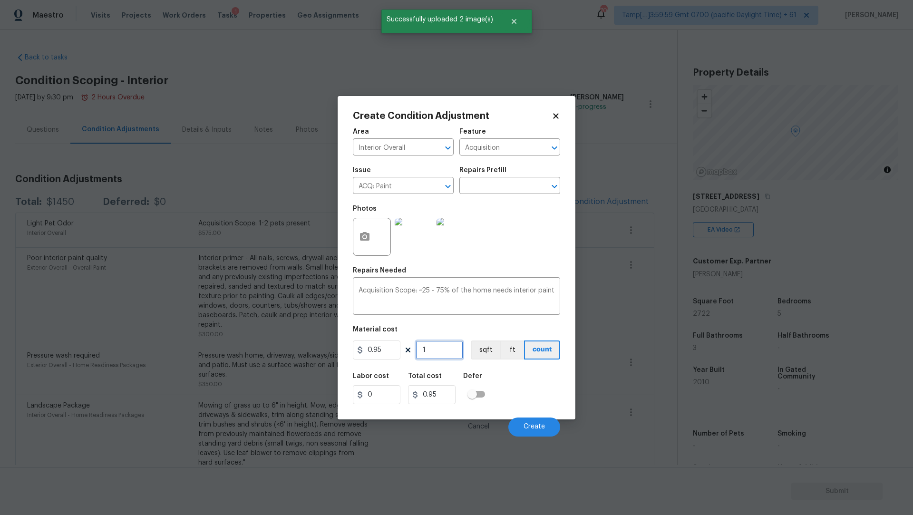
click at [437, 350] on input "1" at bounding box center [439, 349] width 48 height 19
type input "2"
type input "1.9"
type input "27"
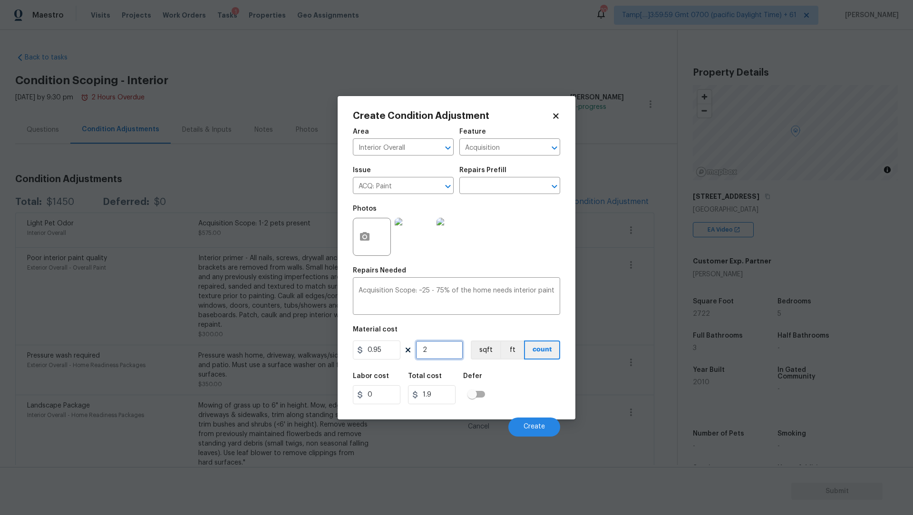
type input "25.65"
type input "272"
type input "258.4"
type input "2722"
type input "2585.9"
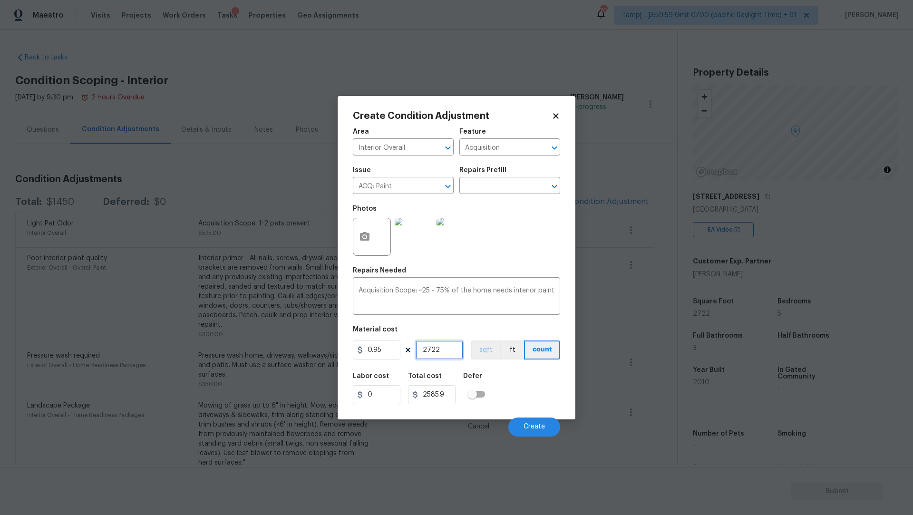
type input "2722"
click at [490, 353] on button "sqft" at bounding box center [485, 349] width 29 height 19
click at [531, 426] on span "Create" at bounding box center [533, 426] width 21 height 7
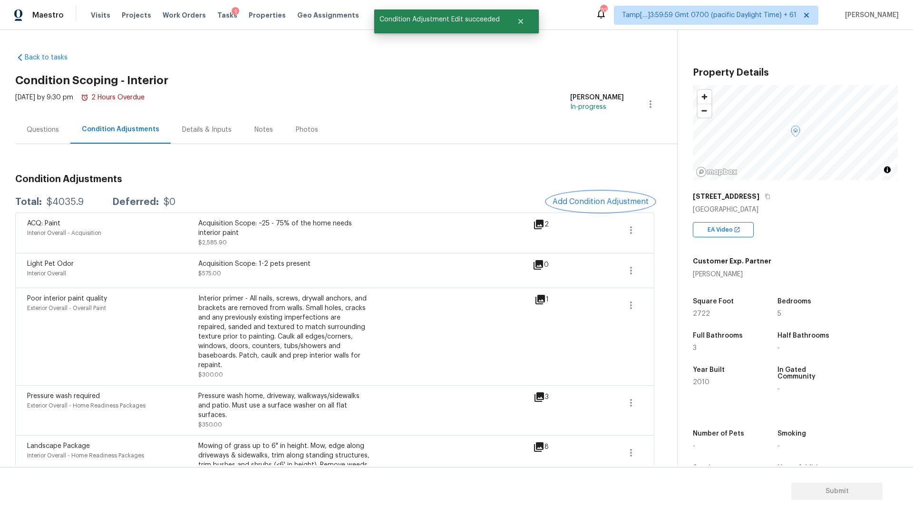
click at [584, 193] on button "Add Condition Adjustment" at bounding box center [600, 202] width 107 height 20
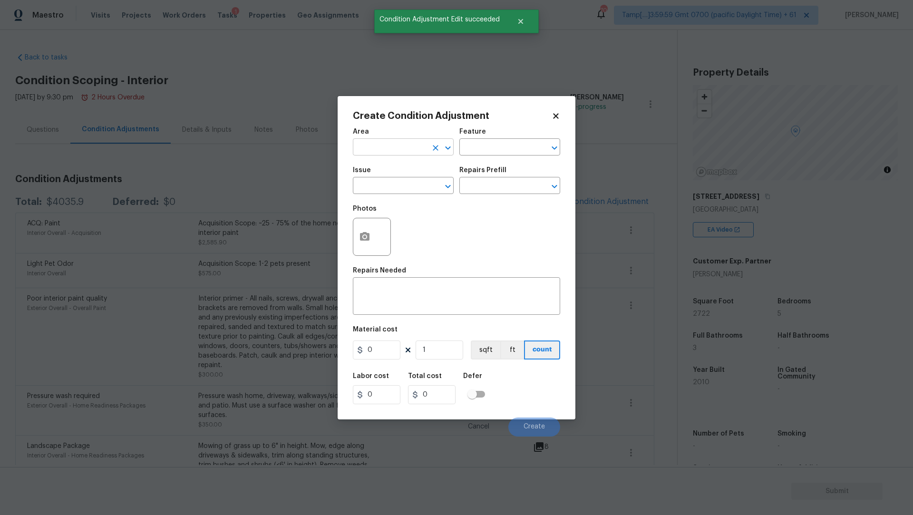
click at [424, 146] on input "text" at bounding box center [390, 148] width 74 height 15
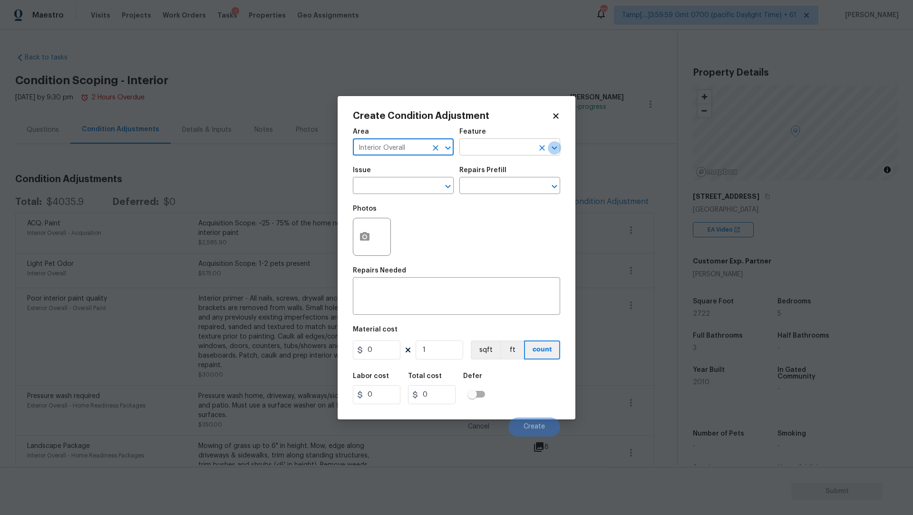
click at [549, 148] on icon "Open" at bounding box center [554, 147] width 11 height 11
type input "Interior Overall"
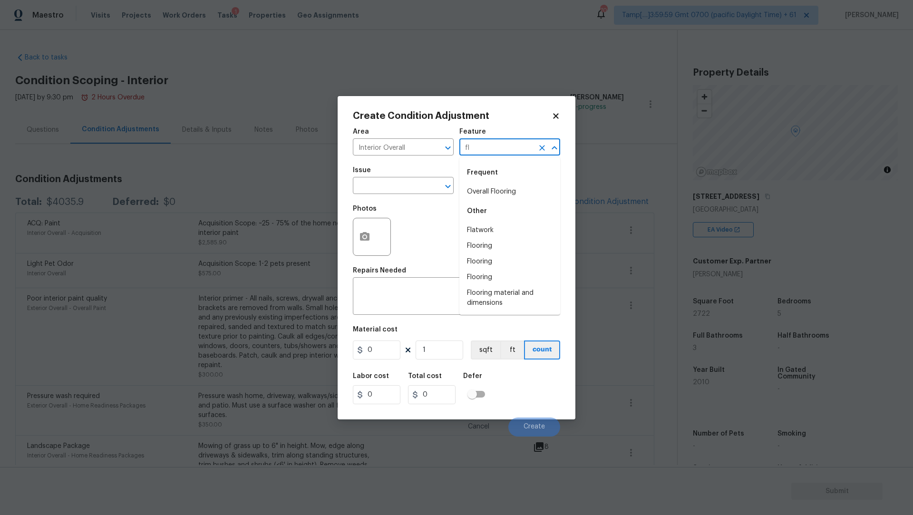
type input "f"
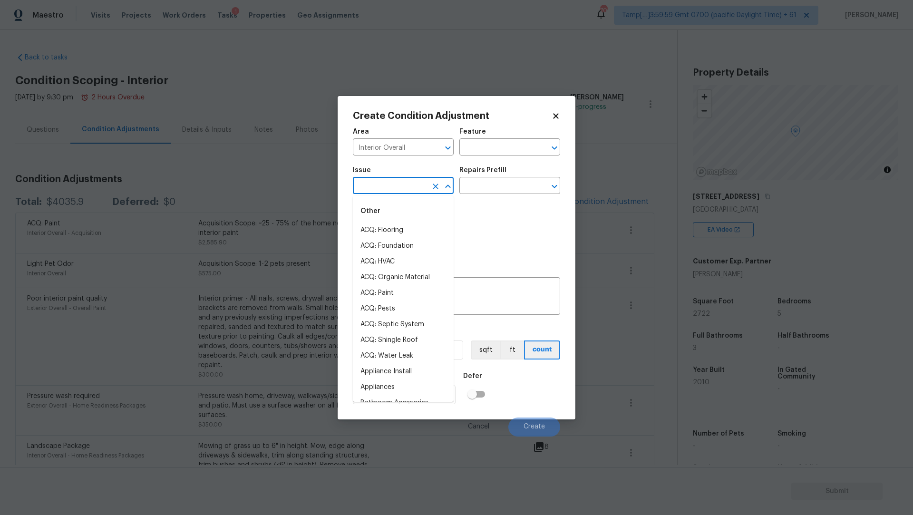
click at [399, 193] on input "text" at bounding box center [390, 186] width 74 height 15
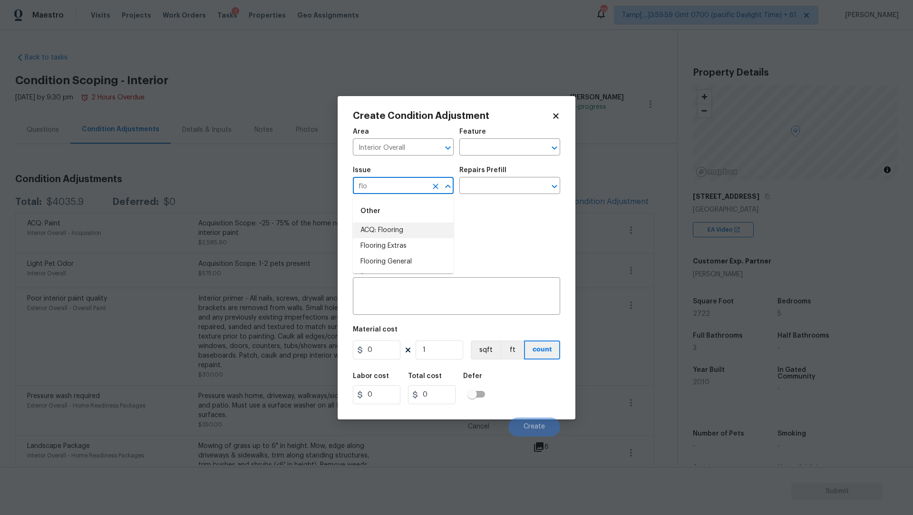
click at [416, 237] on li "ACQ: Flooring" at bounding box center [403, 230] width 101 height 16
click at [550, 186] on icon "Open" at bounding box center [554, 186] width 11 height 11
type input "ACQ: Flooring"
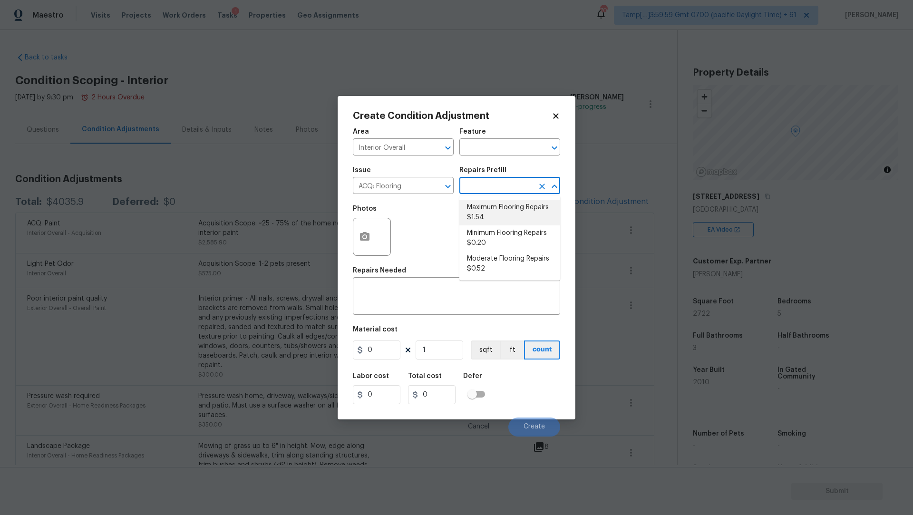
click at [506, 214] on li "Maximum Flooring Repairs $1.54" at bounding box center [509, 213] width 101 height 26
type input "Acquisition"
type textarea "Acquisition Scope: Maximum flooring repairs"
type input "1.54"
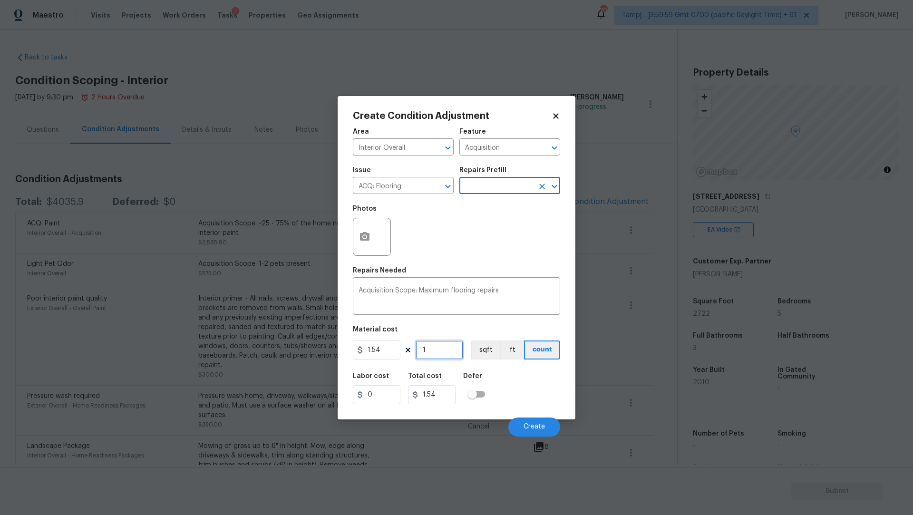
click at [441, 351] on input "1" at bounding box center [439, 349] width 48 height 19
type input "2"
type input "3.08"
type input "27"
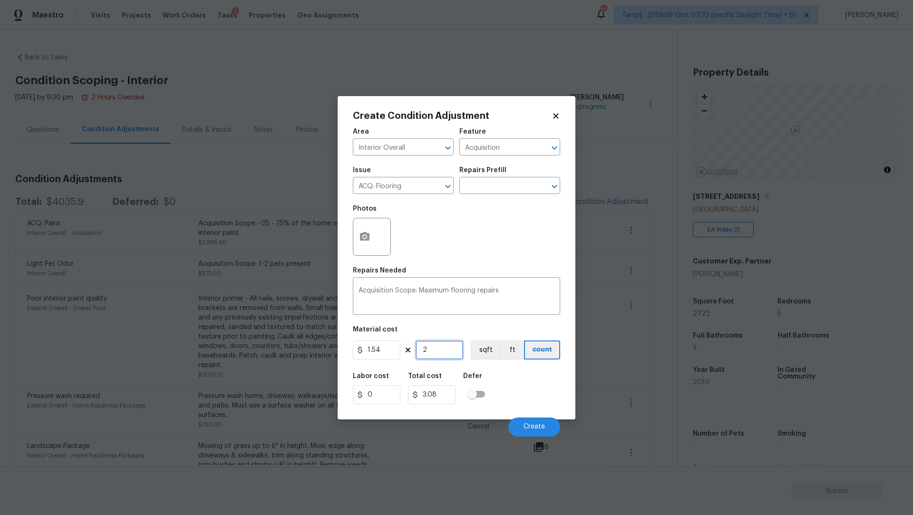
type input "41.58"
type input "272"
type input "418.88"
type input "2722"
type input "4191.88"
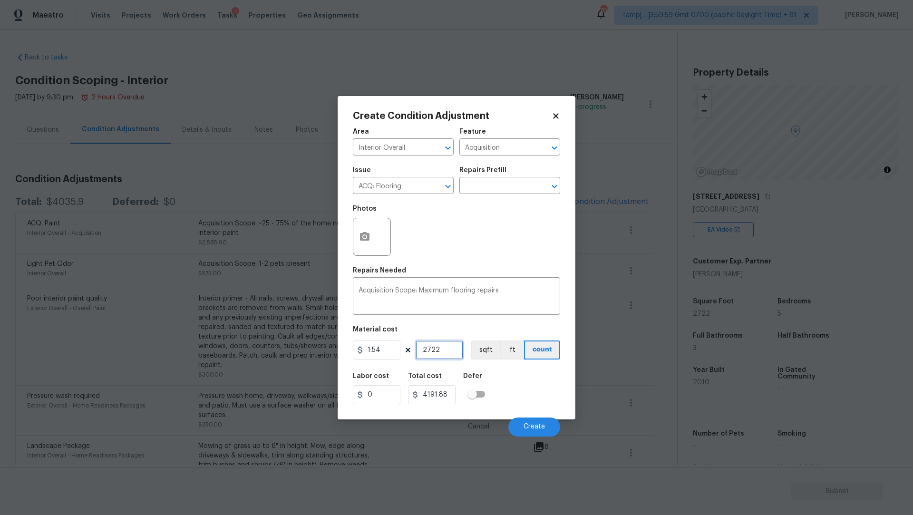
type input "2722"
click at [492, 241] on div "Photos" at bounding box center [456, 231] width 207 height 62
click at [364, 236] on circle "button" at bounding box center [364, 236] width 3 height 3
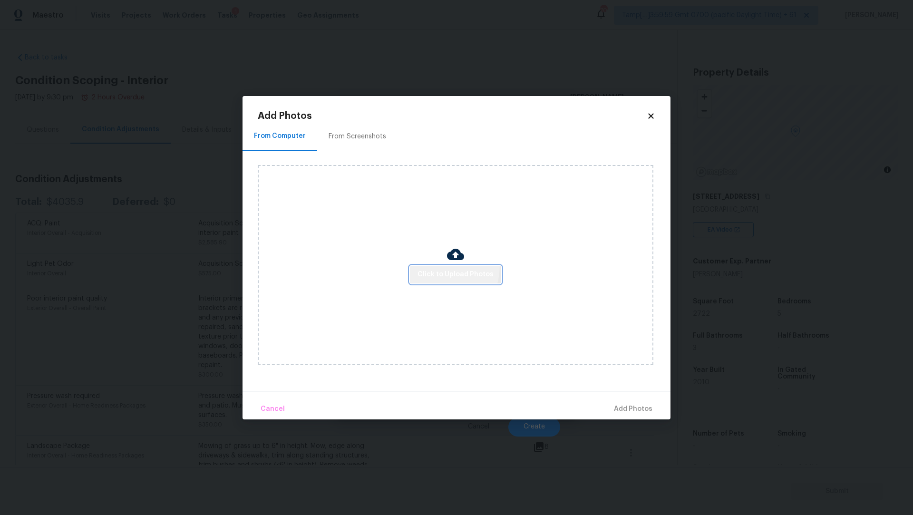
click at [434, 266] on button "Click to Upload Photos" at bounding box center [455, 275] width 91 height 18
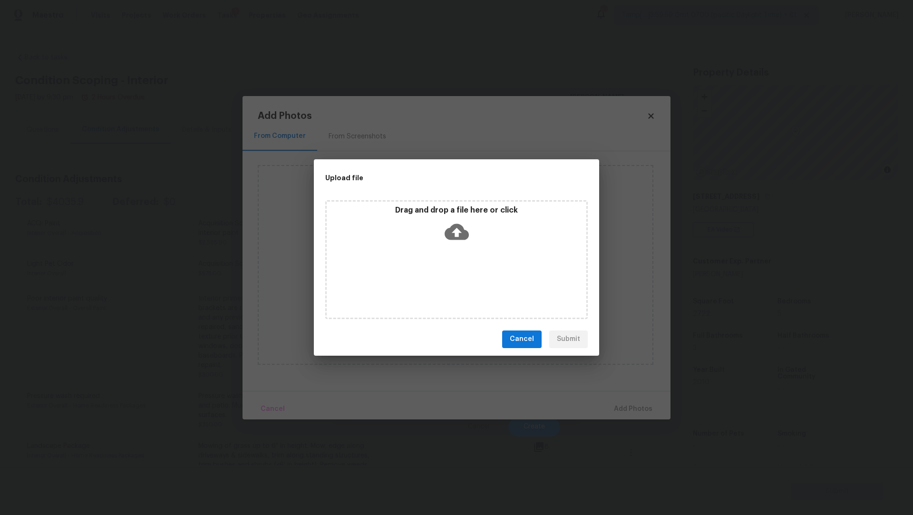
click at [451, 211] on p "Drag and drop a file here or click" at bounding box center [457, 210] width 260 height 10
